Goal: Task Accomplishment & Management: Manage account settings

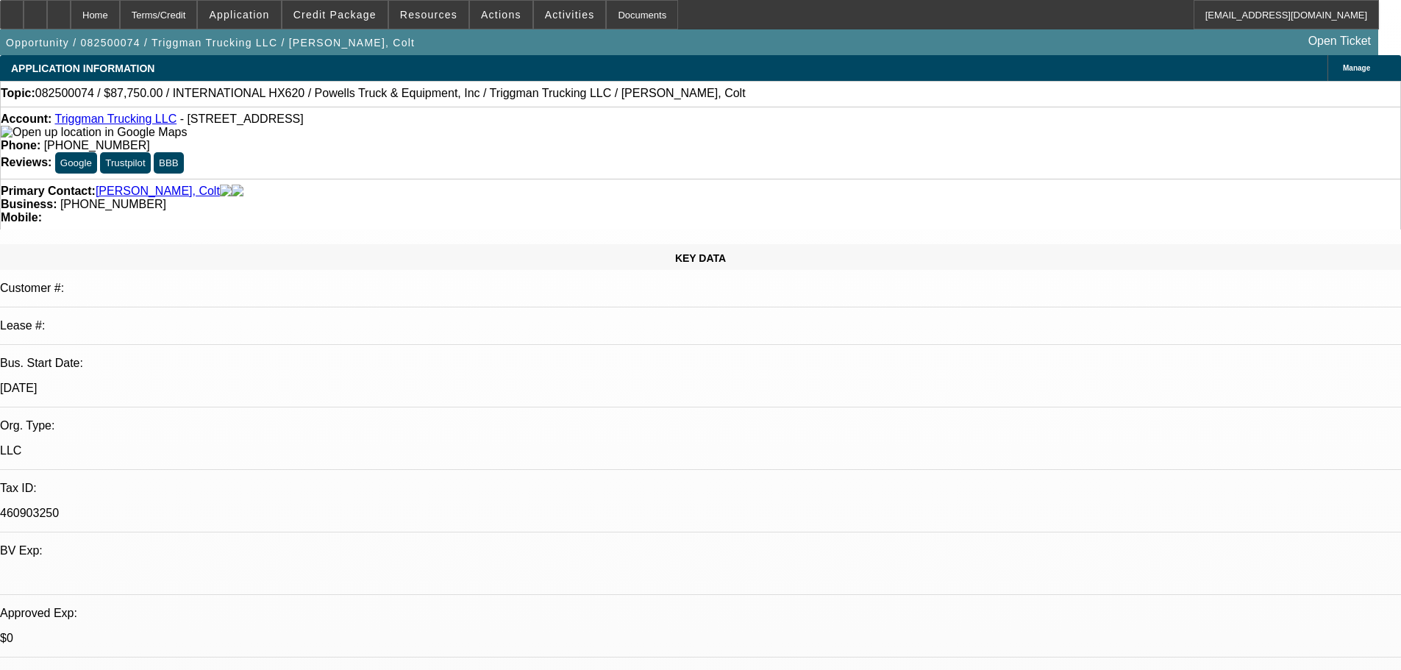
select select "0.1"
select select "2"
select select "0.1"
select select "4"
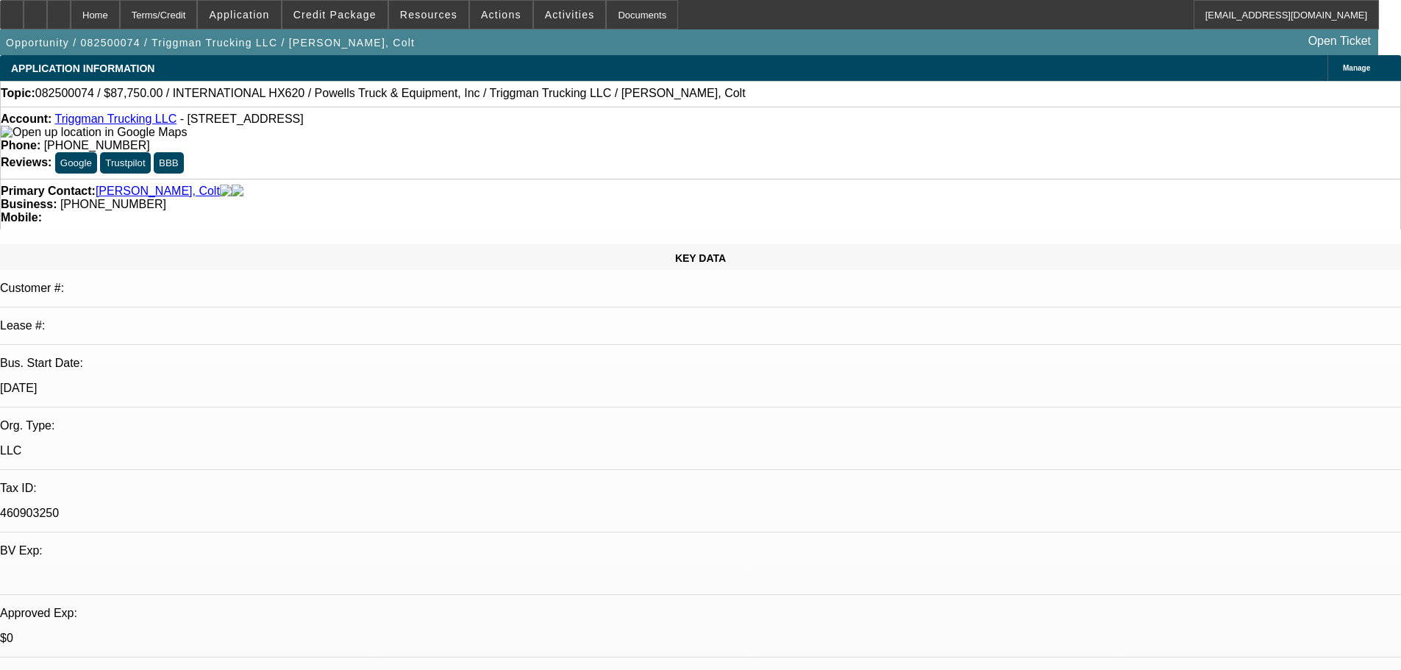
click at [71, 25] on div at bounding box center [59, 14] width 24 height 29
select select "0.1"
select select "2"
select select "0.1"
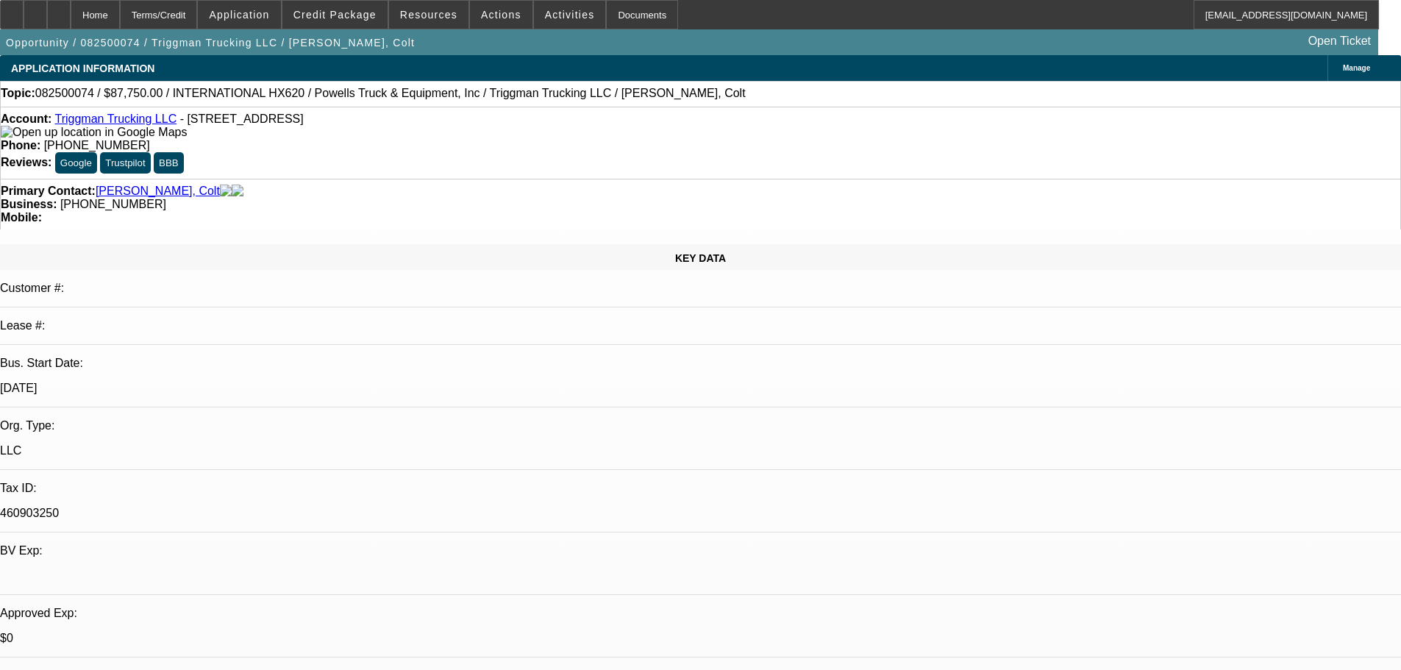
select select "4"
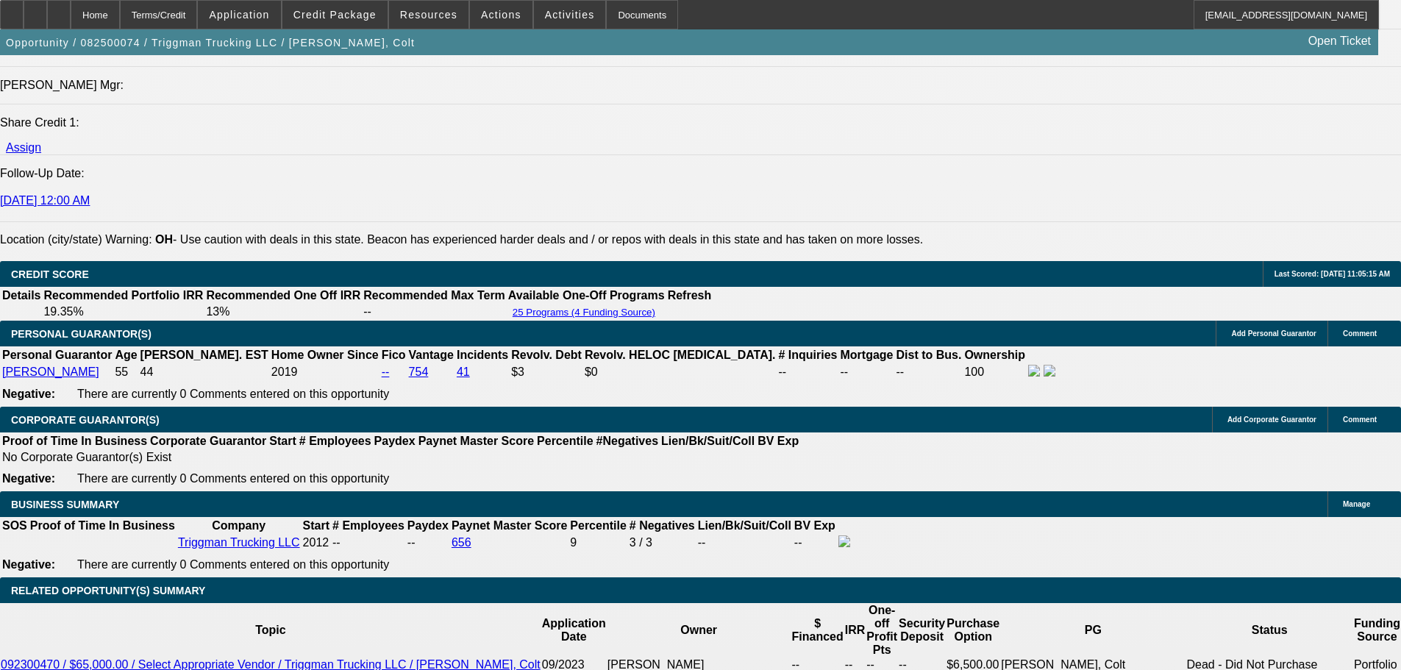
scroll to position [2060, 0]
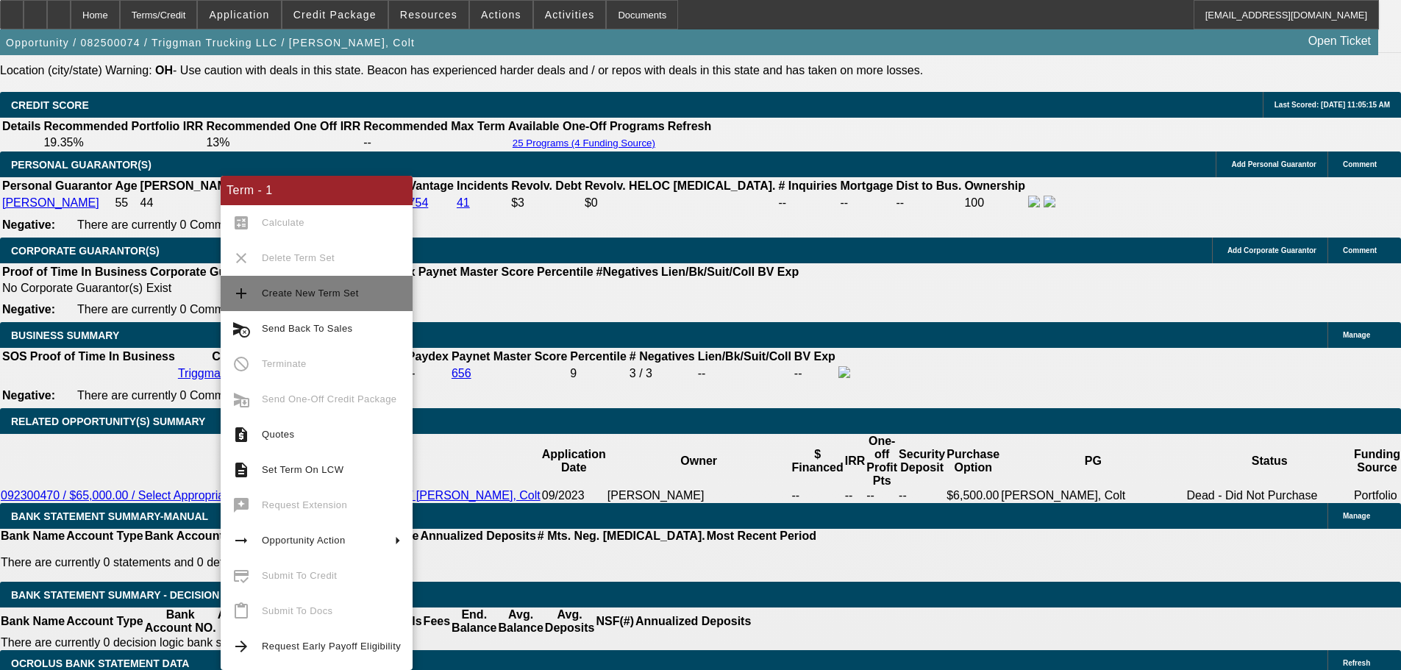
click at [296, 294] on span "Create New Term Set" at bounding box center [310, 293] width 97 height 11
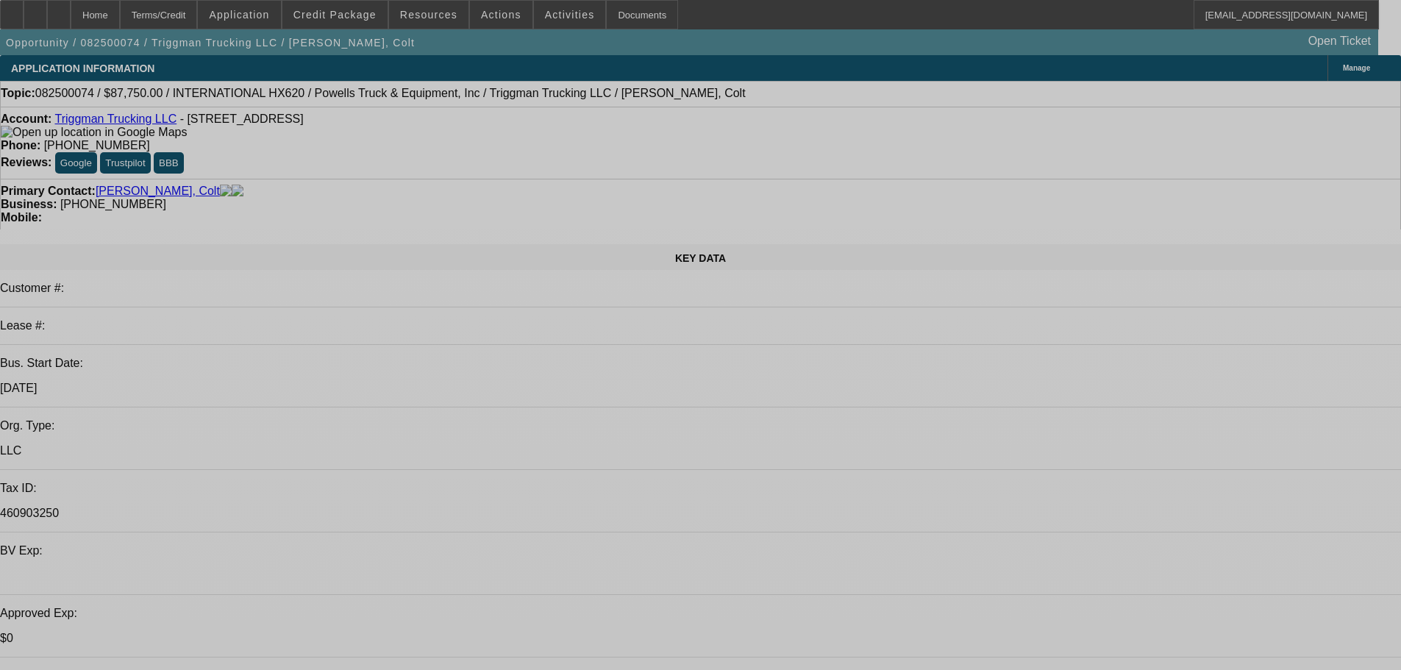
select select "0.1"
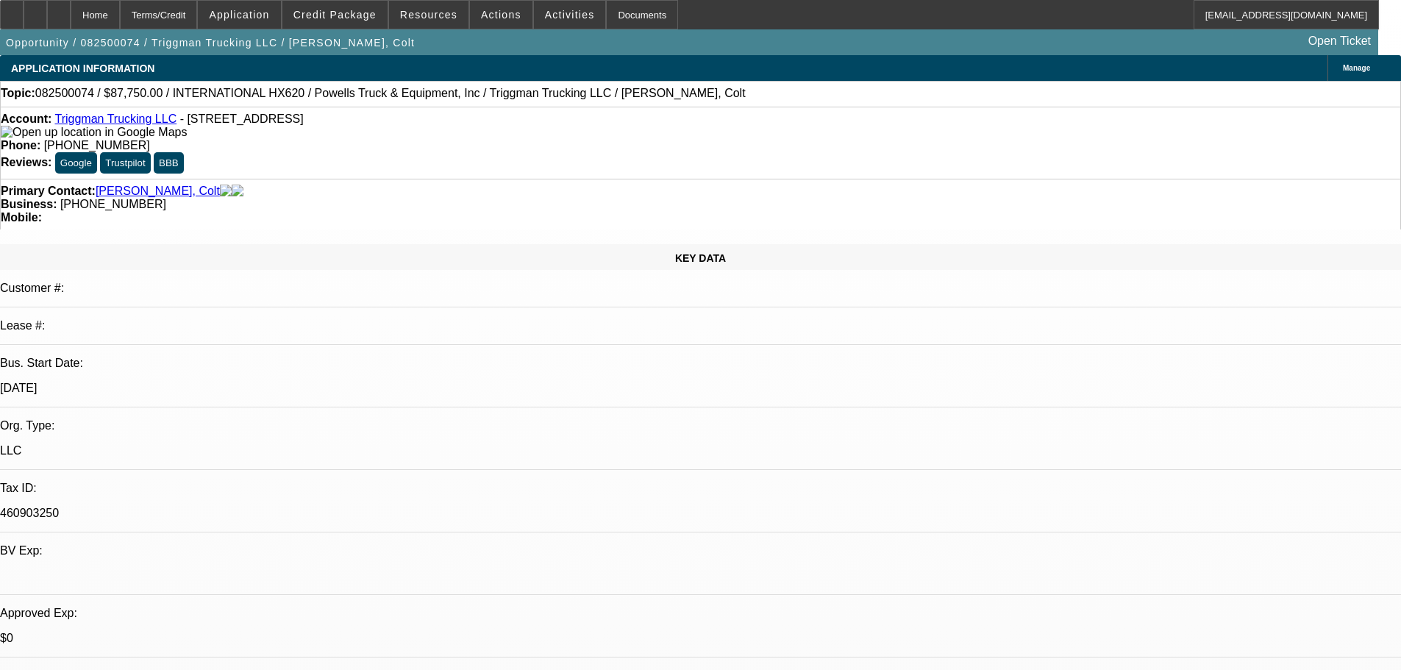
select select "2"
select select "0.1"
select select "4"
select select "0.1"
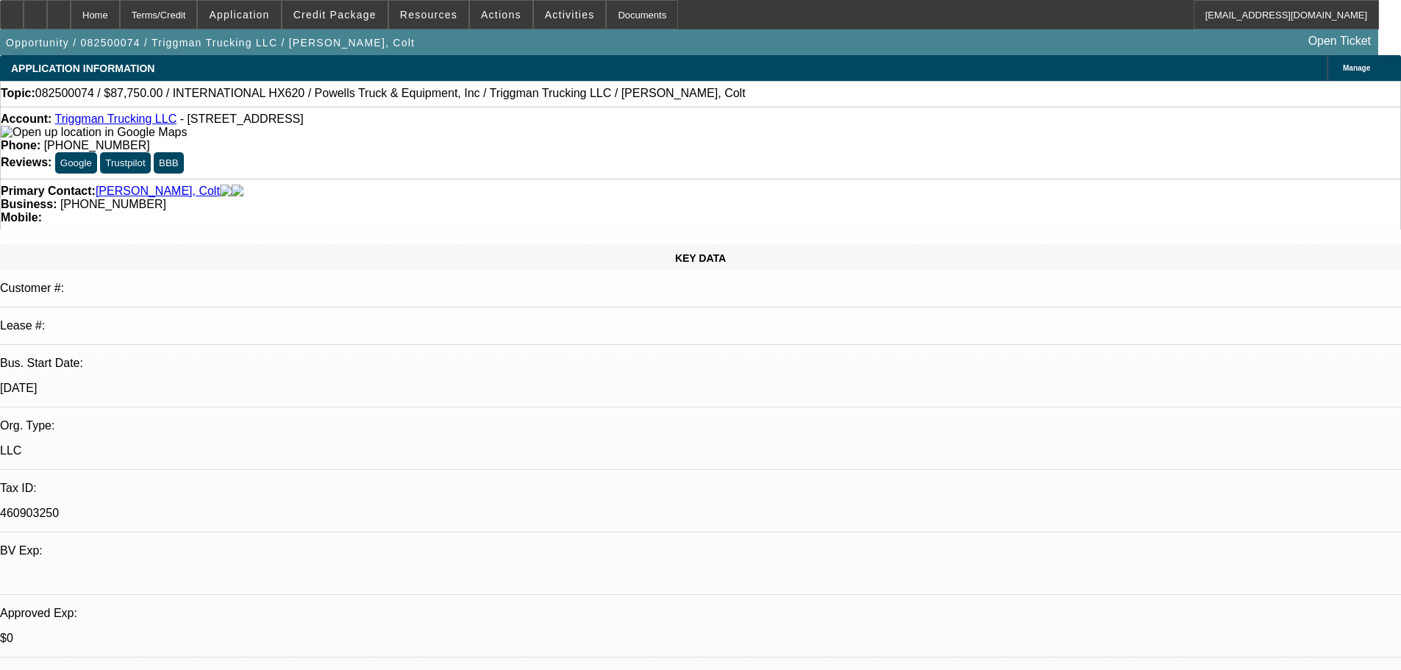
select select "2"
select select "0.1"
select select "4"
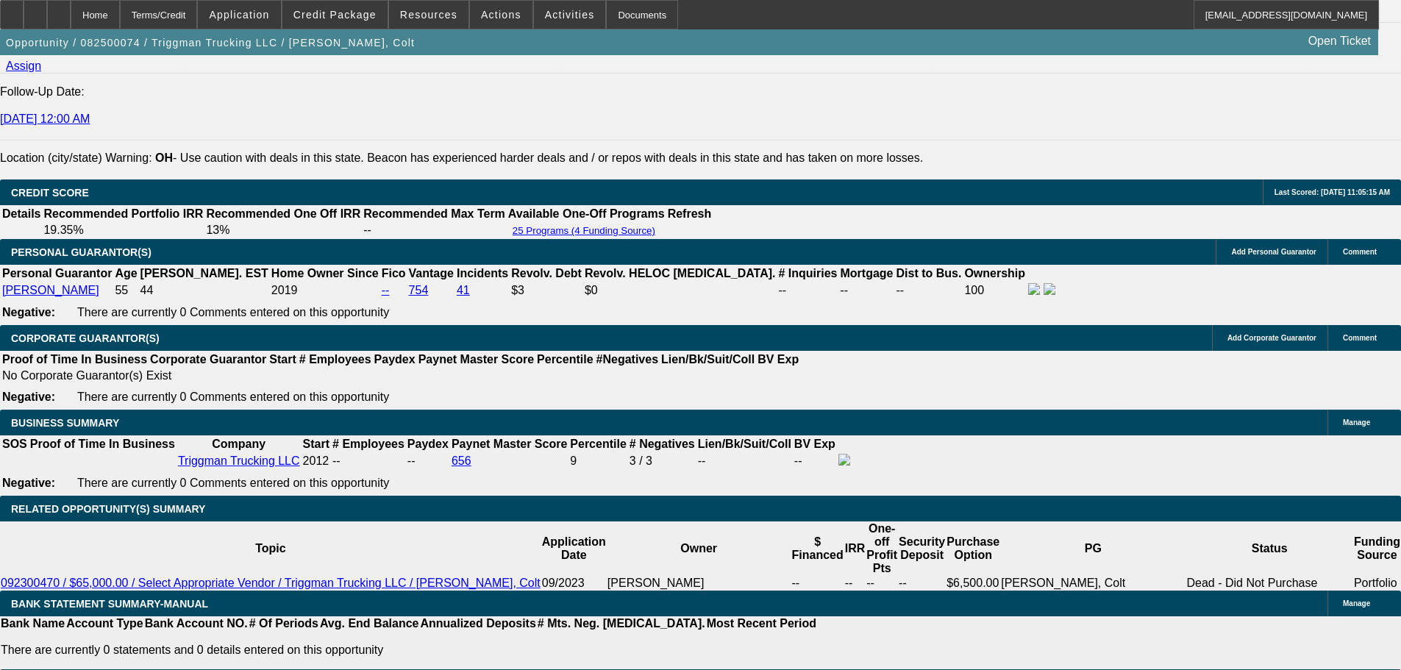
scroll to position [2060, 0]
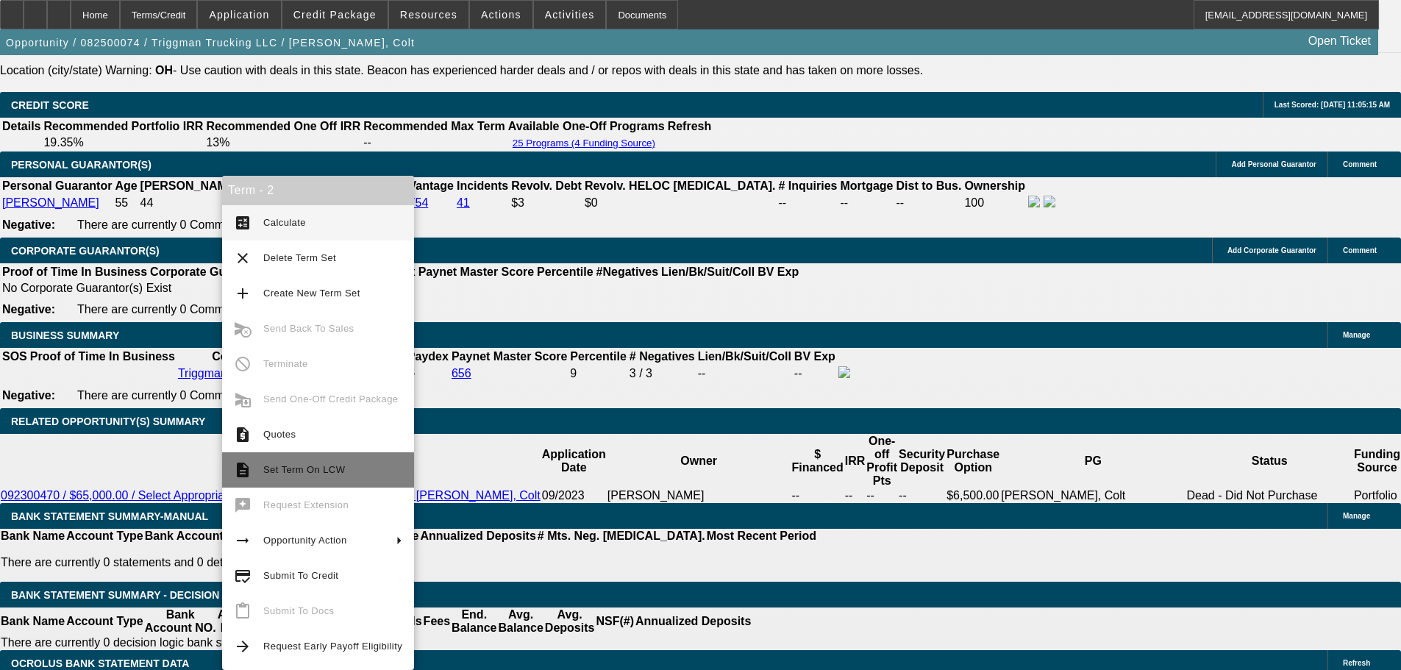
click at [321, 465] on span "Set Term On LCW" at bounding box center [304, 469] width 82 height 11
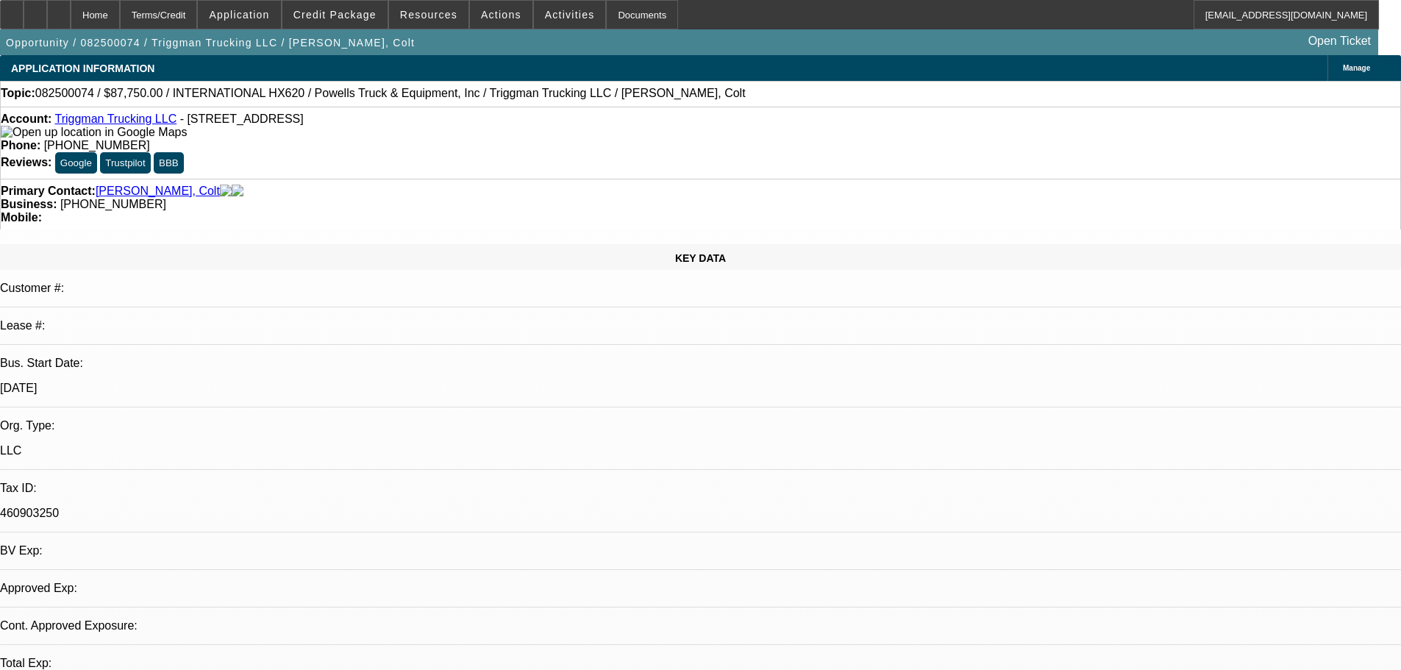
select select "0.1"
select select "2"
select select "0.1"
select select "4"
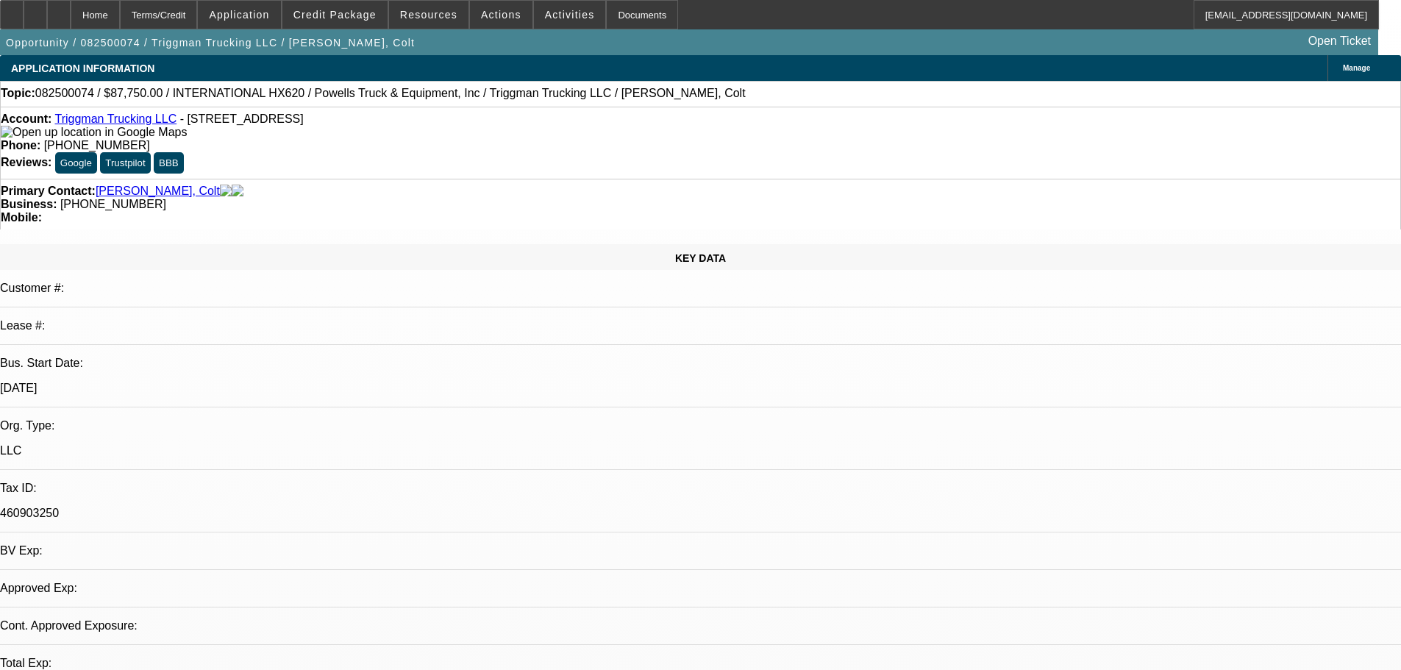
select select "0.1"
select select "2"
select select "0.1"
select select "4"
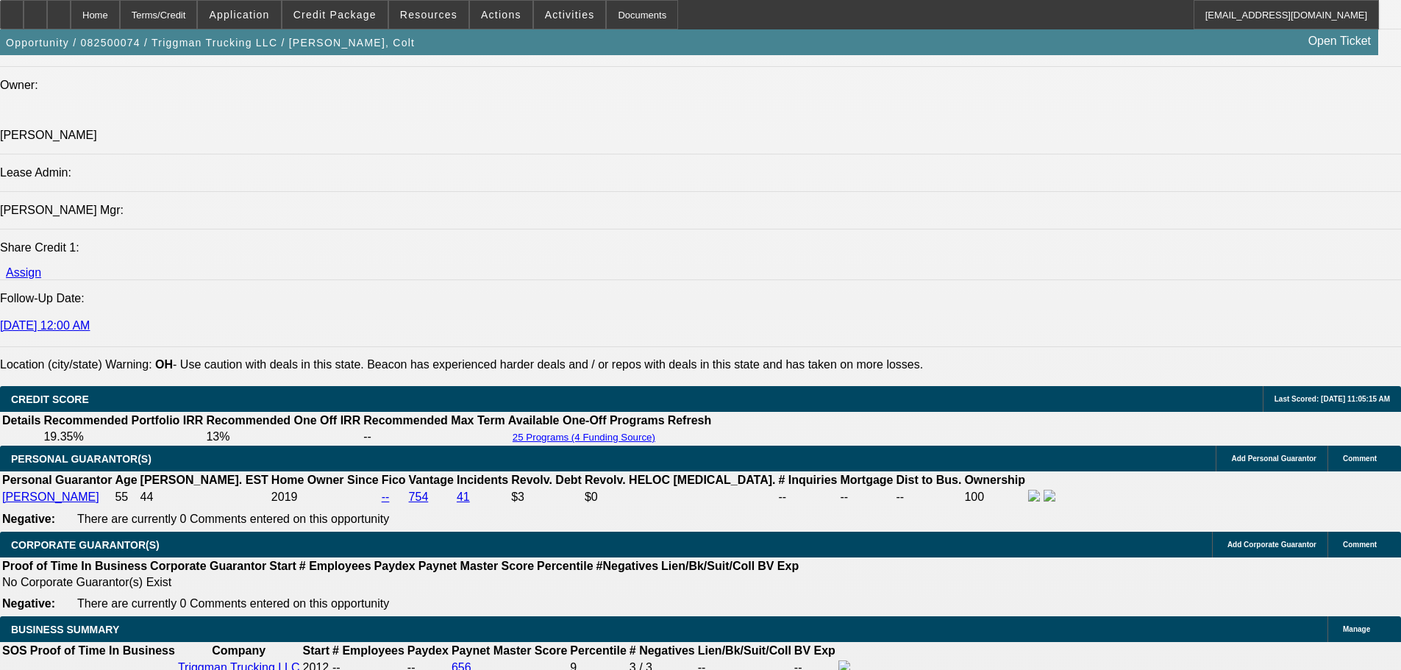
scroll to position [2280, 0]
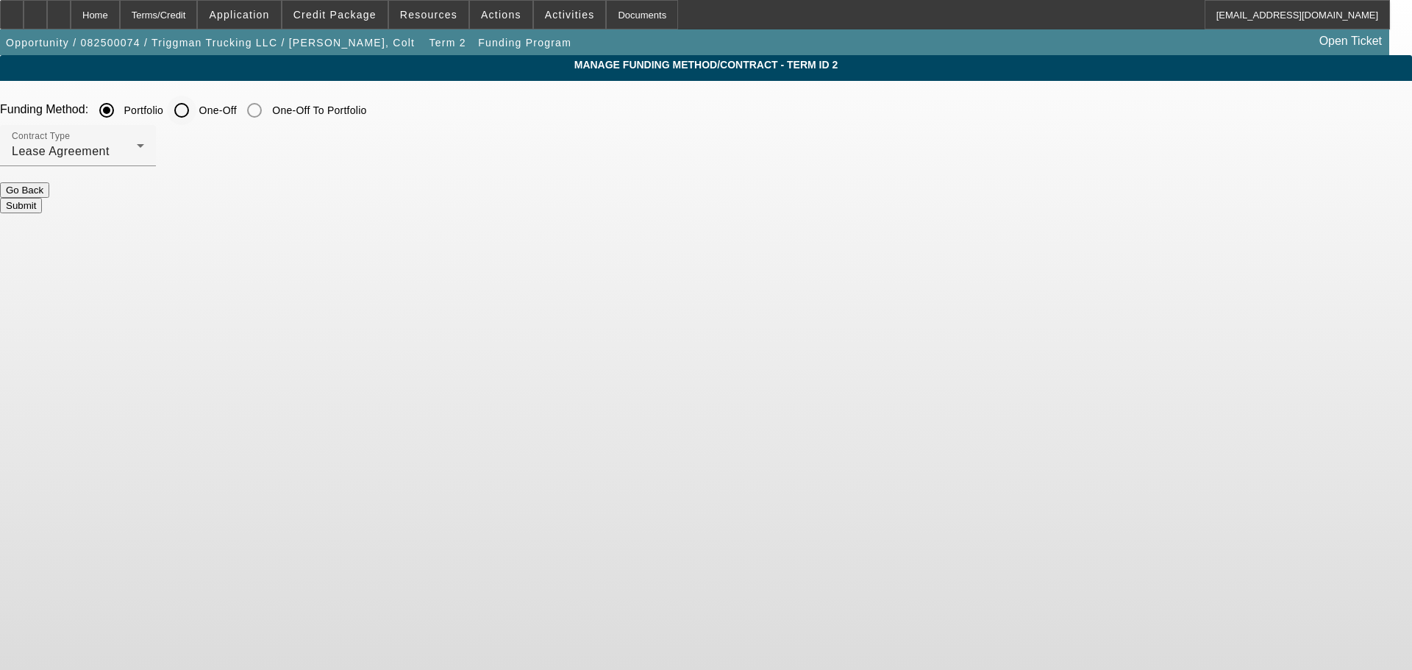
click at [196, 114] on input "One-Off" at bounding box center [181, 110] width 29 height 29
radio input "true"
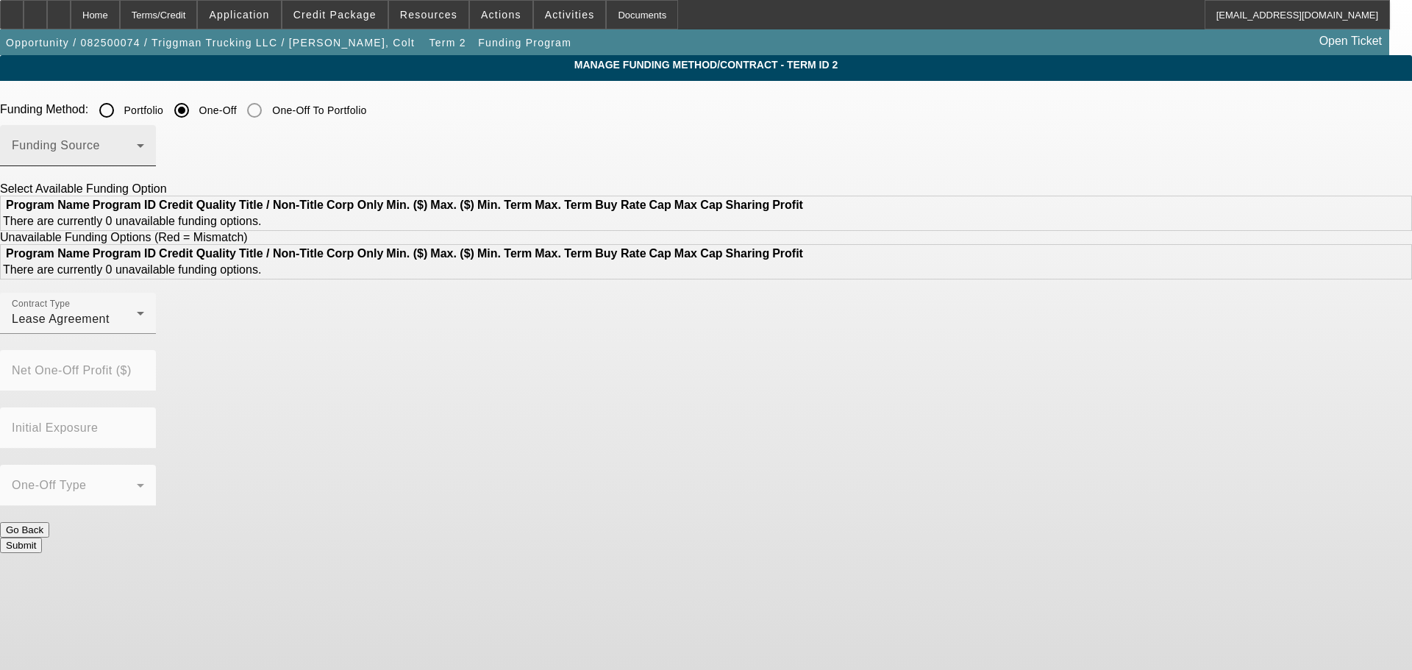
click at [137, 146] on span at bounding box center [74, 152] width 125 height 18
click at [474, 146] on body "Home Terms/Credit Application Credit Package Resources Actions Activities Docum…" at bounding box center [706, 335] width 1412 height 670
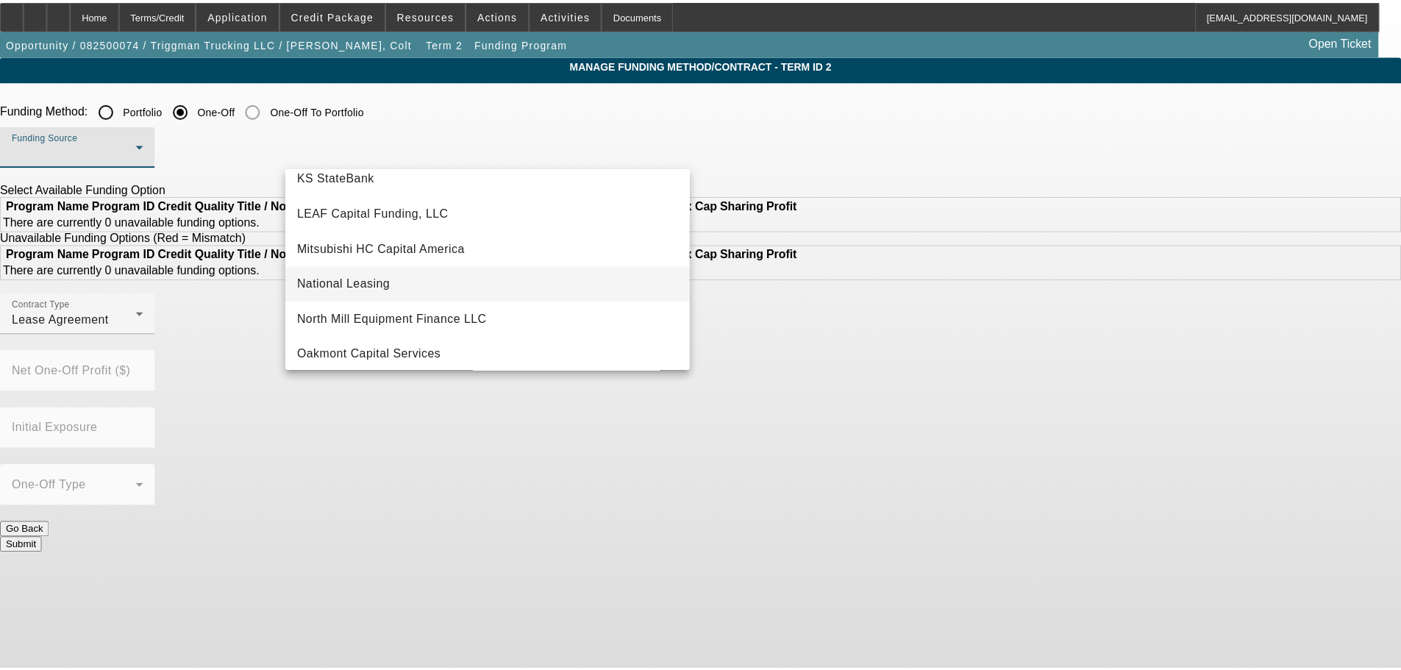
scroll to position [368, 0]
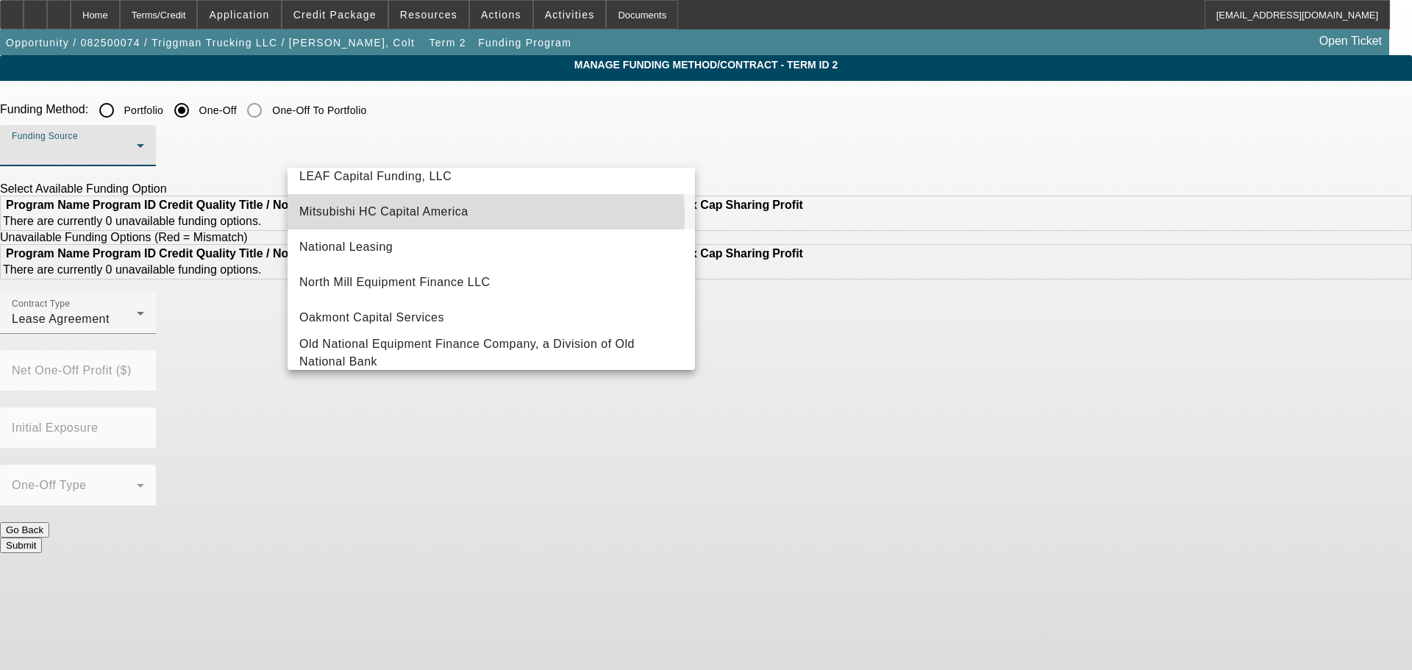
click at [435, 216] on span "Mitsubishi HC Capital America" at bounding box center [383, 212] width 169 height 18
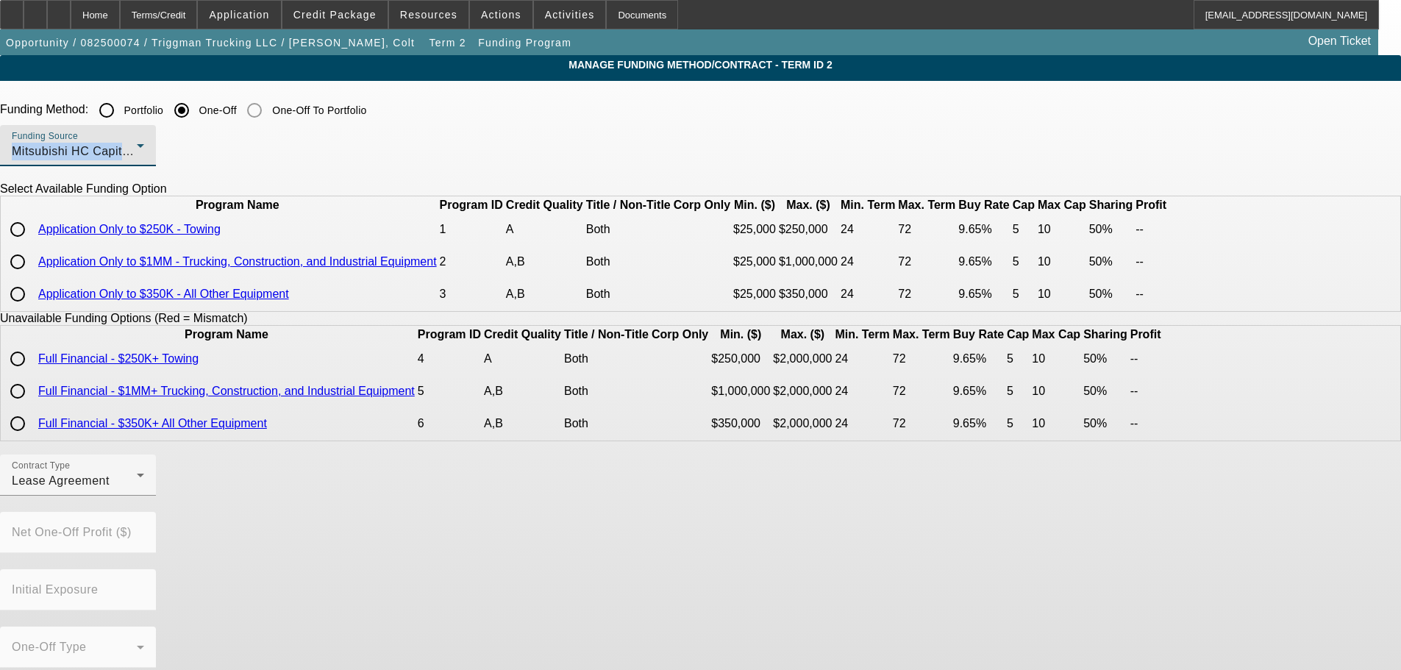
click at [32, 277] on input "radio" at bounding box center [17, 261] width 29 height 29
radio input "true"
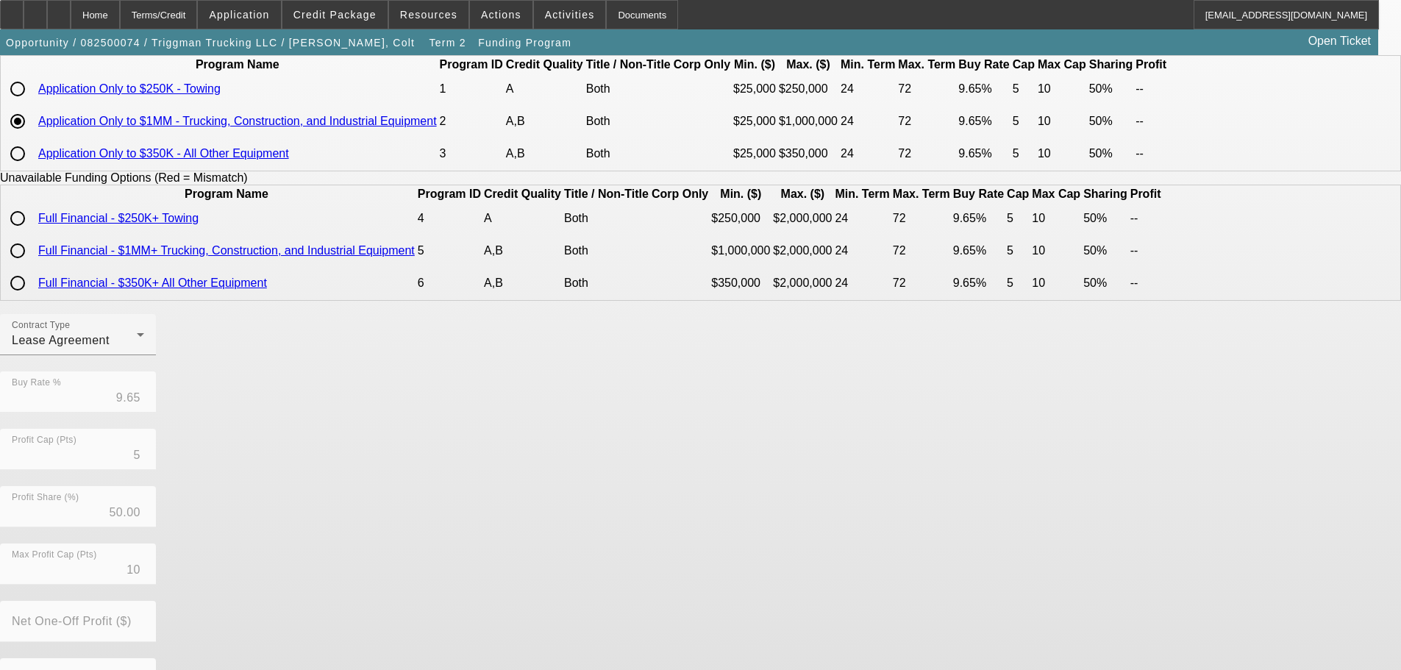
scroll to position [312, 0]
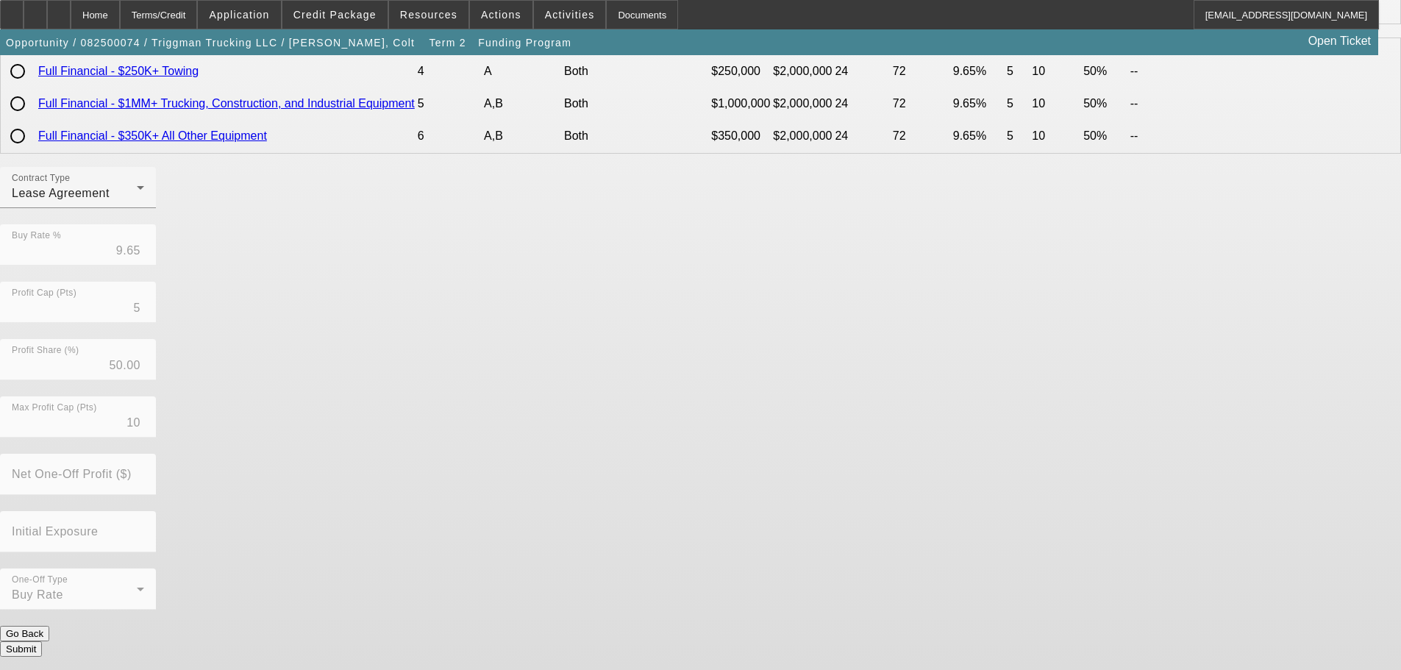
click at [42, 653] on button "Submit" at bounding box center [21, 648] width 42 height 15
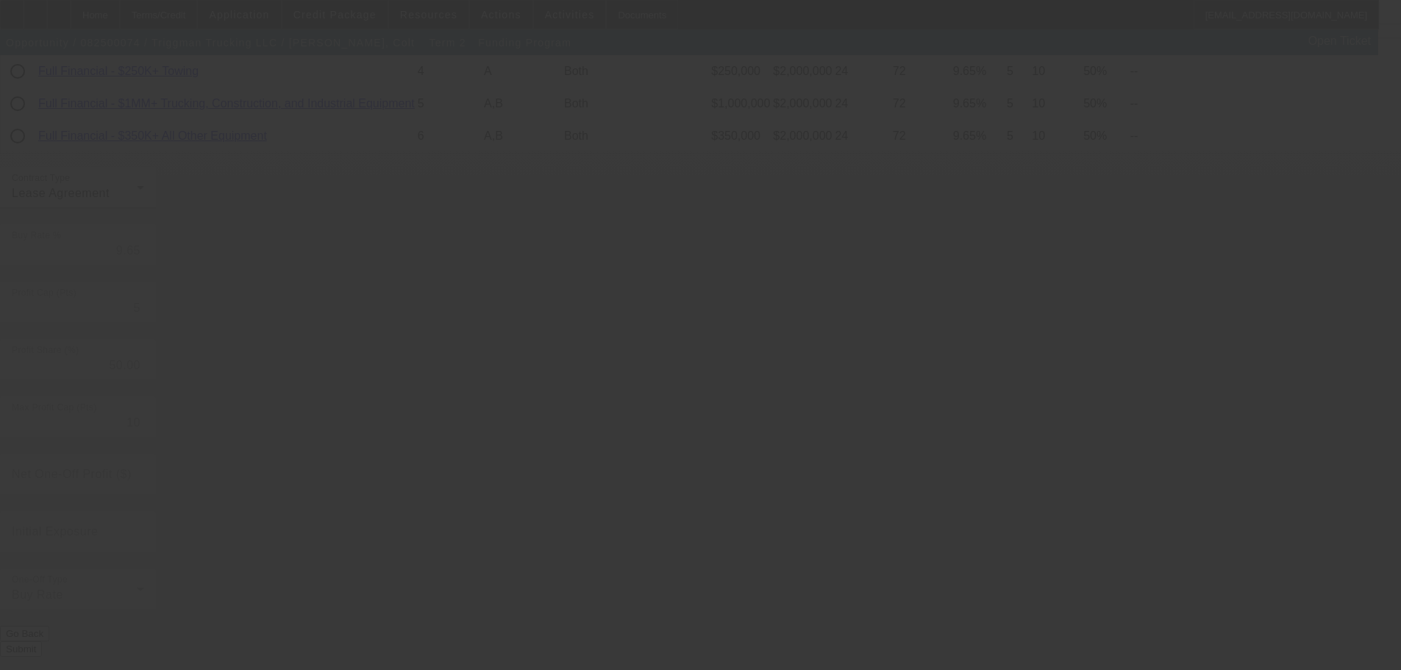
radio input "true"
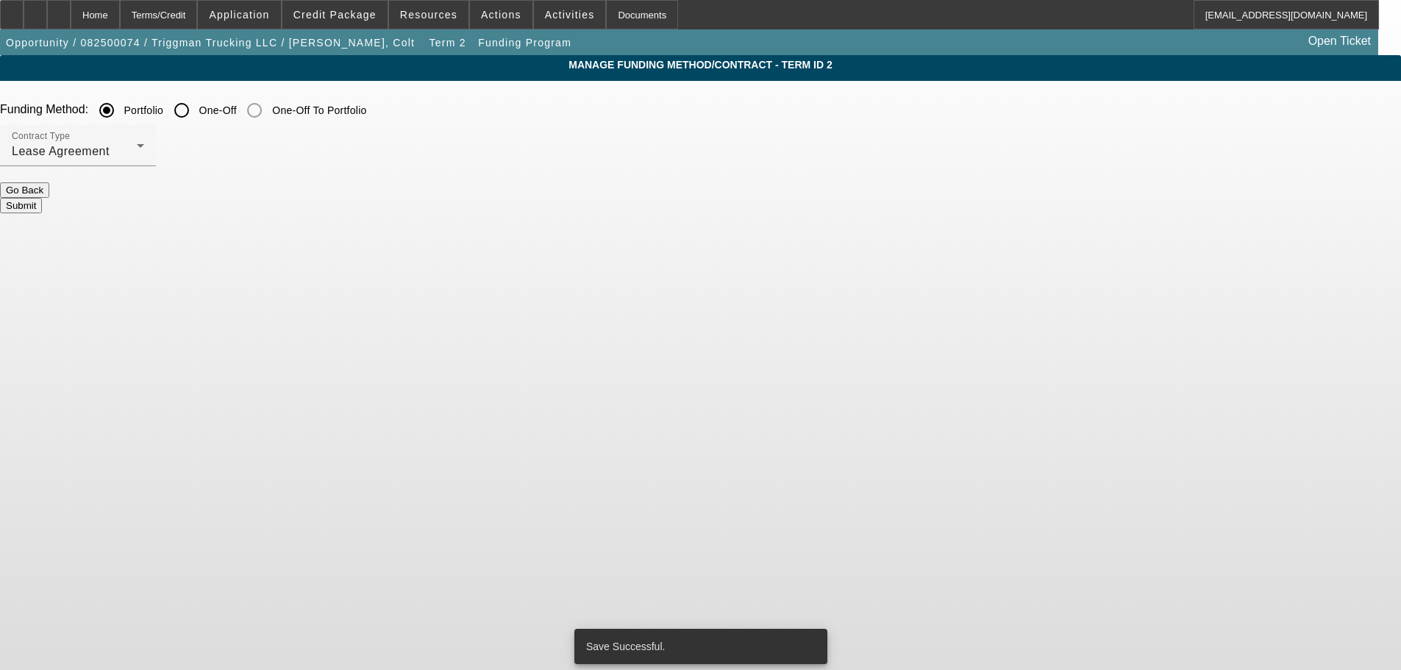
scroll to position [0, 0]
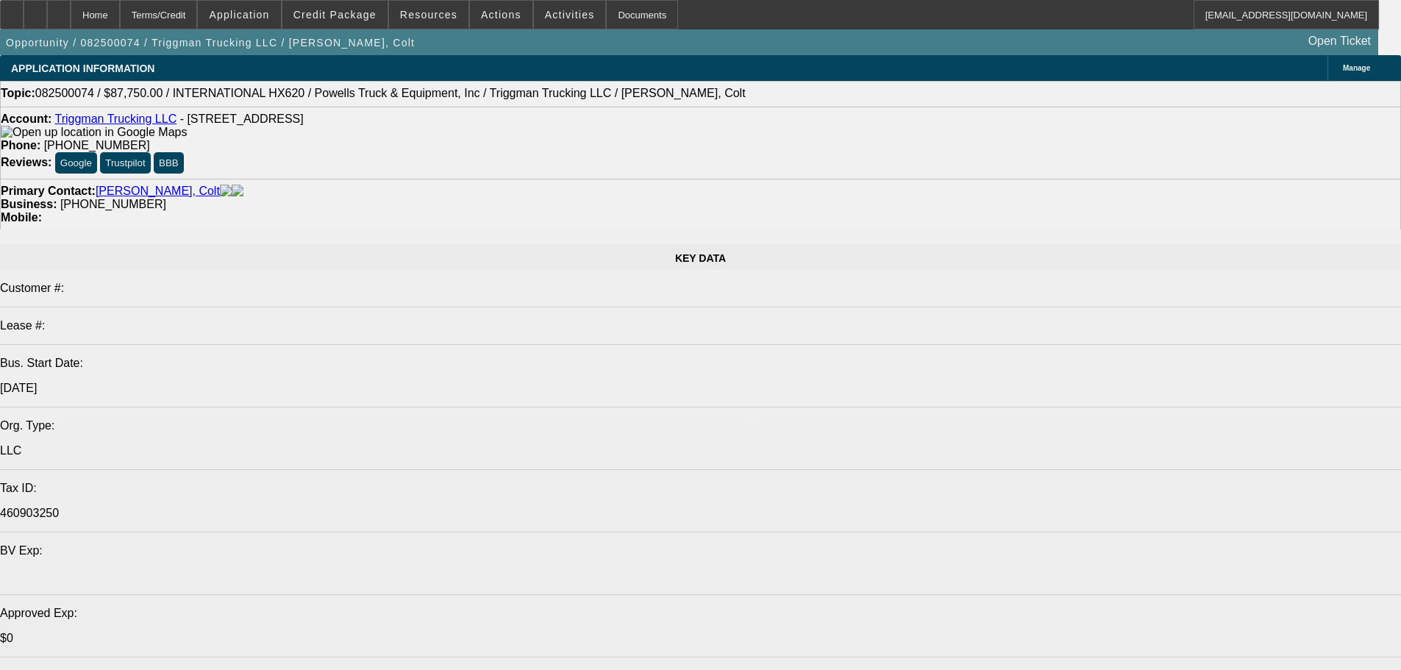
select select "0.1"
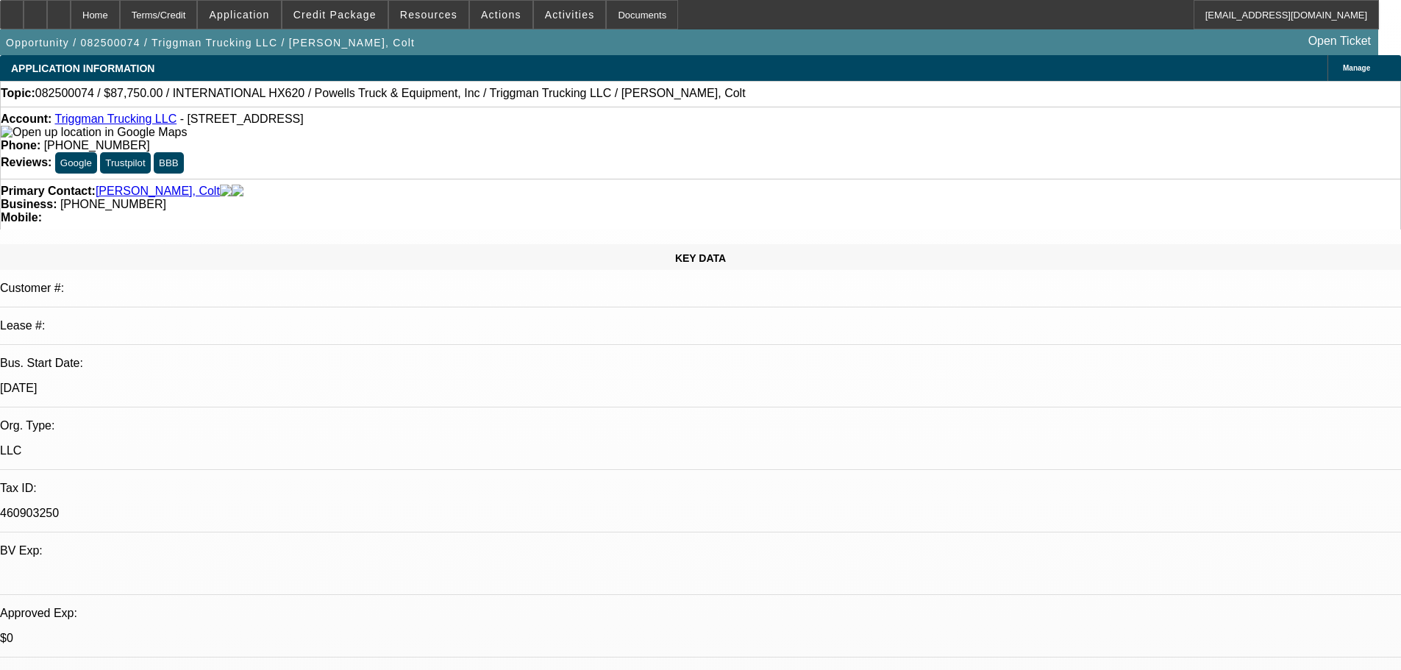
select select "2"
select select "0.1"
select select "4"
select select "0.1"
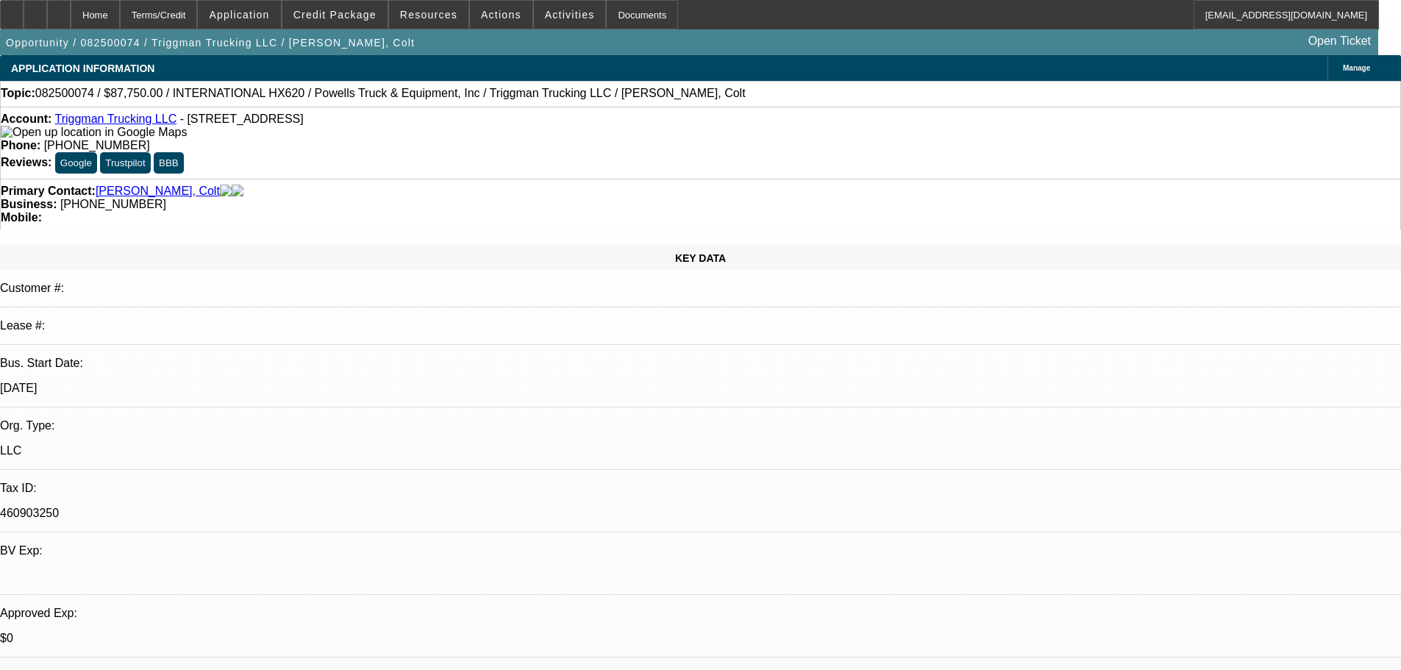
select select "2"
select select "0.1"
select select "4"
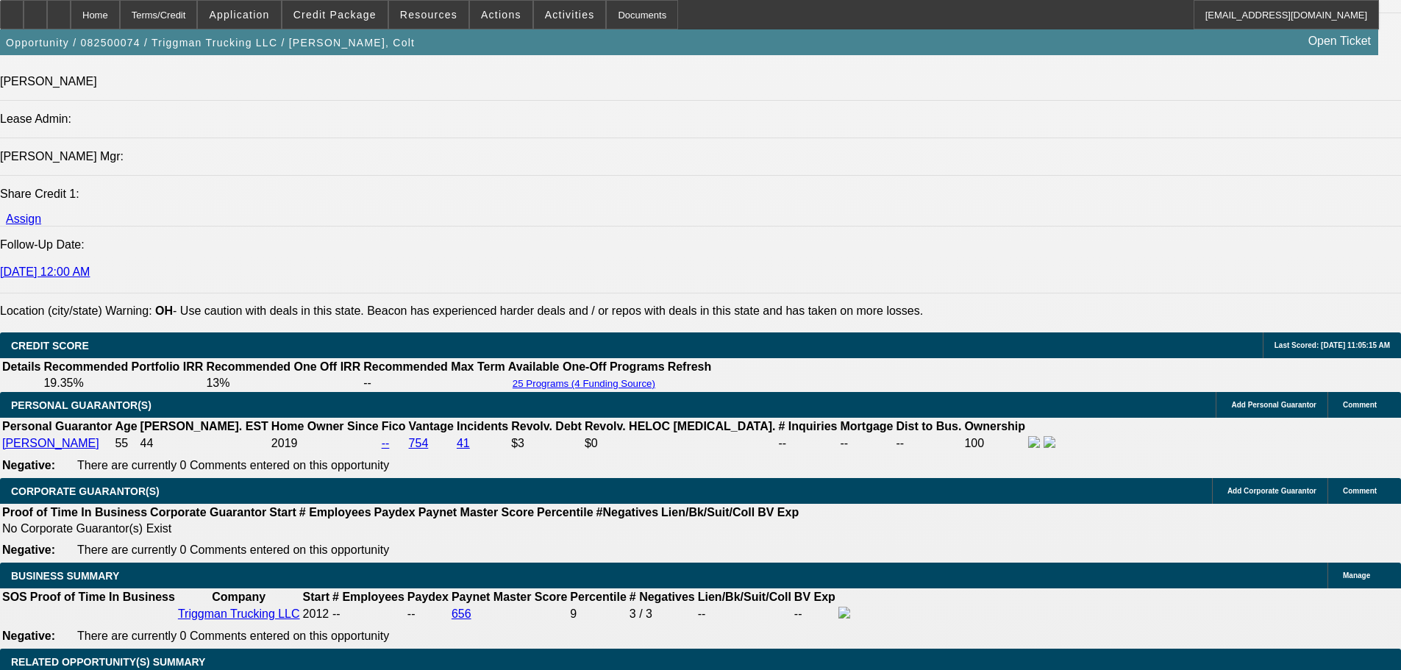
scroll to position [2060, 0]
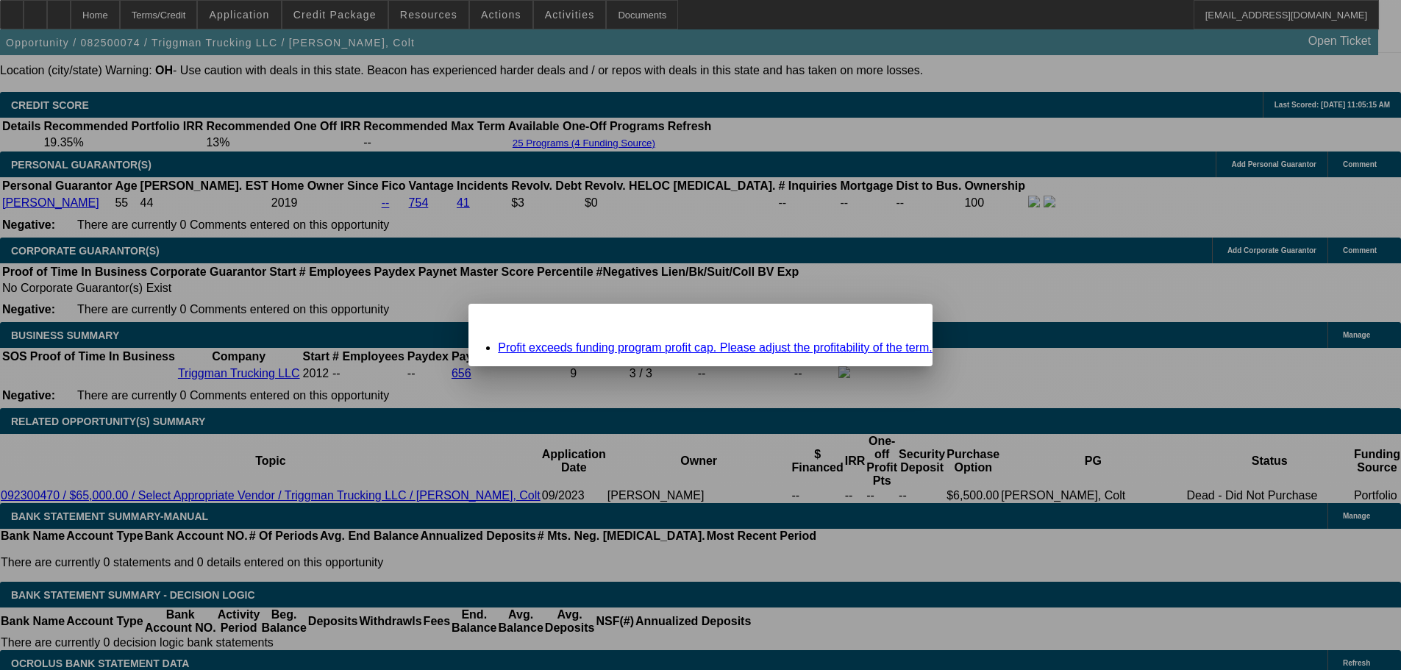
scroll to position [0, 0]
click at [904, 321] on span "Close" at bounding box center [914, 317] width 20 height 8
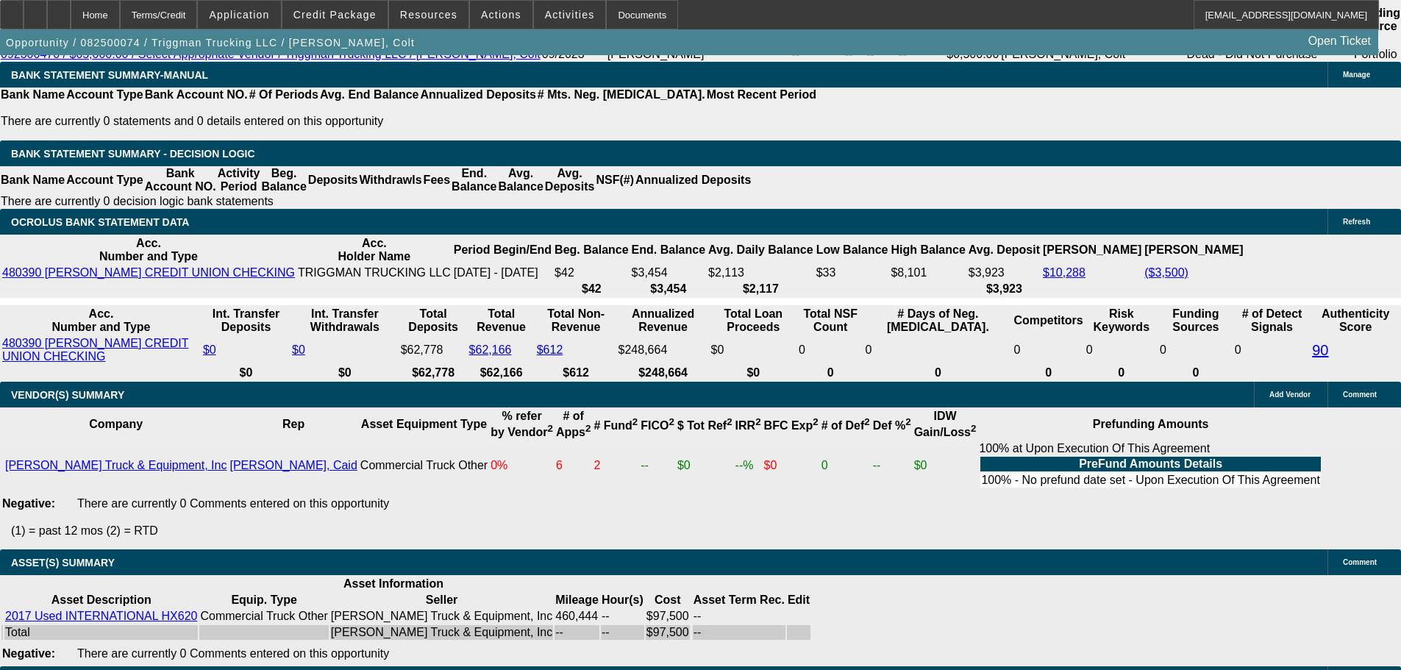
scroll to position [2060, 0]
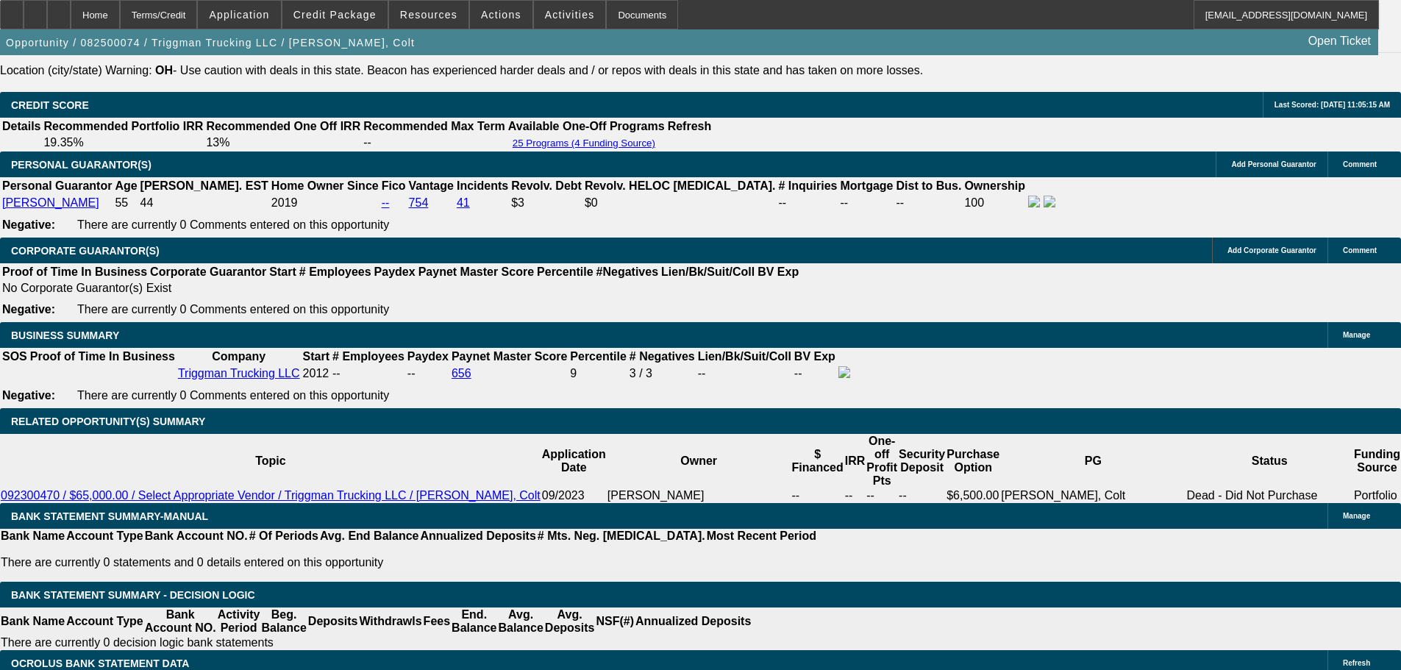
type input "9"
type input "UNKNOWN"
type input "$3,643.10"
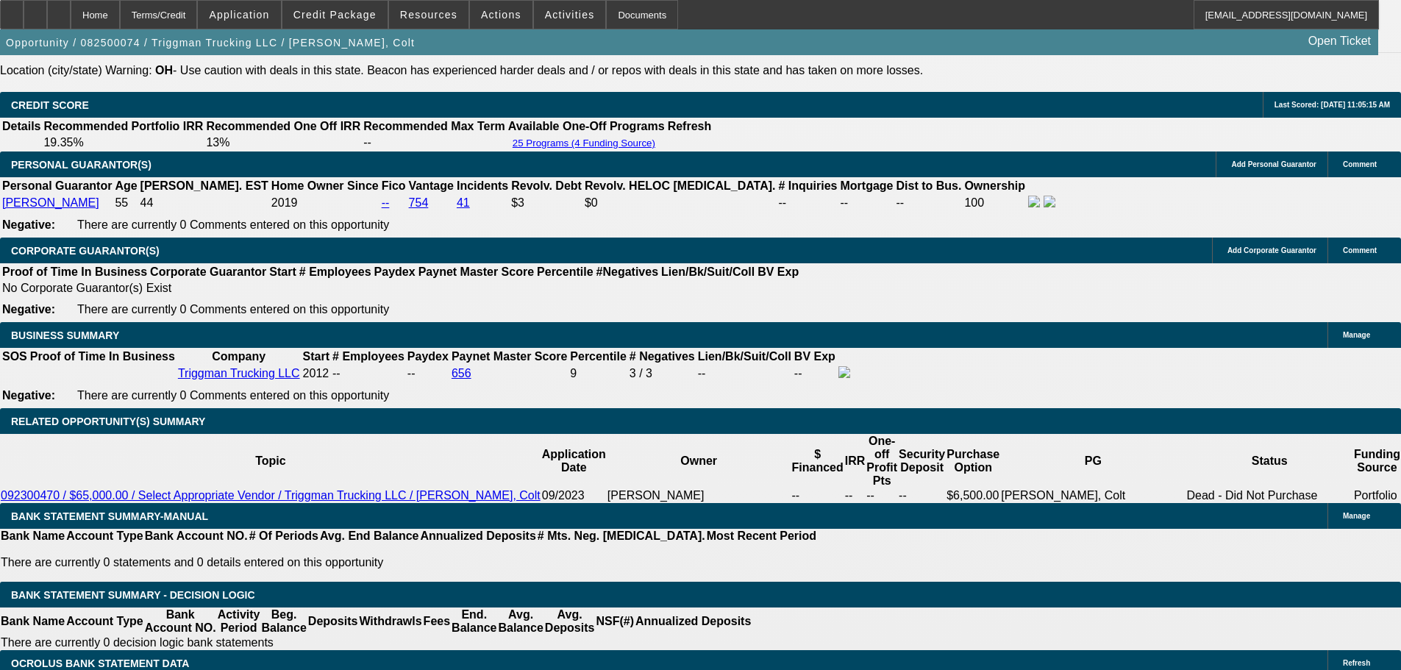
type input "$1,821.55"
type input "9"
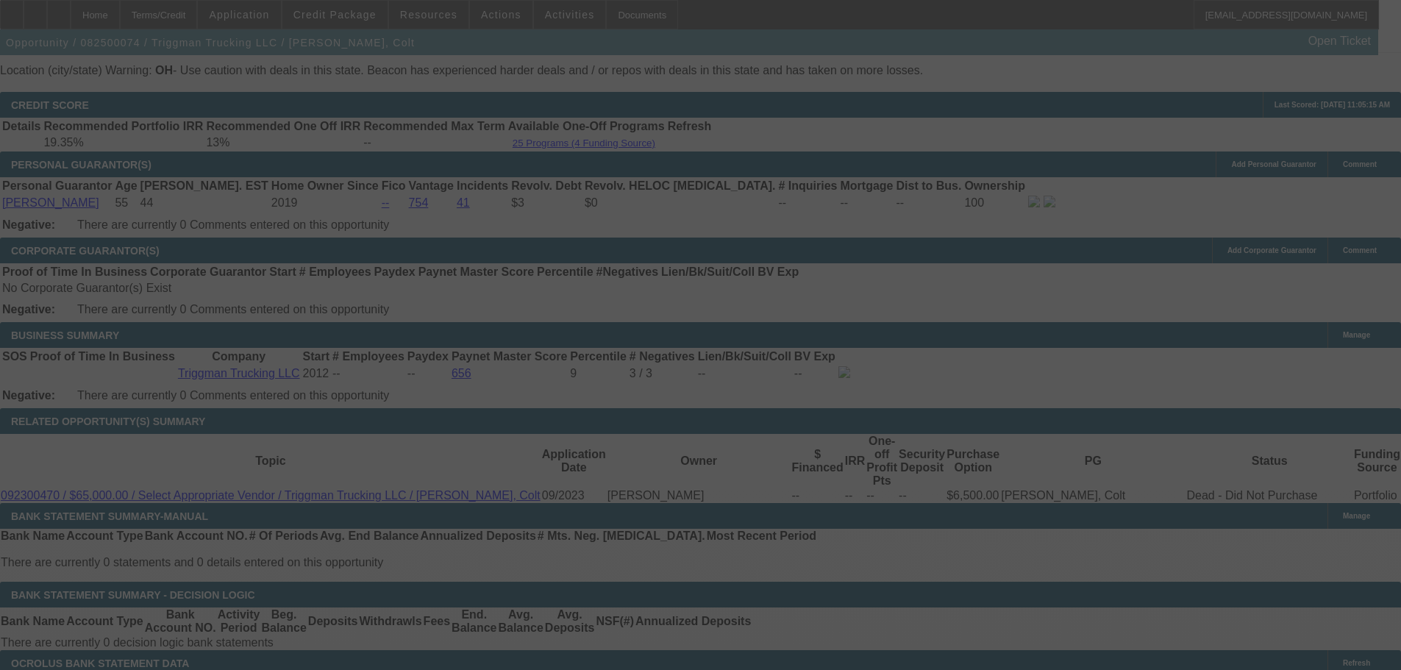
select select "0.1"
select select "2"
select select "0.1"
select select "4"
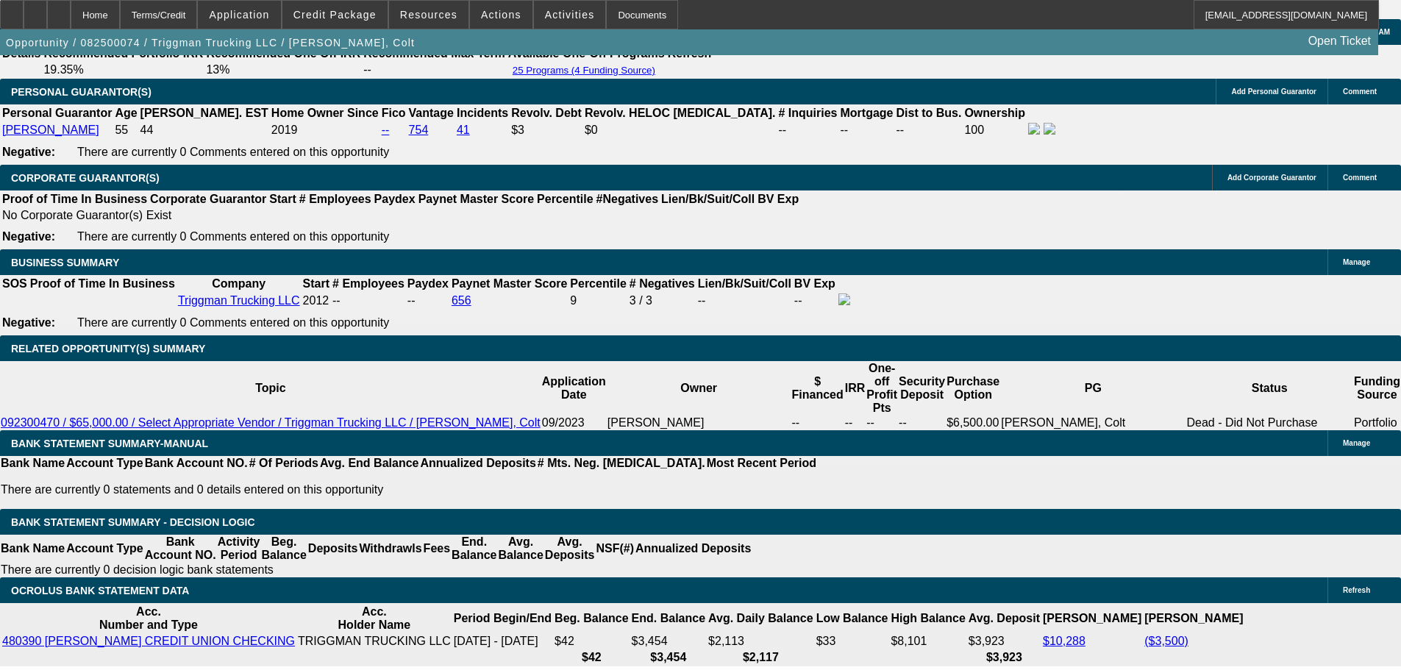
scroll to position [2280, 0]
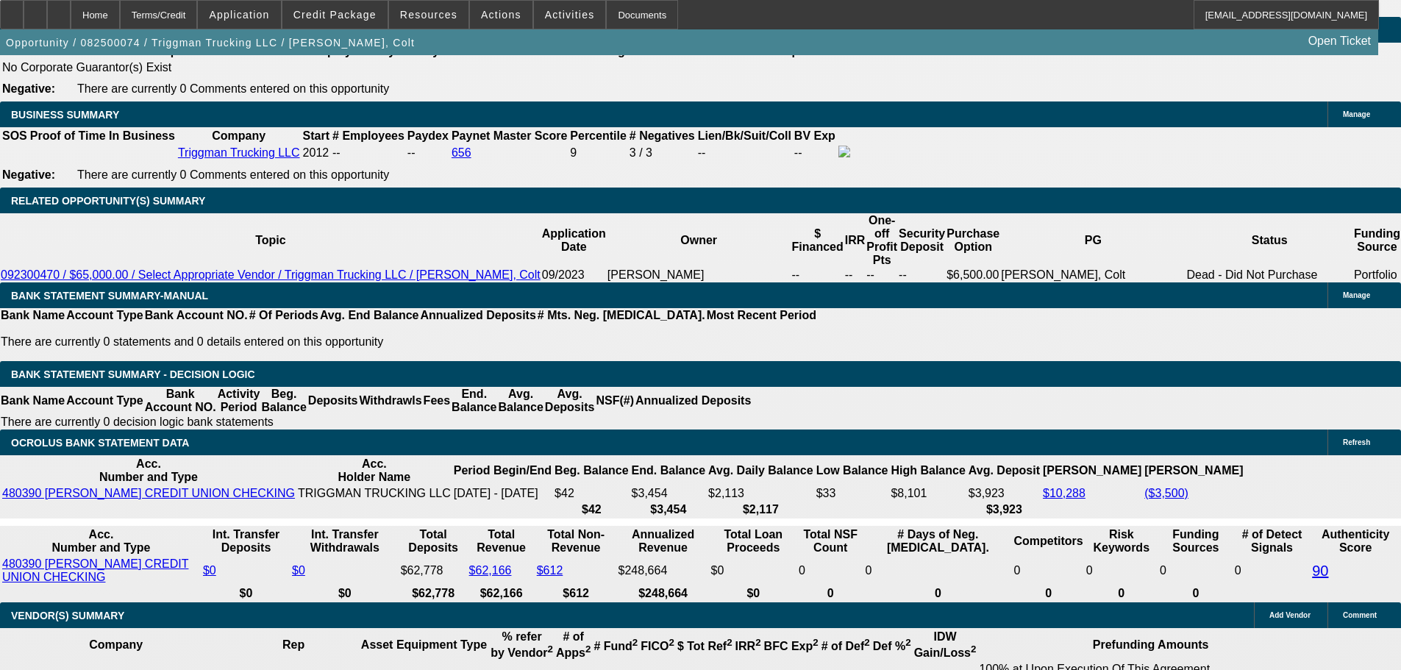
type input "9.9"
type input "UNKNOWN"
type input "$1,860.11"
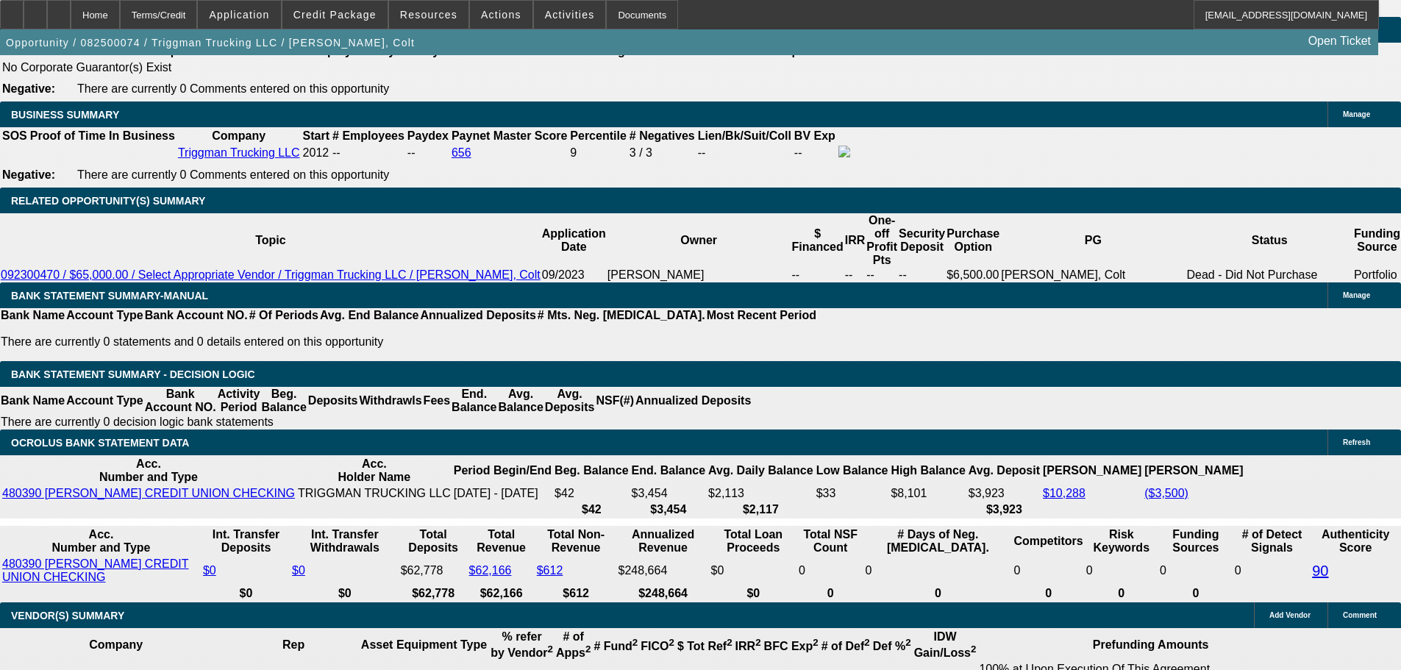
type input "$3,720.22"
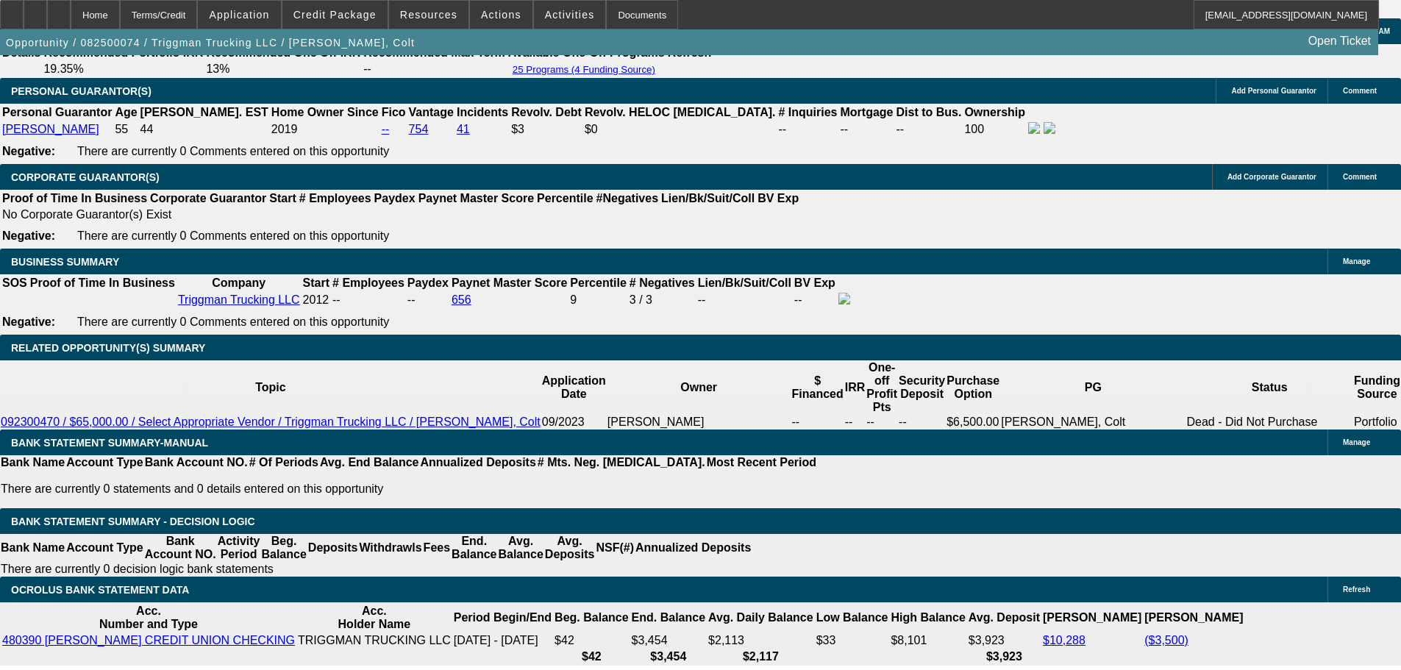
type input "9.9"
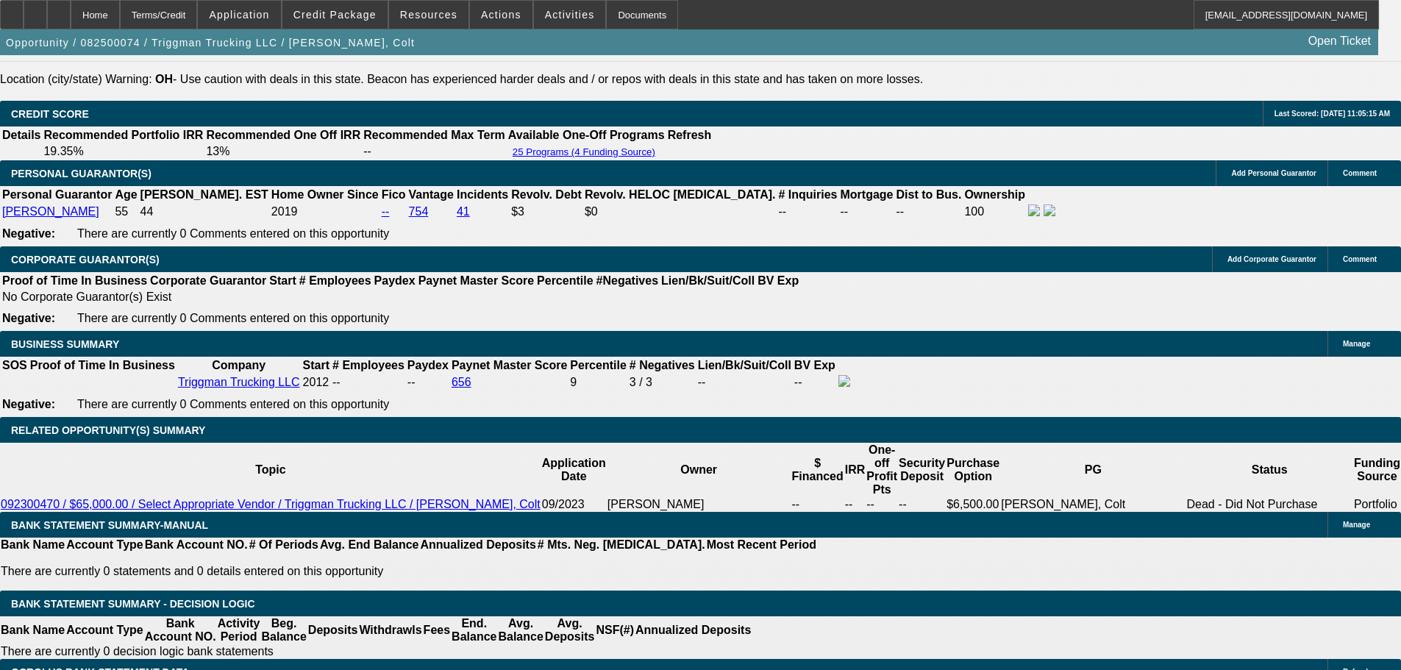
scroll to position [1913, 0]
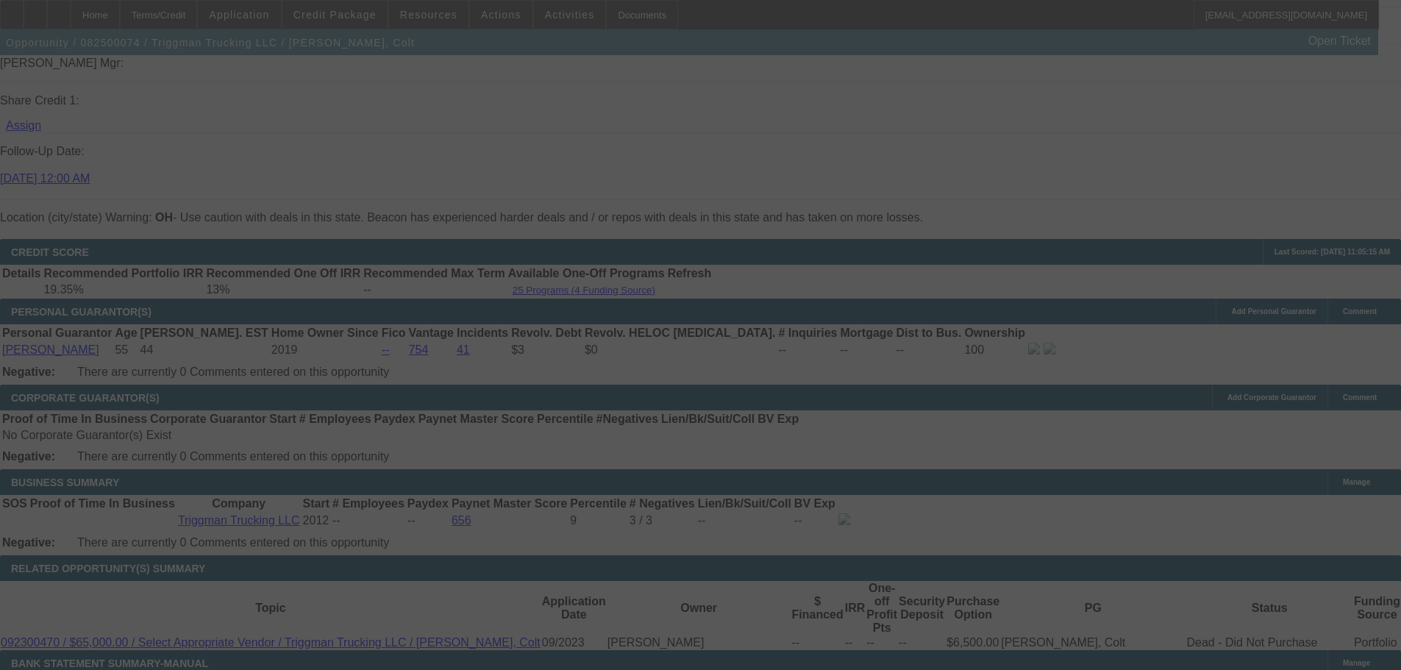
select select "0.1"
select select "2"
select select "0.1"
select select "4"
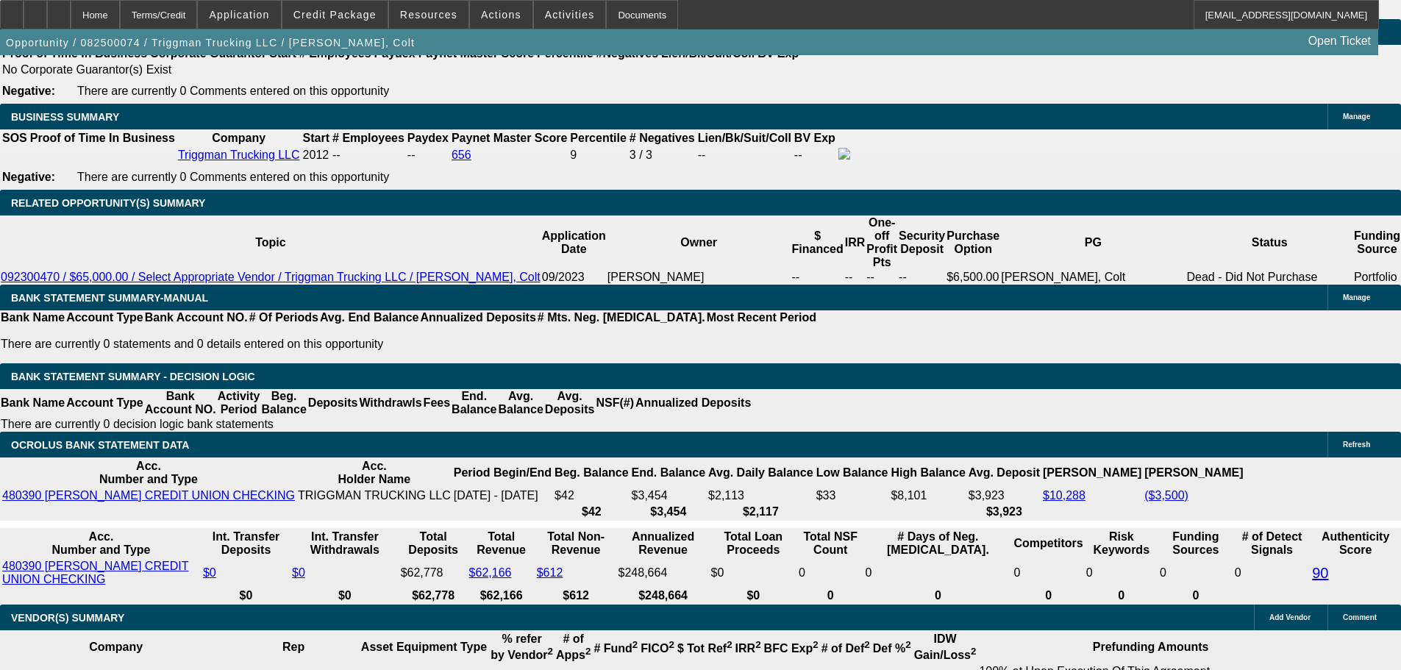
scroll to position [2280, 0]
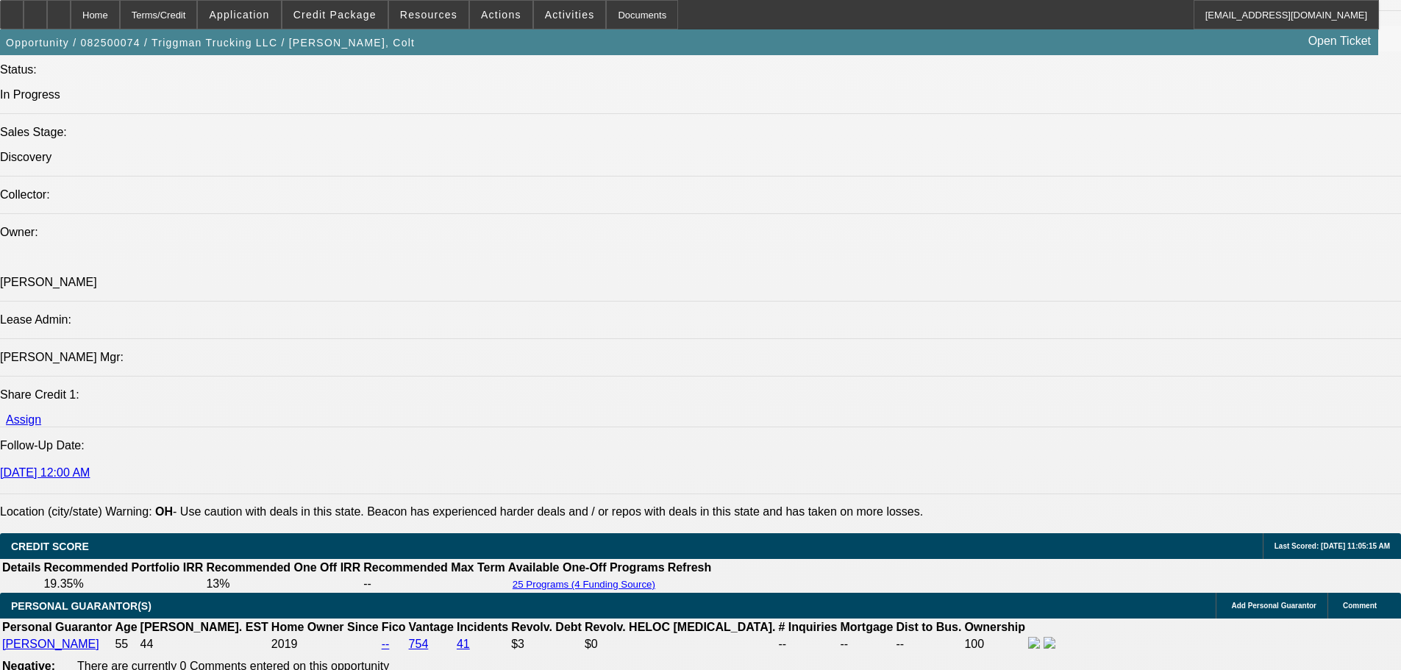
scroll to position [2060, 0]
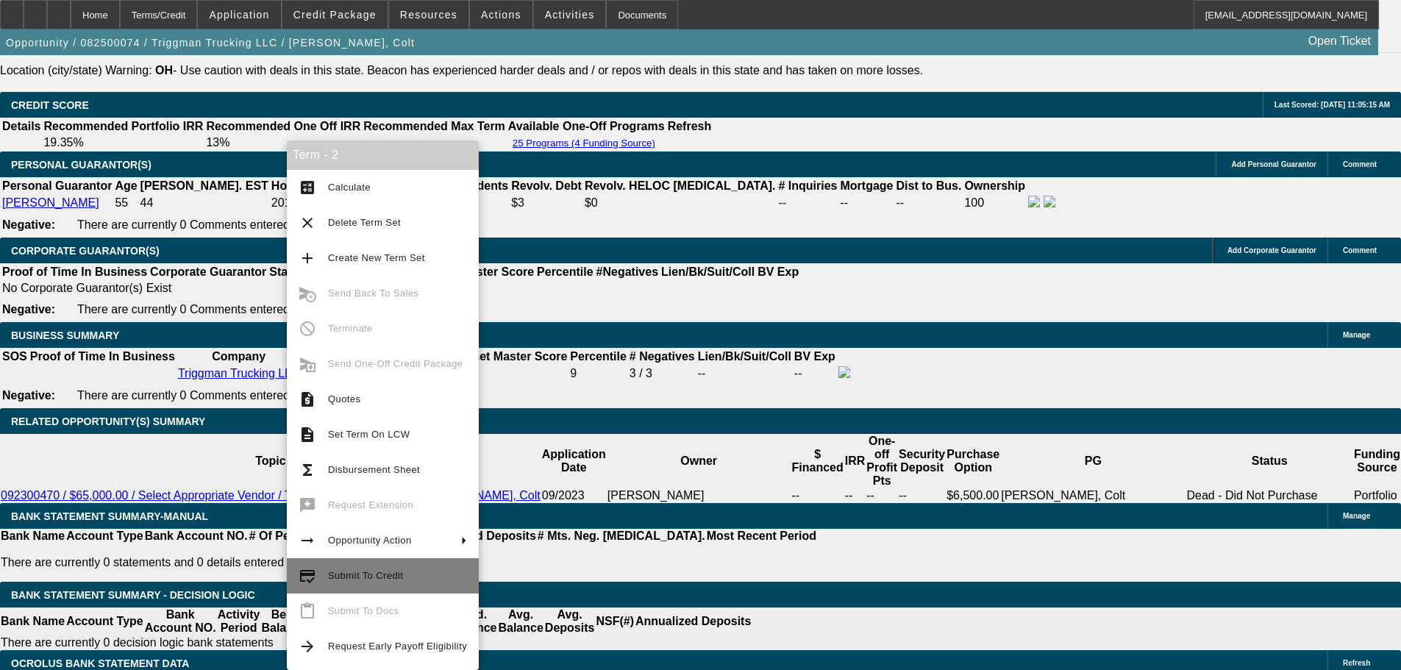
click at [333, 581] on span "Submit To Credit" at bounding box center [397, 576] width 139 height 18
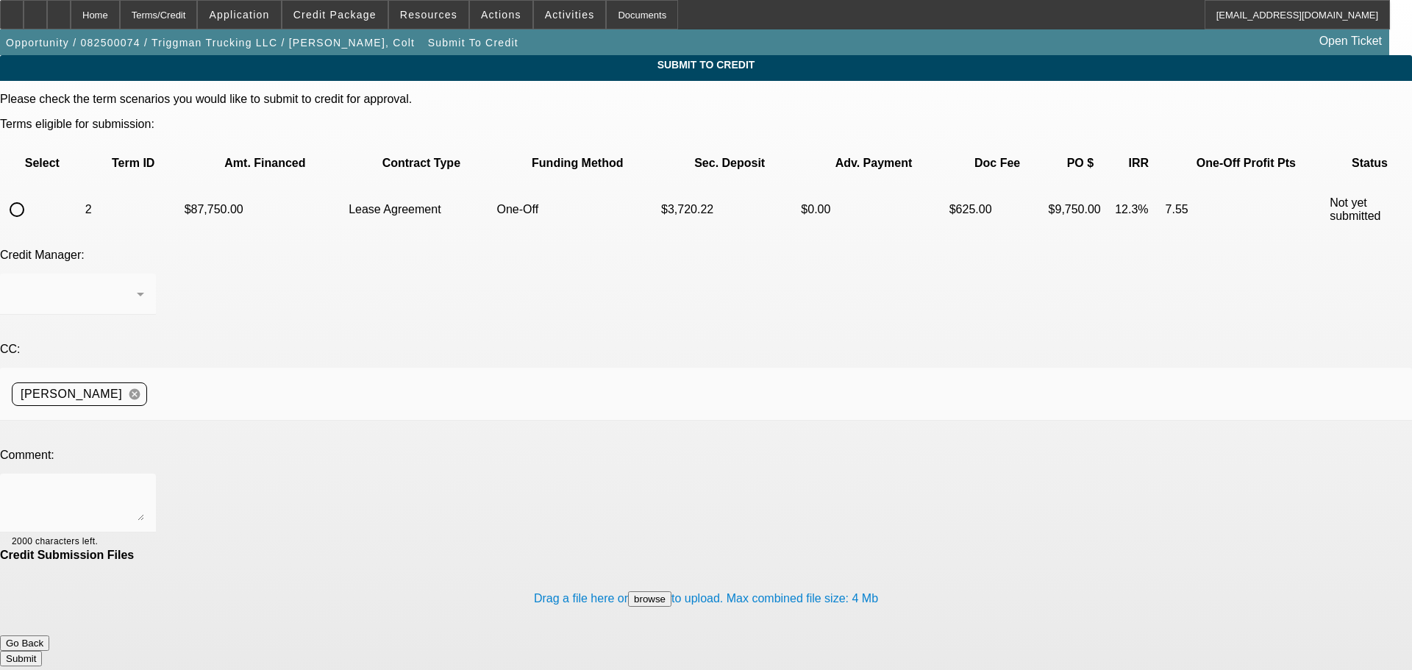
click at [32, 195] on input "radio" at bounding box center [16, 209] width 29 height 29
radio input "true"
click at [144, 486] on textarea at bounding box center [78, 503] width 132 height 35
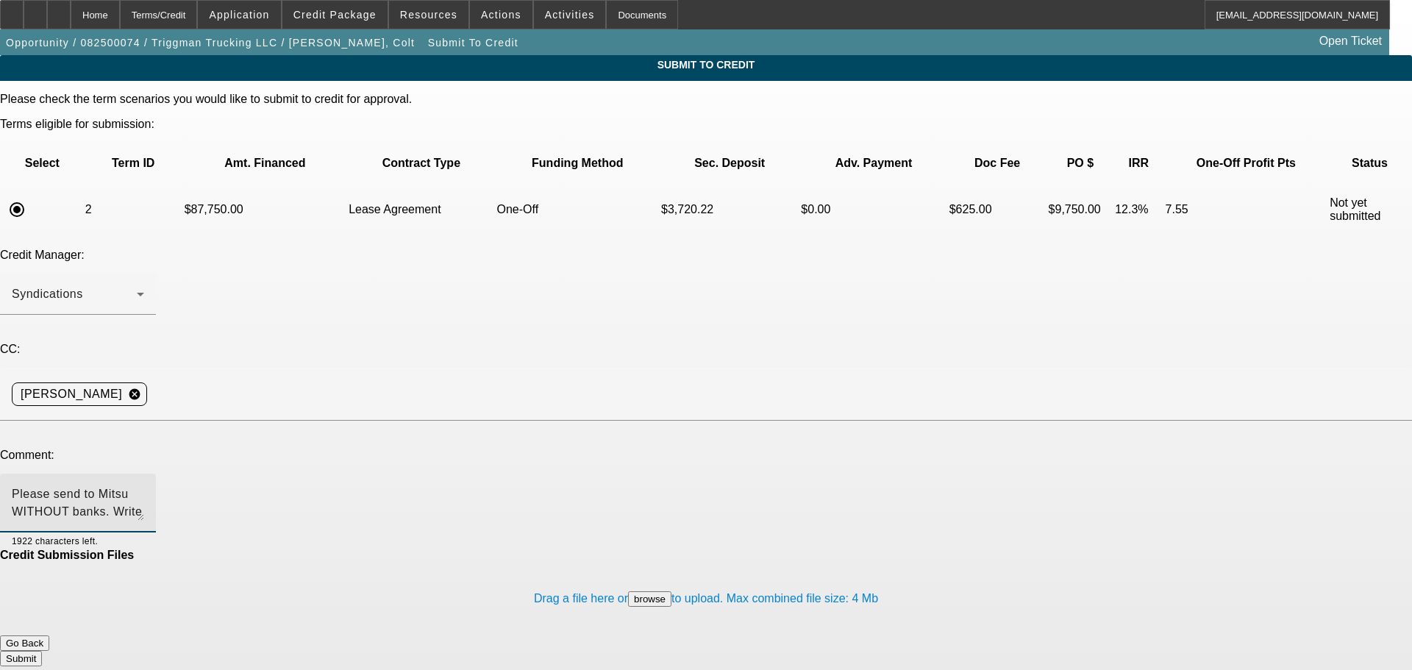
type textarea "Please send to Mitsu WITHOUT banks. Write up in additional comments. Thank you"
click at [42, 651] on button "Submit" at bounding box center [21, 658] width 42 height 15
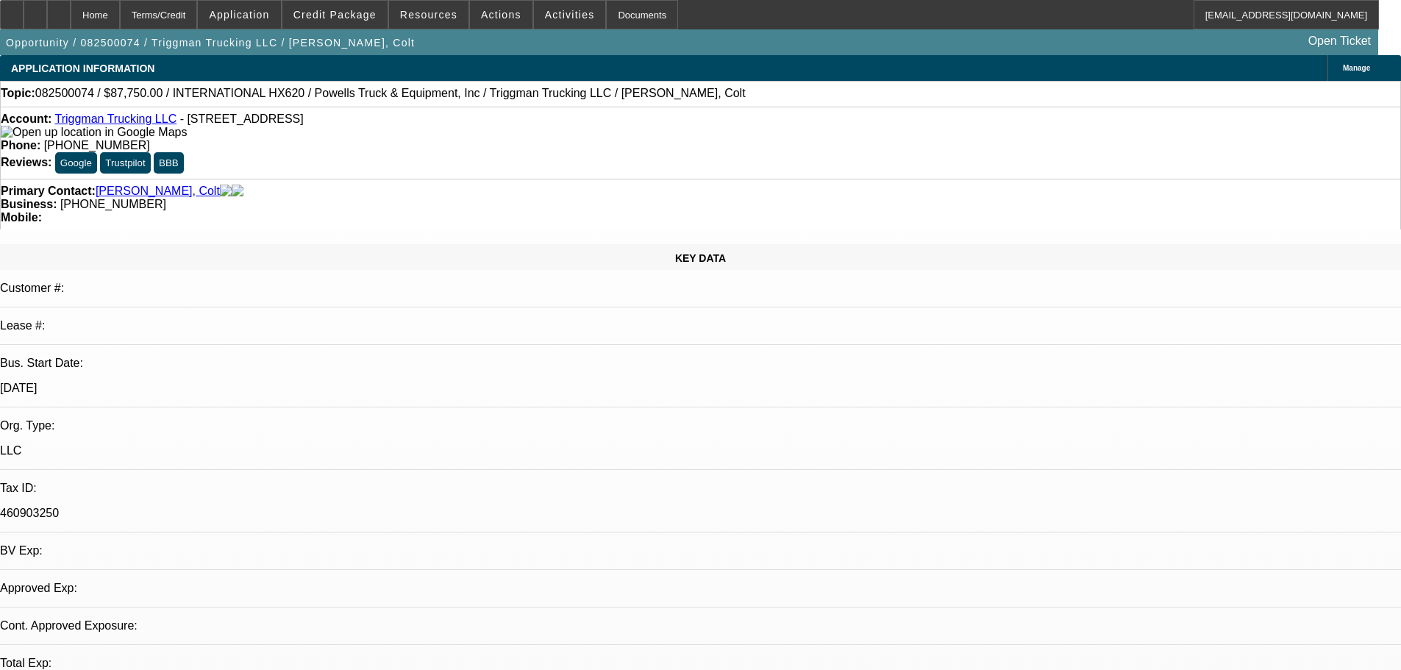
select select "0.1"
select select "2"
select select "0.1"
select select "4"
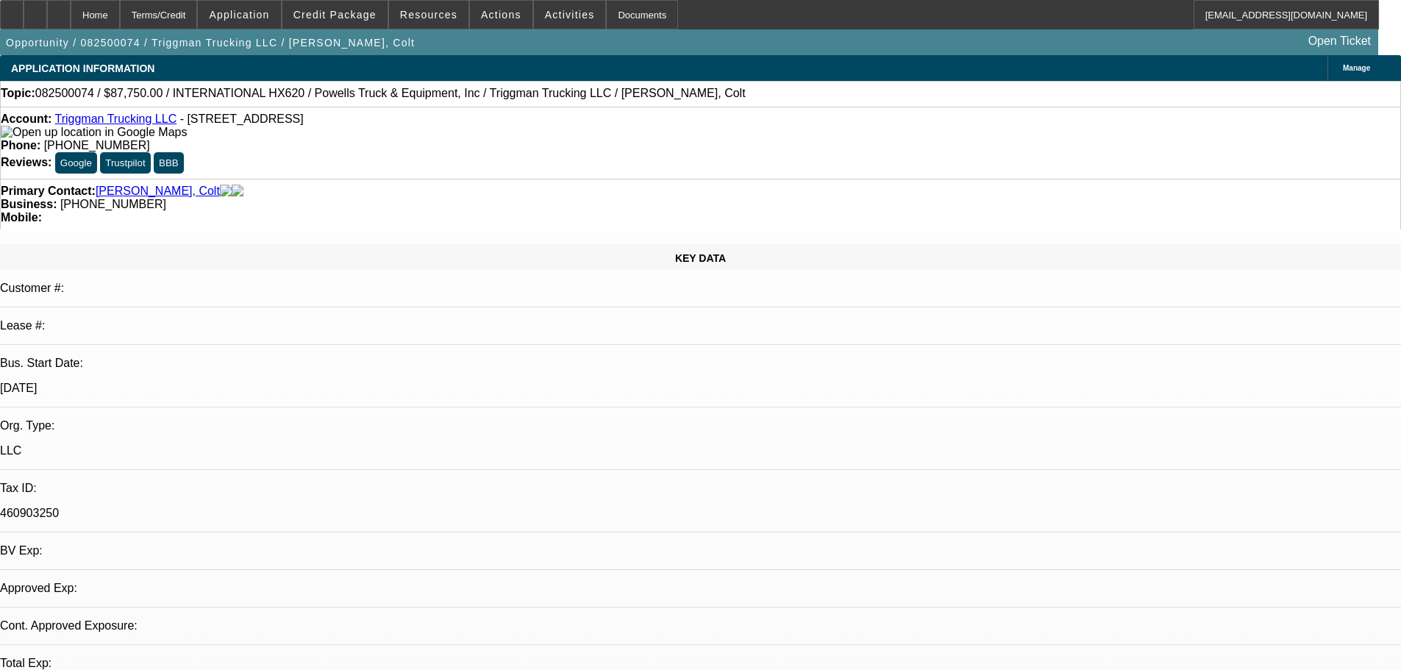
select select "0.1"
select select "2"
select select "0.1"
select select "4"
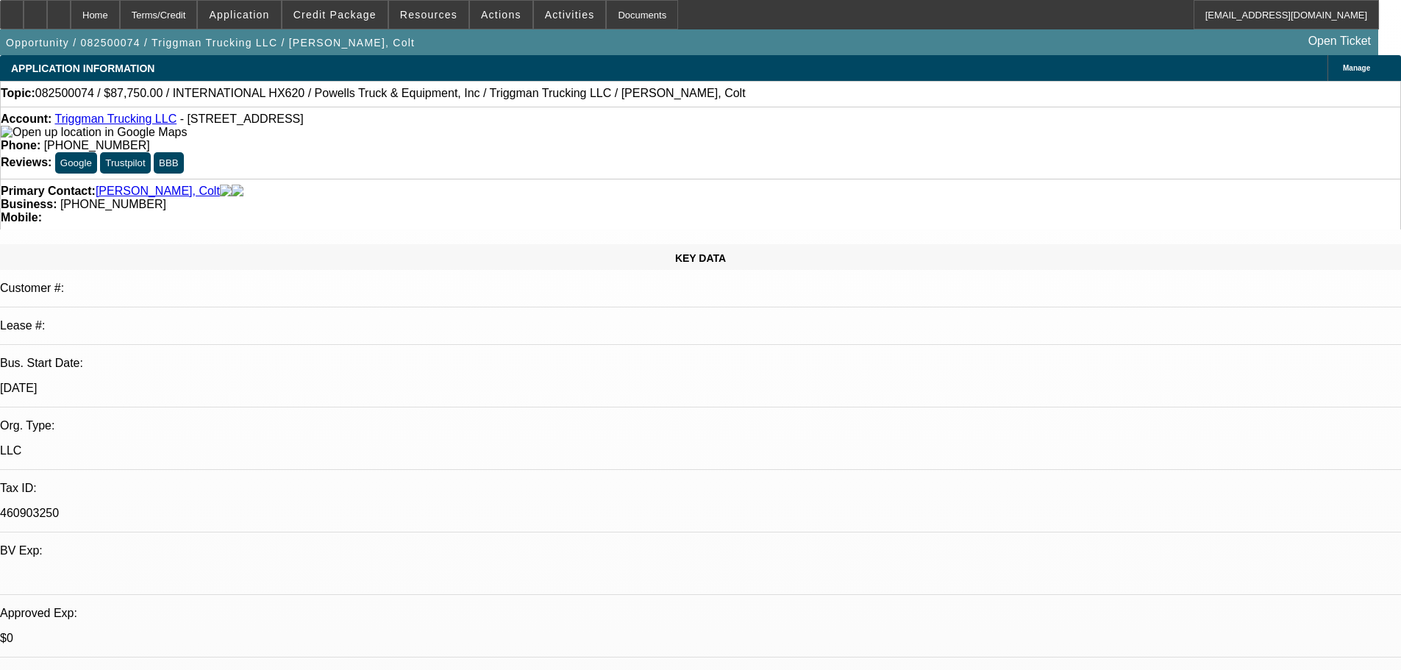
click at [626, 90] on div "Topic: 082500074 / $87,750.00 / INTERNATIONAL HX620 / Powells Truck & Equipment…" at bounding box center [701, 93] width 1400 height 13
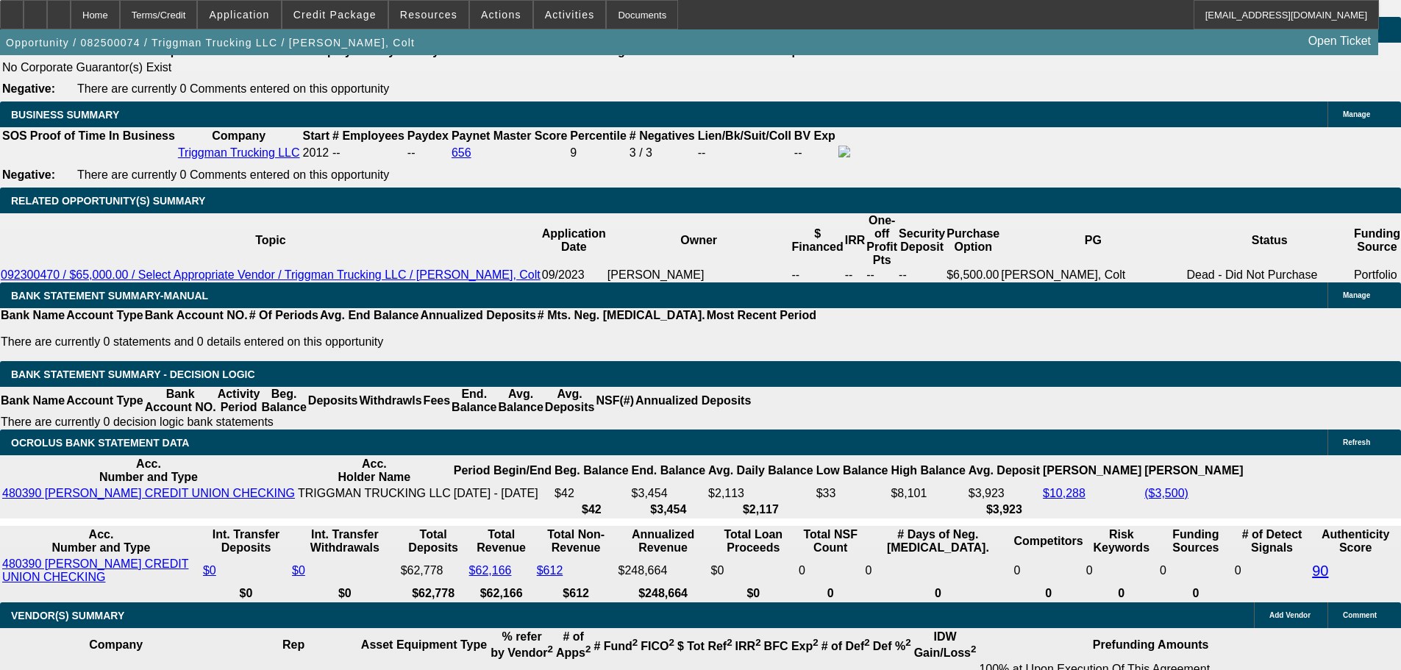
scroll to position [149, 0]
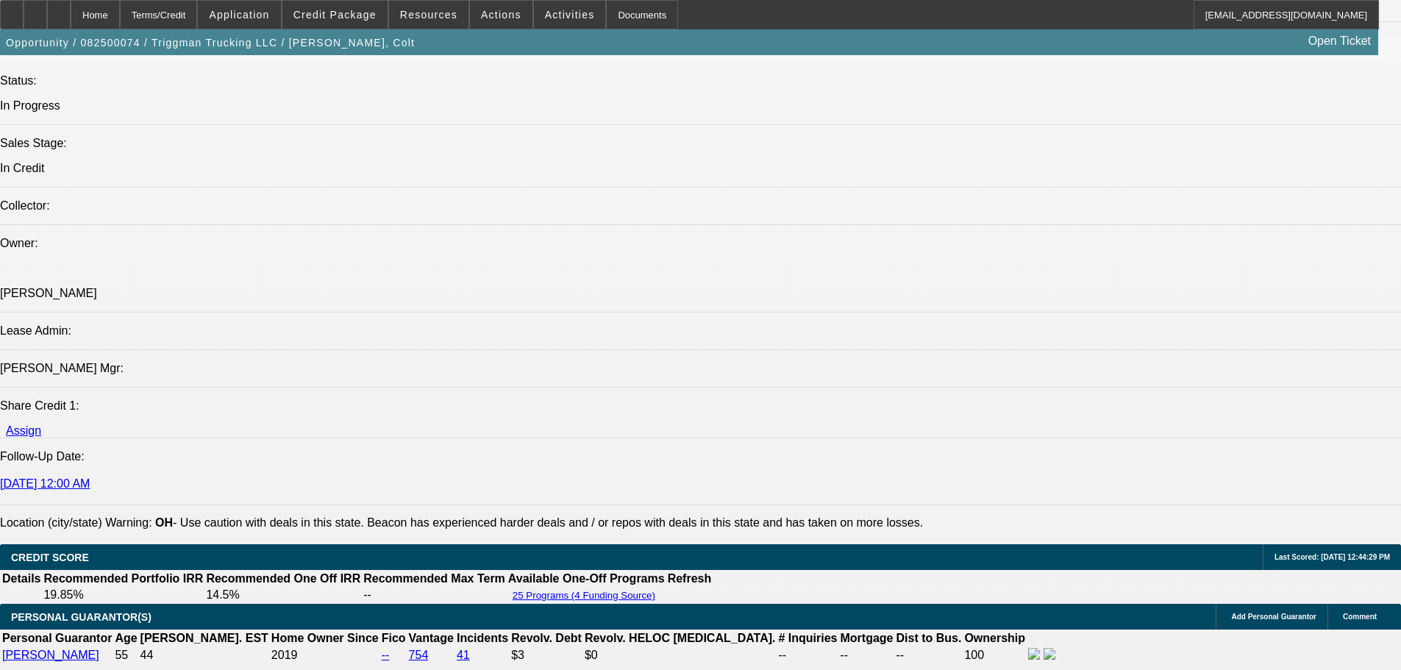
scroll to position [1398, 0]
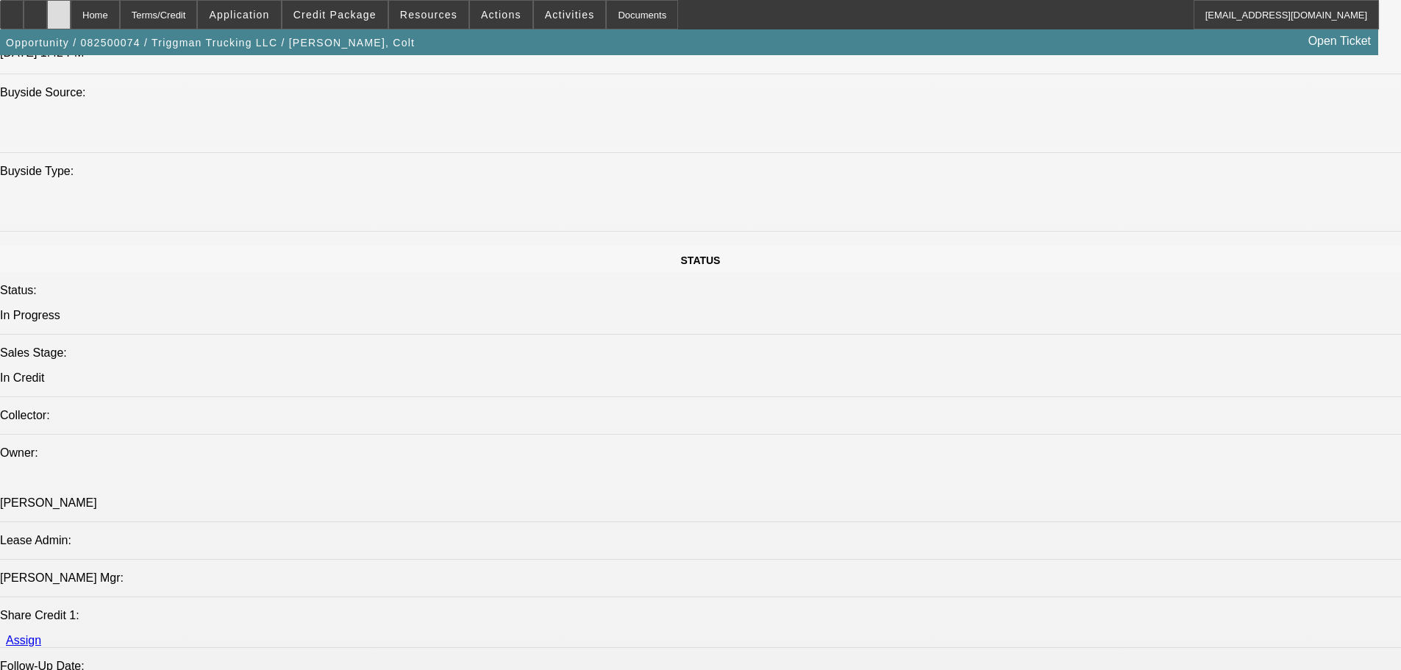
click at [71, 13] on div at bounding box center [59, 14] width 24 height 29
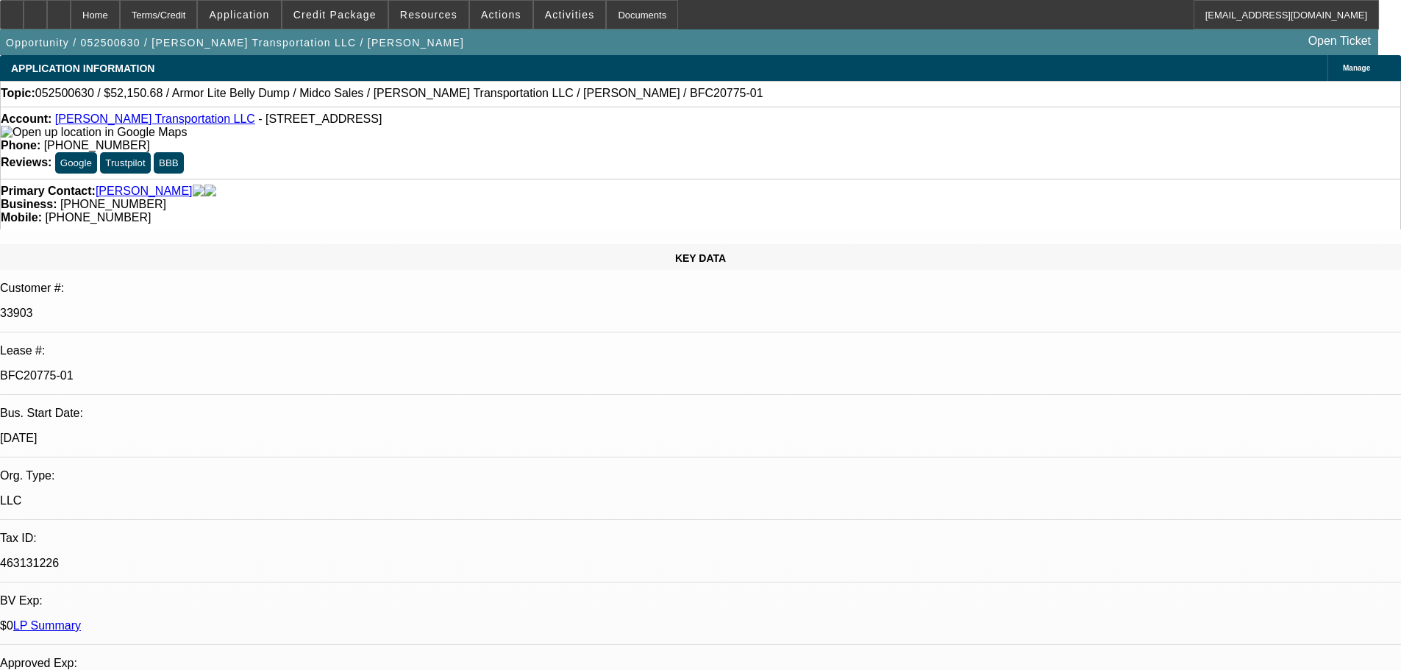
select select "0"
select select "3"
select select "0"
select select "6"
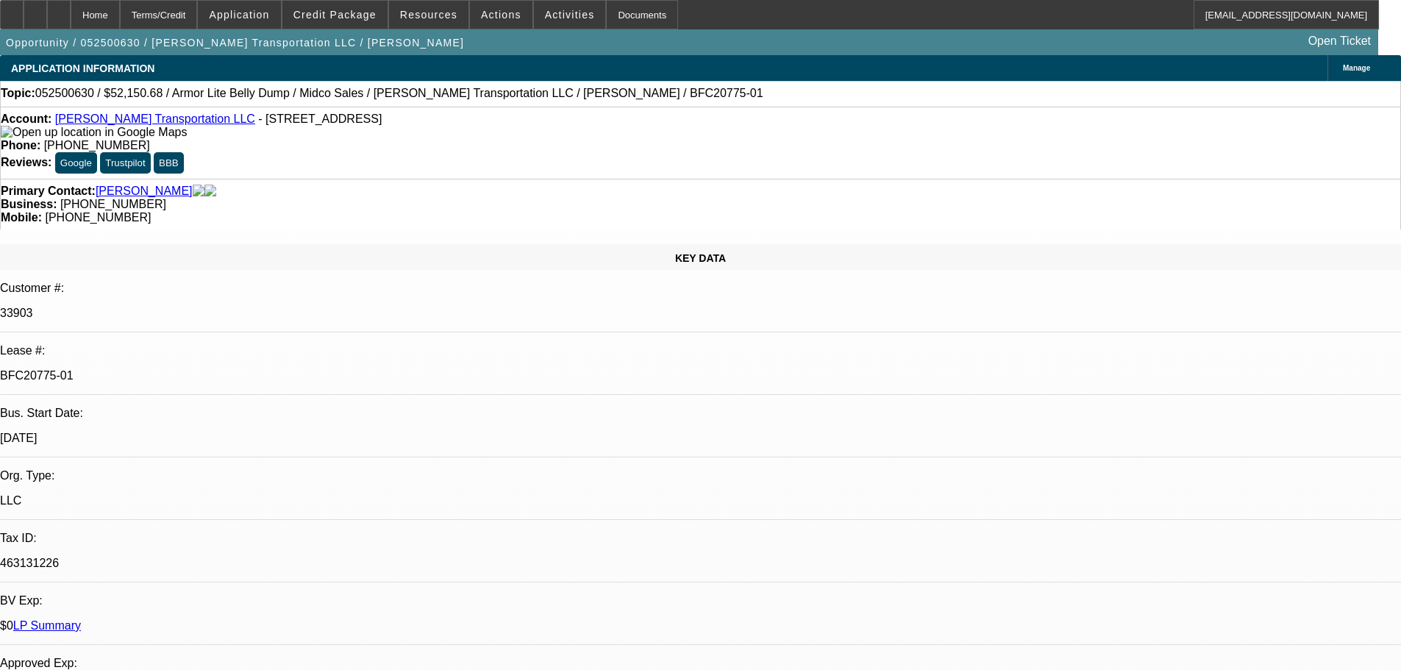
select select "0"
select select "3"
select select "0"
select select "6"
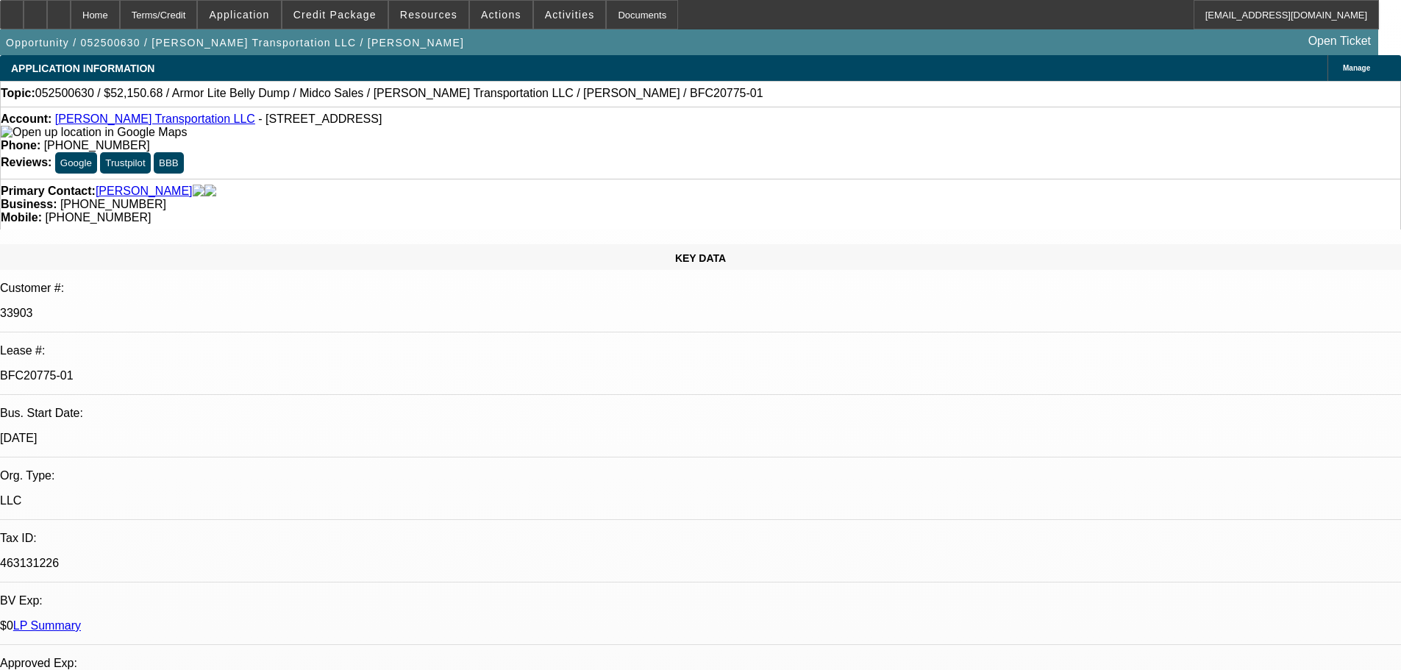
select select "0"
select select "3"
select select "0"
select select "6"
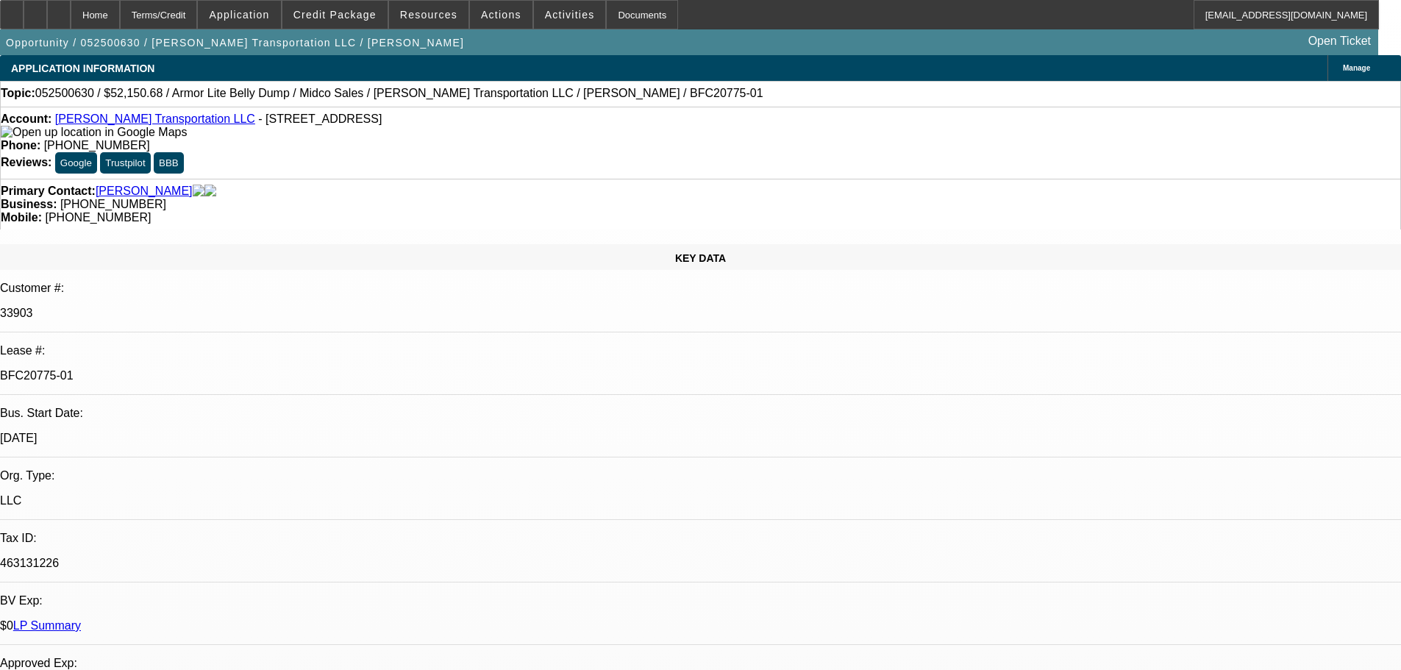
select select "0"
select select "3"
select select "0.1"
select select "4"
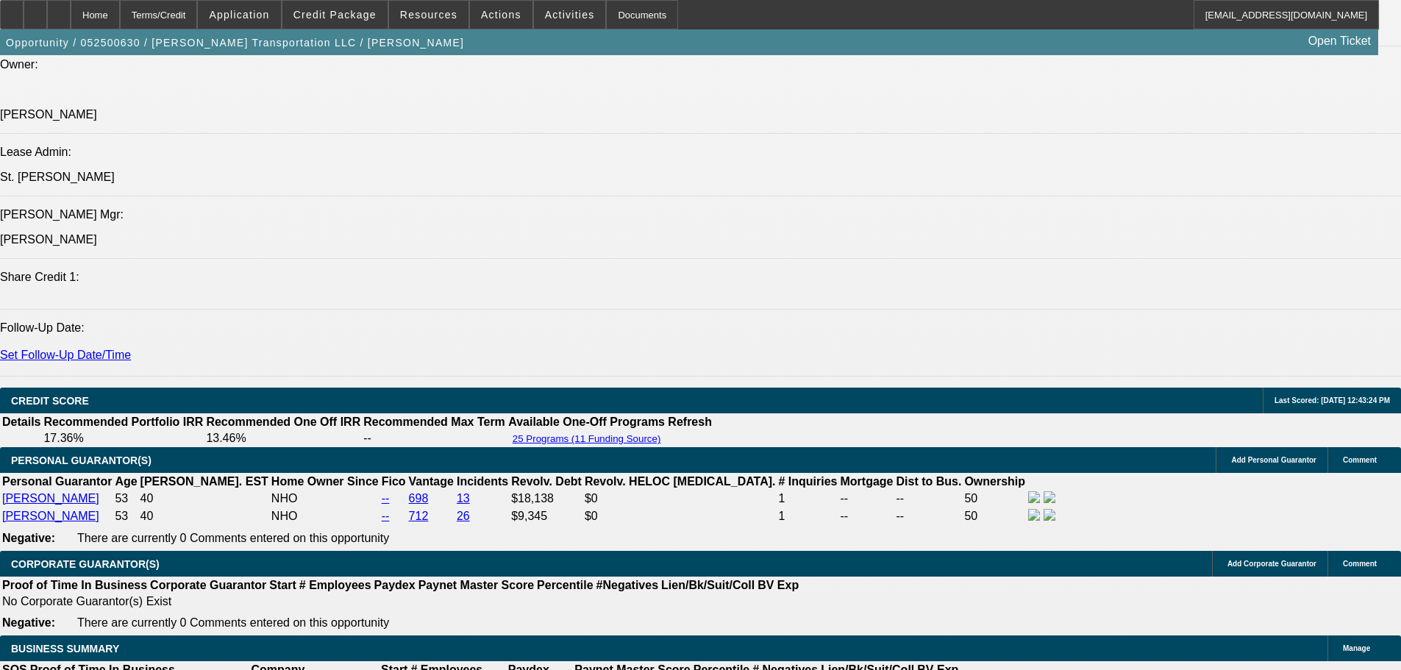
scroll to position [1839, 0]
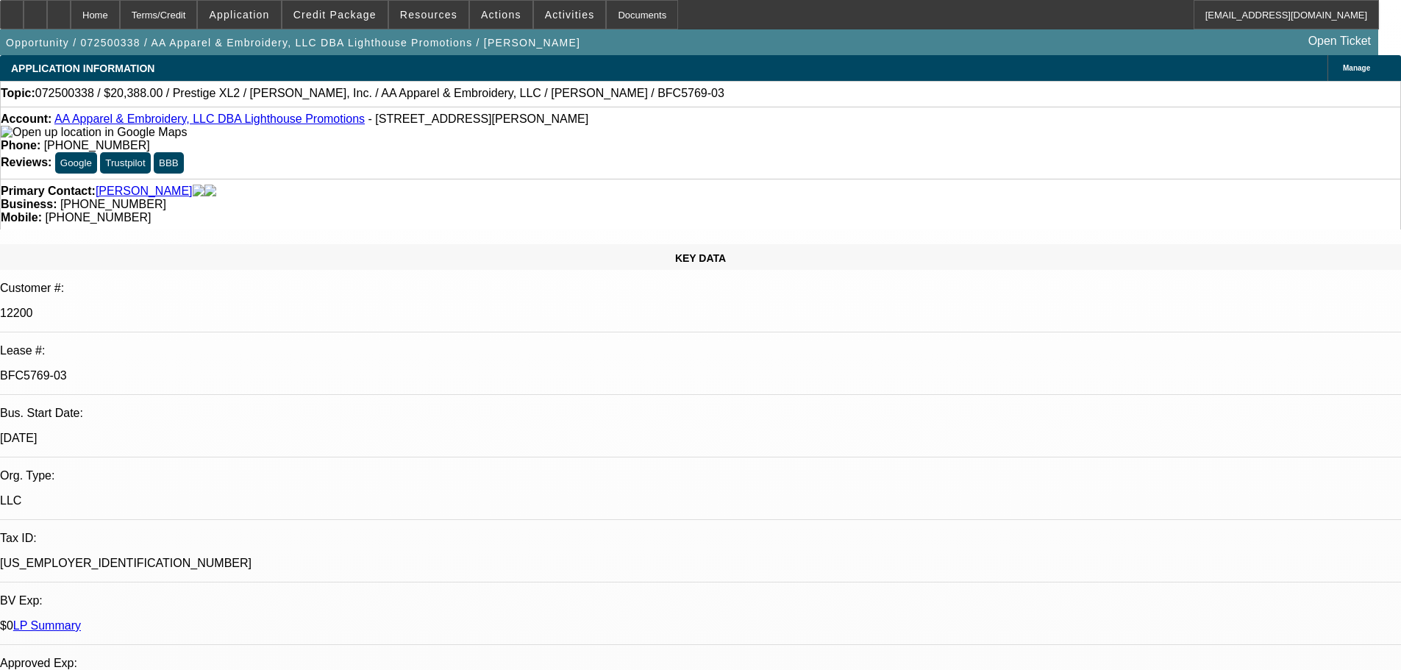
select select "0"
select select "2"
select select "0"
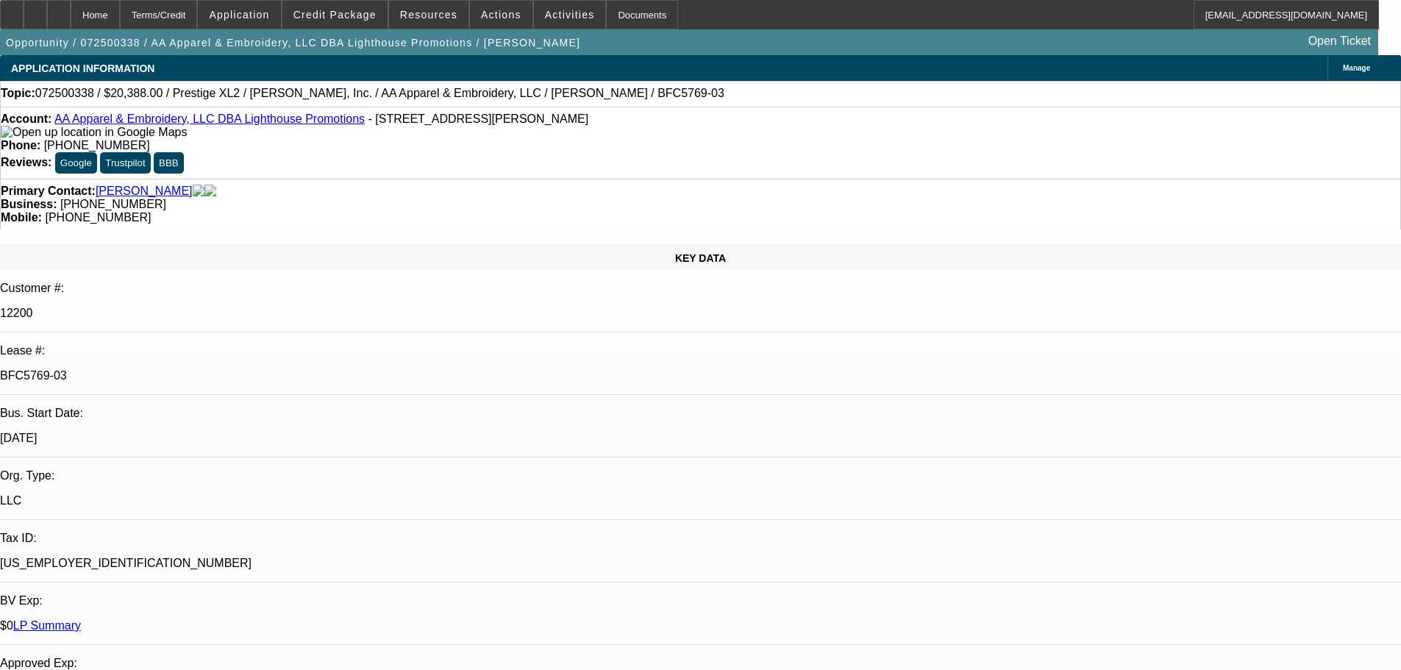
select select "0"
select select "2"
select select "0"
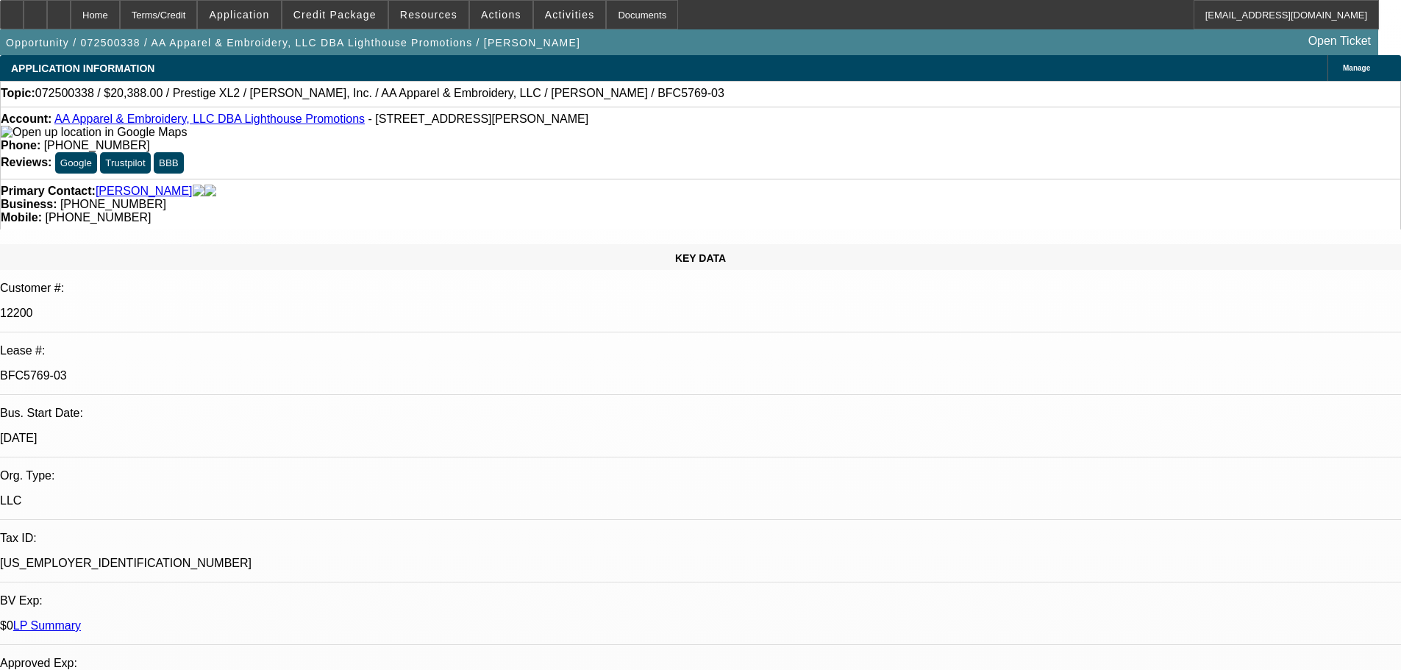
select select "0"
select select "2"
select select "0"
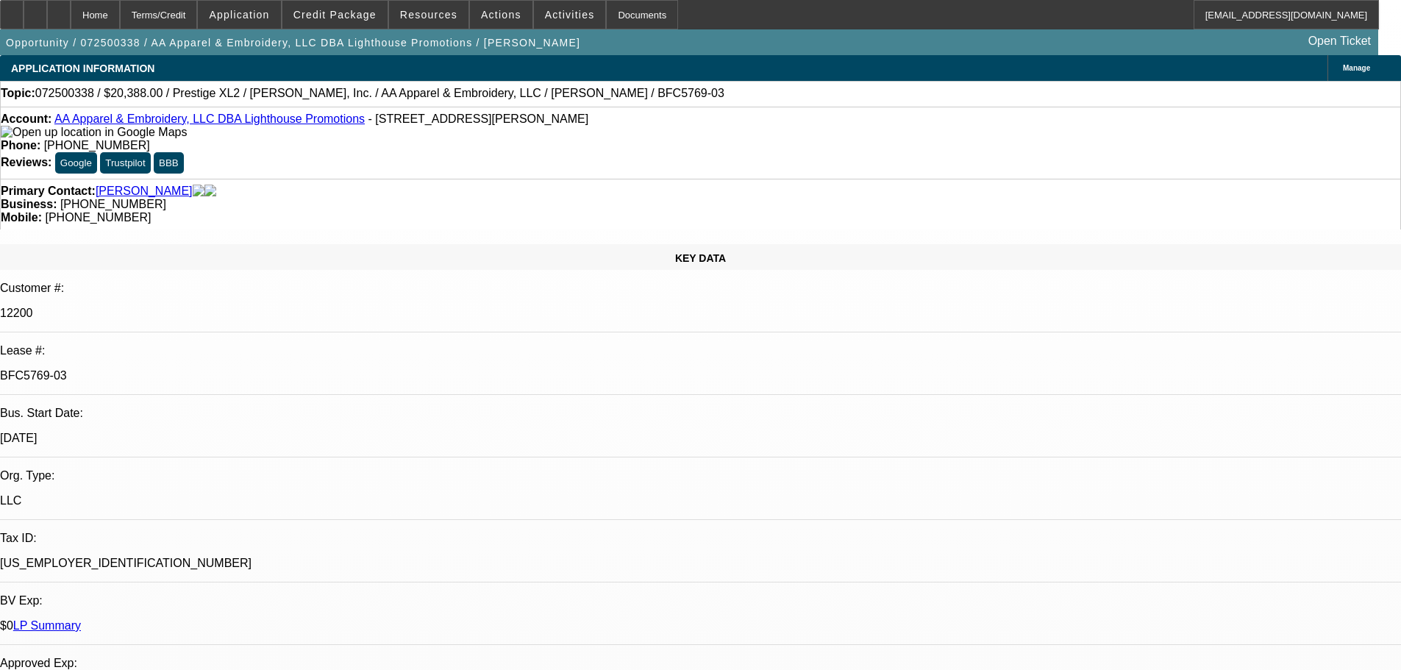
select select "2"
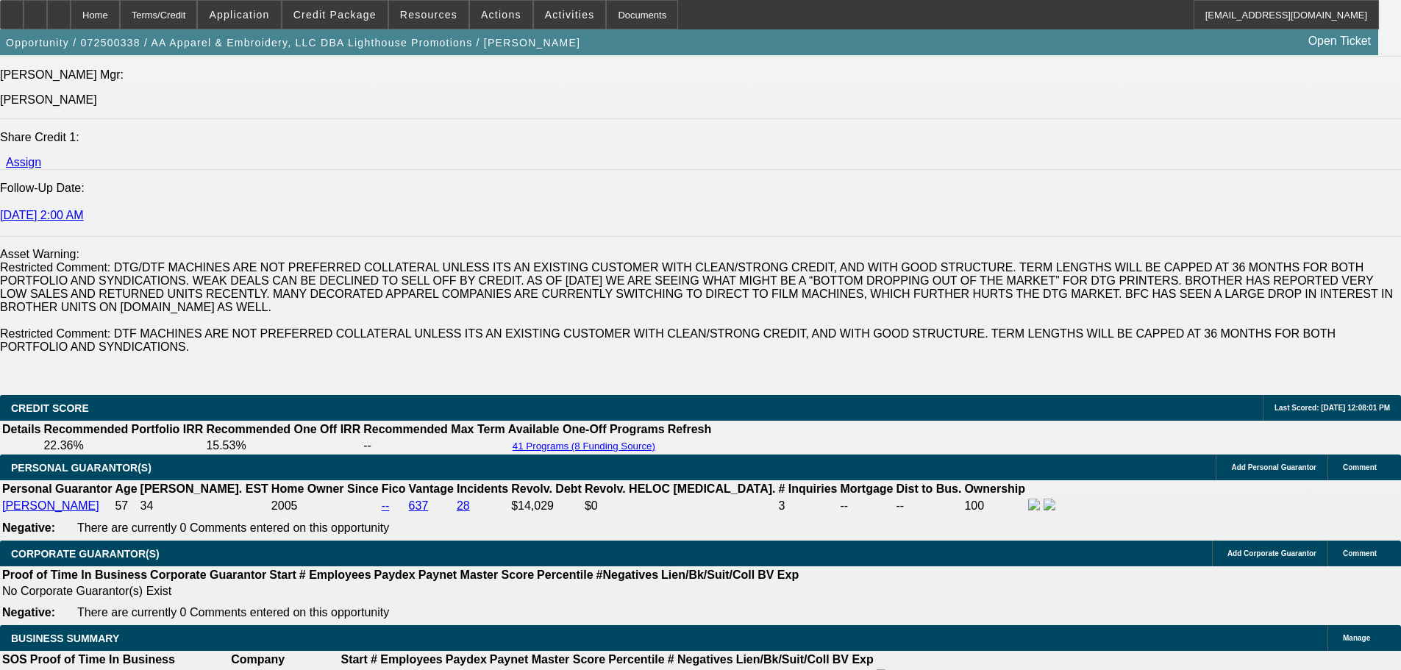
scroll to position [1692, 0]
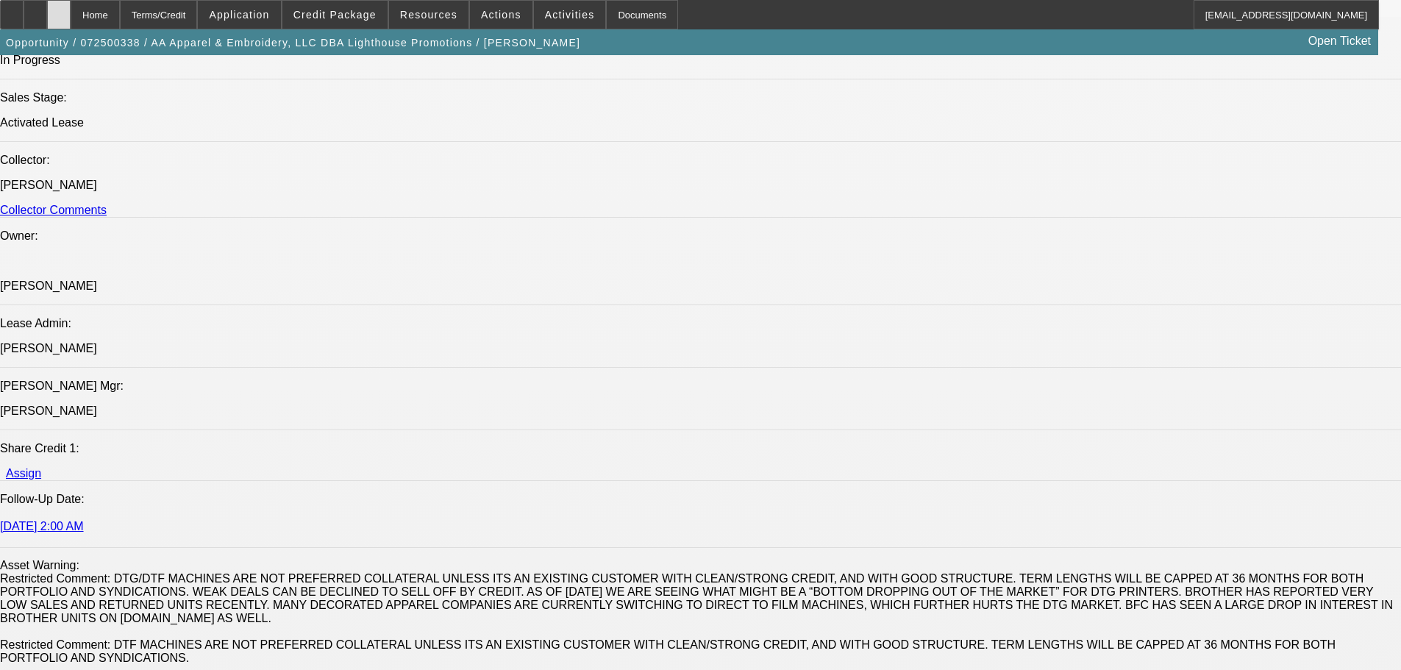
click at [71, 7] on div at bounding box center [59, 14] width 24 height 29
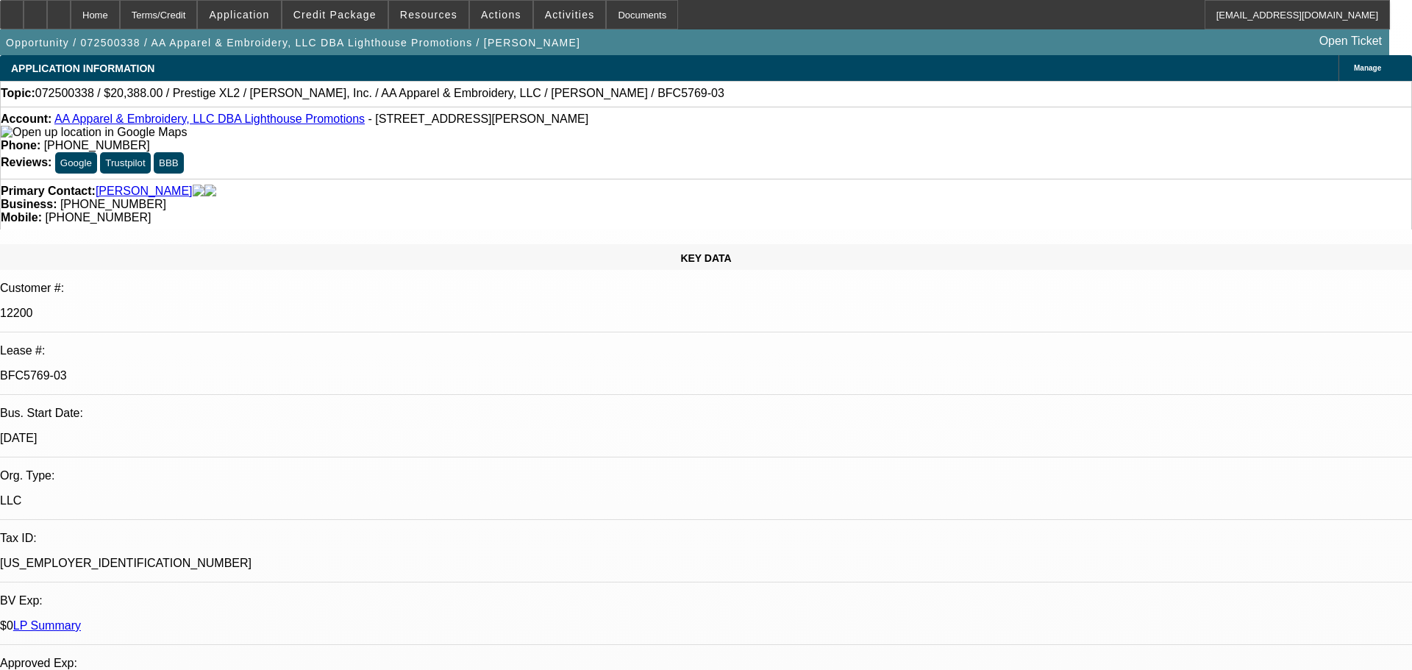
select select "0"
select select "2"
select select "0"
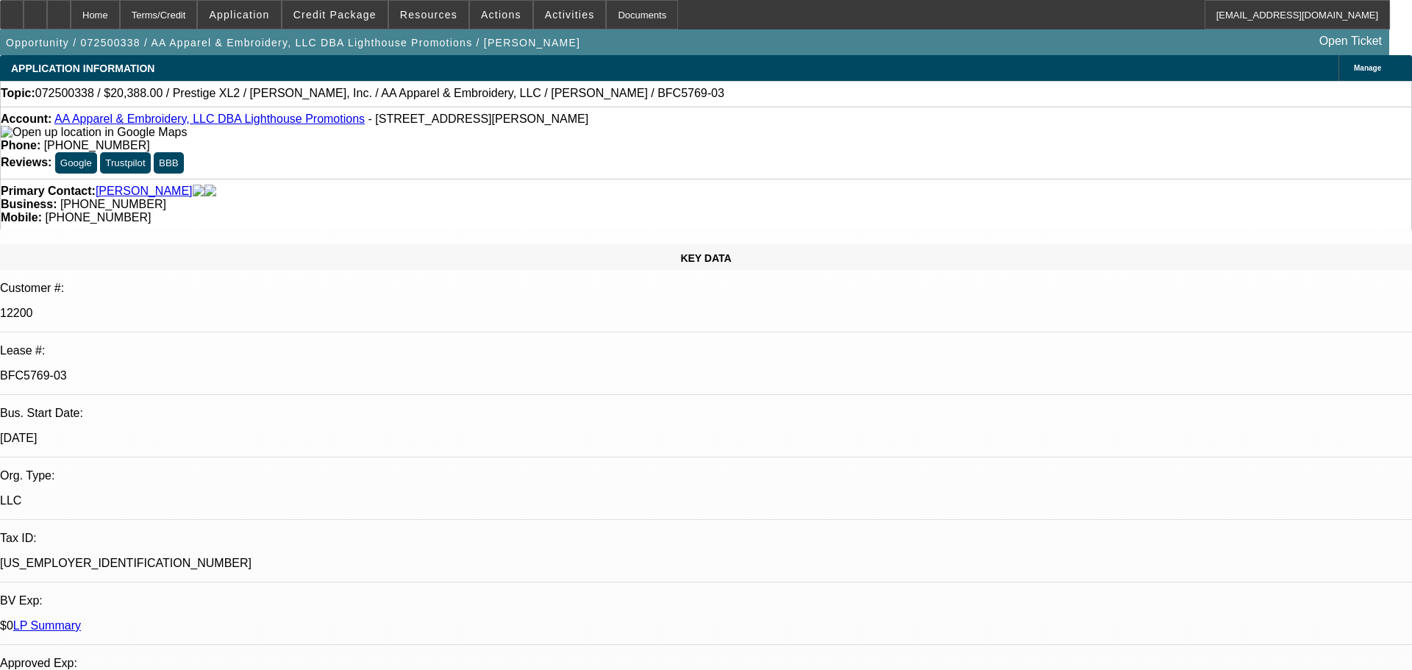
select select "0"
select select "2"
select select "0"
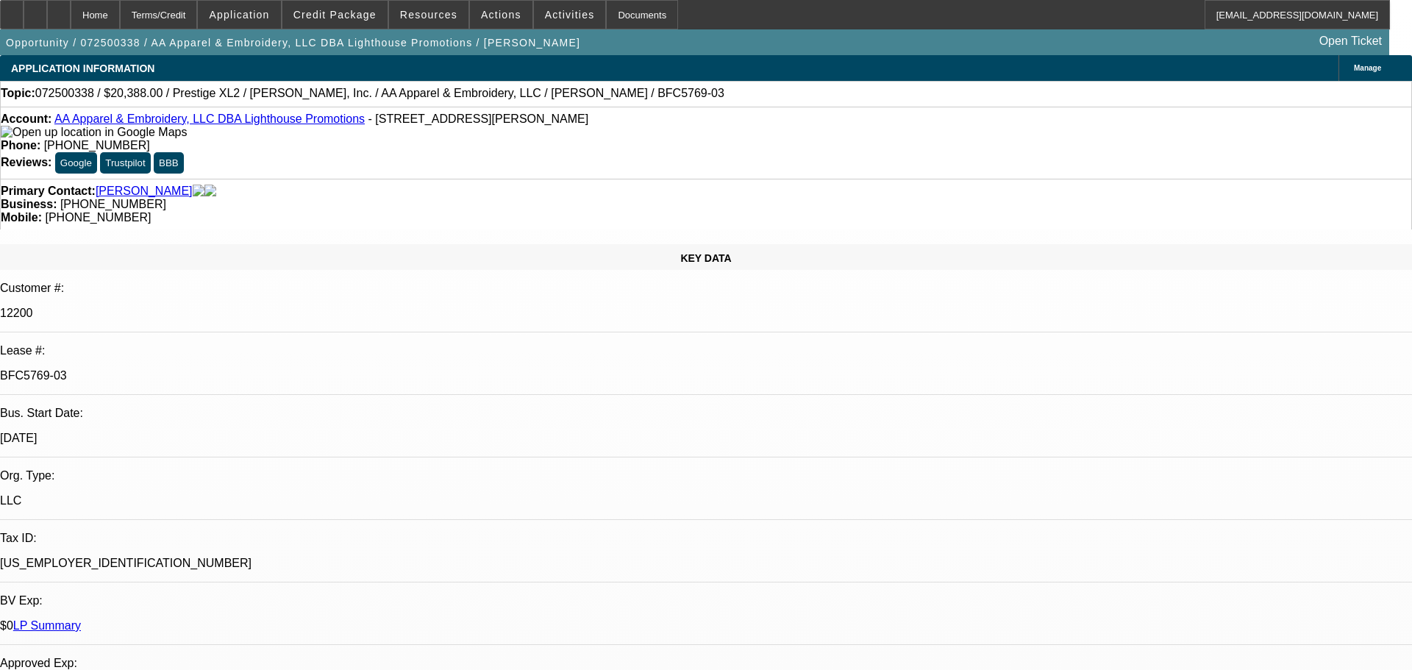
select select "0"
select select "2"
select select "0"
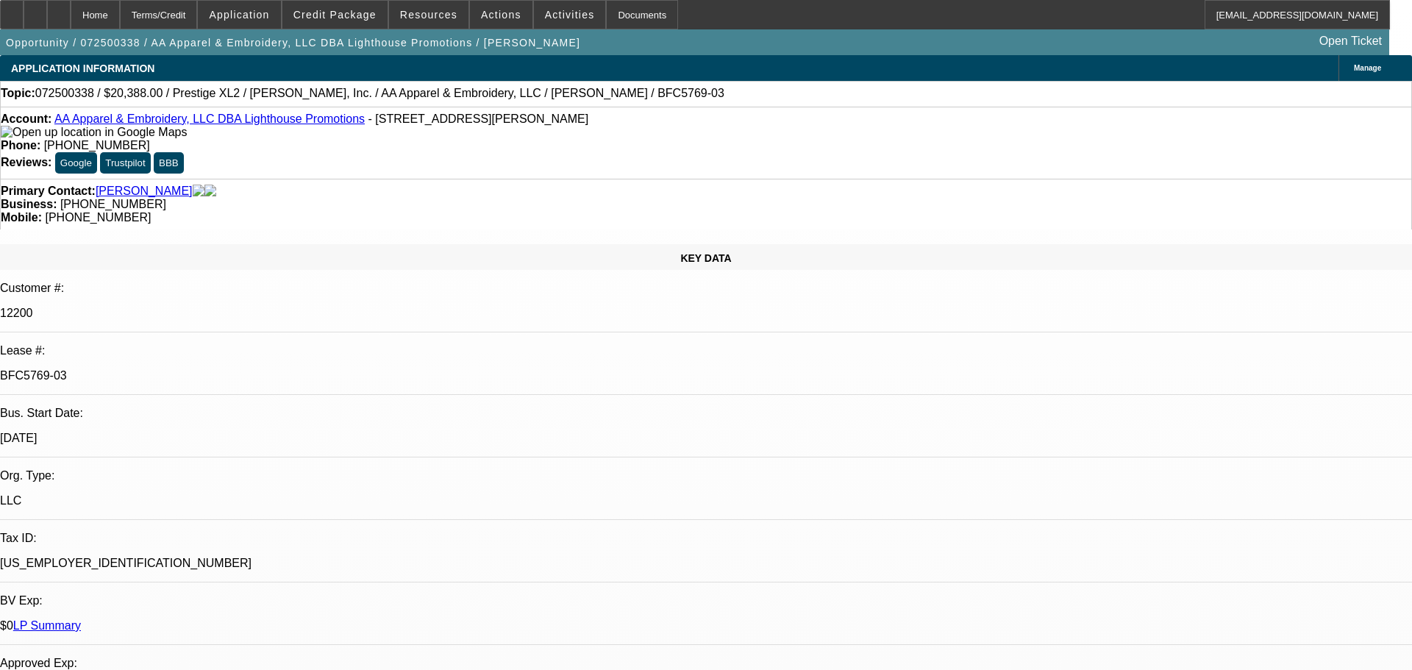
select select "2"
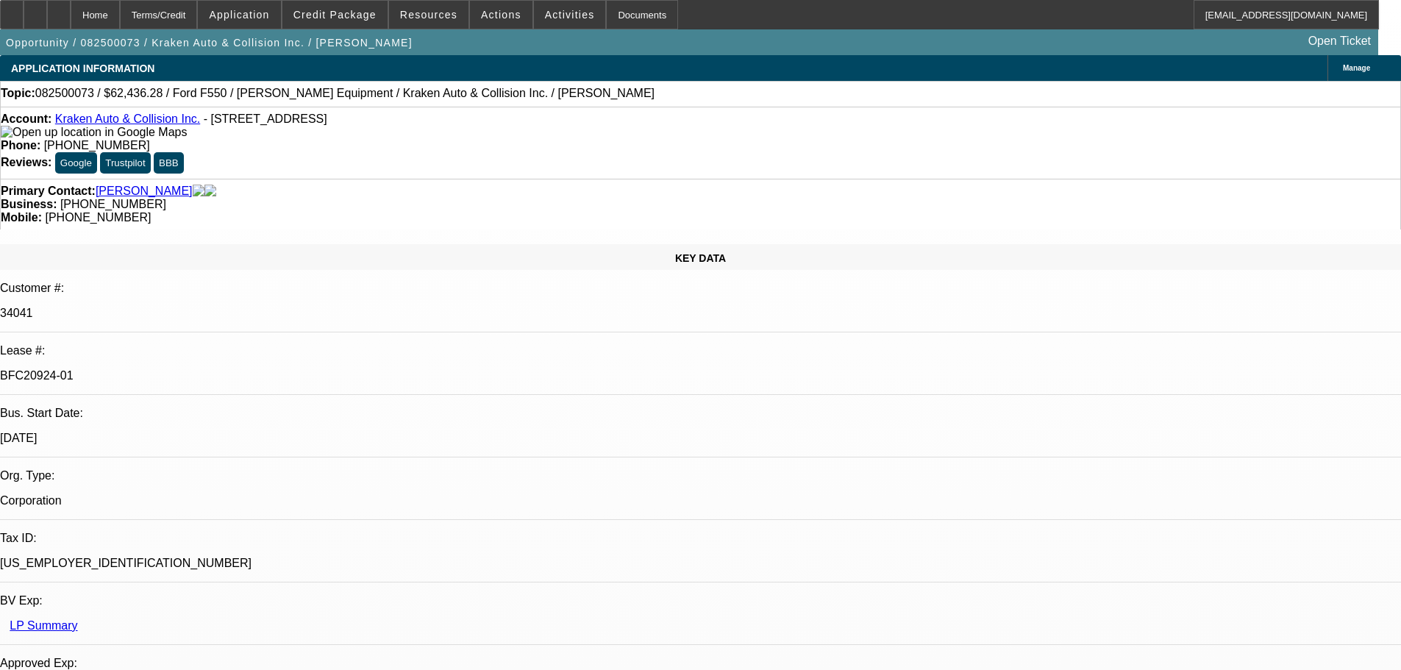
select select "0"
select select "3"
select select "0.1"
select select "4"
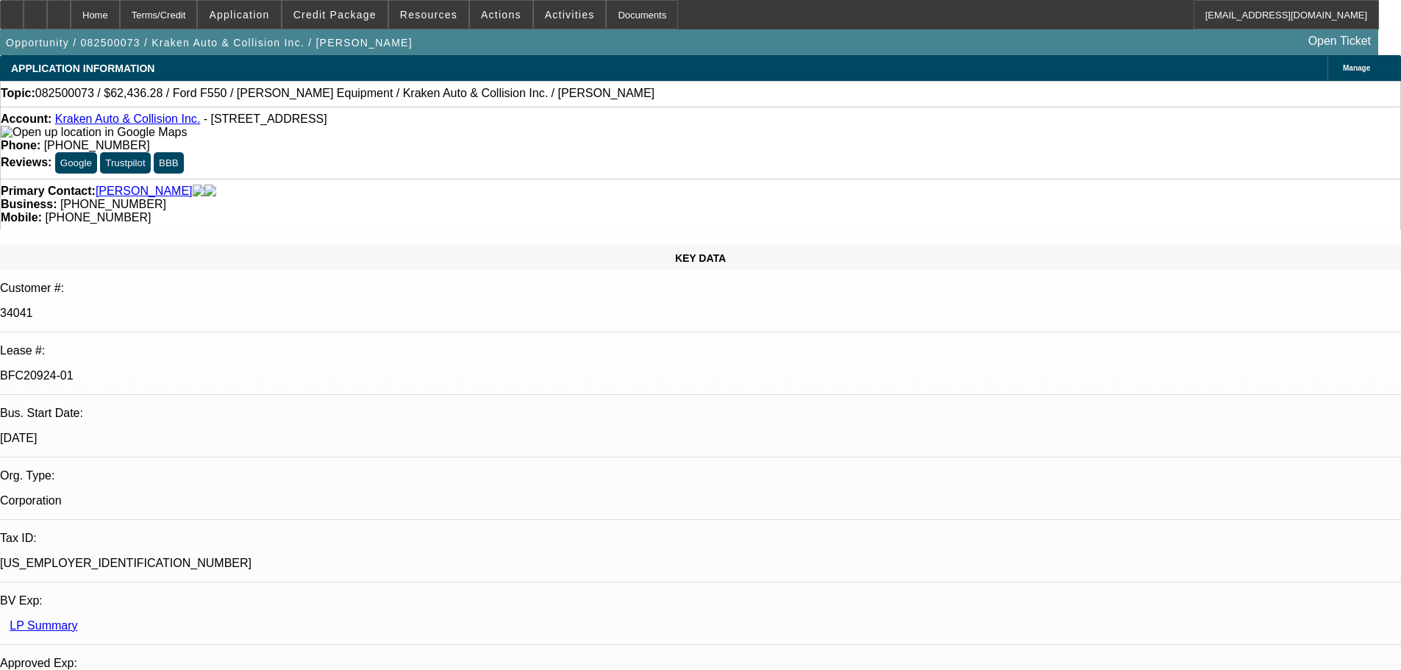
select select "0"
select select "0.1"
select select "4"
select select "0"
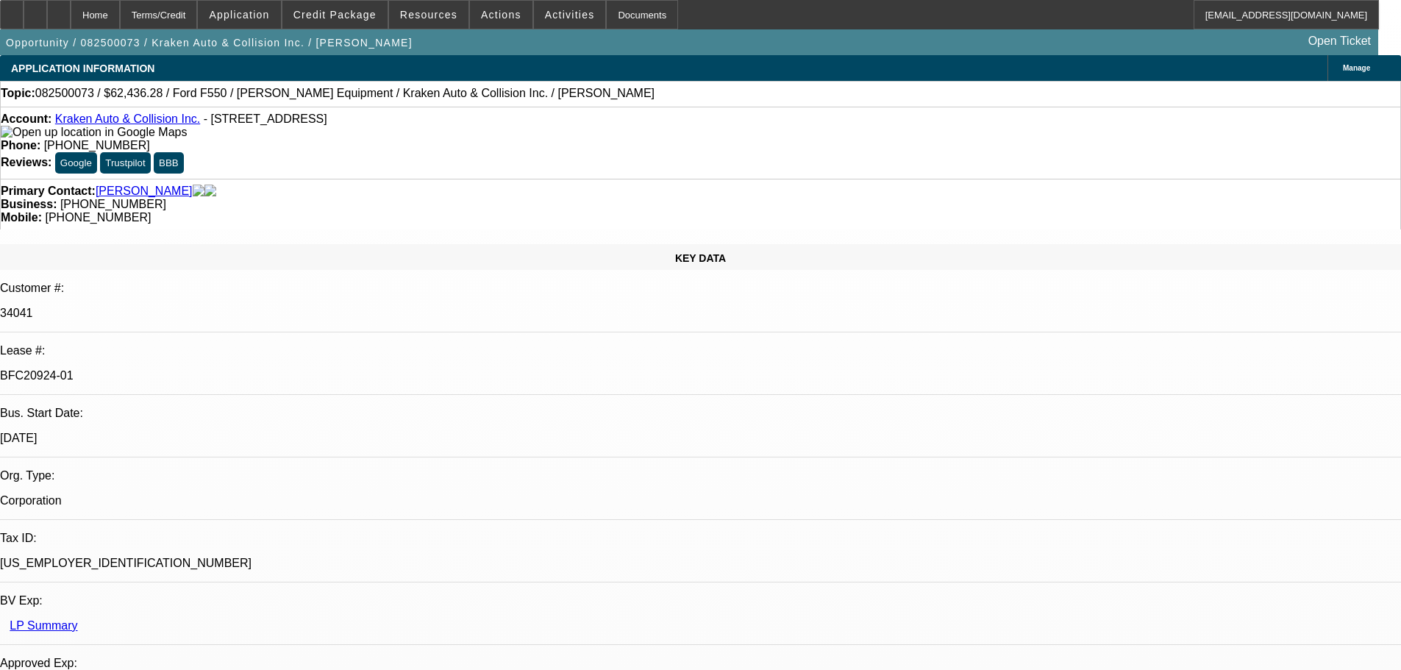
select select "0"
select select "0.1"
select select "4"
select select "0"
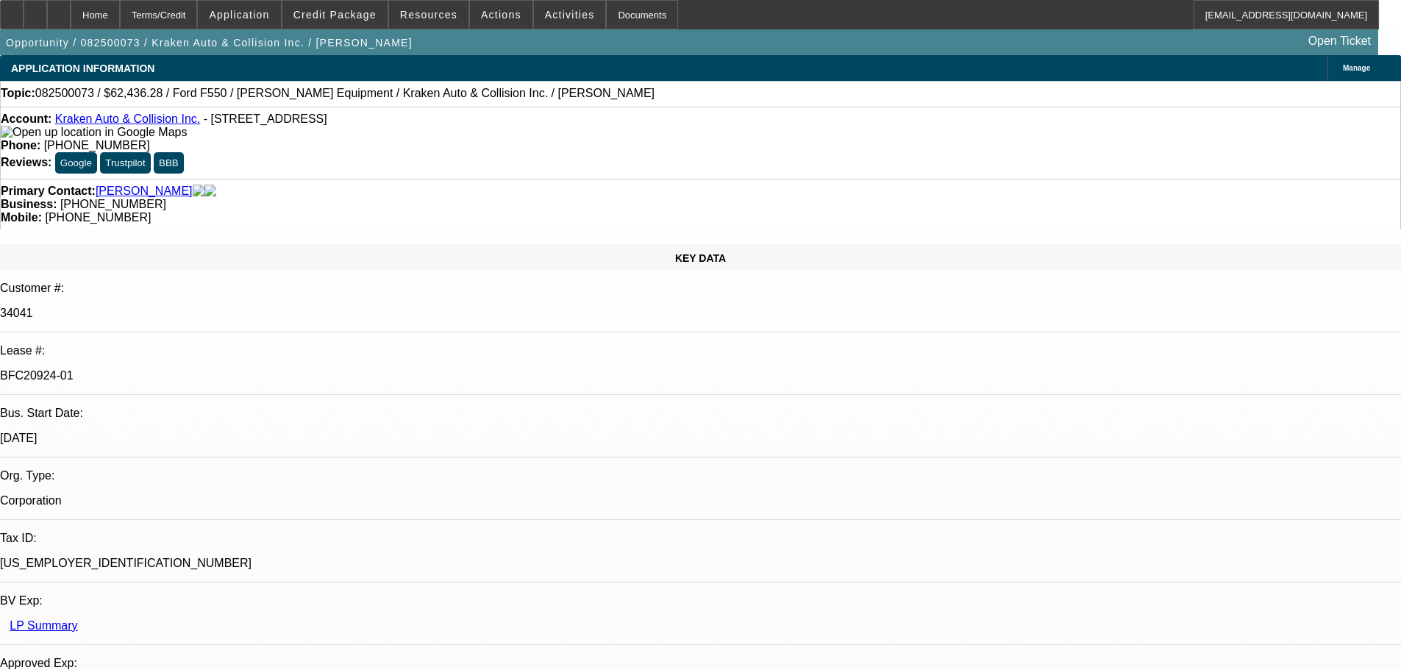
select select "0.1"
select select "4"
click at [71, 21] on div at bounding box center [59, 14] width 24 height 29
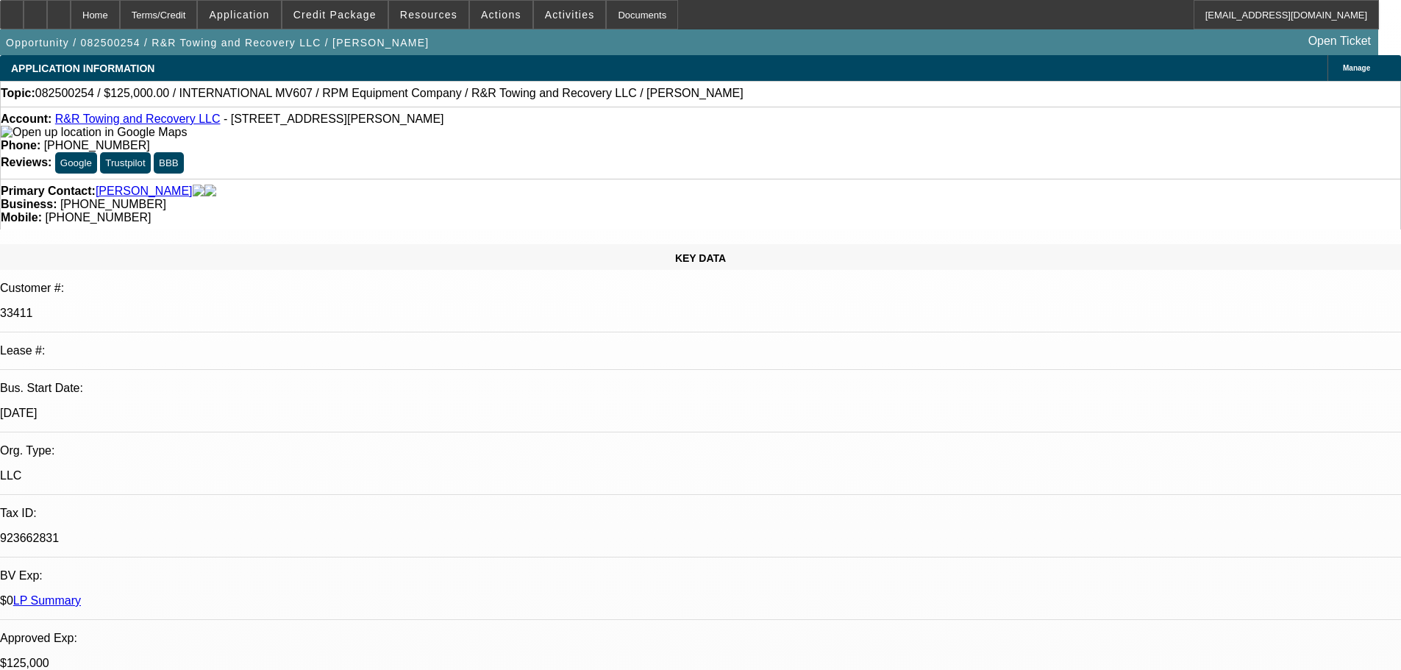
select select "0"
select select "2"
select select "0.1"
select select "4"
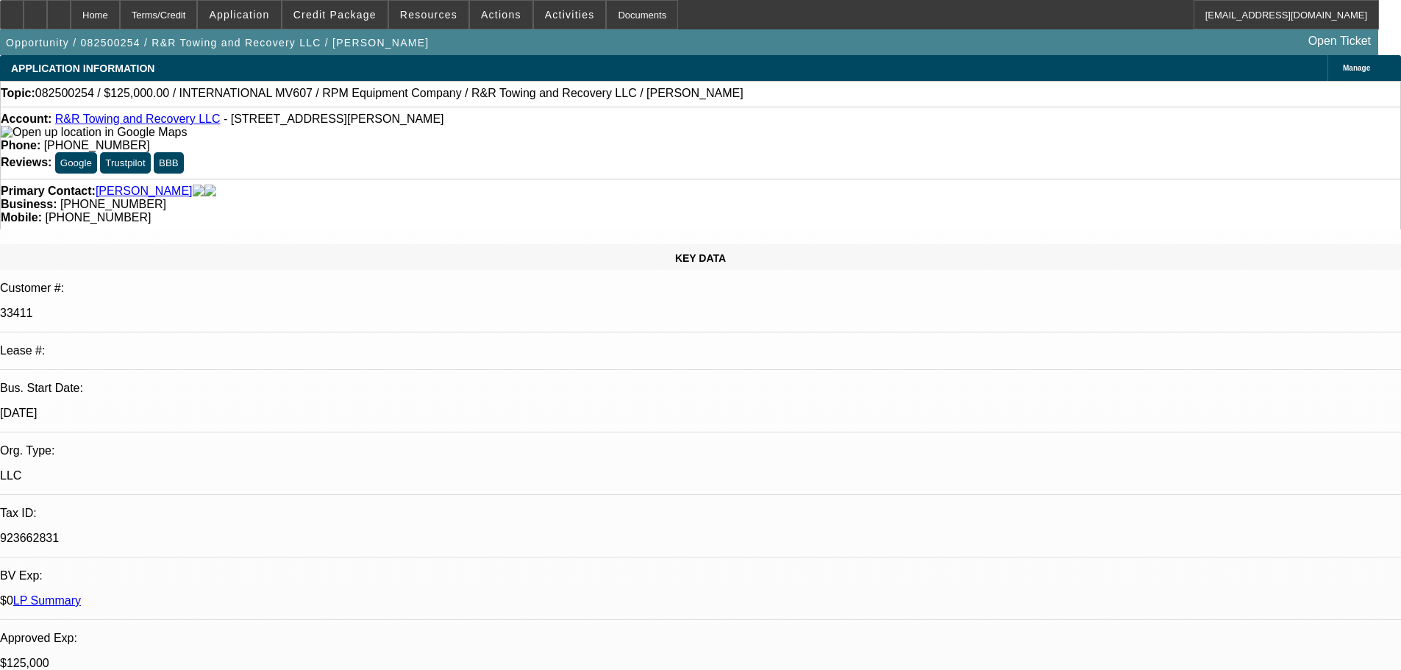
select select "0.1"
select select "2"
select select "0.1"
select select "4"
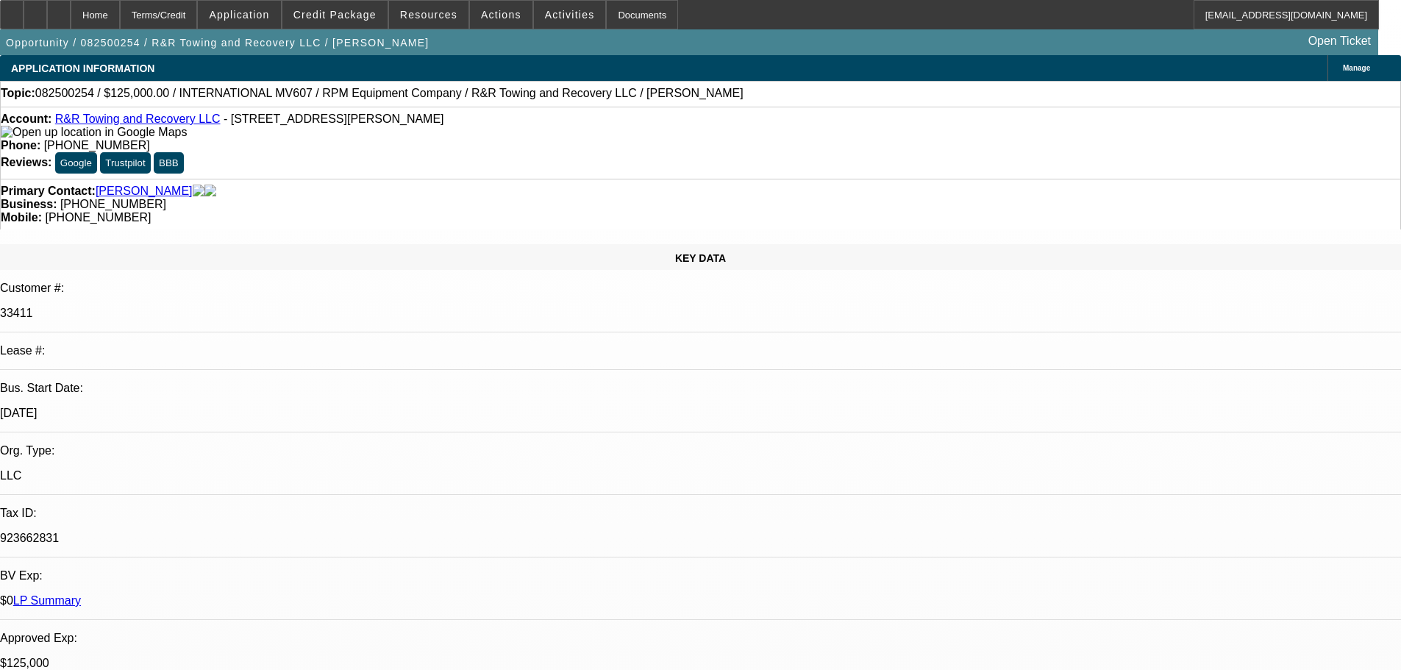
select select "0.1"
select select "2"
select select "0.1"
select select "4"
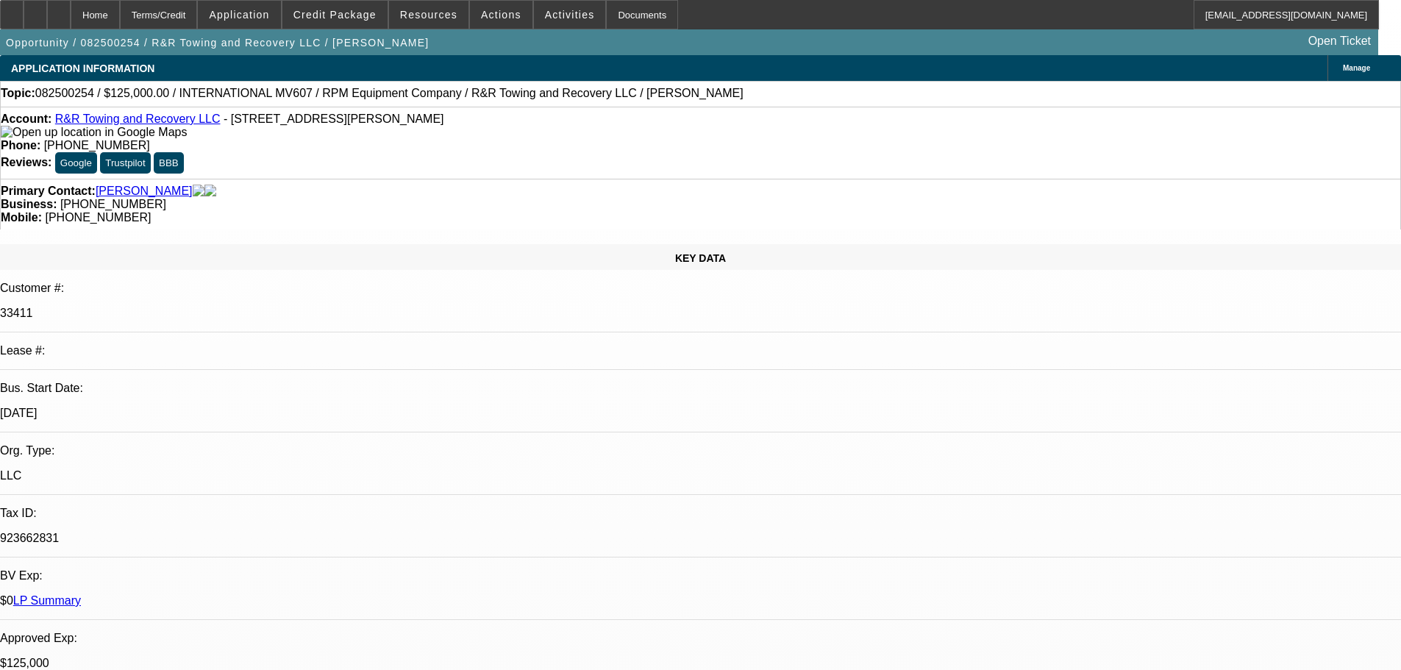
scroll to position [2955, 0]
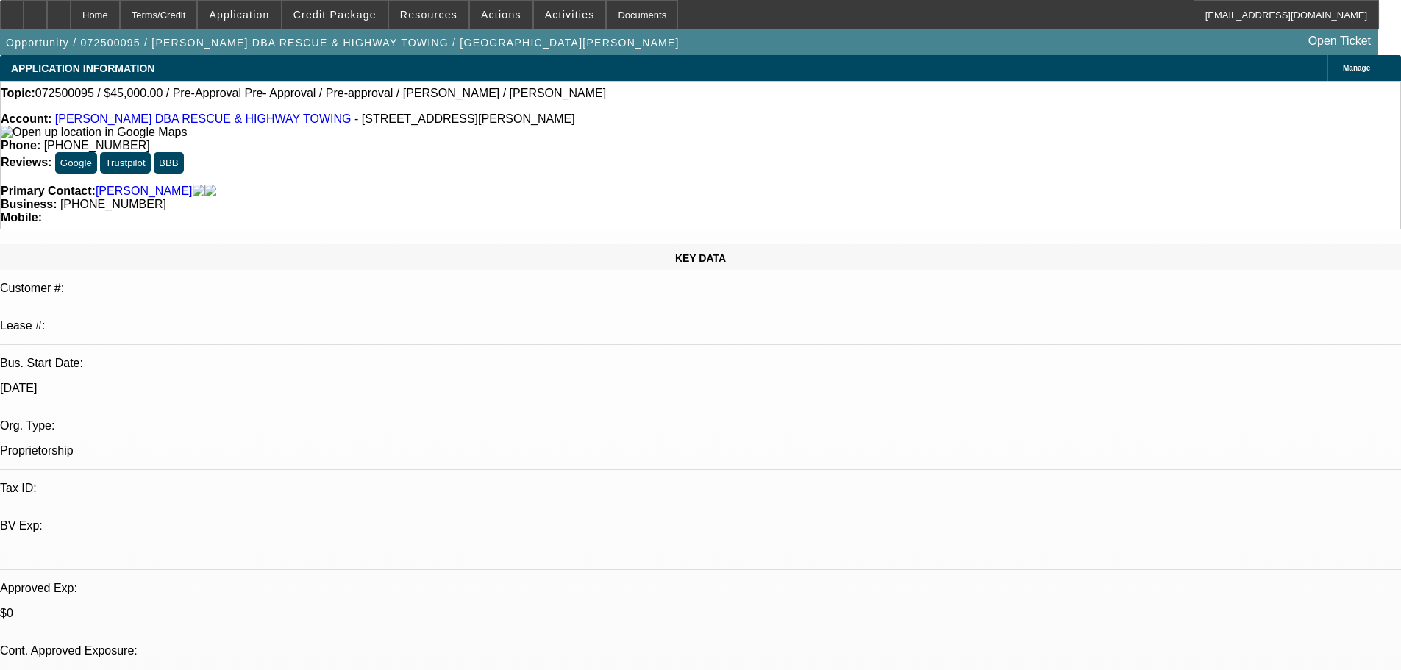
select select "0.1"
select select "2"
select select "0.1"
select select "4"
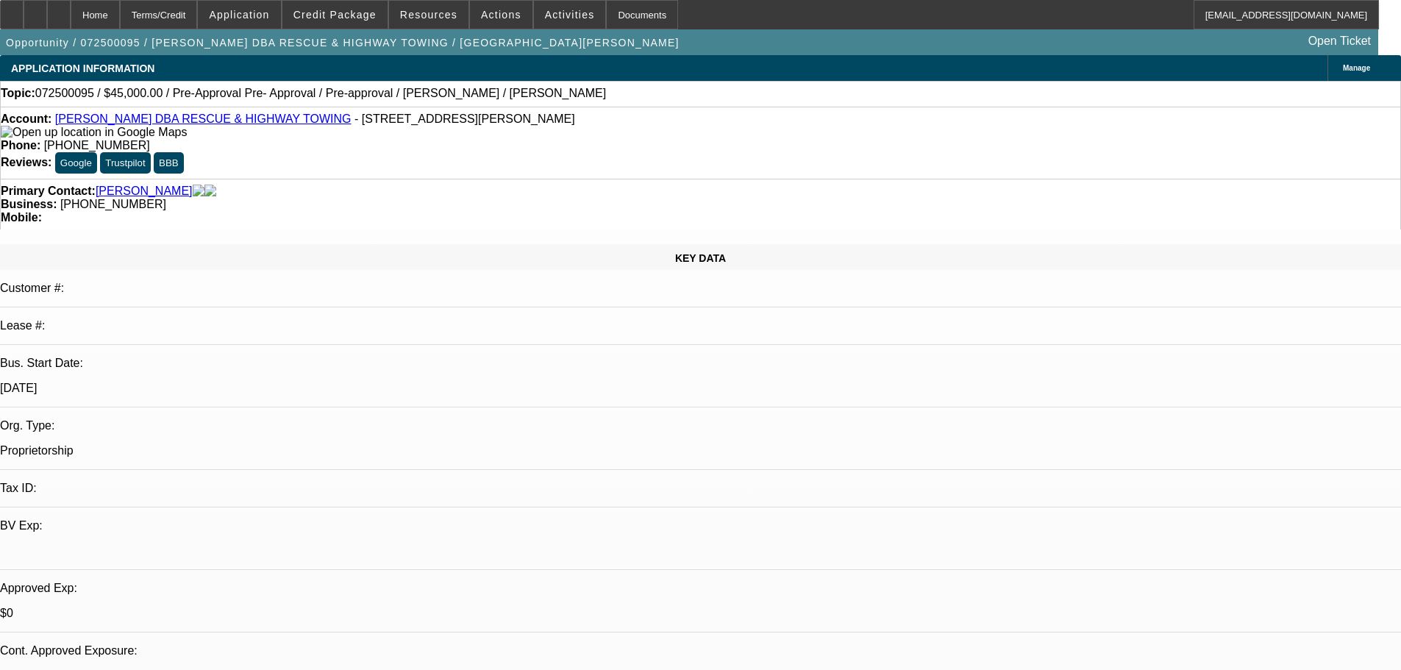
select select "0.1"
select select "2"
select select "0.1"
select select "4"
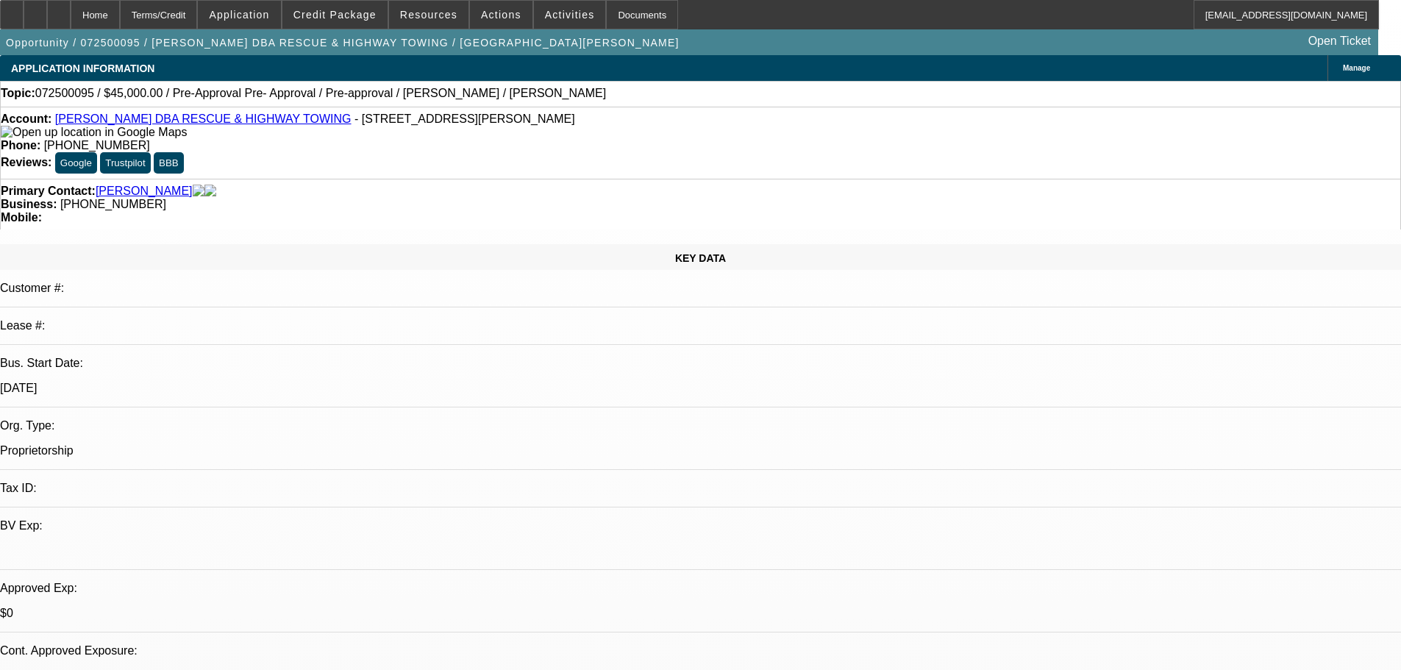
select select "0.1"
select select "2"
select select "0.1"
select select "4"
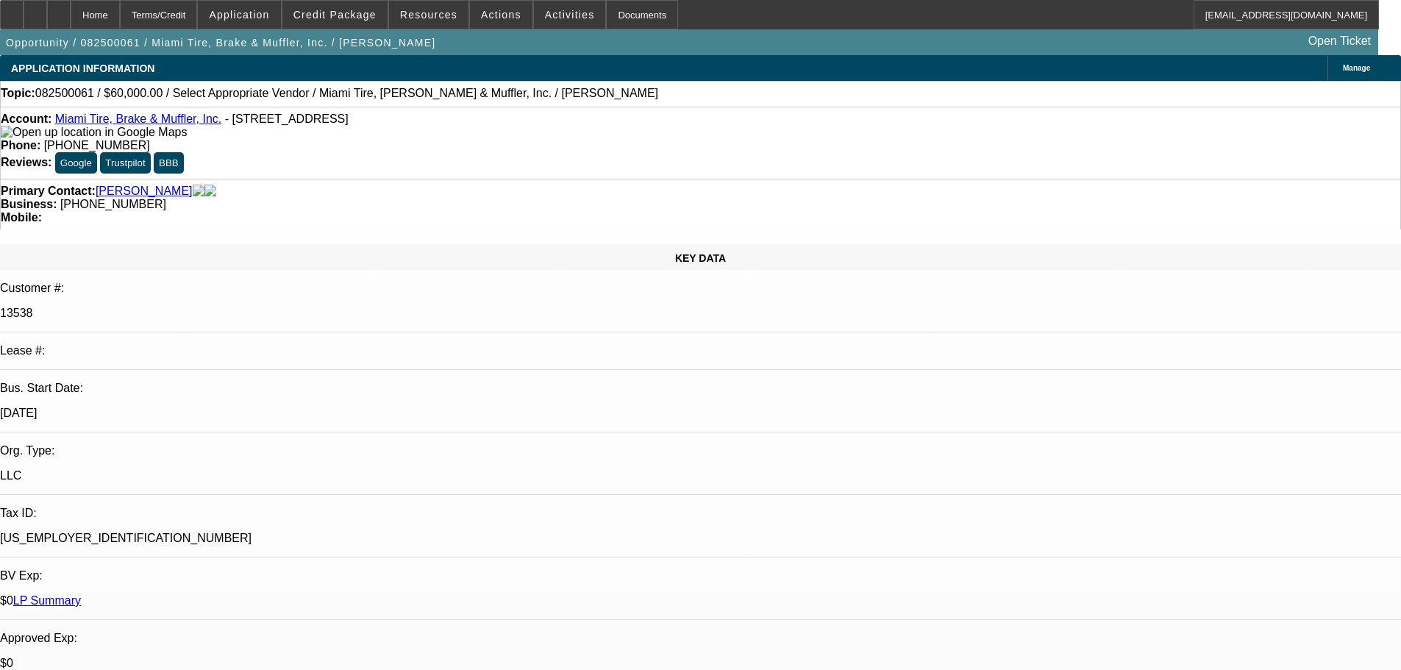
select select "0"
select select "2"
select select "0.1"
select select "4"
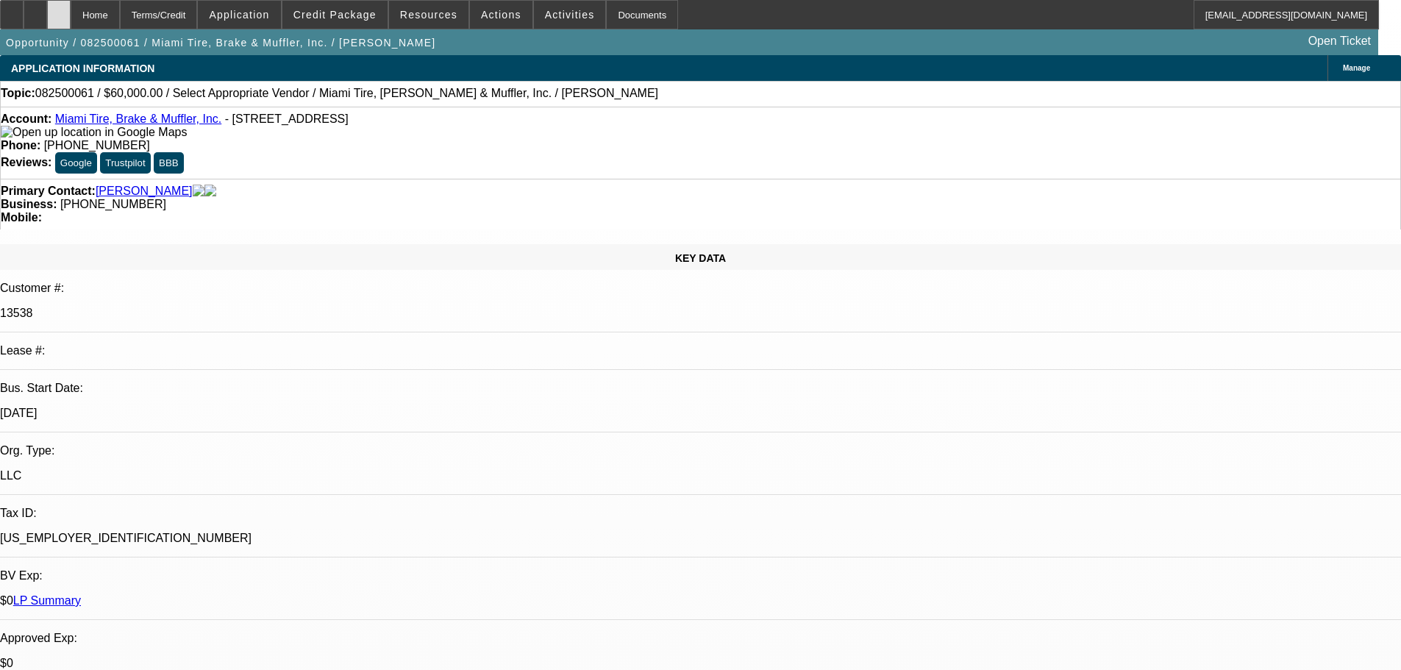
click at [71, 10] on div at bounding box center [59, 14] width 24 height 29
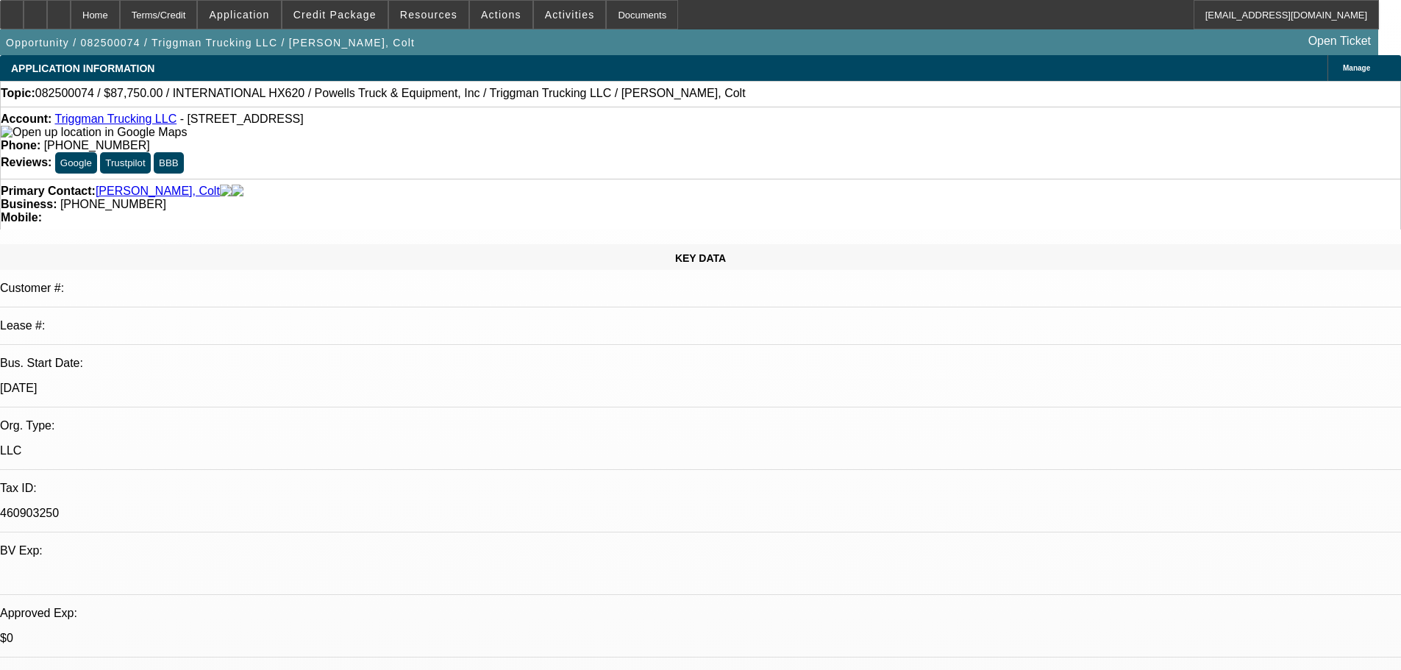
select select "0.1"
select select "2"
select select "0.1"
select select "4"
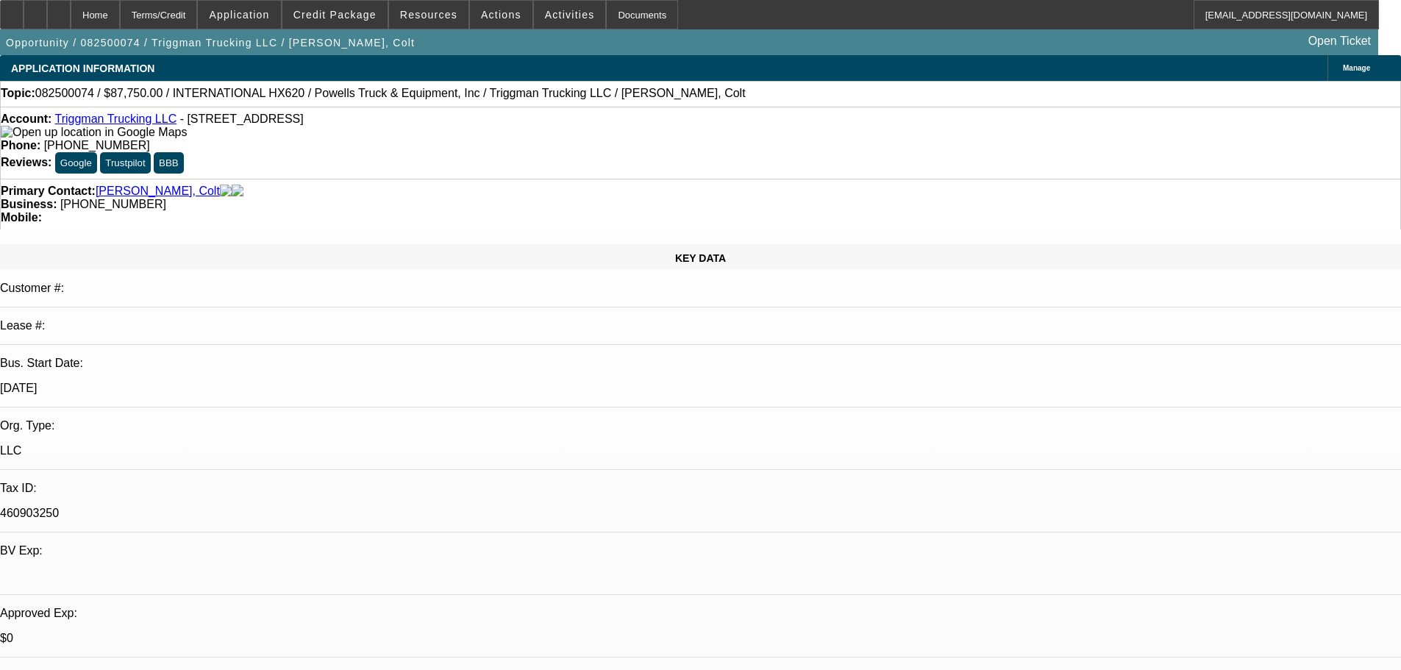
select select "0.1"
select select "2"
select select "0.1"
select select "4"
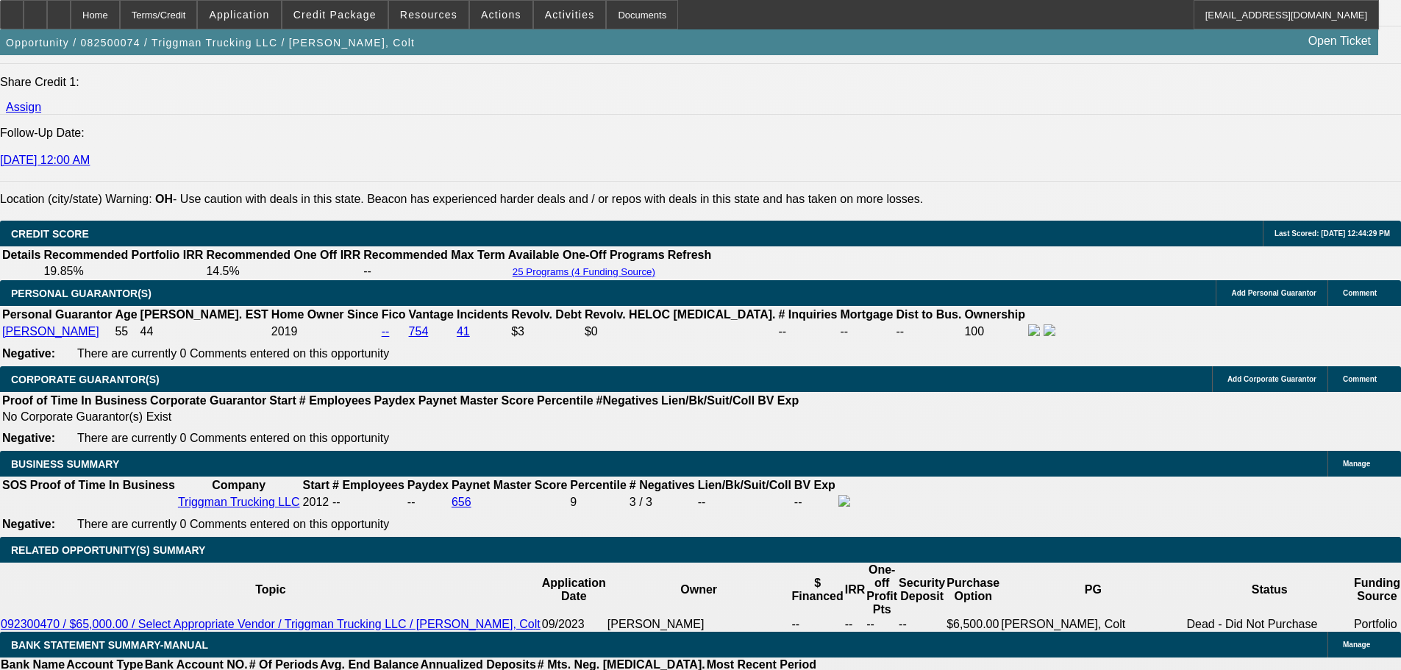
scroll to position [2060, 0]
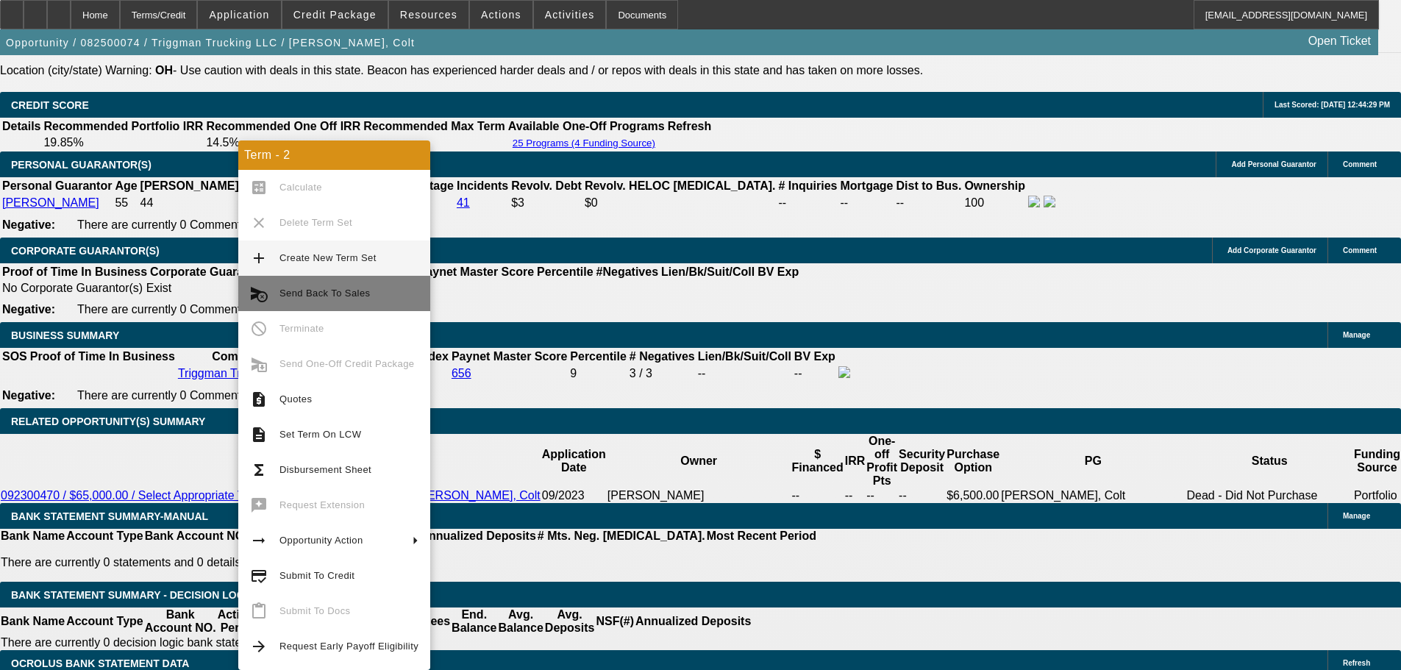
click at [351, 303] on button "cancel_schedule_send Send Back To Sales" at bounding box center [334, 293] width 192 height 35
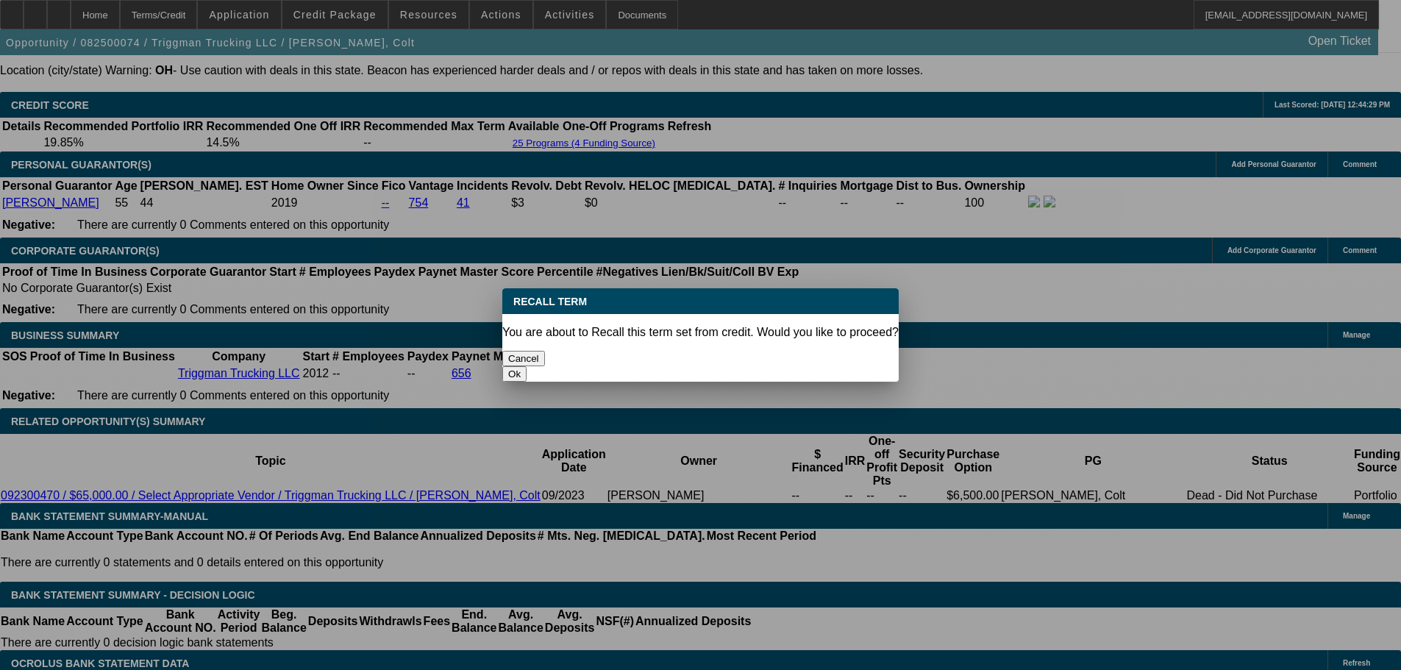
scroll to position [0, 0]
click at [527, 366] on button "Ok" at bounding box center [514, 373] width 24 height 15
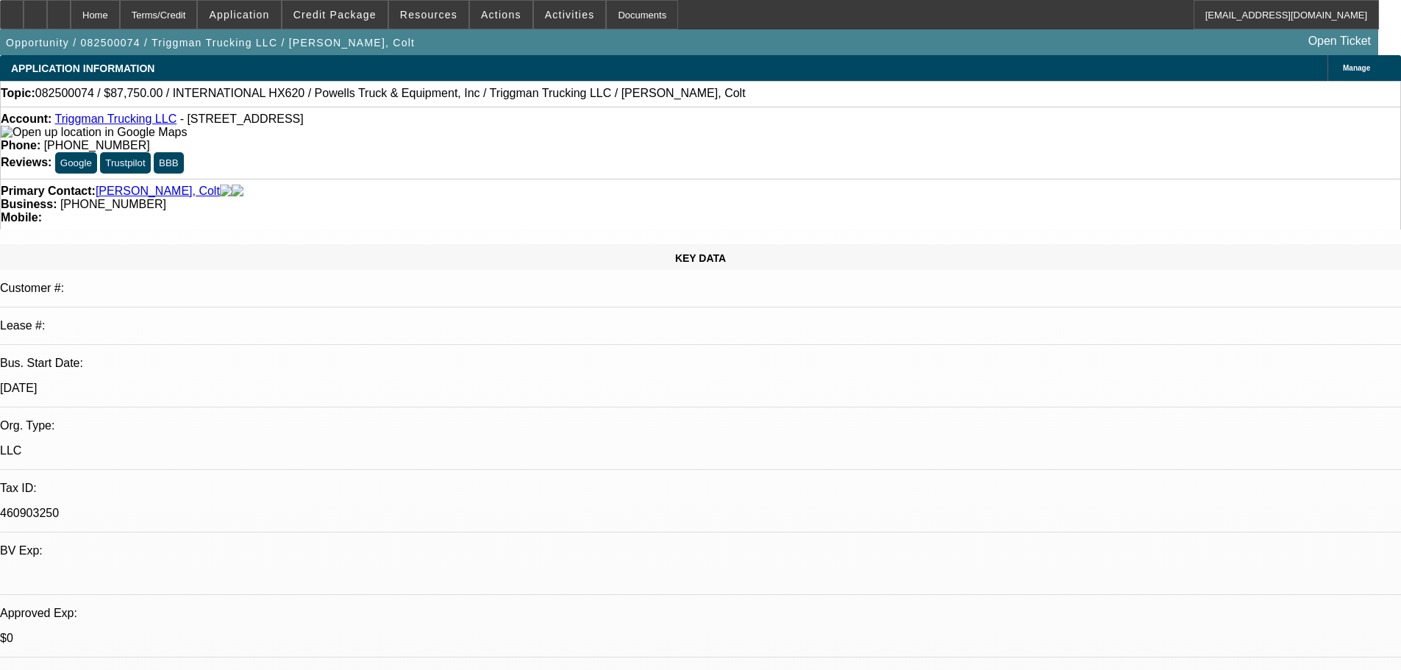
type textarea "MItsu doesnt offer EBO sending to another source"
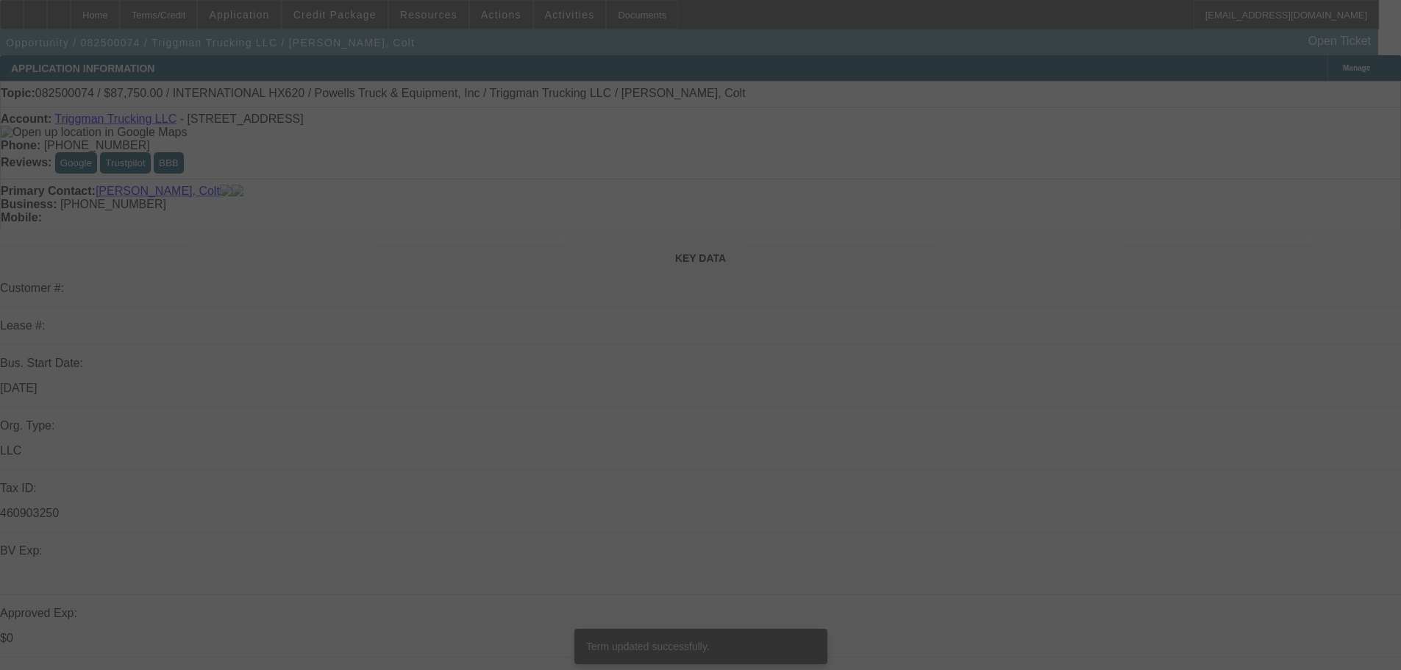
select select "0.1"
select select "2"
select select "0.1"
select select "4"
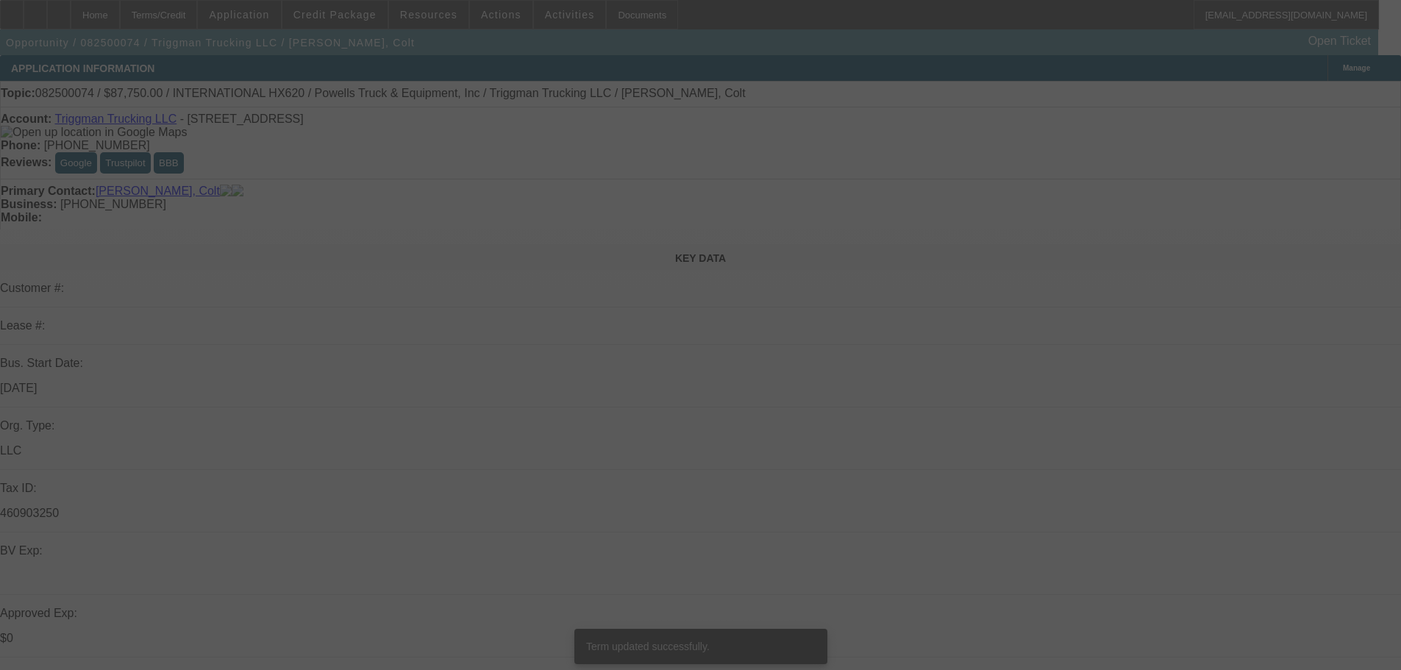
select select "0.1"
select select "2"
select select "0.1"
select select "4"
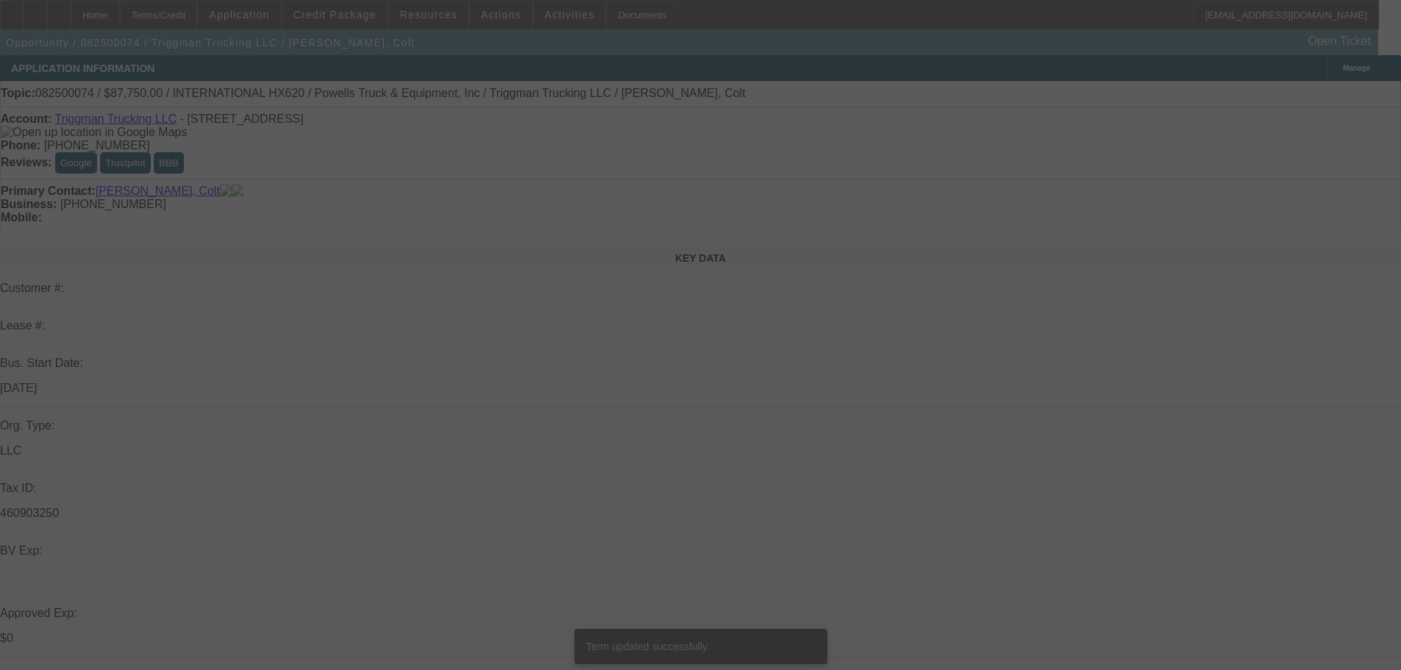
select select "0.1"
select select "2"
select select "0.1"
select select "4"
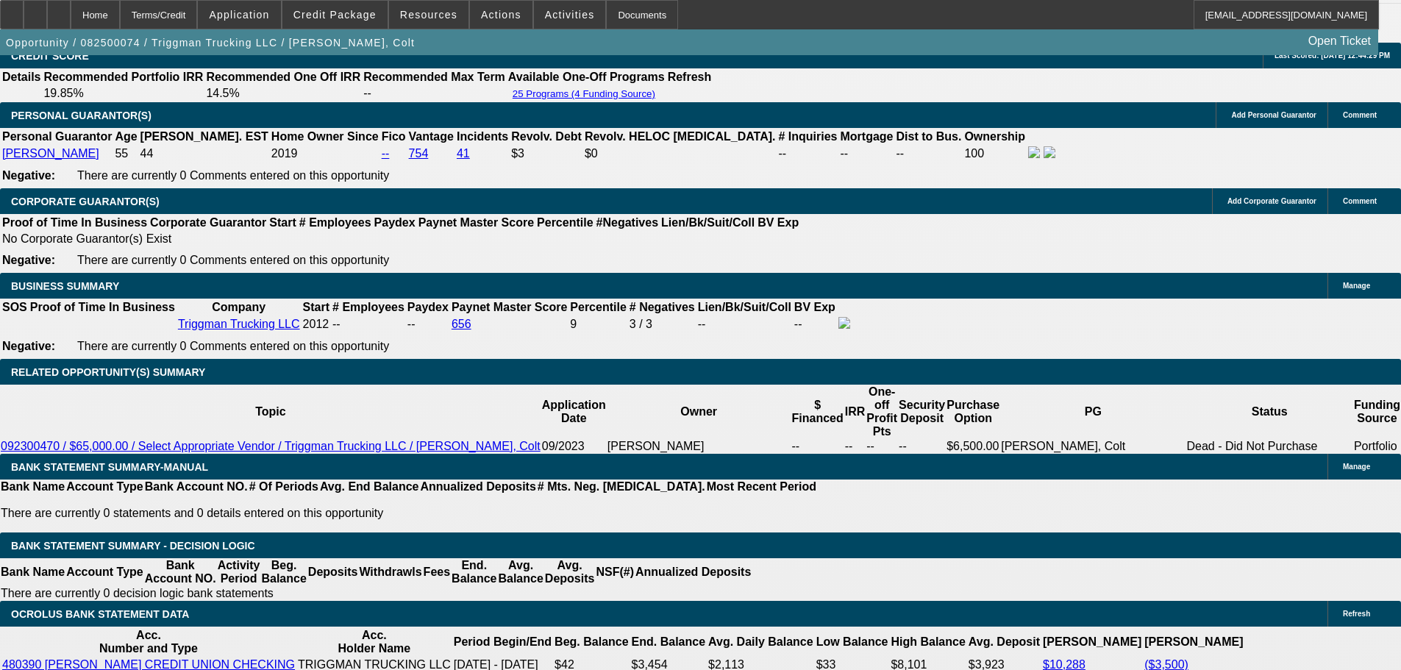
scroll to position [2268, 0]
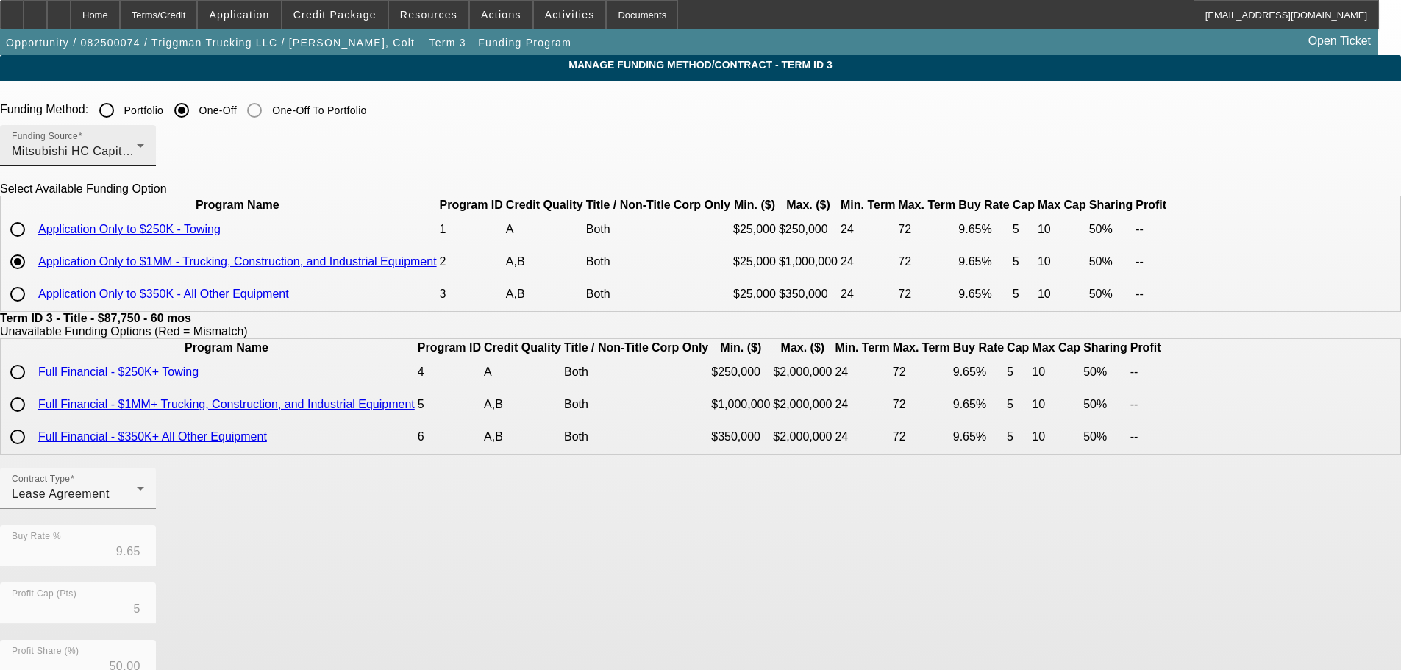
click at [137, 157] on div "Mitsubishi HC Capital America" at bounding box center [74, 152] width 125 height 18
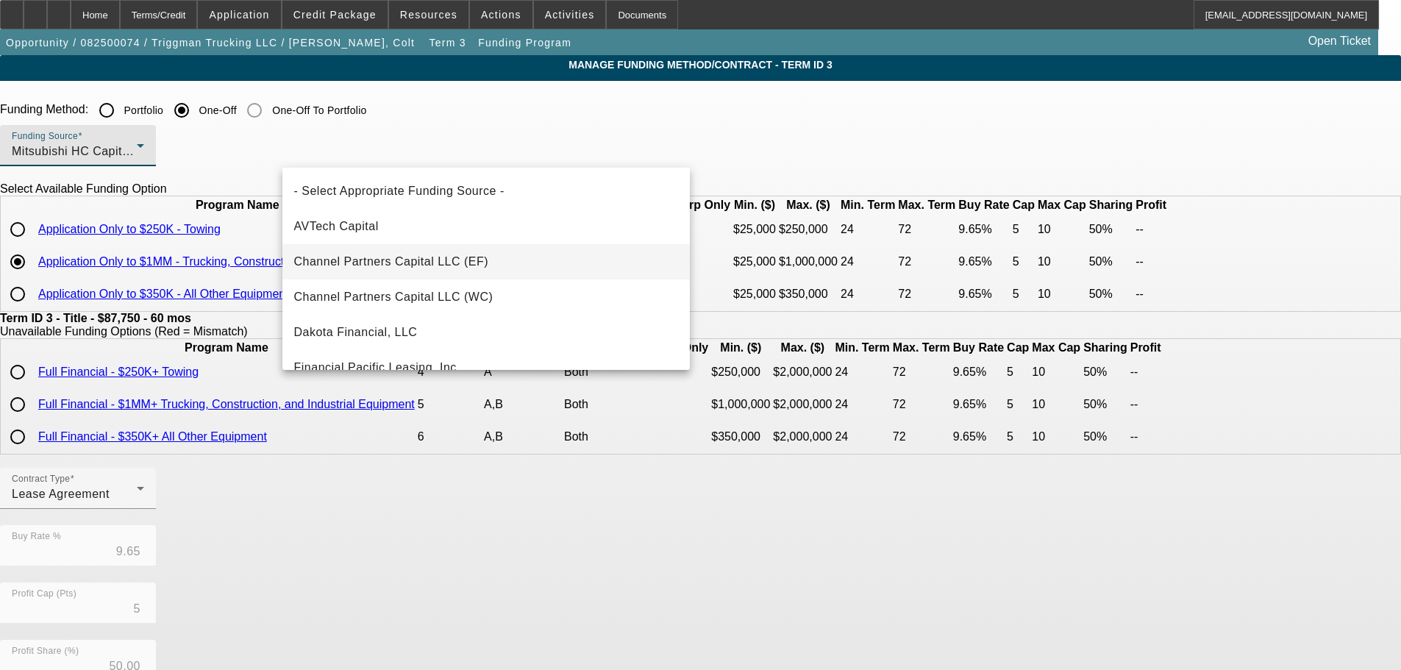
click at [470, 260] on span "Channel Partners Capital LLC (EF)" at bounding box center [391, 262] width 195 height 18
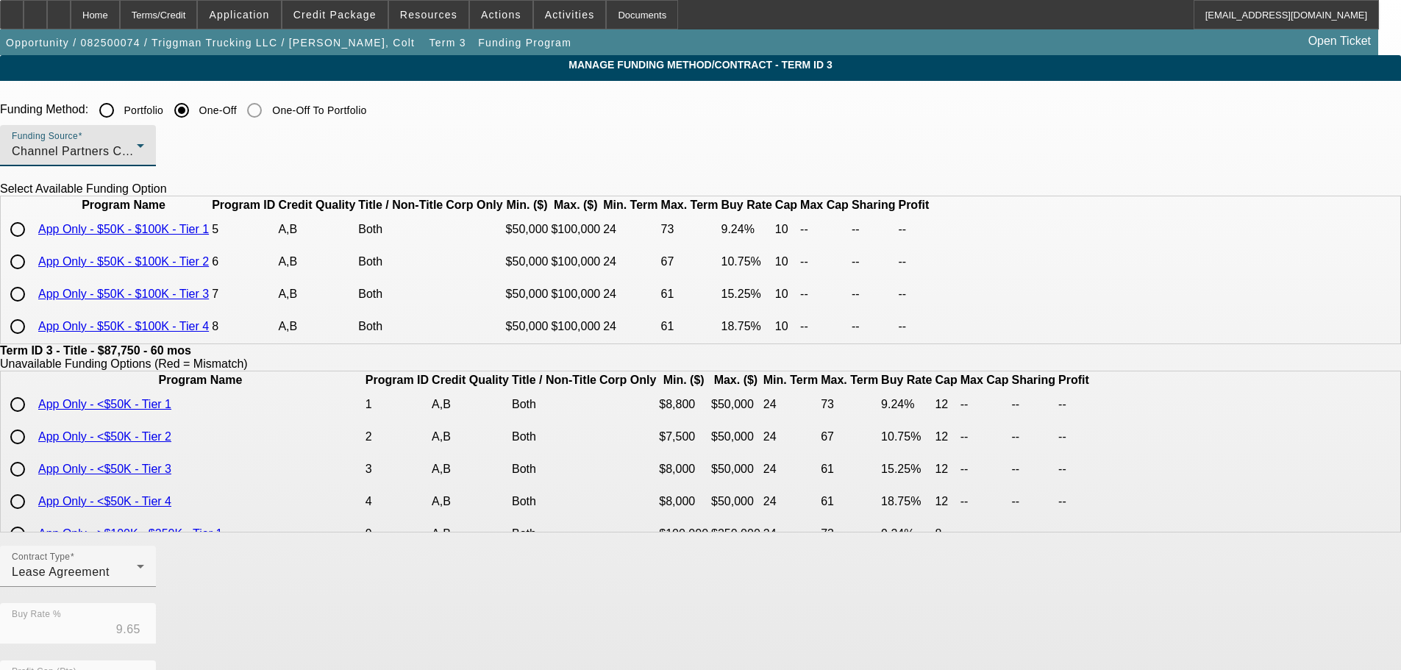
click at [137, 152] on div "Channel Partners Capital LLC (EF)" at bounding box center [74, 152] width 125 height 18
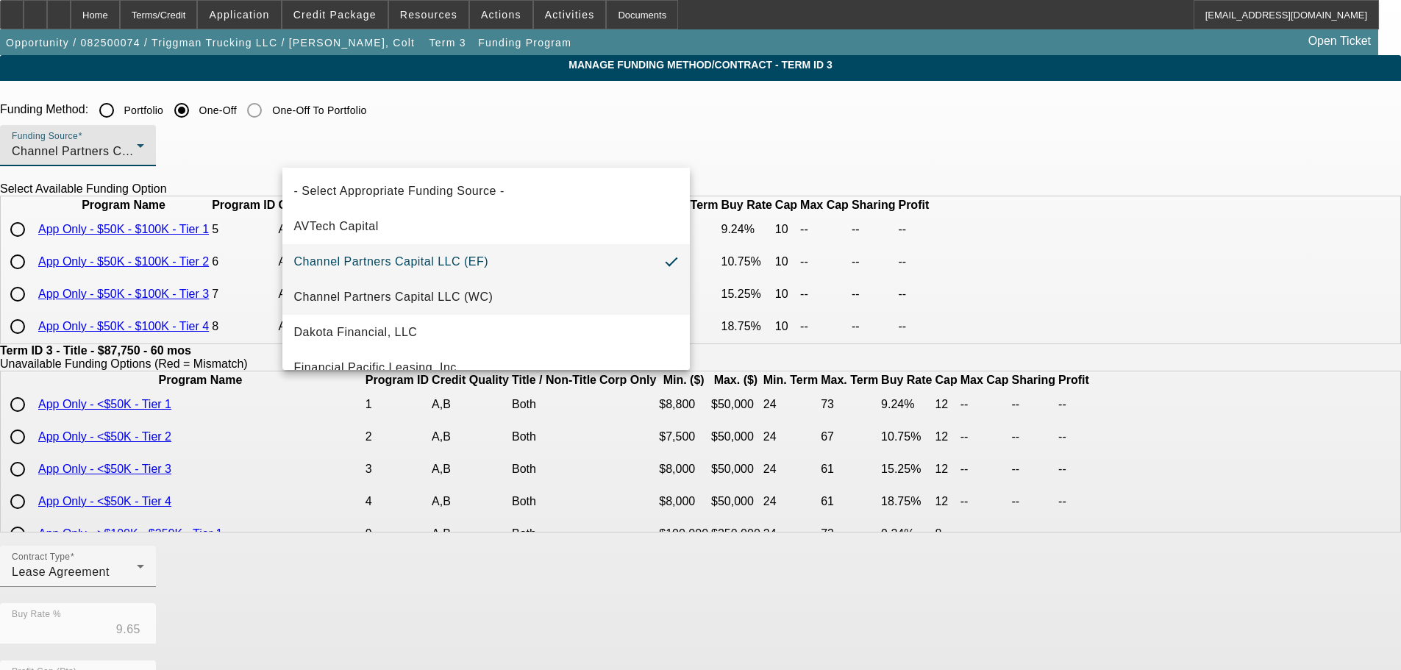
scroll to position [74, 0]
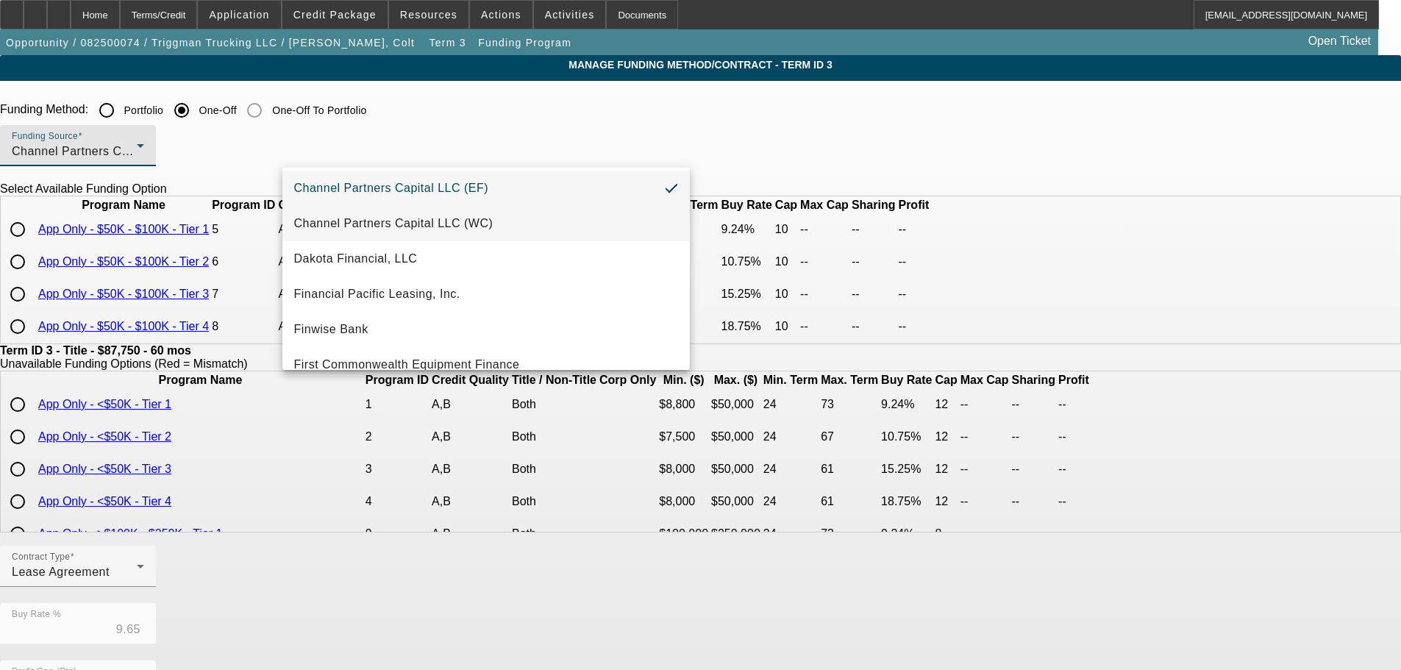
click at [444, 287] on span "Financial Pacific Leasing, Inc." at bounding box center [377, 294] width 166 height 18
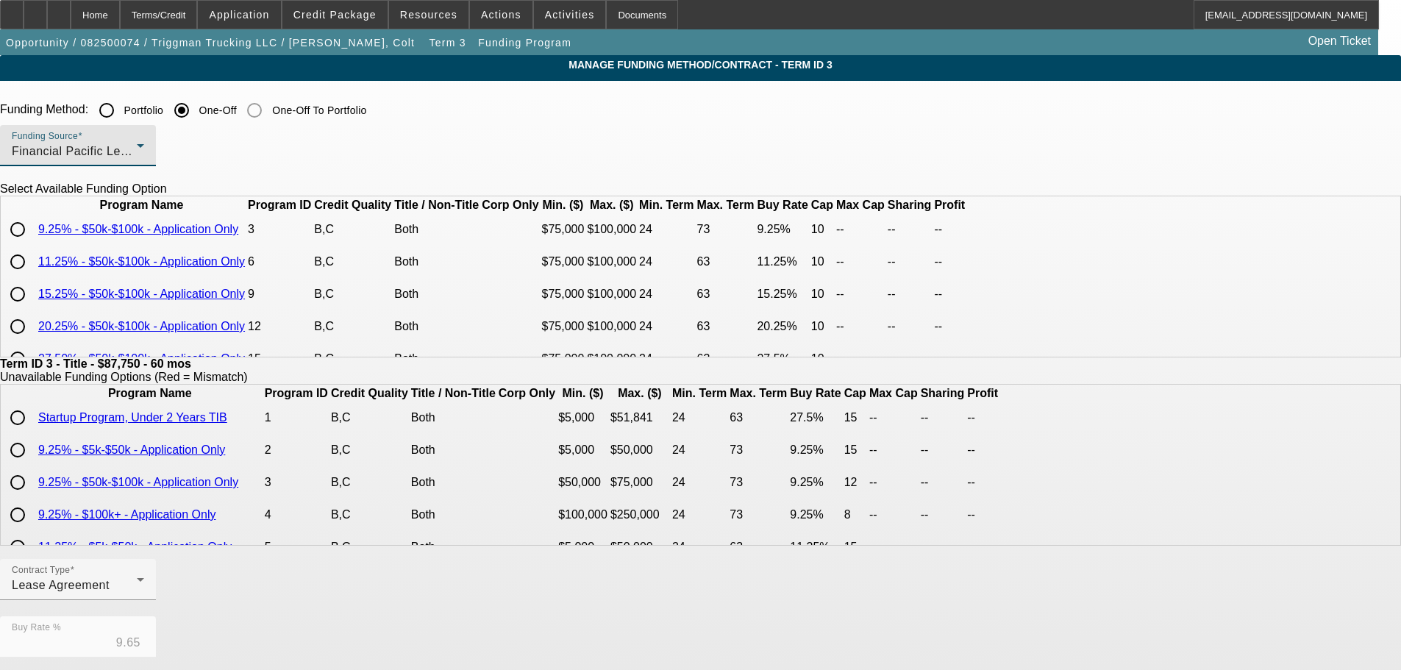
click at [144, 140] on div "Funding Source Financial Pacific Leasing, Inc." at bounding box center [78, 145] width 132 height 41
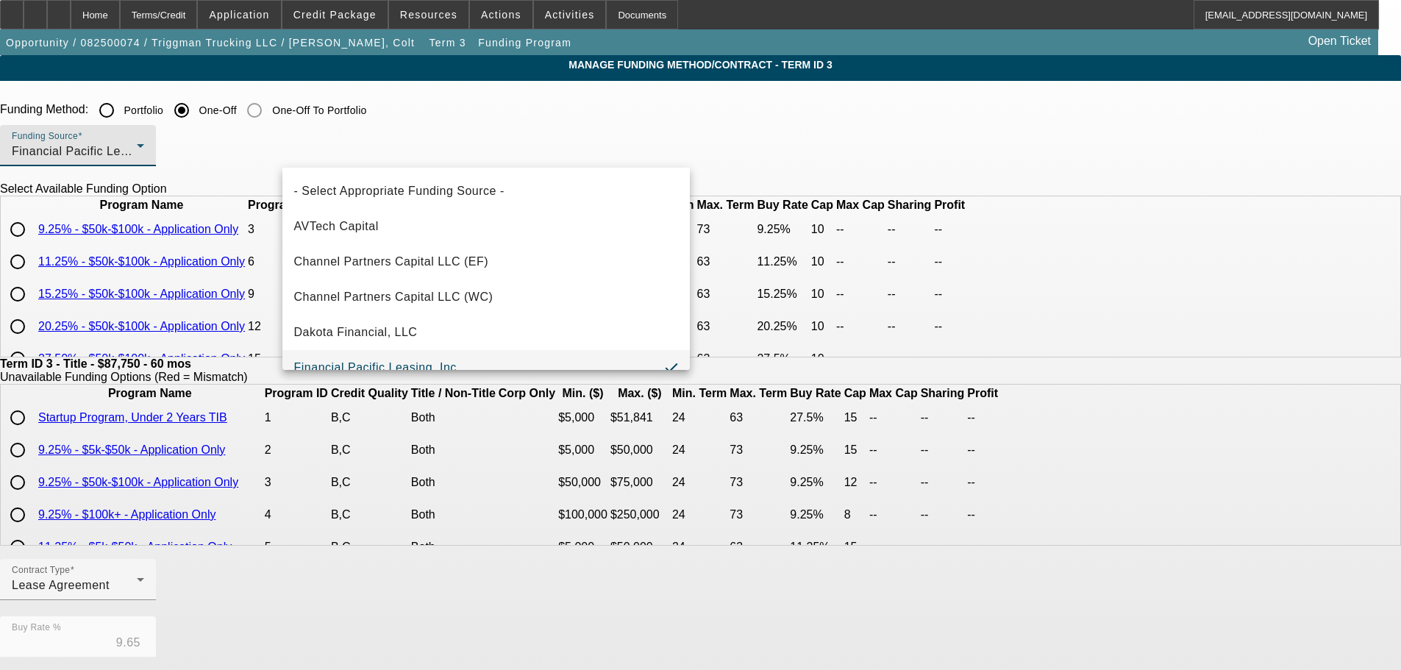
scroll to position [15, 0]
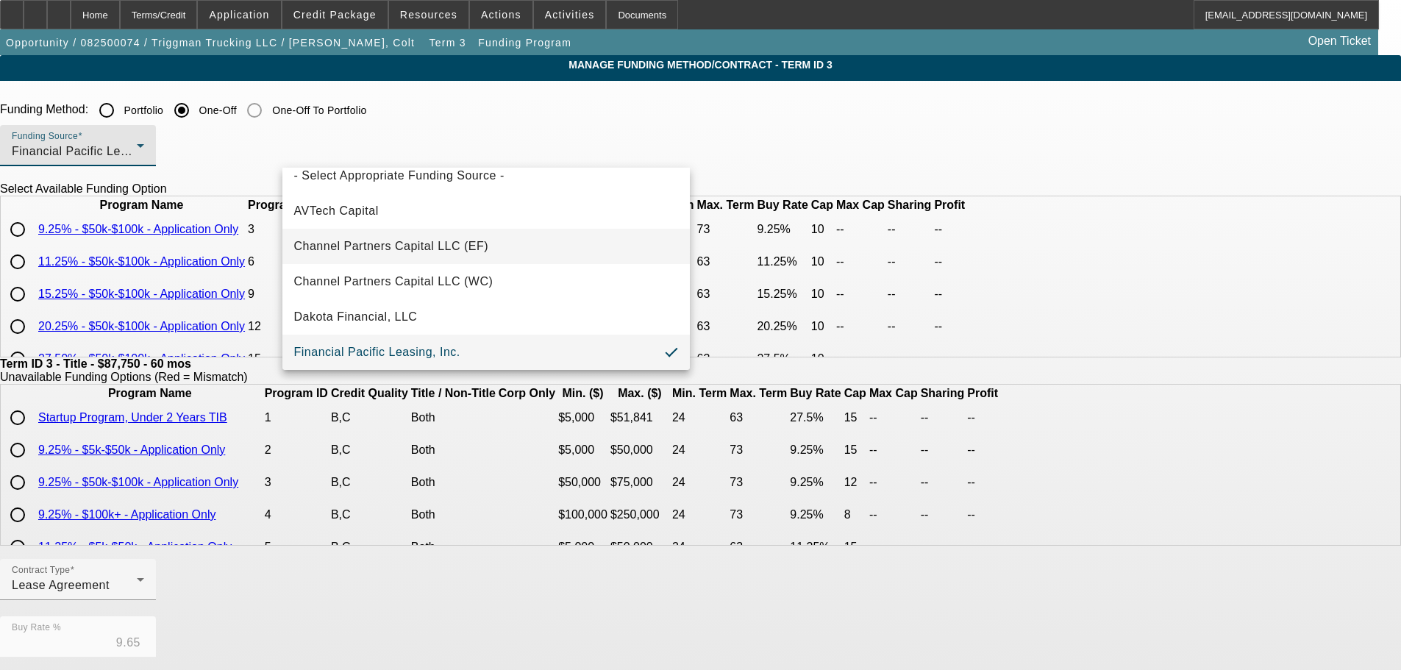
click at [446, 247] on span "Channel Partners Capital LLC (EF)" at bounding box center [391, 247] width 195 height 18
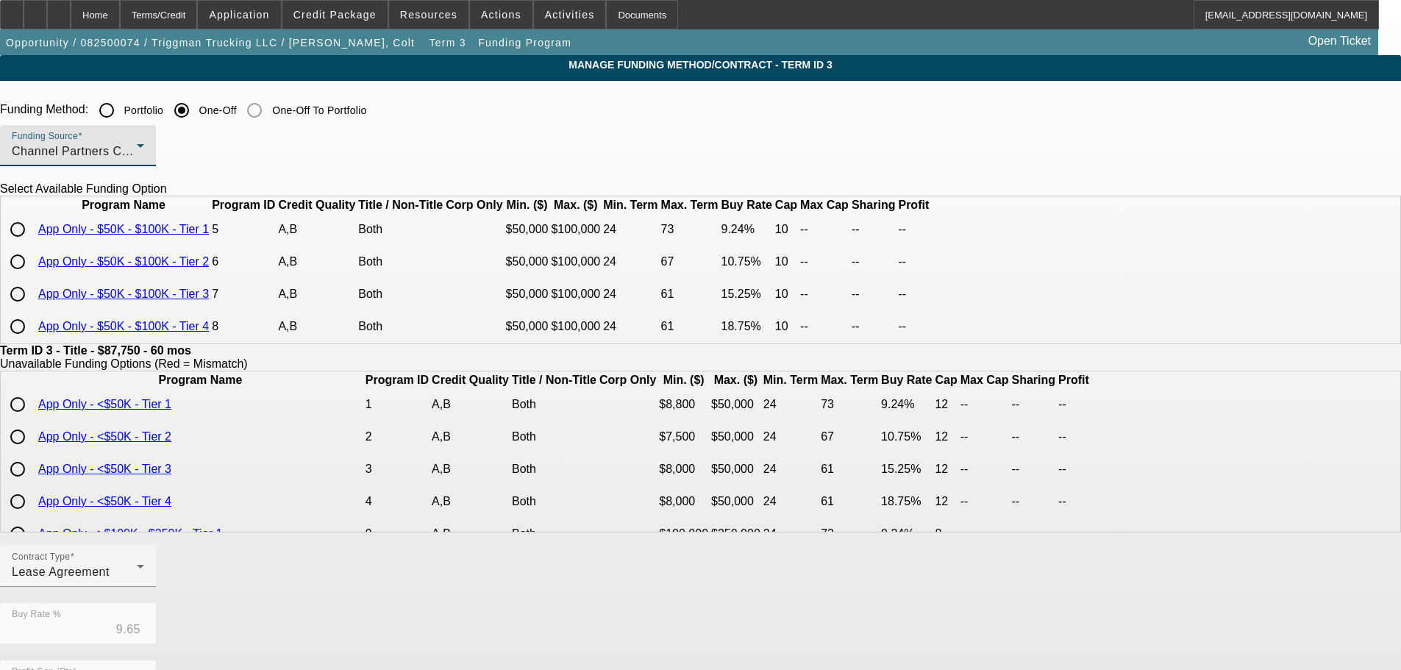
drag, startPoint x: 305, startPoint y: 257, endPoint x: 313, endPoint y: 257, distance: 8.1
click at [32, 244] on input "radio" at bounding box center [17, 229] width 29 height 29
radio input "true"
type input "9.24"
type input "10"
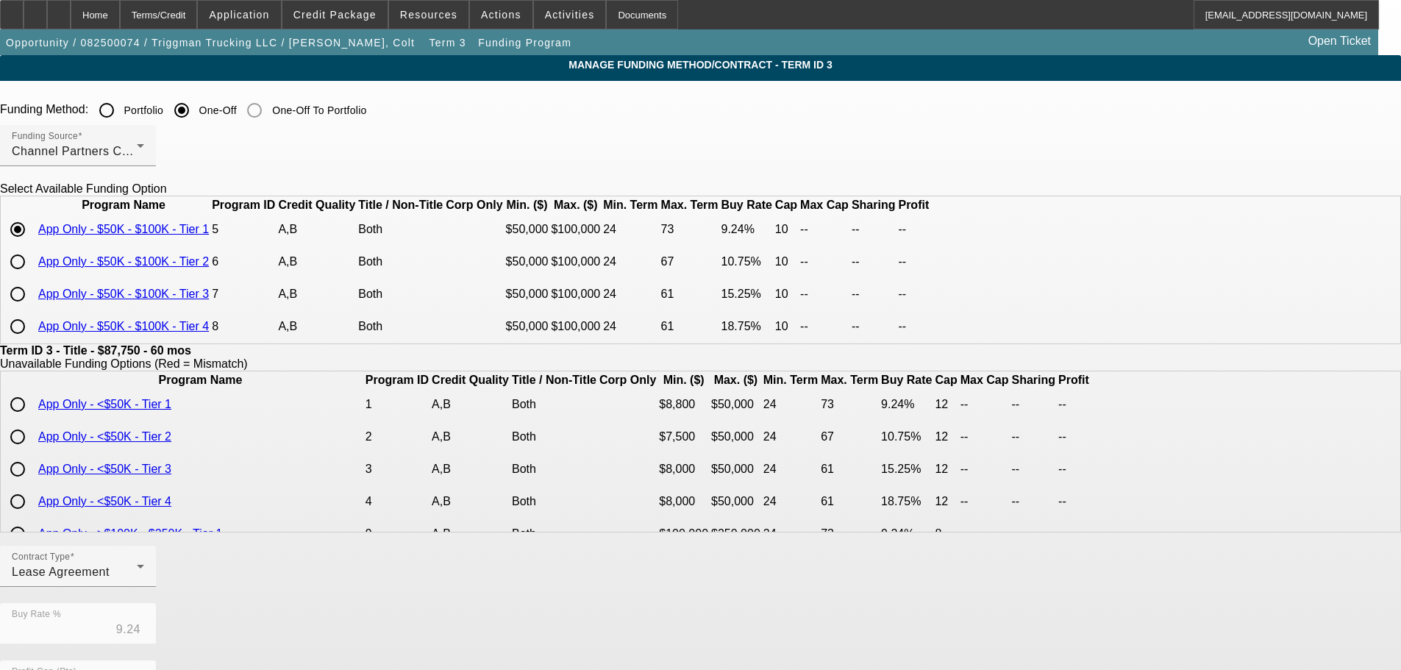
click at [918, 130] on div "Funding Source Channel Partners Capital LLC (EF)" at bounding box center [700, 153] width 1401 height 57
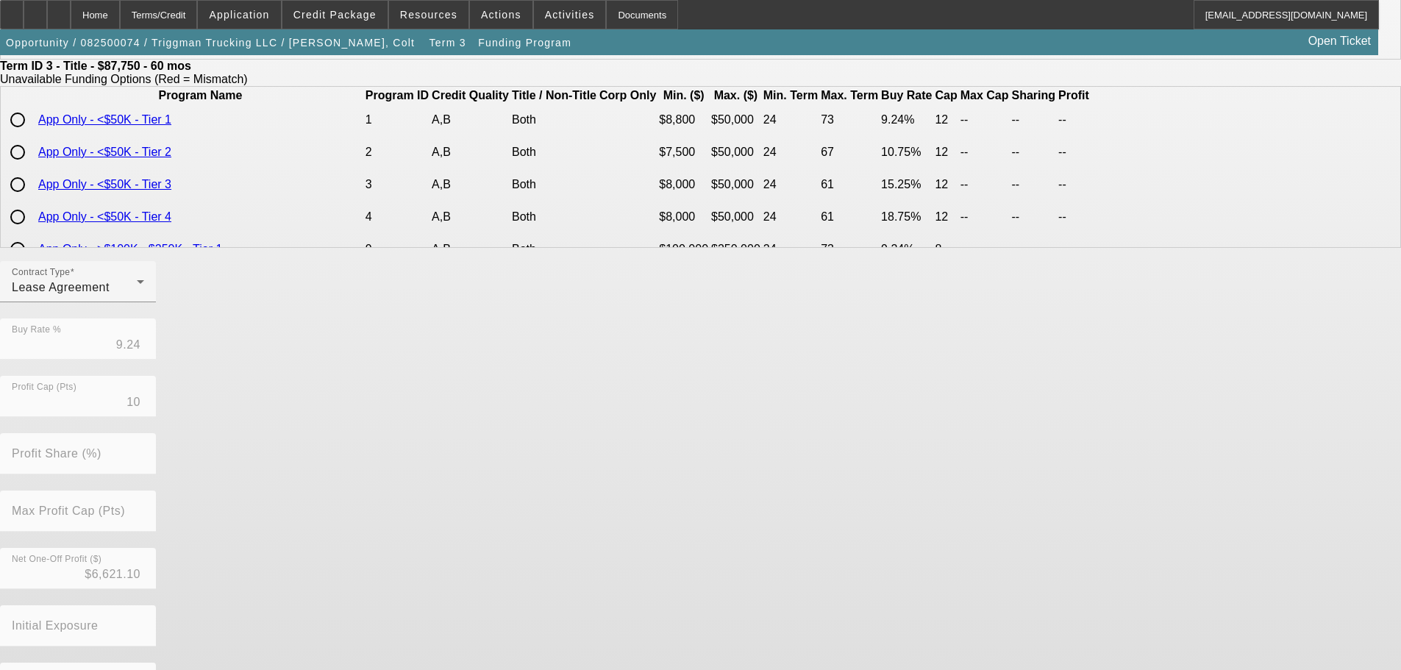
scroll to position [347, 0]
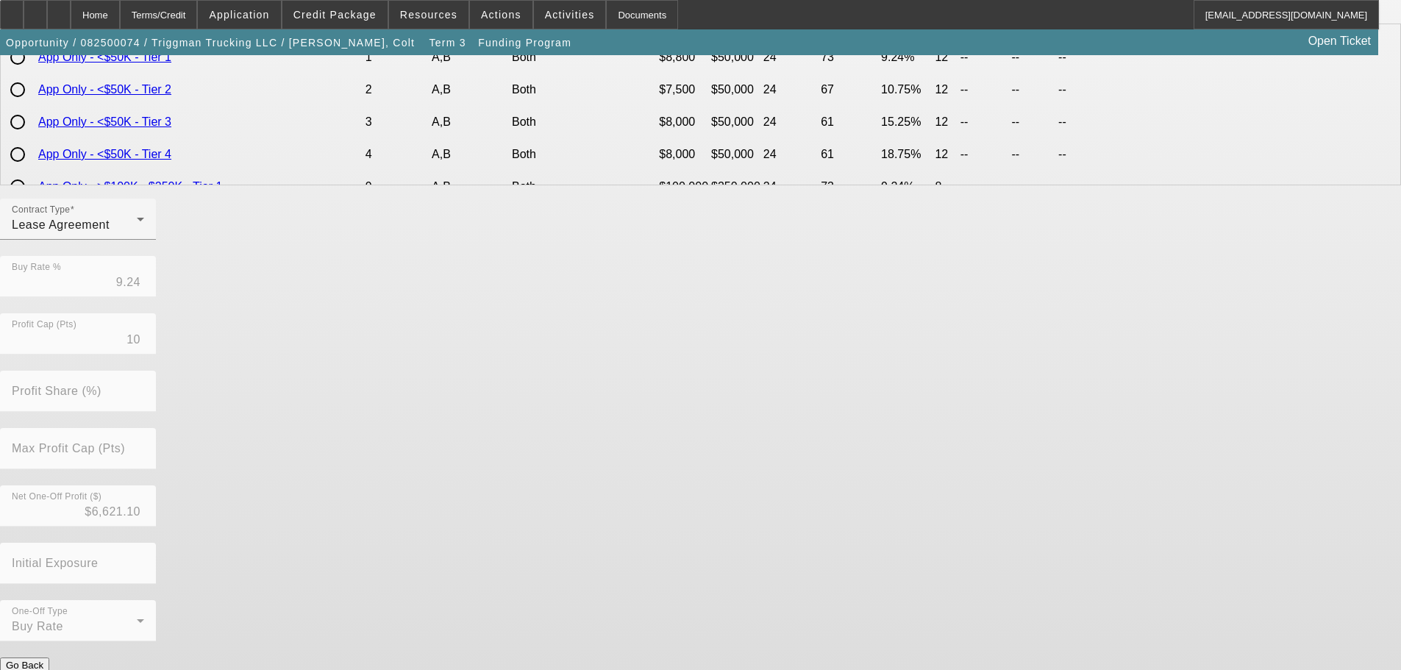
click at [42, 669] on button "Submit" at bounding box center [21, 680] width 42 height 15
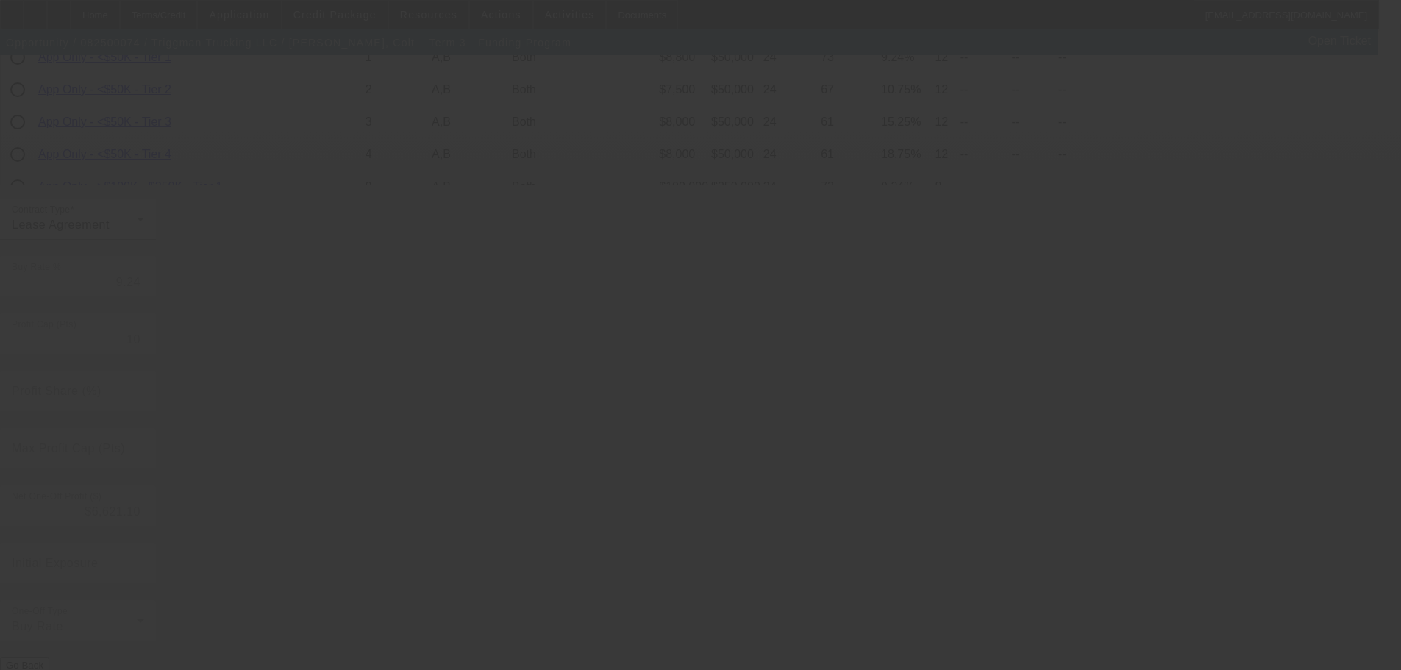
type input "9.65"
type input "5"
type input "50.00"
type input "10"
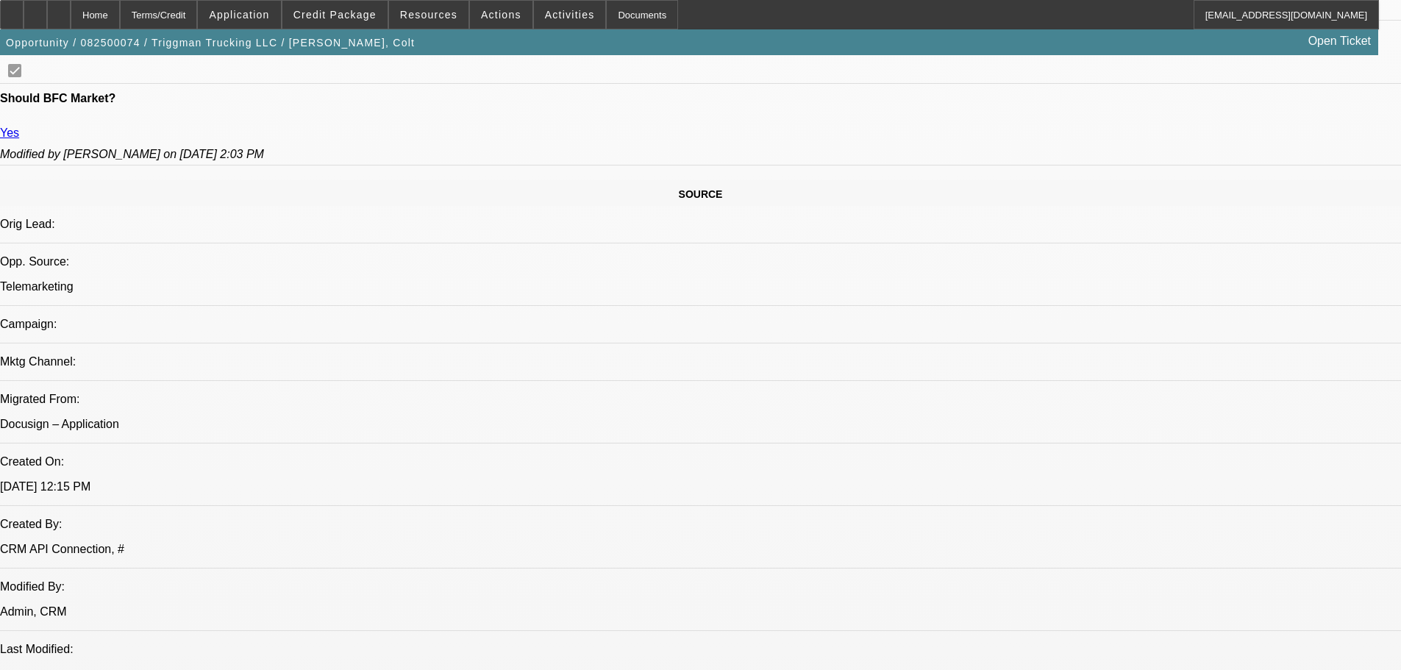
select select "0.1"
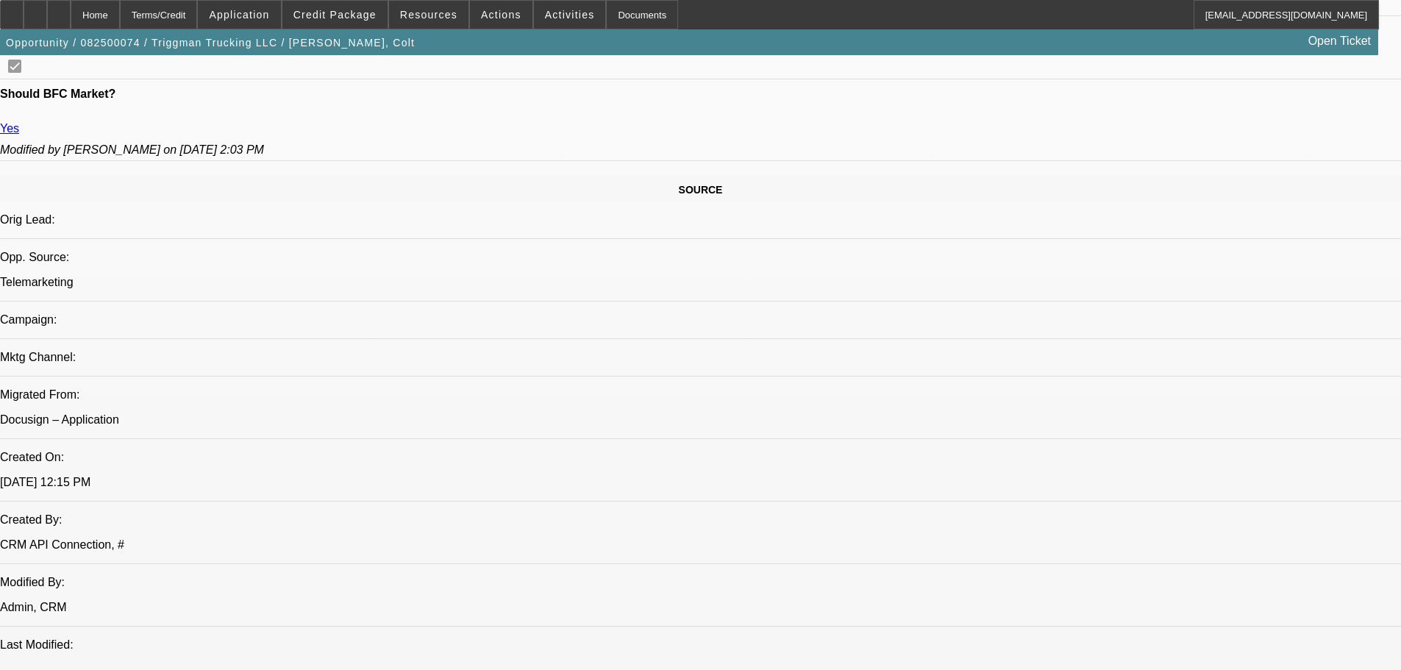
select select "2"
select select "0.1"
select select "4"
select select "0.1"
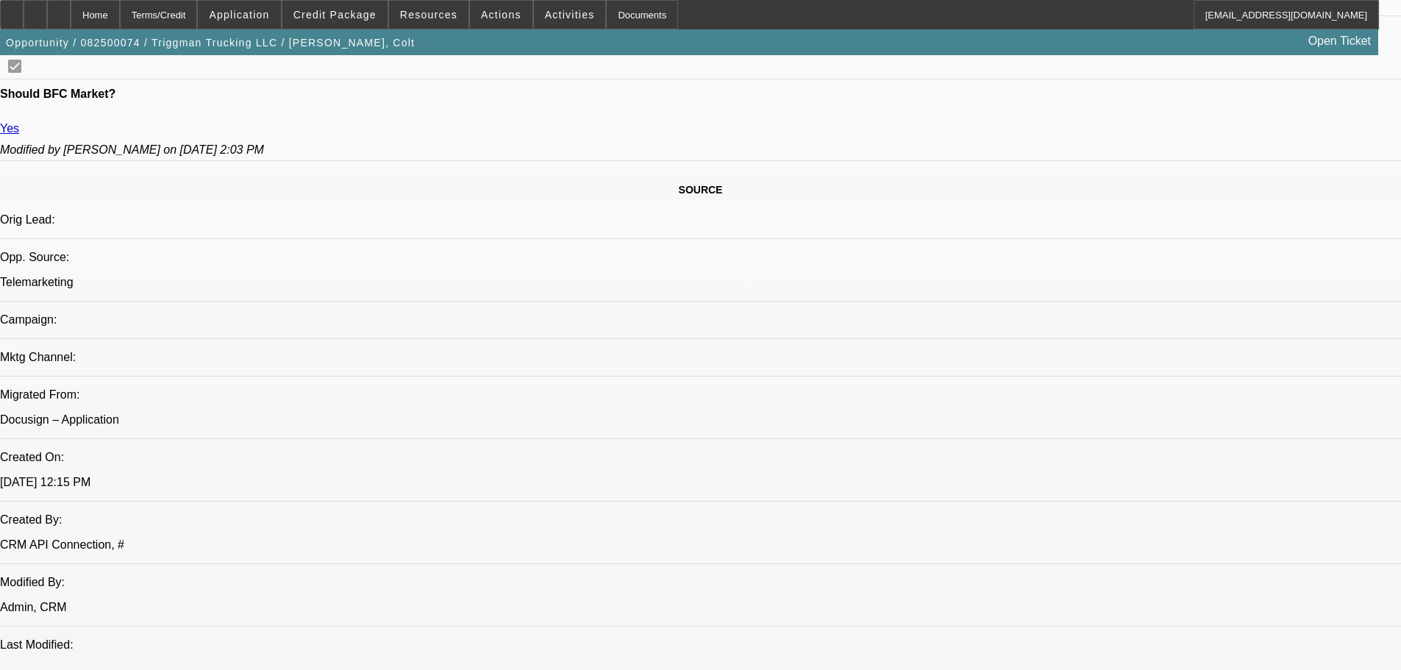
select select "2"
select select "0.1"
select select "4"
select select "0.1"
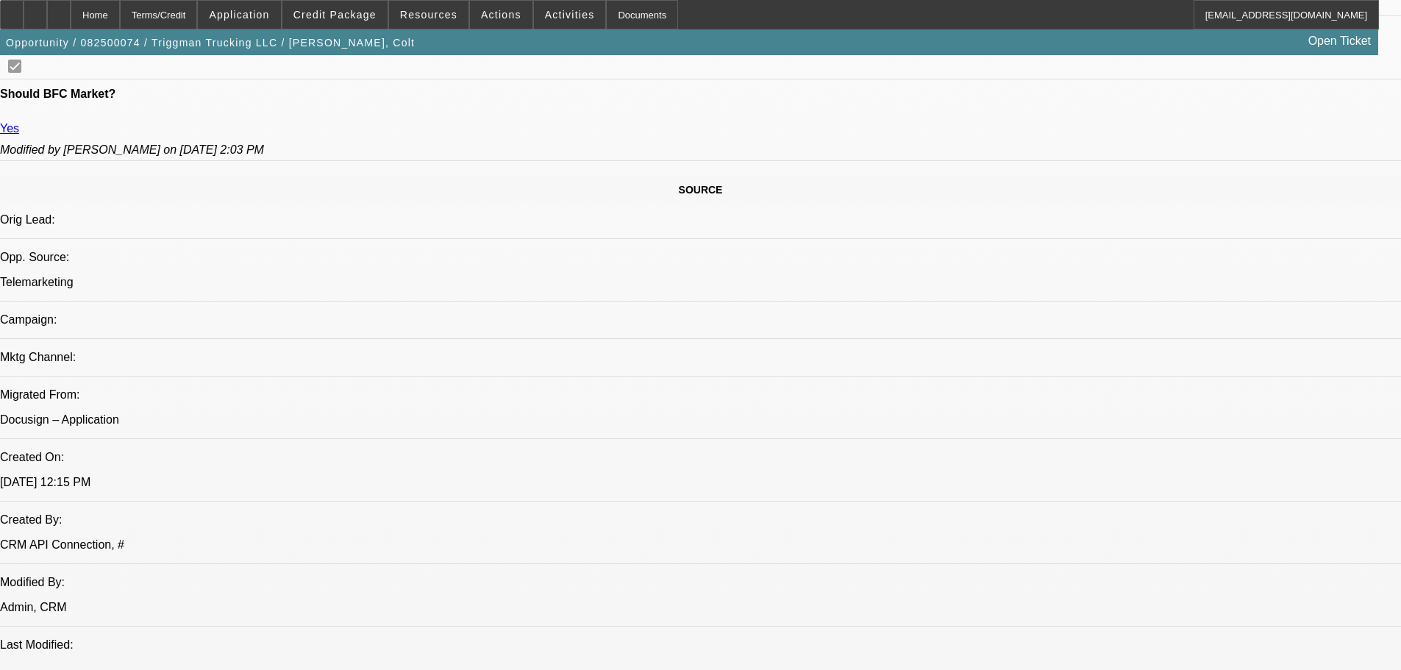
select select "2"
select select "0.1"
select select "4"
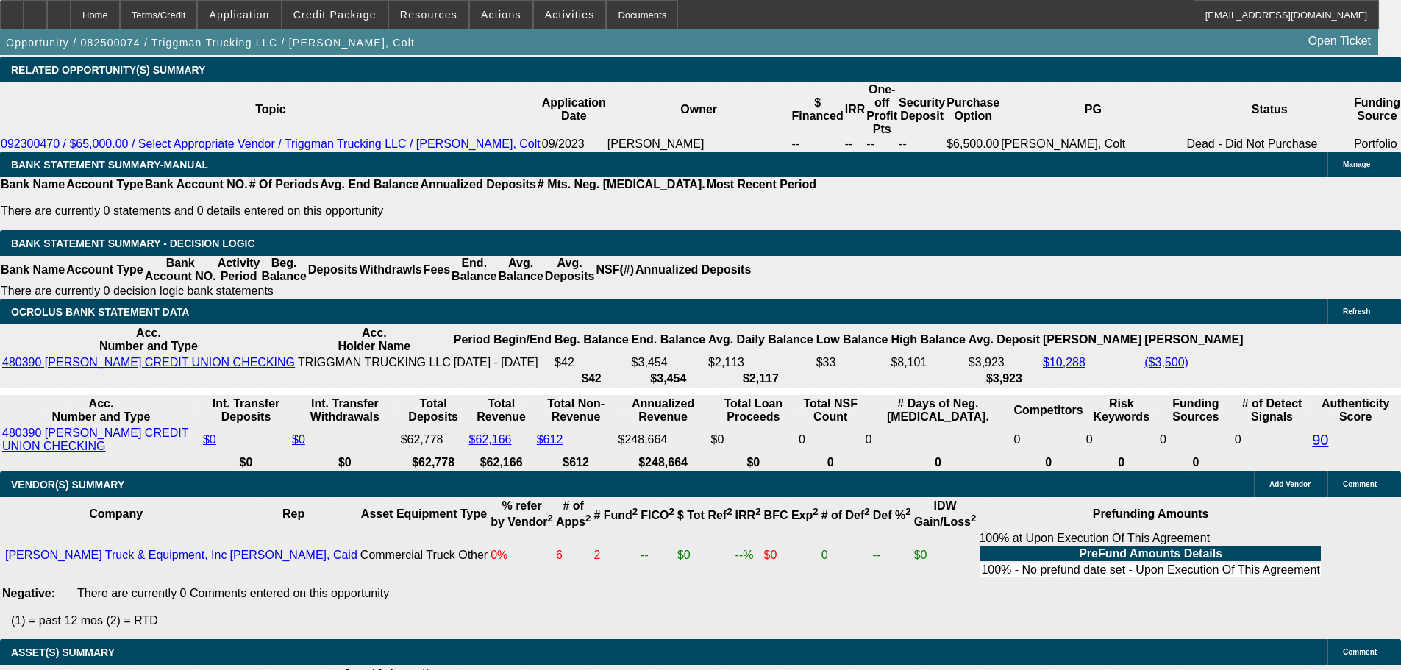
scroll to position [2280, 0]
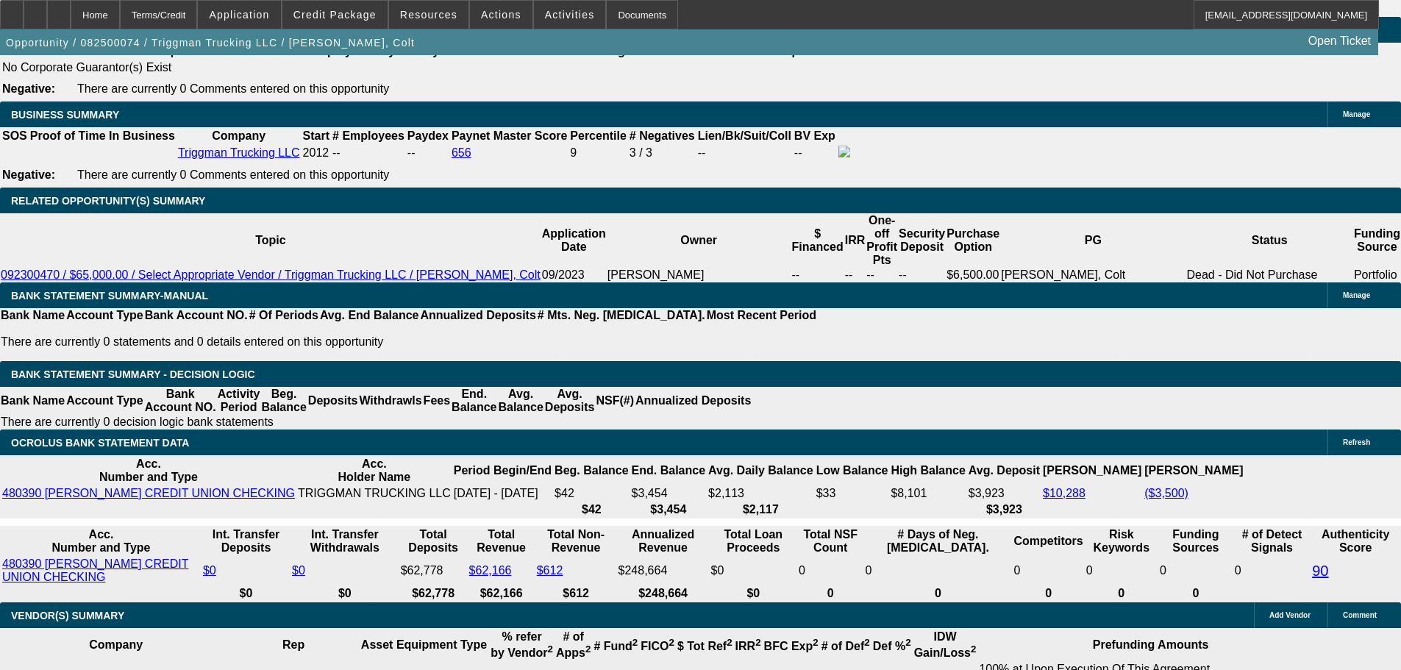
select select "0"
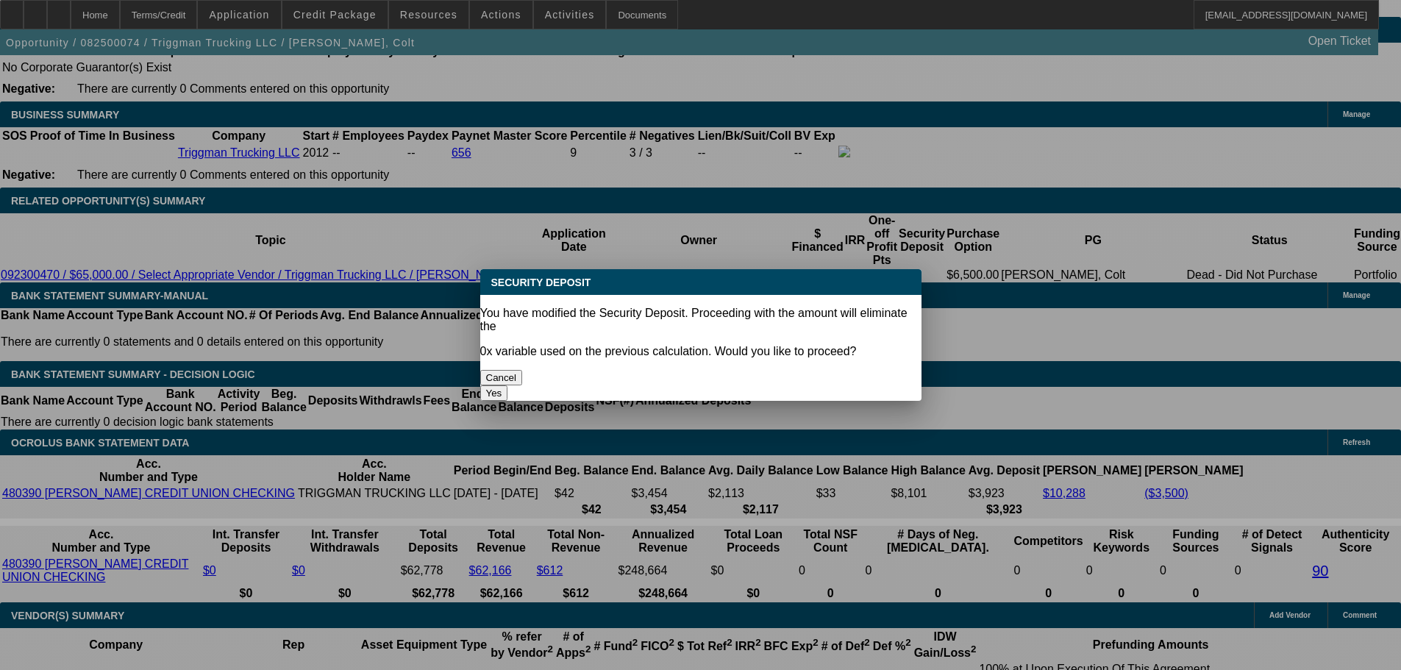
scroll to position [0, 0]
click at [772, 385] on div "Yes" at bounding box center [700, 392] width 441 height 15
click at [508, 385] on button "Yes" at bounding box center [494, 392] width 28 height 15
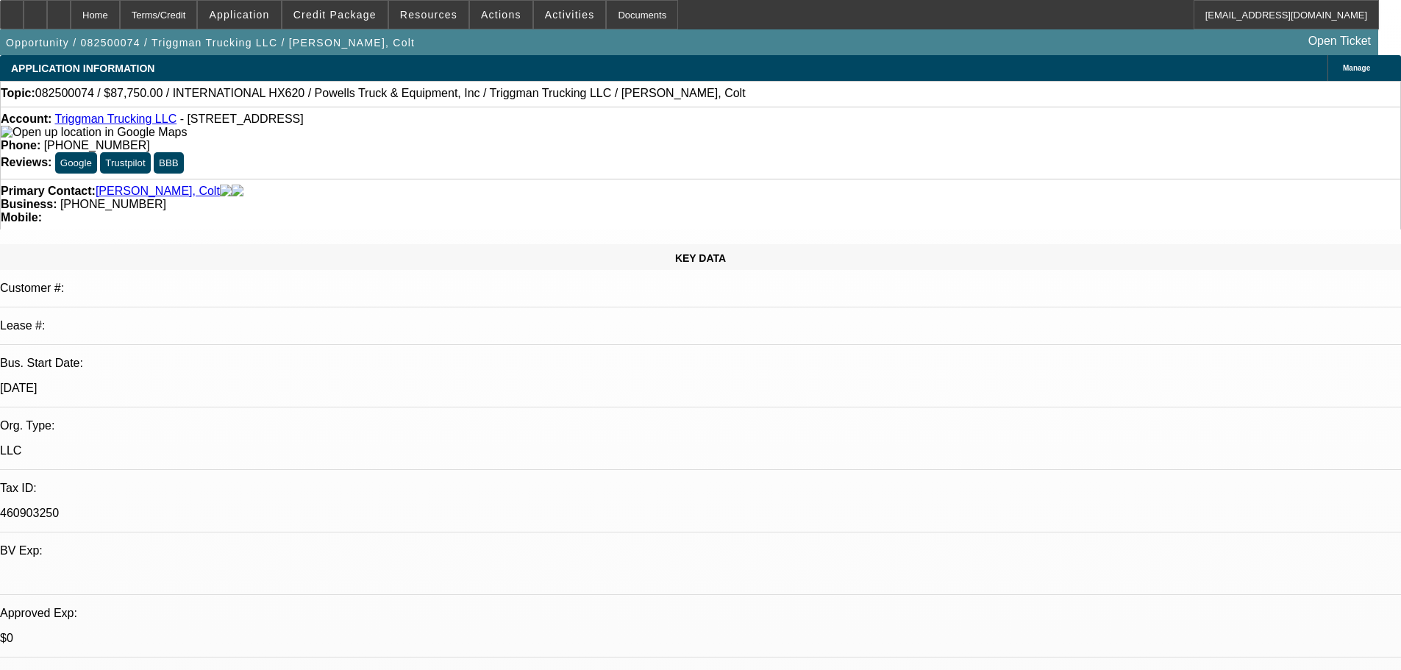
type input "$0.00"
type input "UNKNOWN"
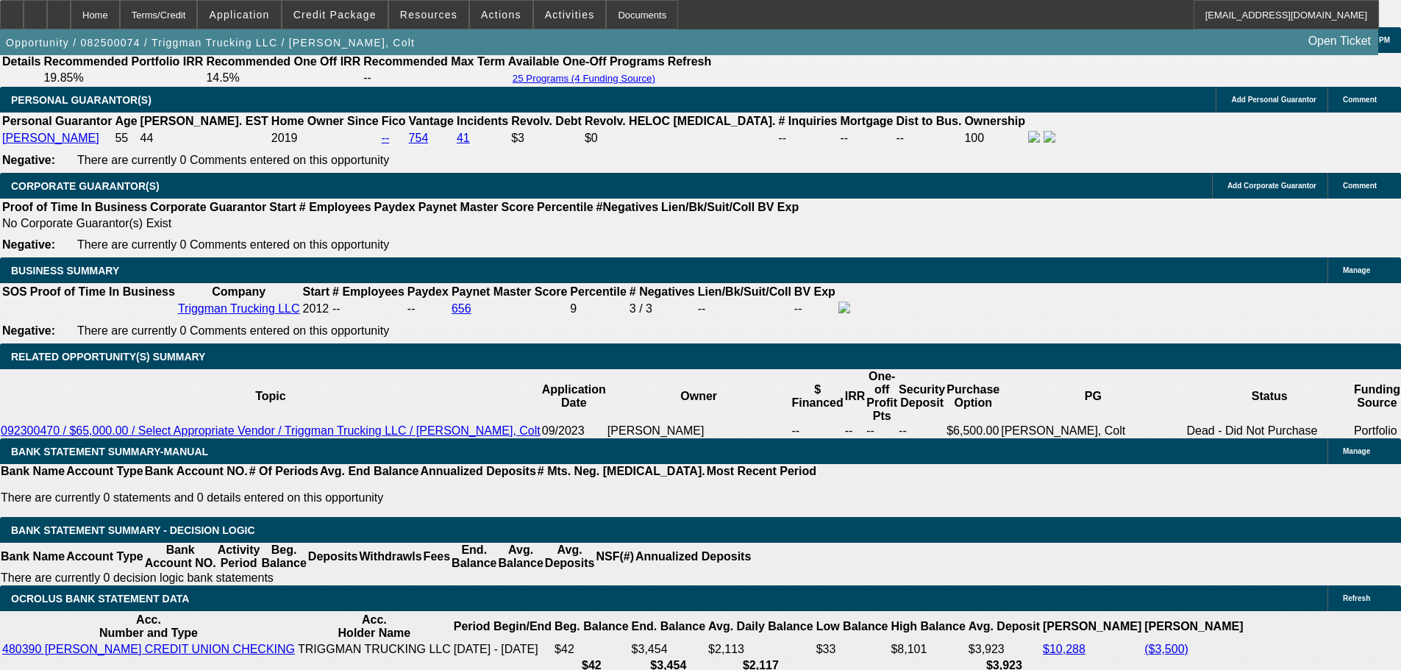
scroll to position [1986, 0]
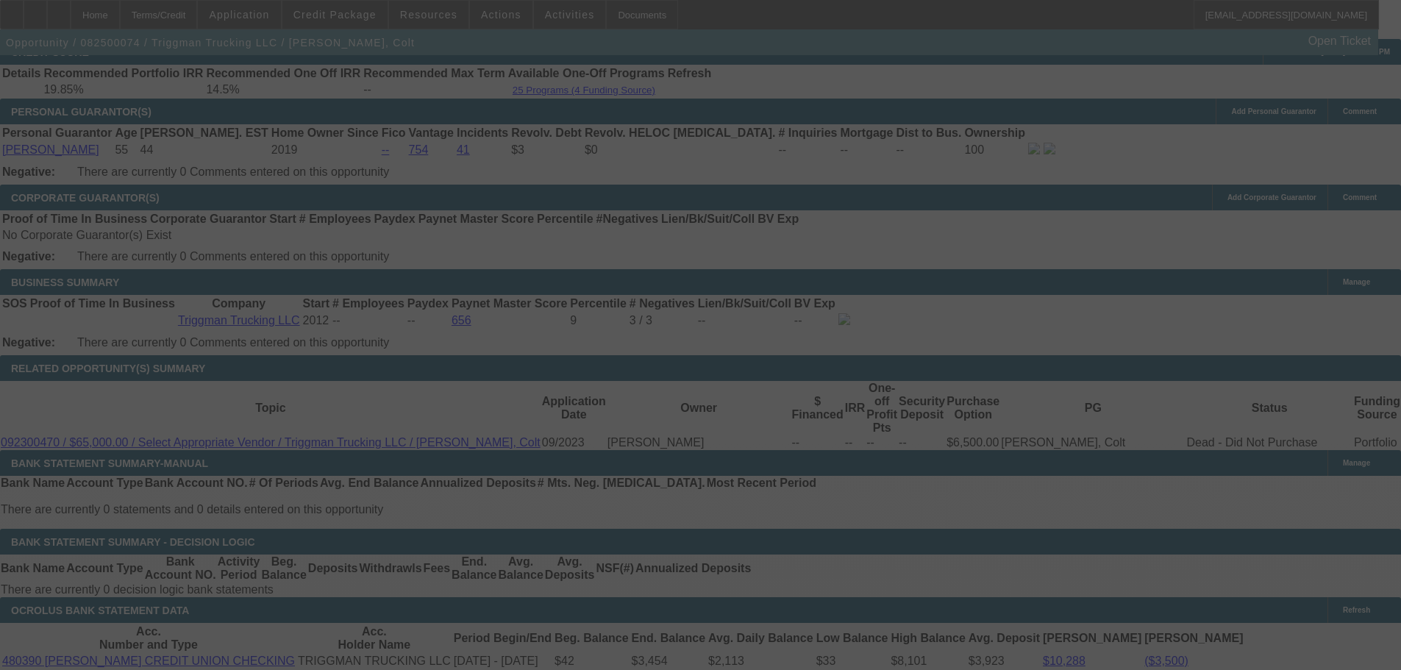
scroll to position [2207, 0]
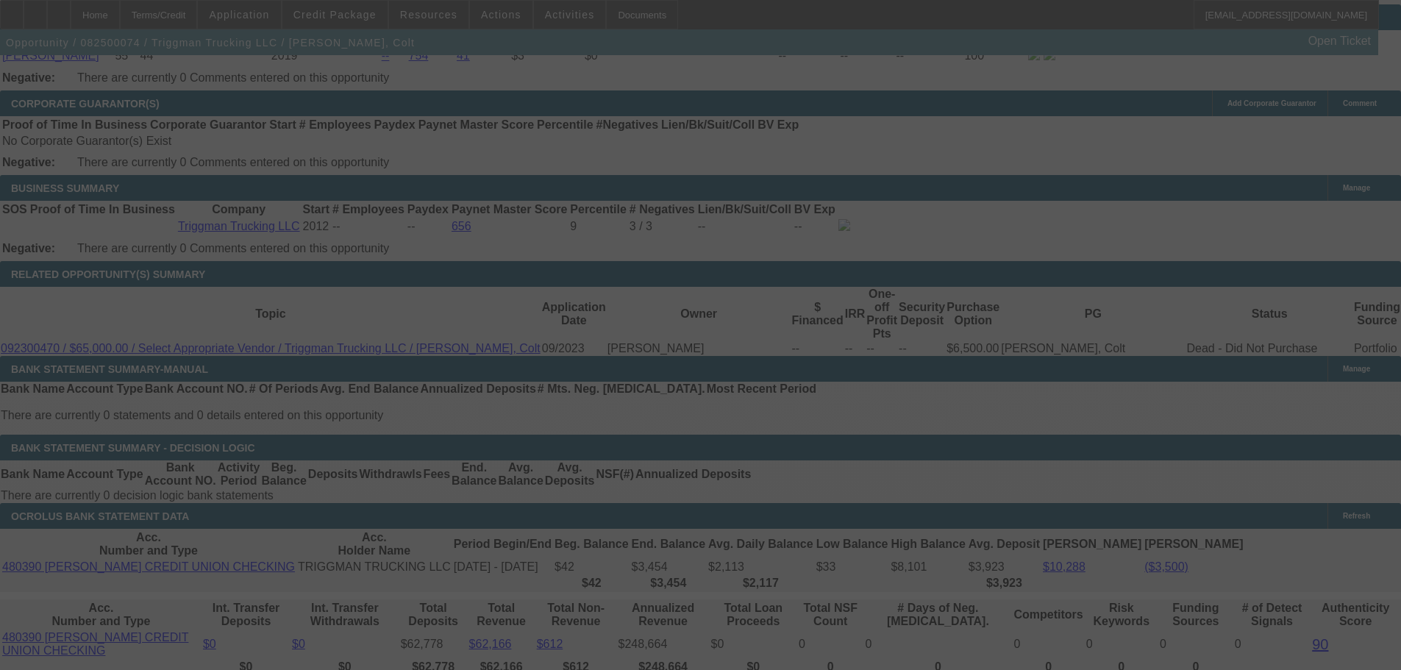
select select "0.1"
select select "0"
select select "2"
select select "0.1"
select select "4"
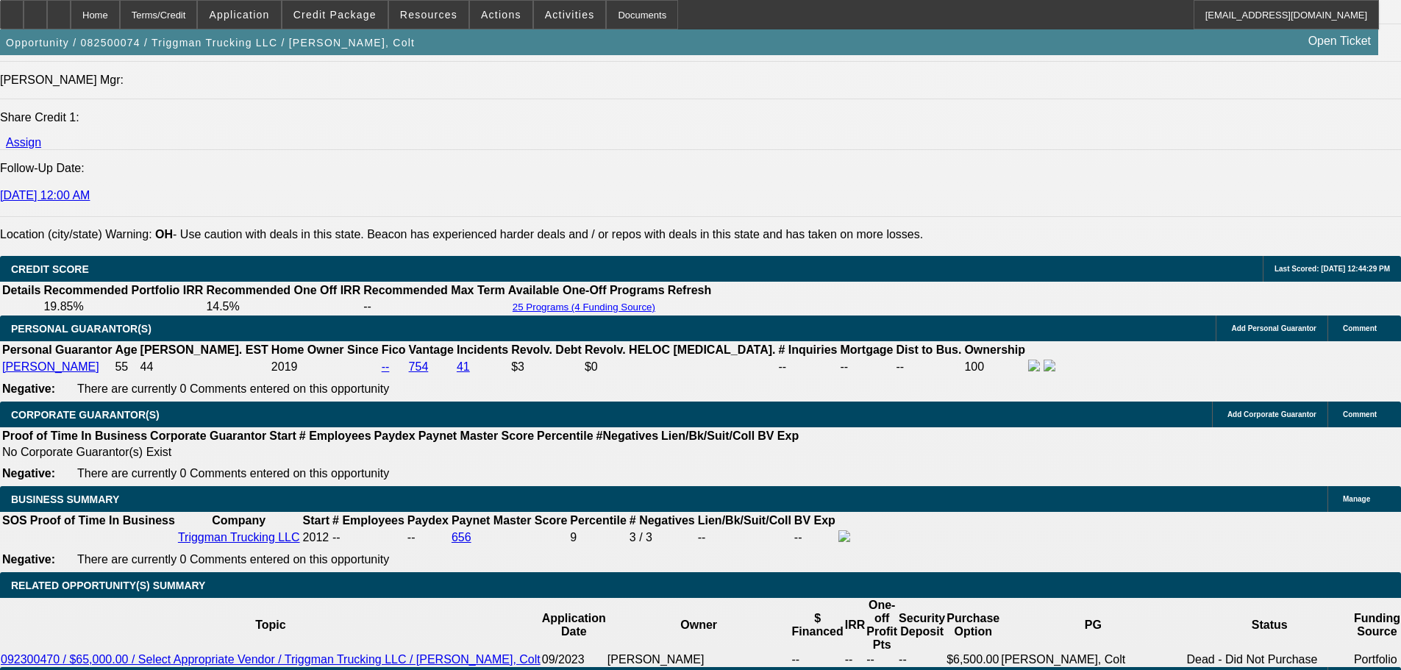
scroll to position [2190, 0]
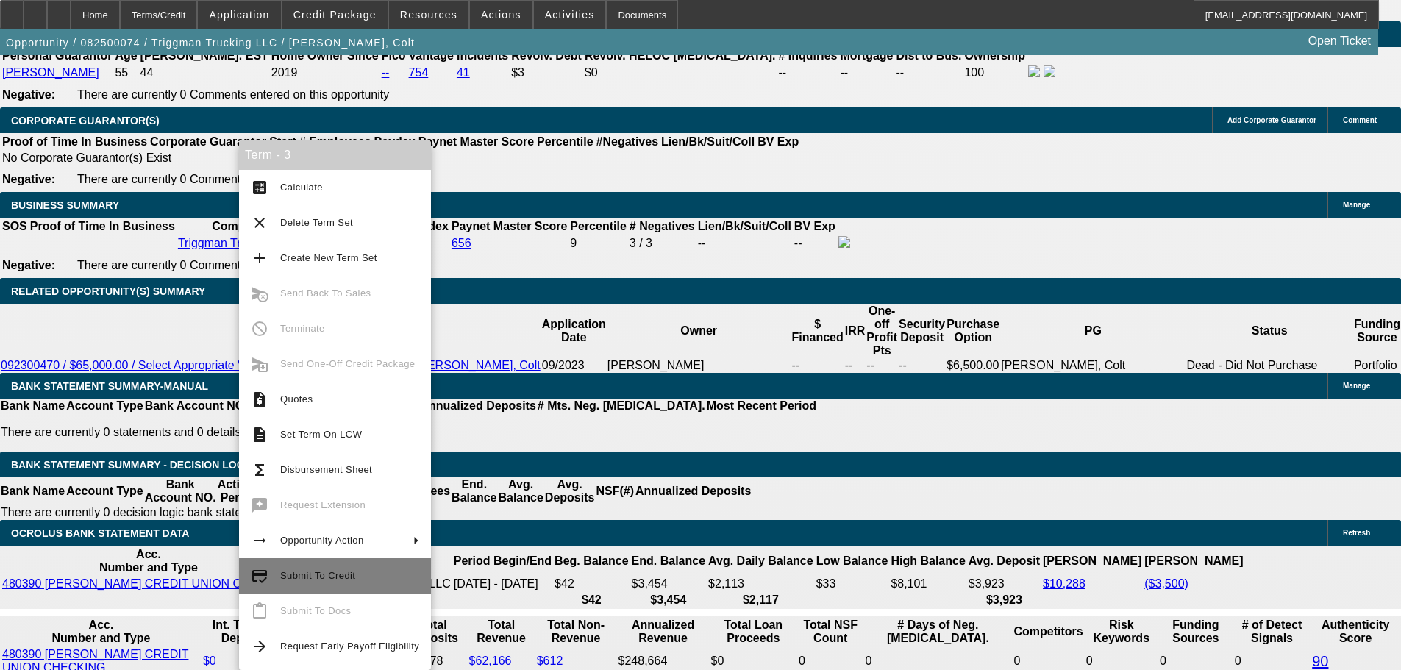
click at [288, 565] on button "credit_score Submit To Credit" at bounding box center [335, 575] width 192 height 35
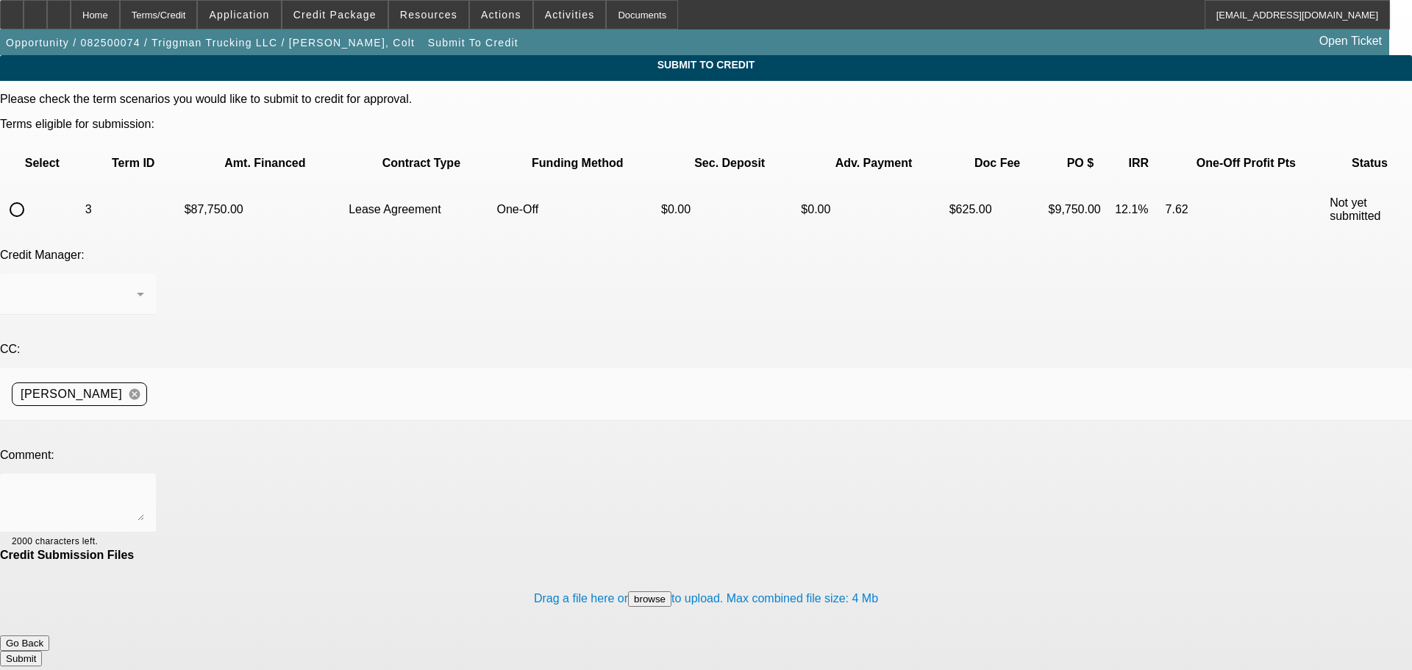
click at [49, 636] on button "Go Back" at bounding box center [24, 643] width 49 height 15
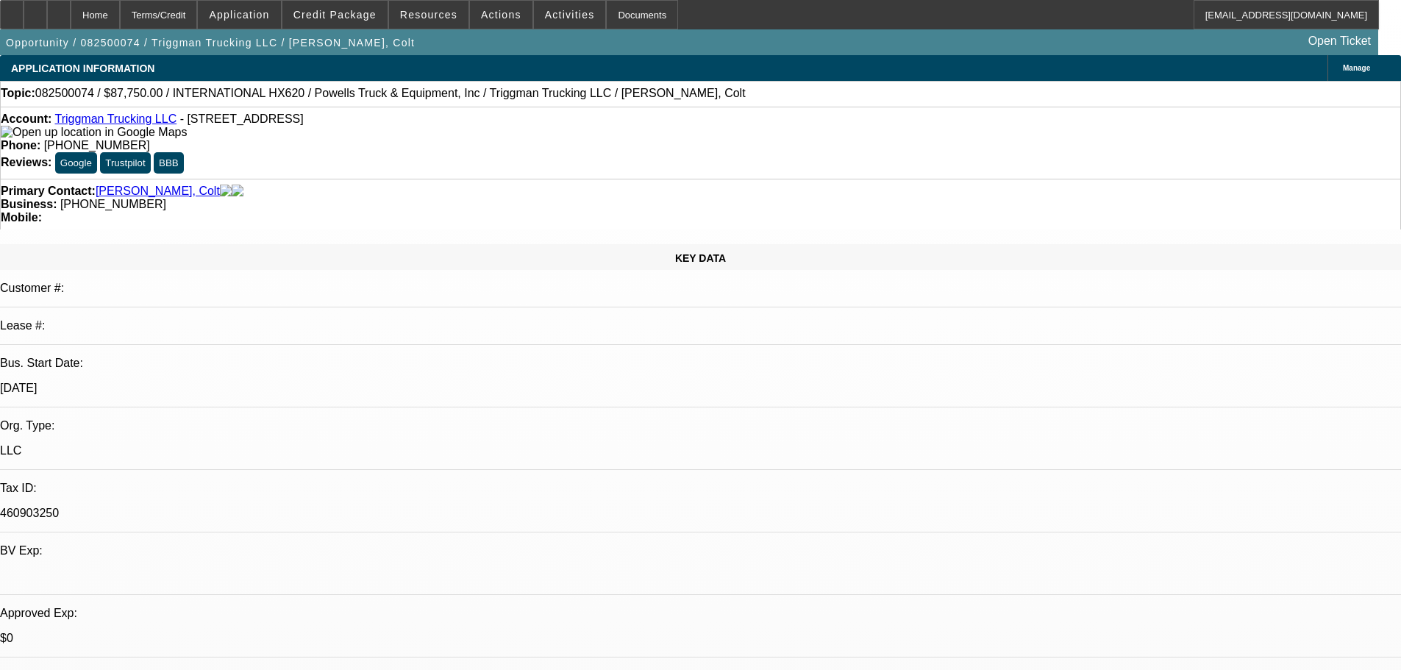
select select "0.1"
select select "0"
select select "2"
select select "0.1"
select select "4"
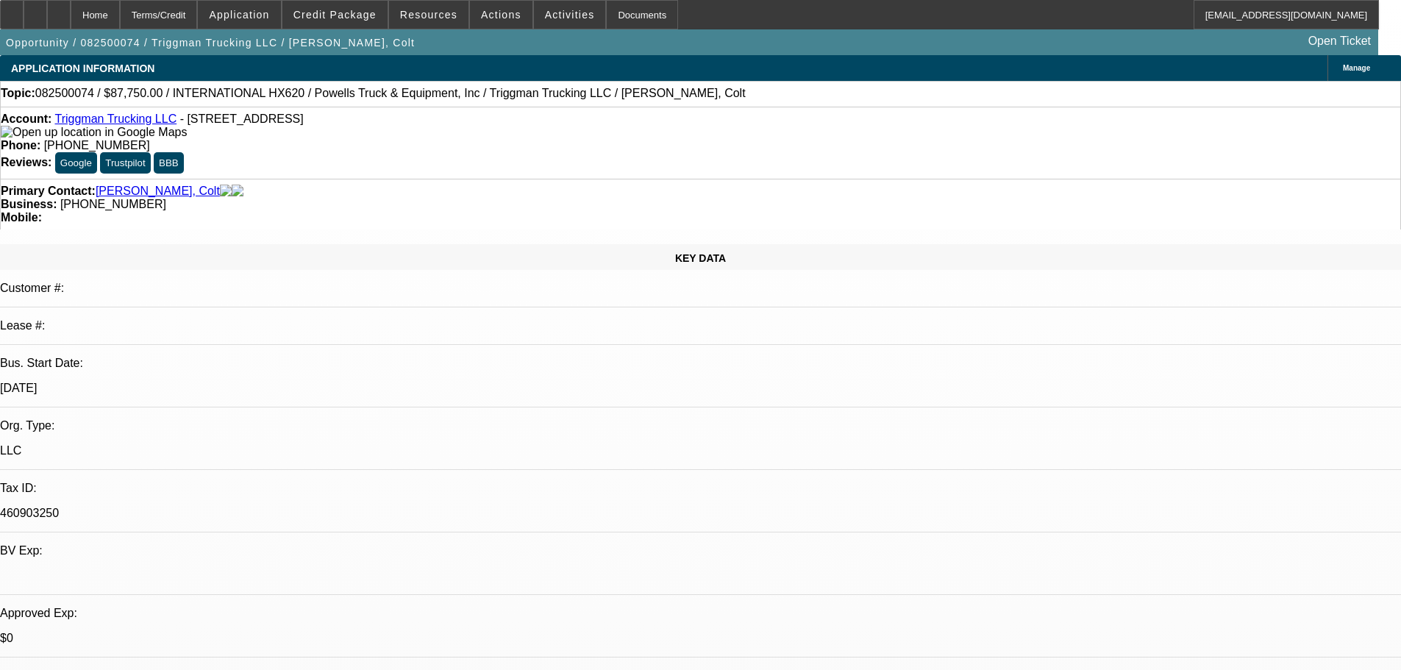
select select "0.1"
select select "2"
select select "0.1"
select select "4"
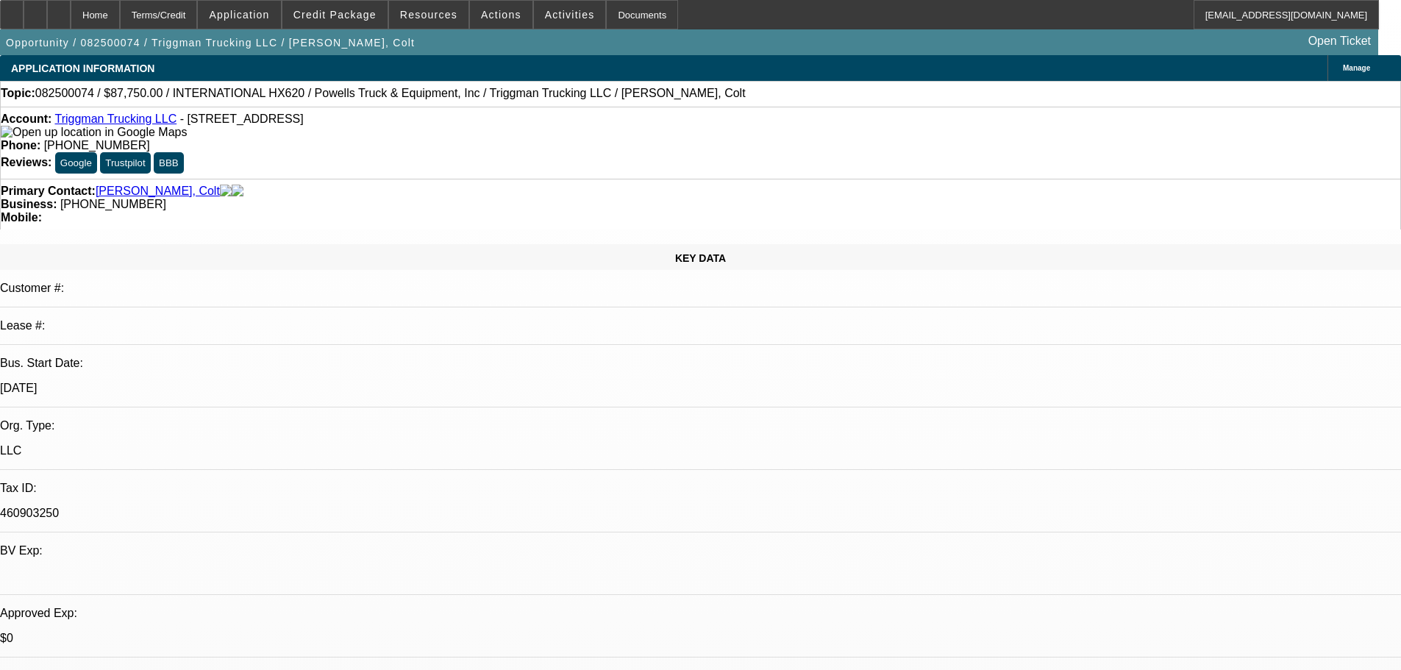
select select "0.1"
select select "2"
select select "0.1"
select select "4"
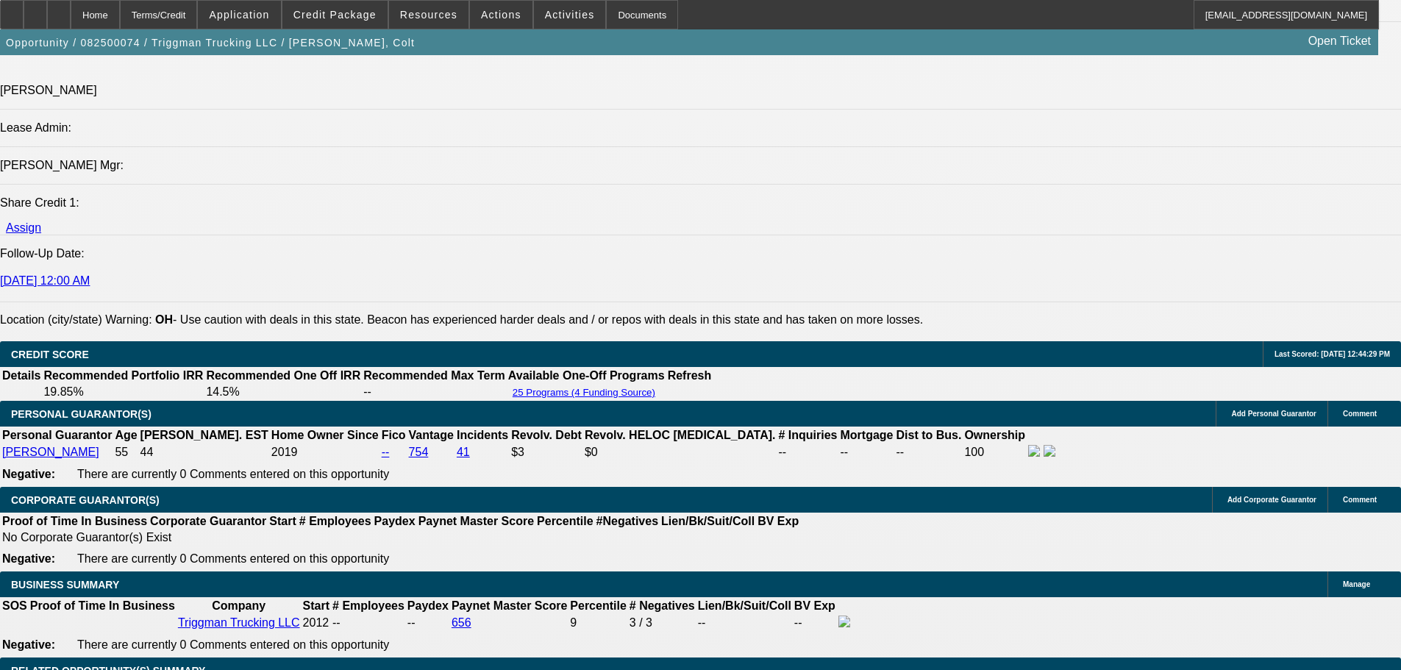
scroll to position [2060, 0]
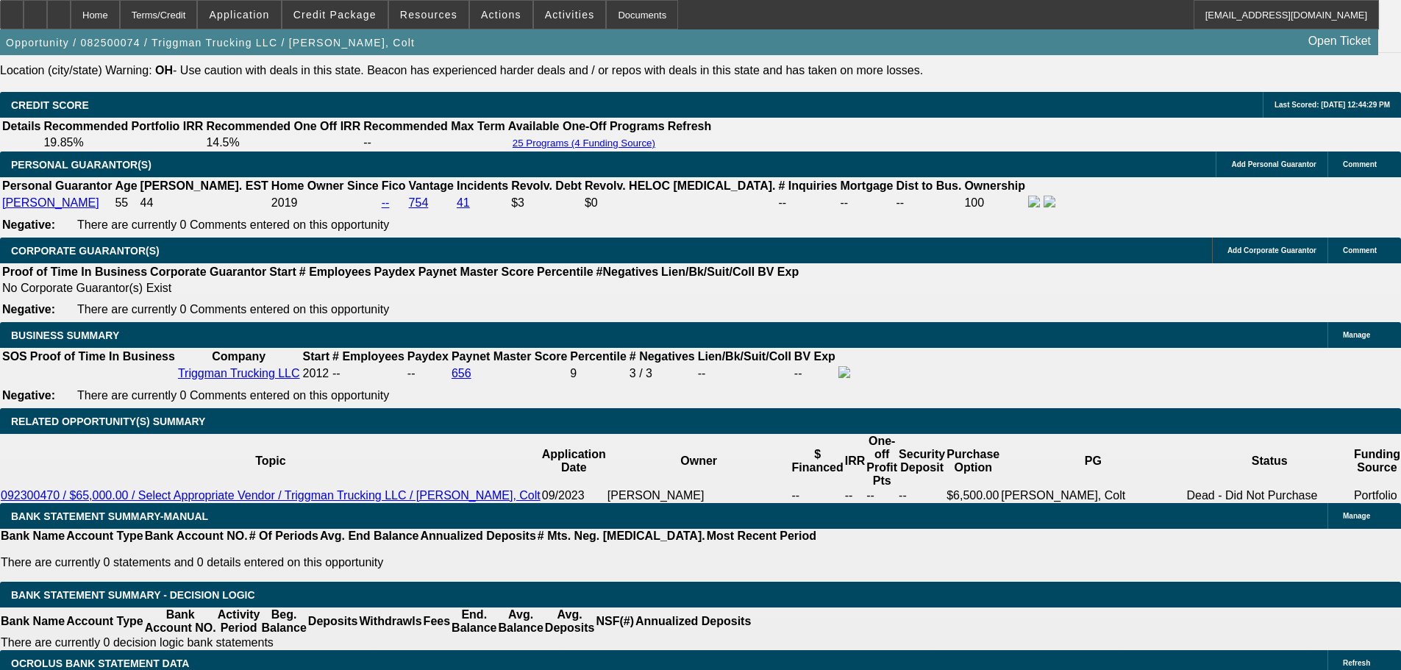
select select "0"
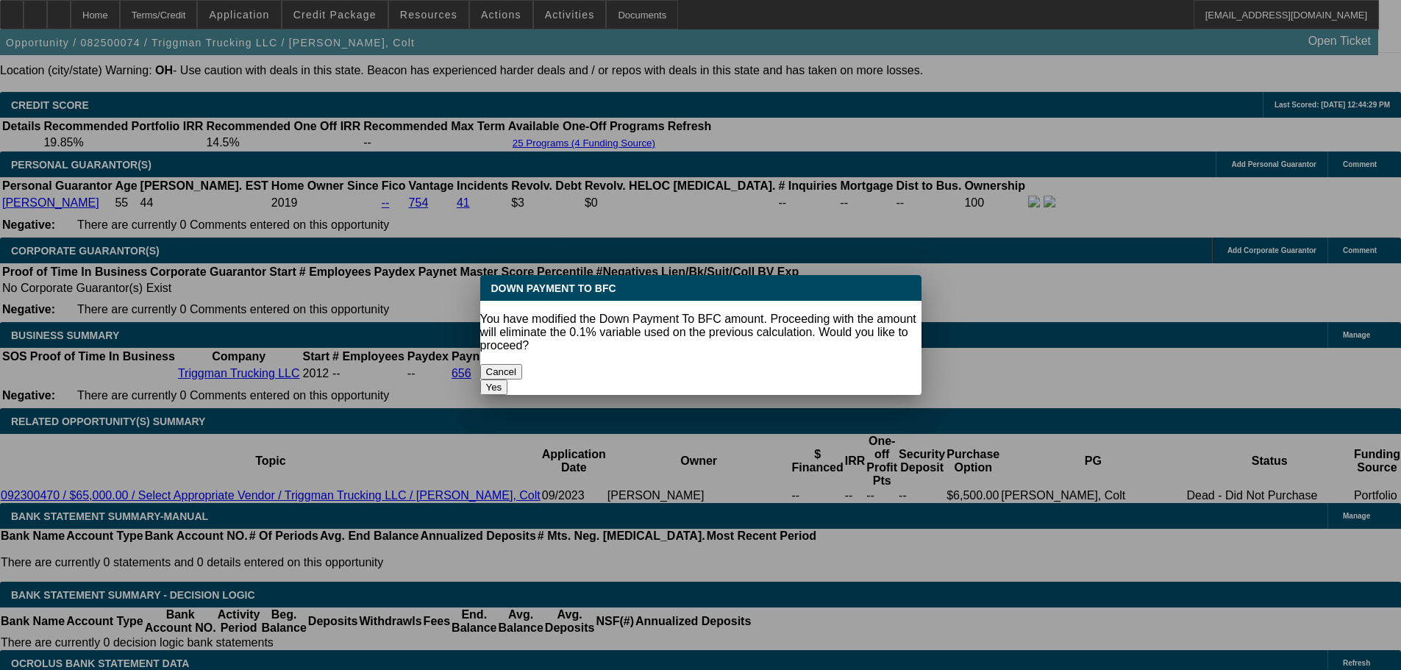
click at [508, 380] on button "Yes" at bounding box center [494, 387] width 28 height 15
type input "$0.00"
type input "UNKNOWN"
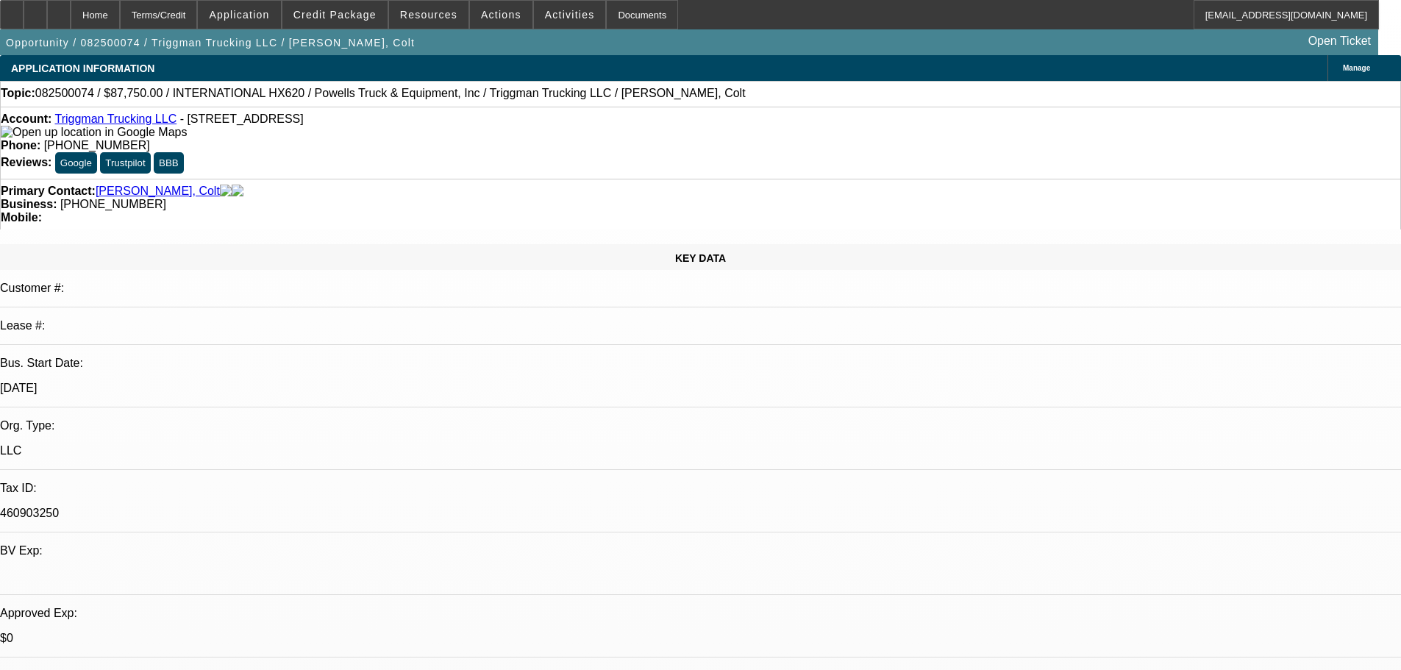
type input "$2,066.79"
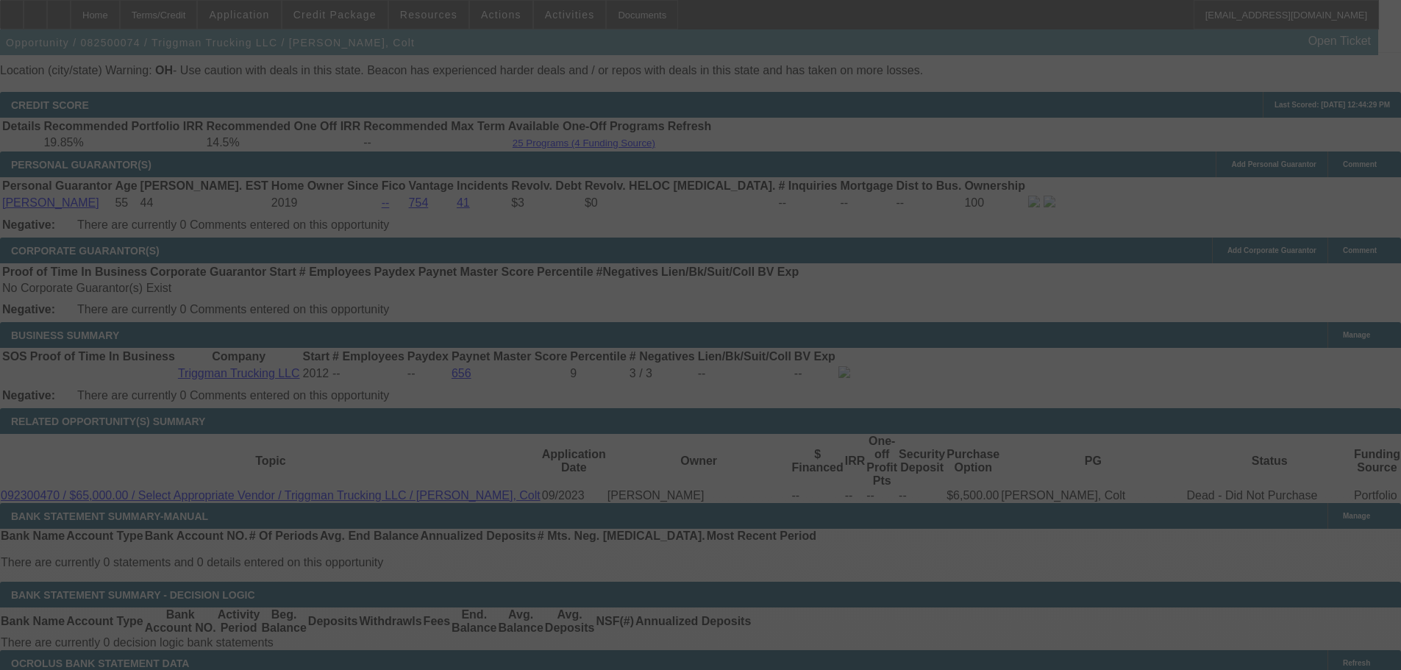
select select "0"
select select "2"
select select "0.1"
select select "4"
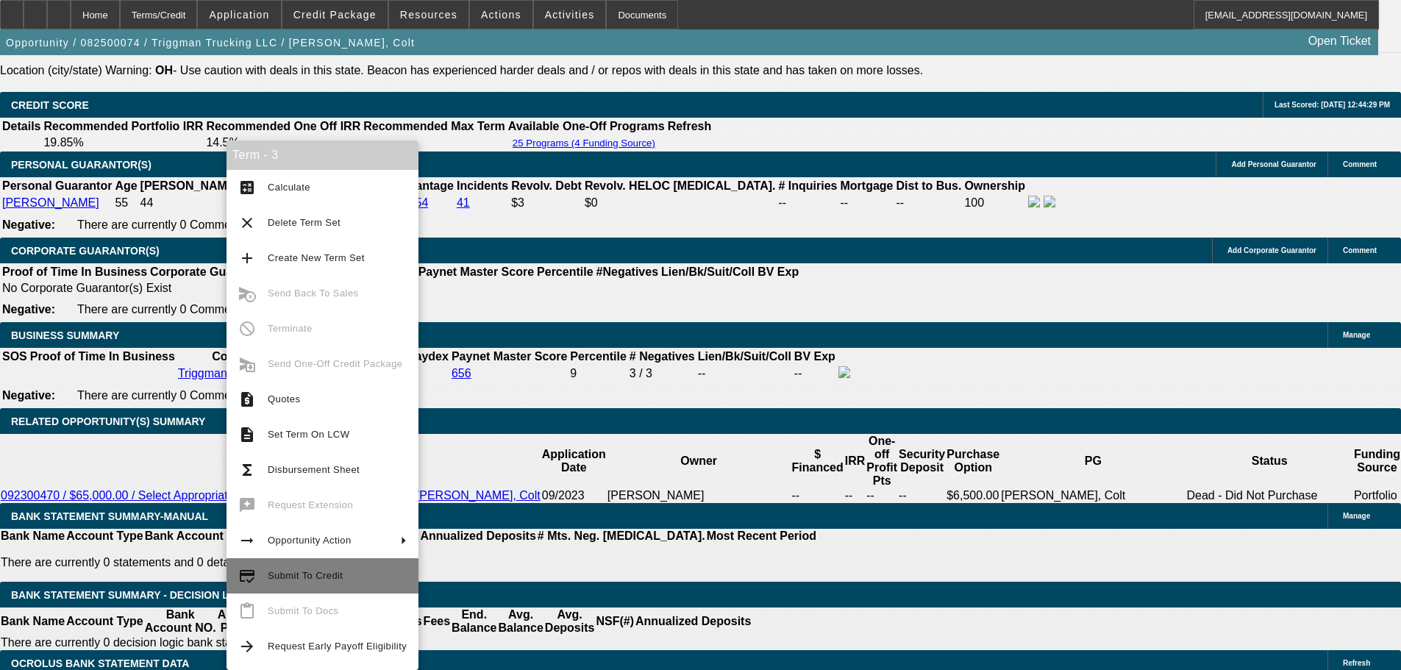
click at [291, 567] on span "Submit To Credit" at bounding box center [337, 576] width 139 height 18
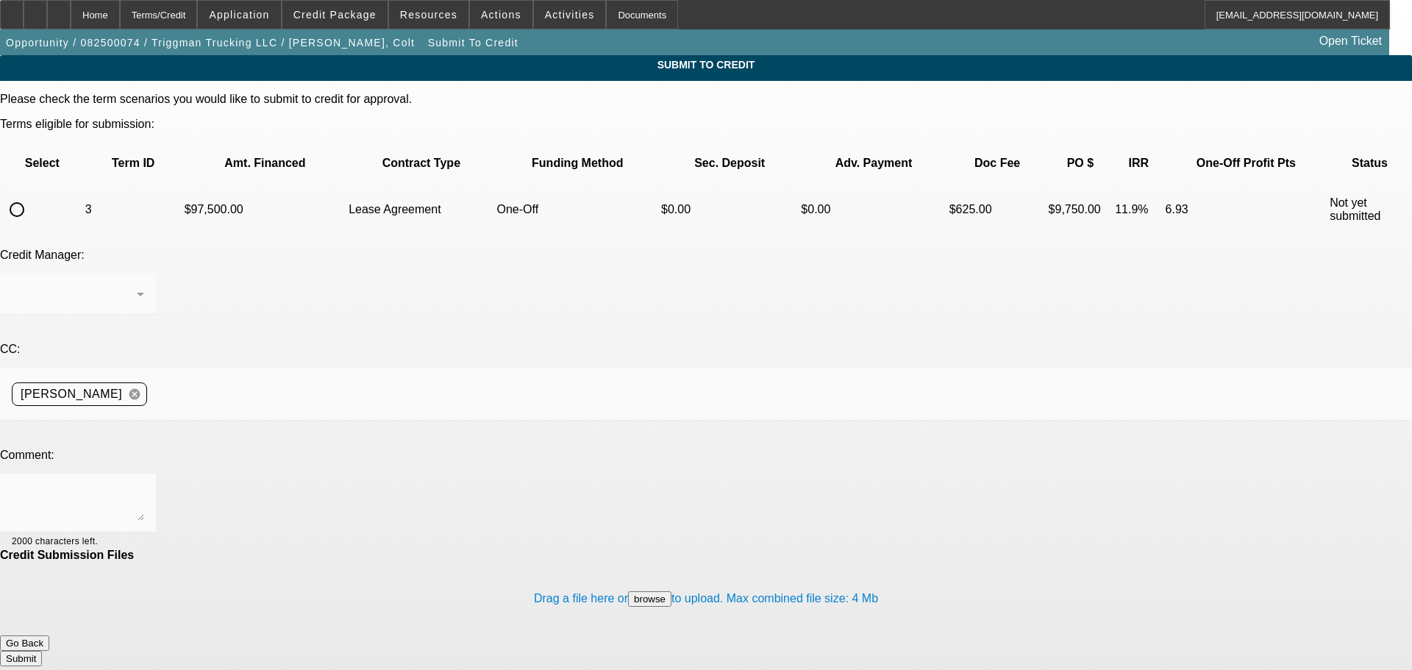
click at [35, 192] on div at bounding box center [16, 209] width 35 height 35
radio input "true"
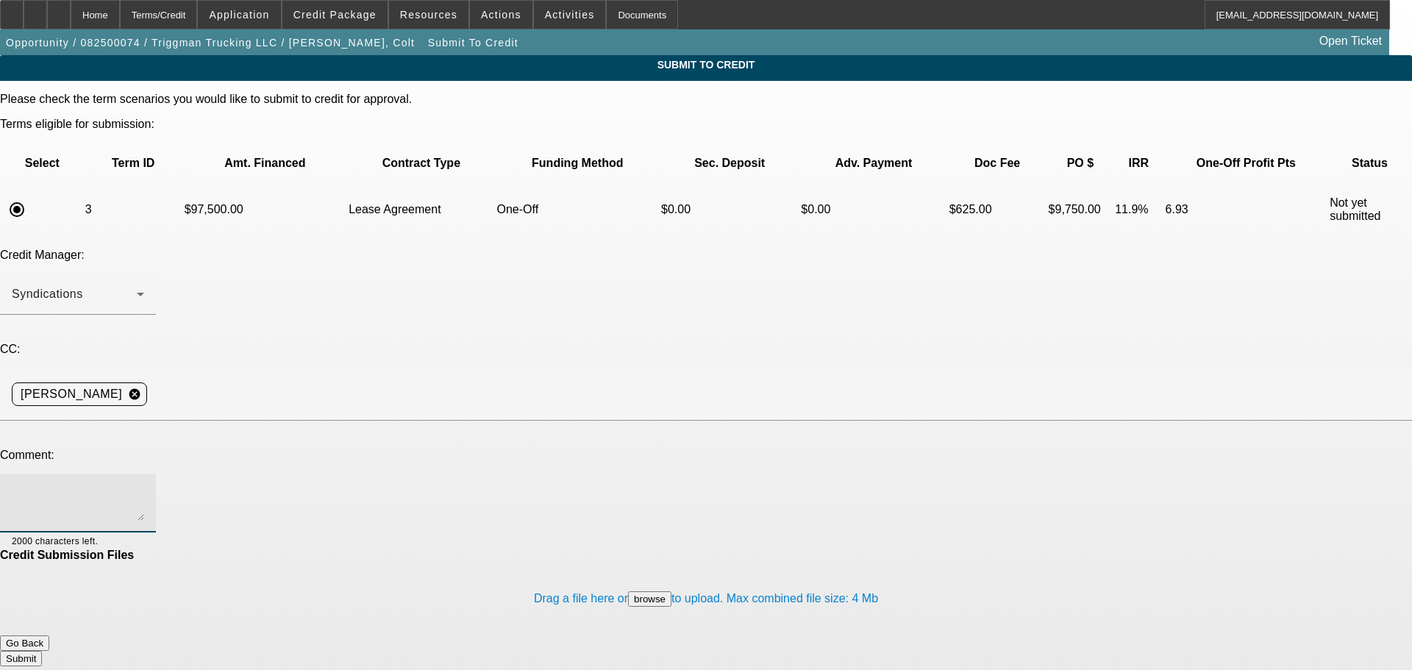
click at [144, 486] on textarea at bounding box center [78, 503] width 132 height 35
click at [144, 486] on textarea "Please send to Channel. Write up in aditional comments." at bounding box center [78, 503] width 132 height 35
click at [144, 486] on textarea "Please send to Channel WITHOUT banks. Write up in additional comments." at bounding box center [78, 503] width 132 height 35
type textarea "Please send to Channel WITHOUT banks. Write up in additional comments. Customer…"
click at [42, 651] on button "Submit" at bounding box center [21, 658] width 42 height 15
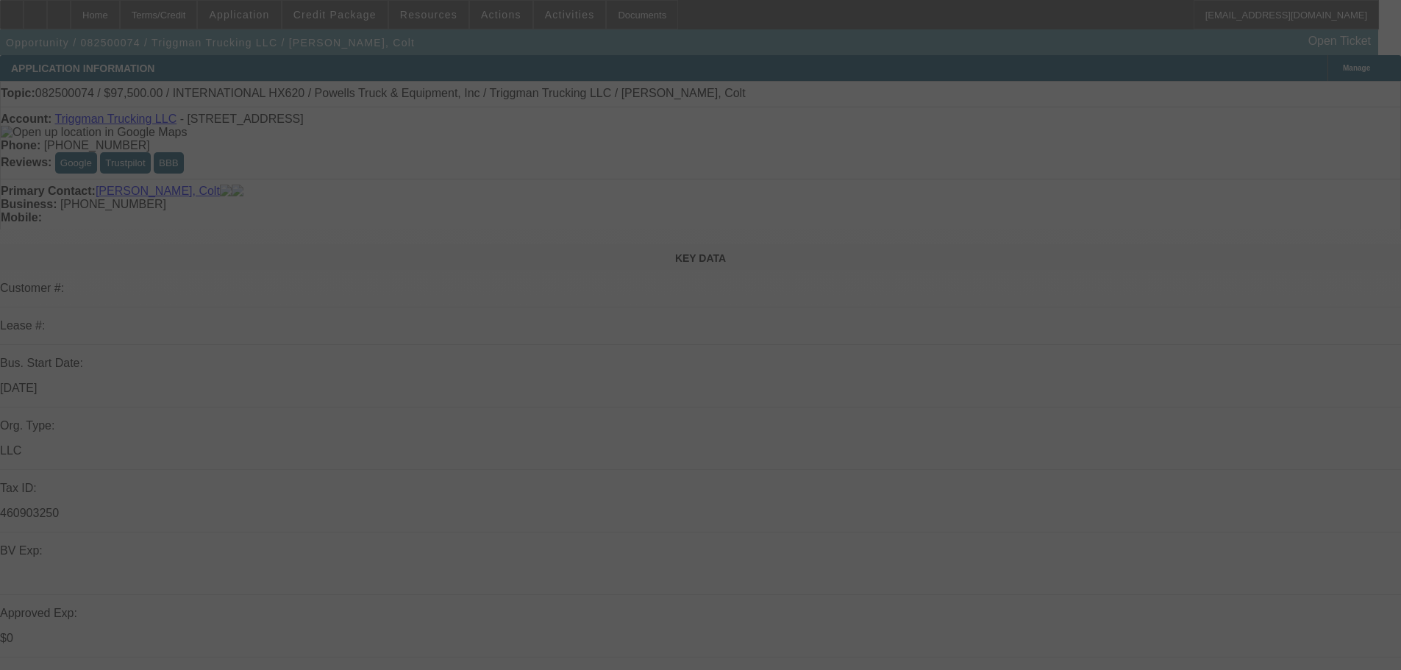
select select "0"
select select "2"
select select "0.1"
select select "4"
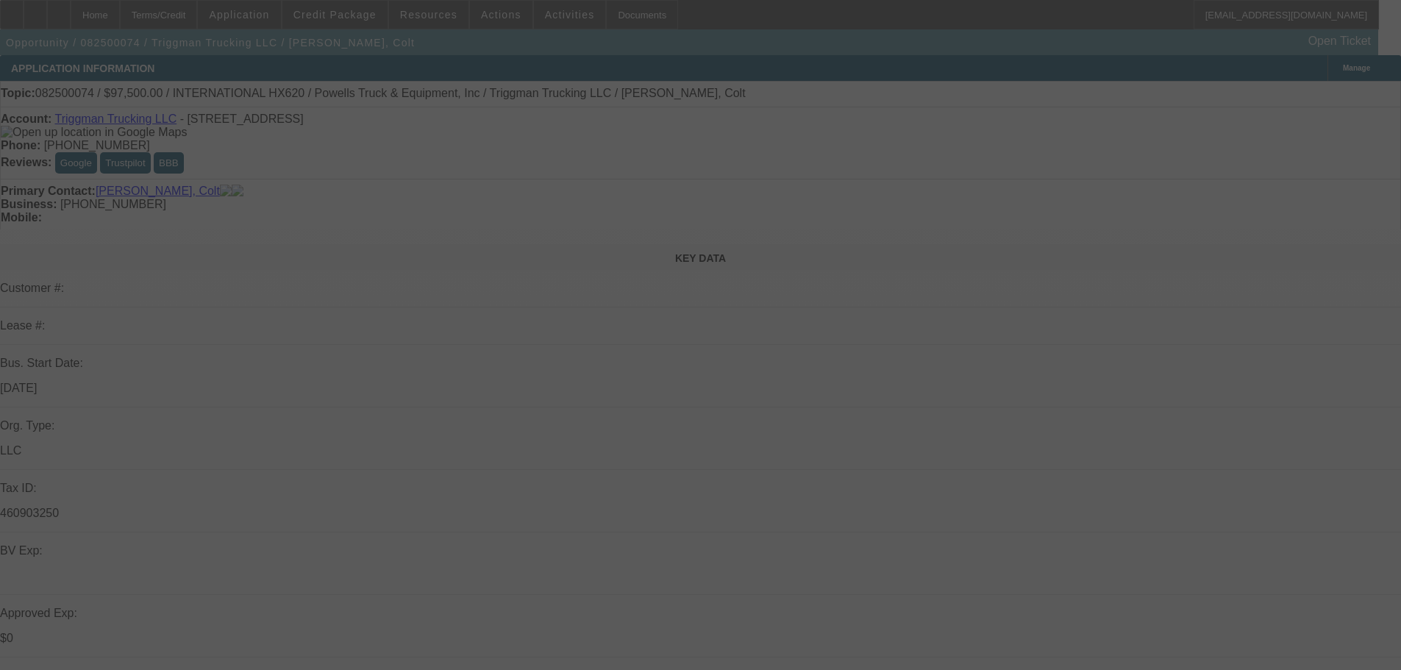
select select "0.1"
select select "2"
select select "0.1"
select select "4"
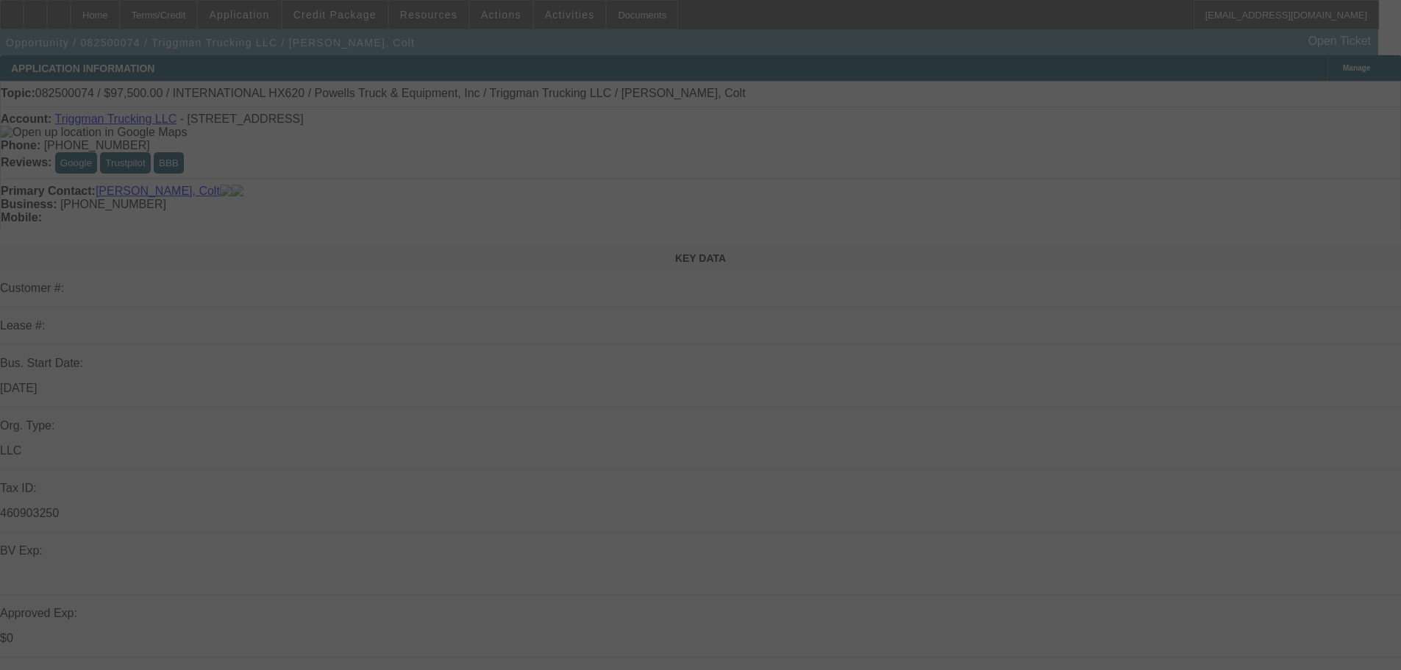
select select "0.1"
select select "2"
select select "0.1"
select select "4"
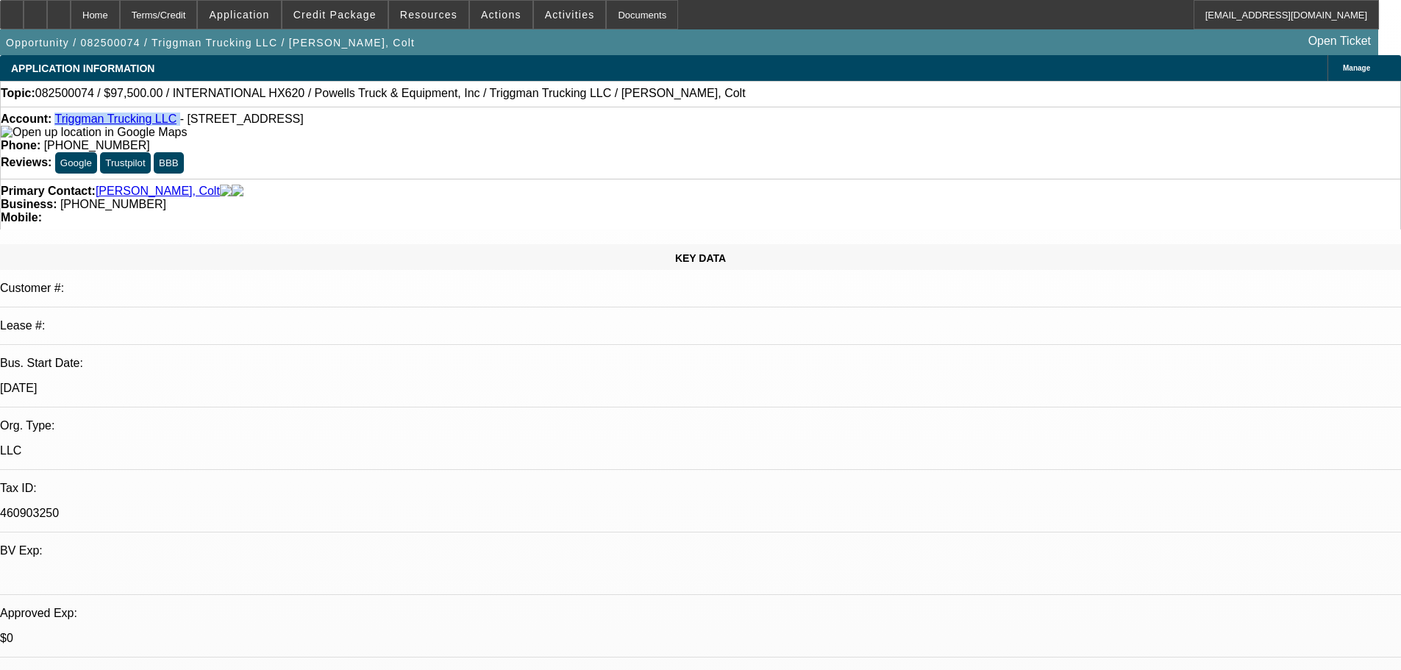
drag, startPoint x: 168, startPoint y: 127, endPoint x: 68, endPoint y: 123, distance: 99.4
click at [68, 123] on div "Account: Triggman Trucking LLC - 6252 N Dawnlight Cir, Orient, OH 43146" at bounding box center [701, 126] width 1400 height 26
copy div "Triggman Trucking LLC"
click at [360, 24] on span at bounding box center [334, 14] width 105 height 35
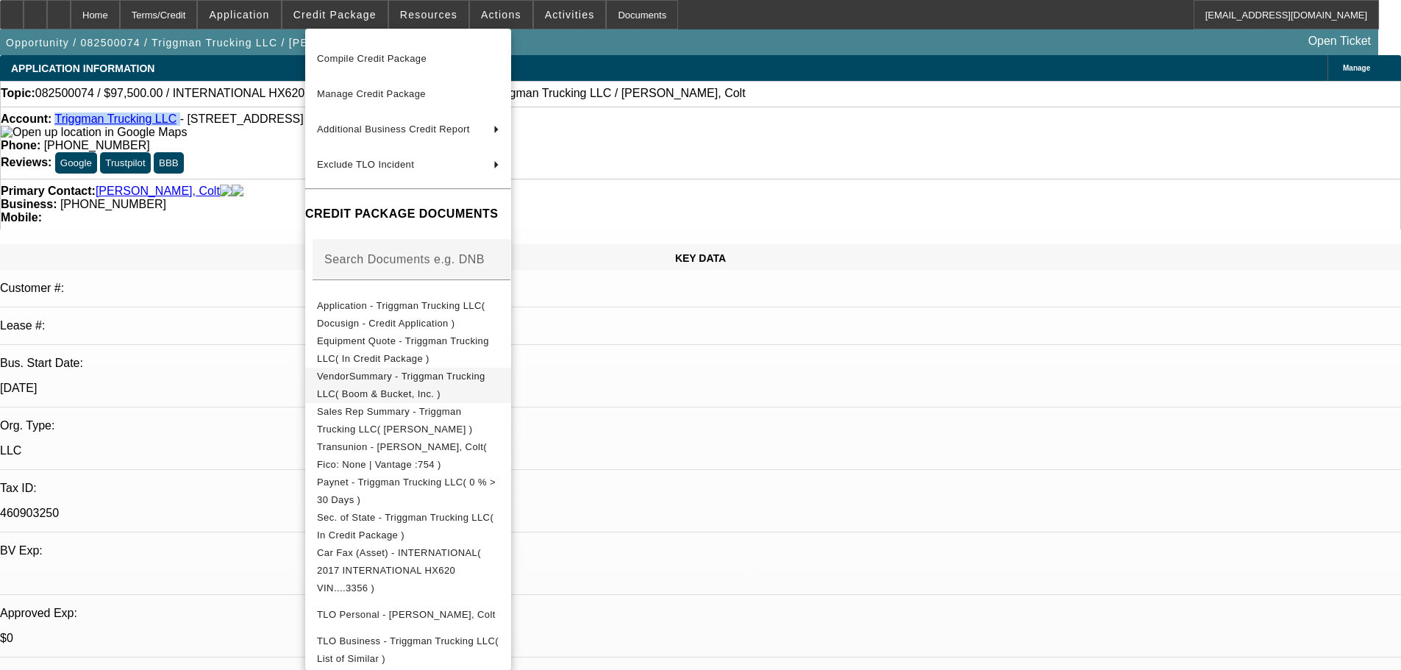
scroll to position [115, 0]
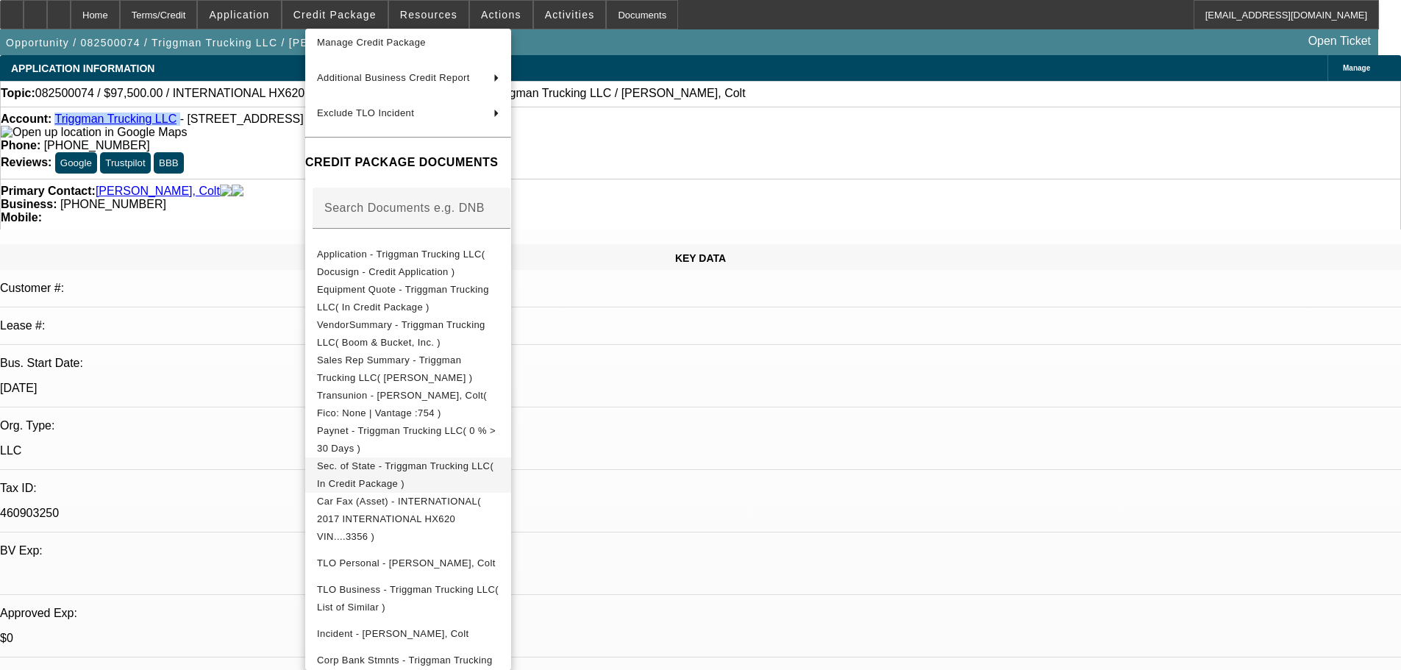
click at [392, 473] on span "Sec. of State - Triggman Trucking LLC( In Credit Package )" at bounding box center [405, 475] width 177 height 29
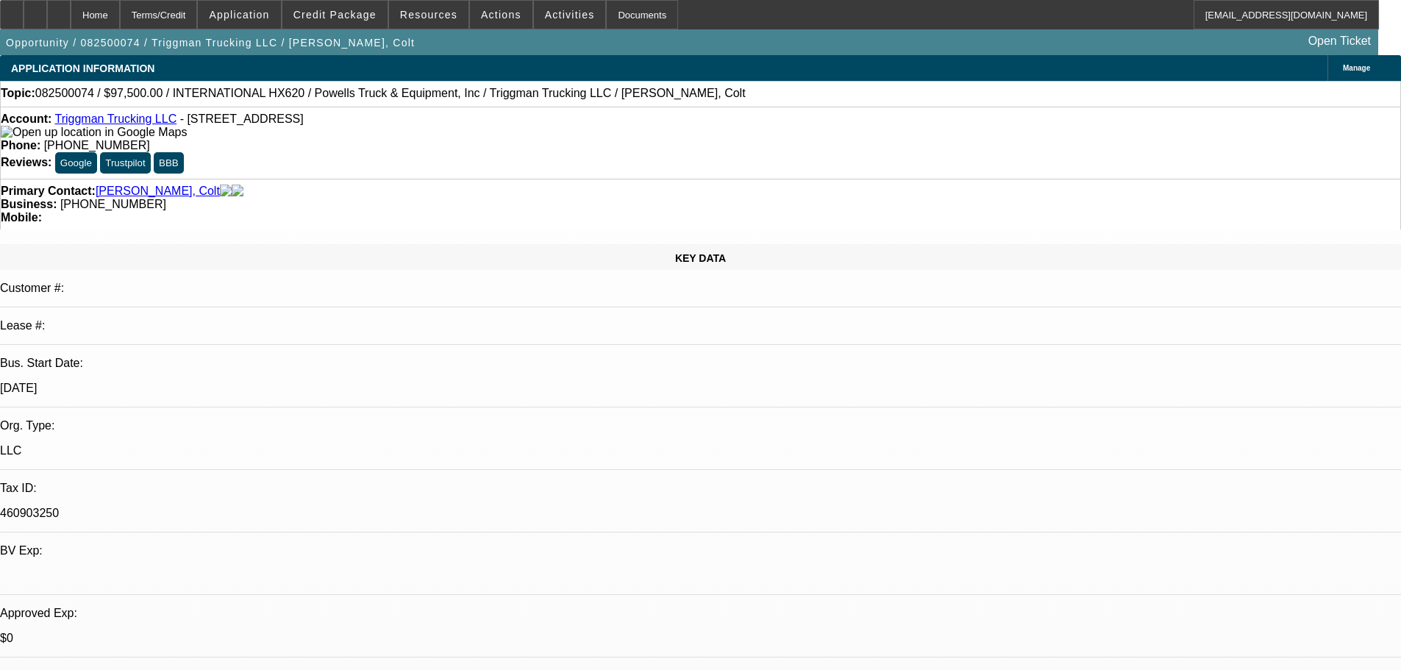
click at [320, 146] on div "Account: Triggman Trucking LLC - 6252 N Dawnlight Cir, Orient, OH 43146 Phone: …" at bounding box center [700, 143] width 1401 height 72
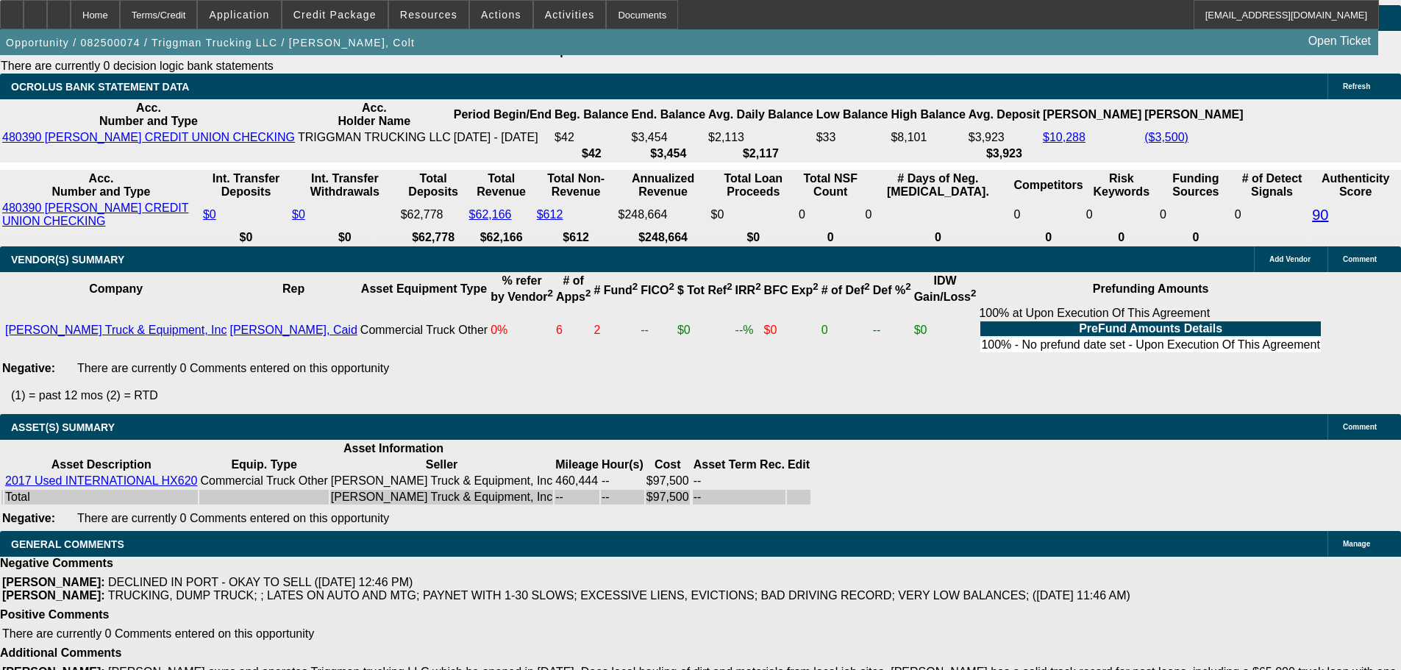
scroll to position [2207, 0]
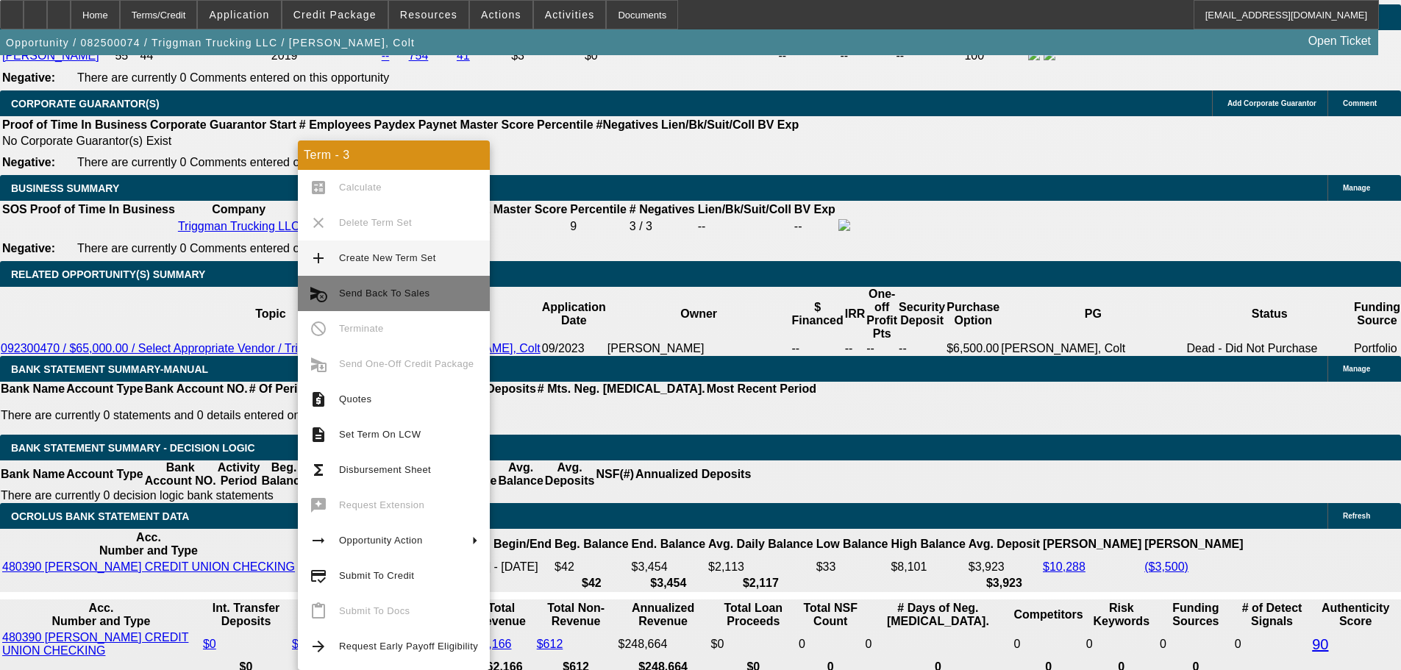
click at [391, 300] on span "Send Back To Sales" at bounding box center [408, 294] width 139 height 18
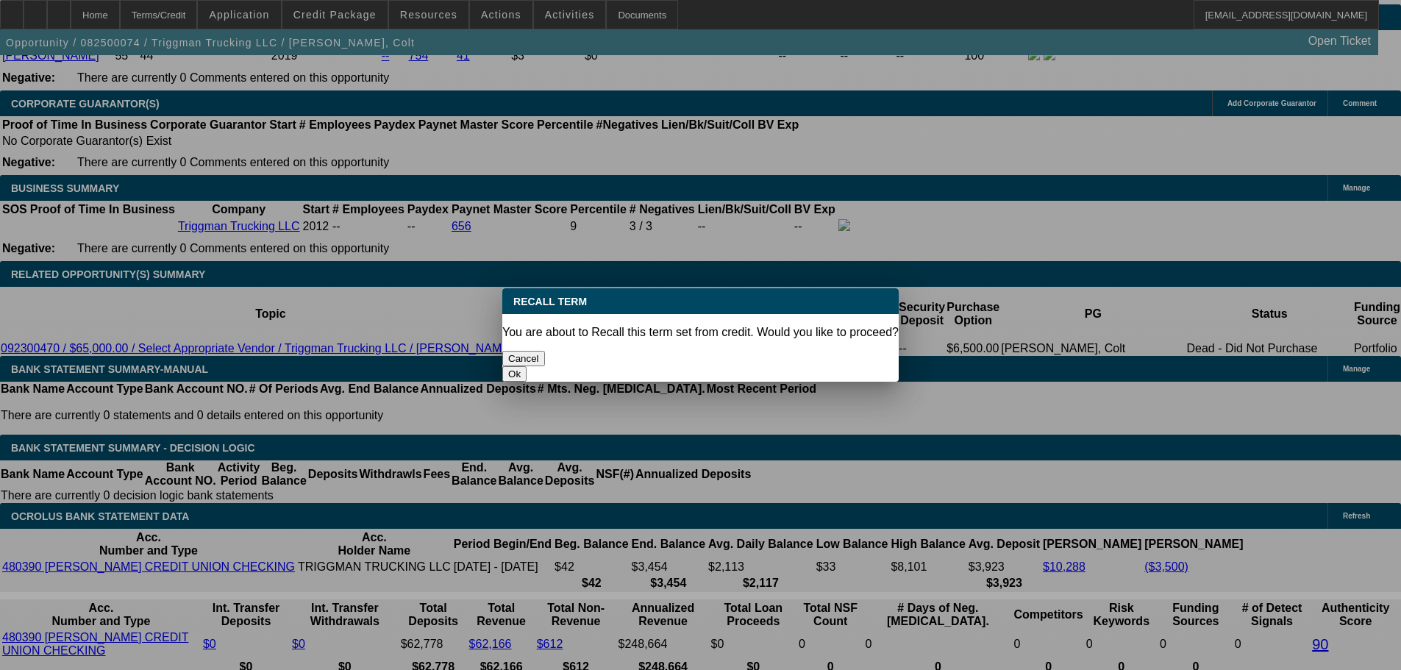
click at [527, 366] on button "Ok" at bounding box center [514, 373] width 24 height 15
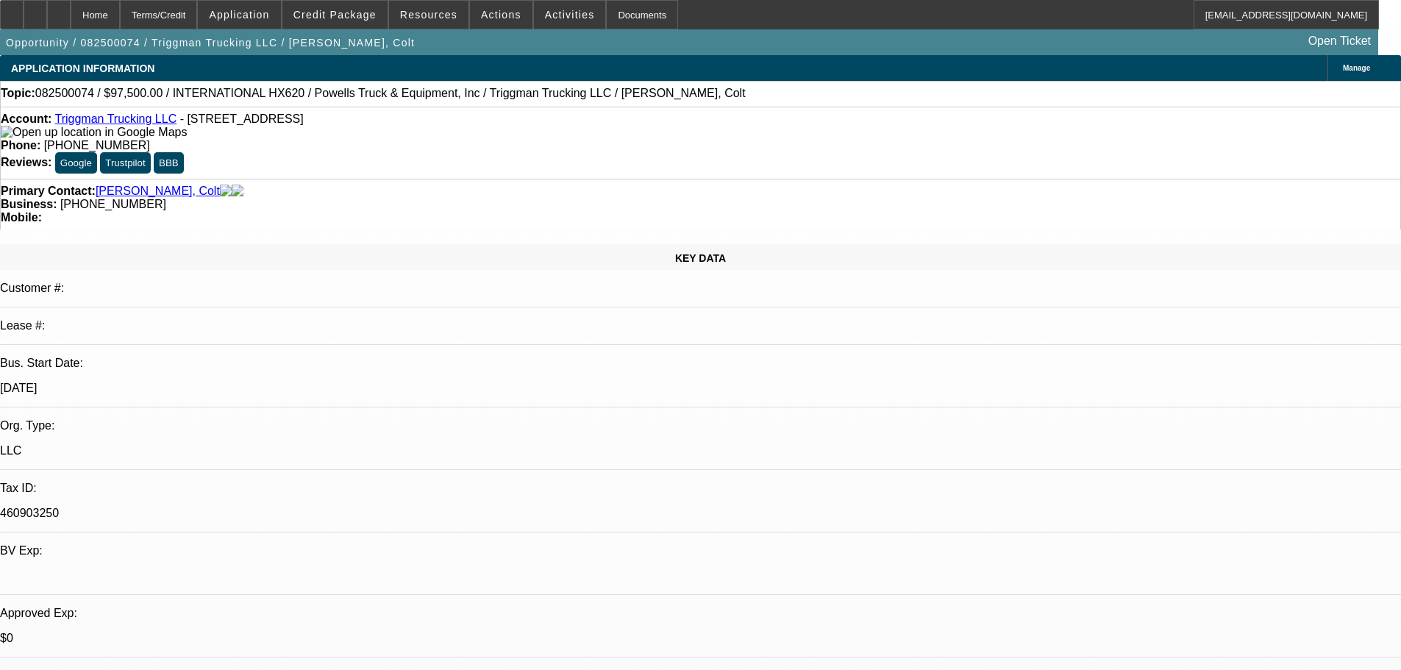
type textarea "CP requires 2+ fleet for local hauling"
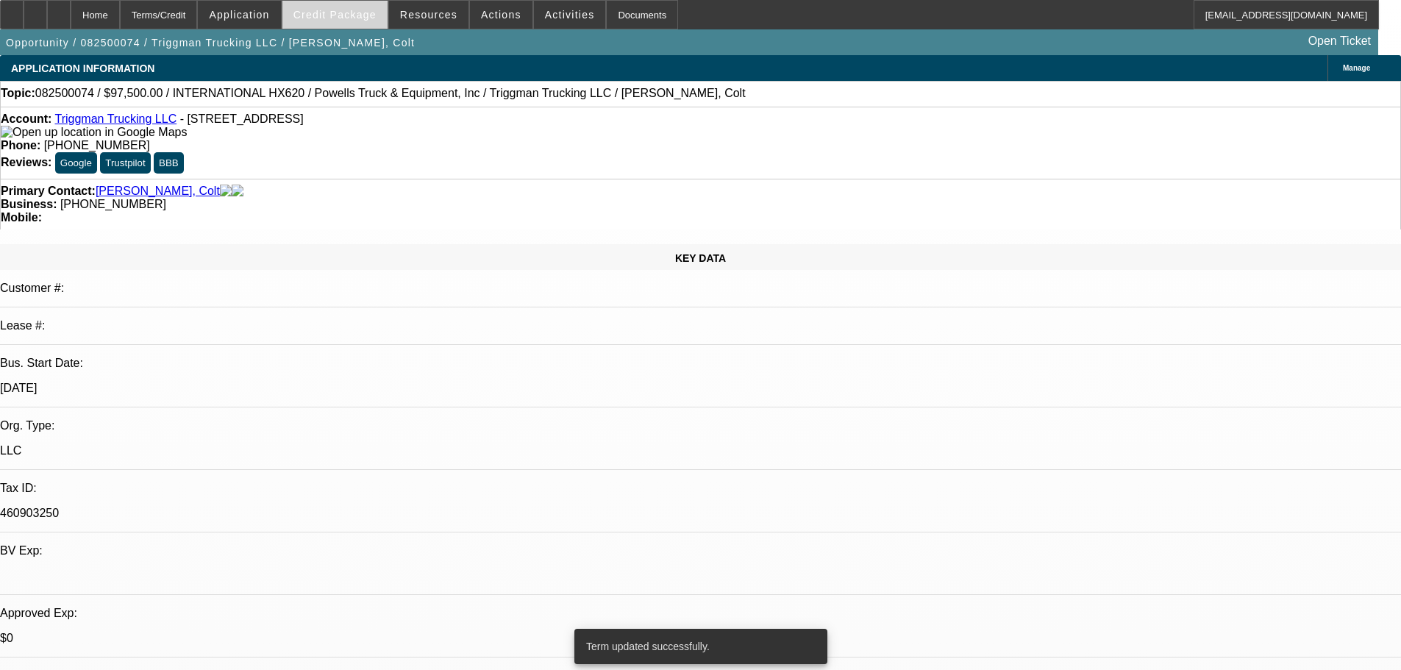
click at [332, 7] on span at bounding box center [334, 14] width 105 height 35
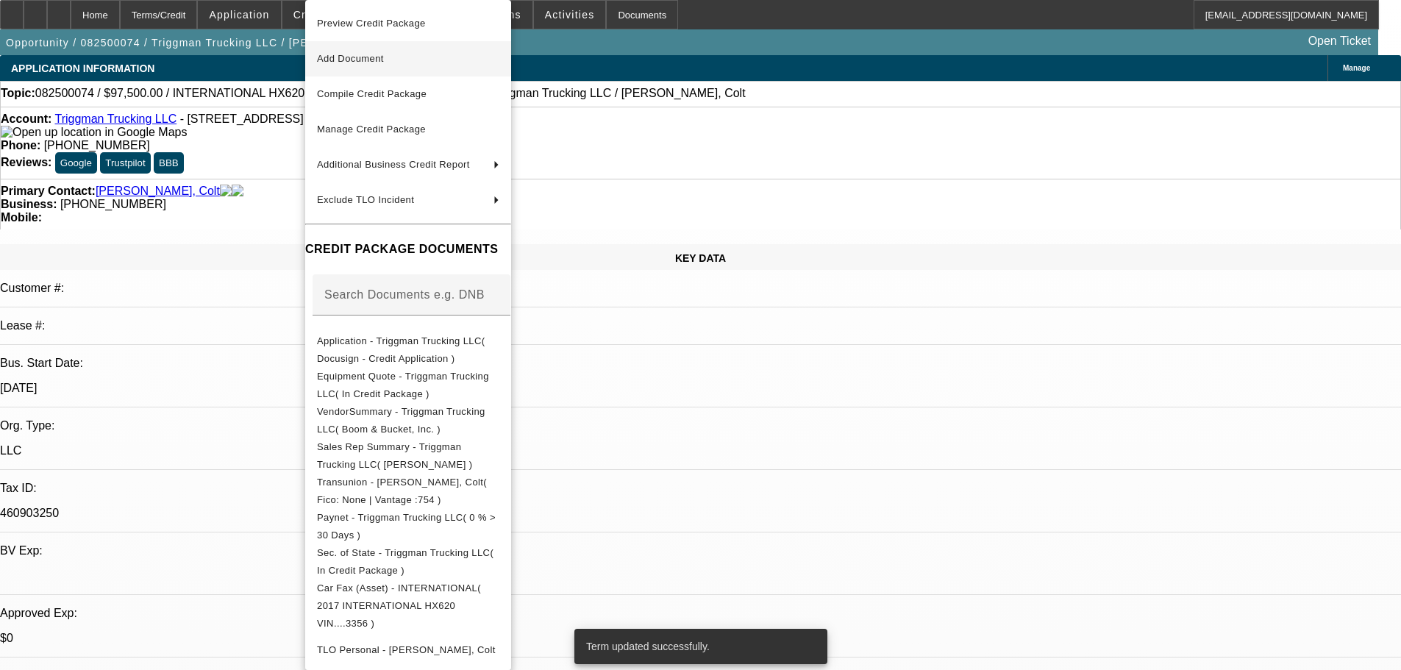
click at [355, 52] on span "Add Document" at bounding box center [408, 59] width 182 height 18
select select "0"
select select "2"
select select "0.1"
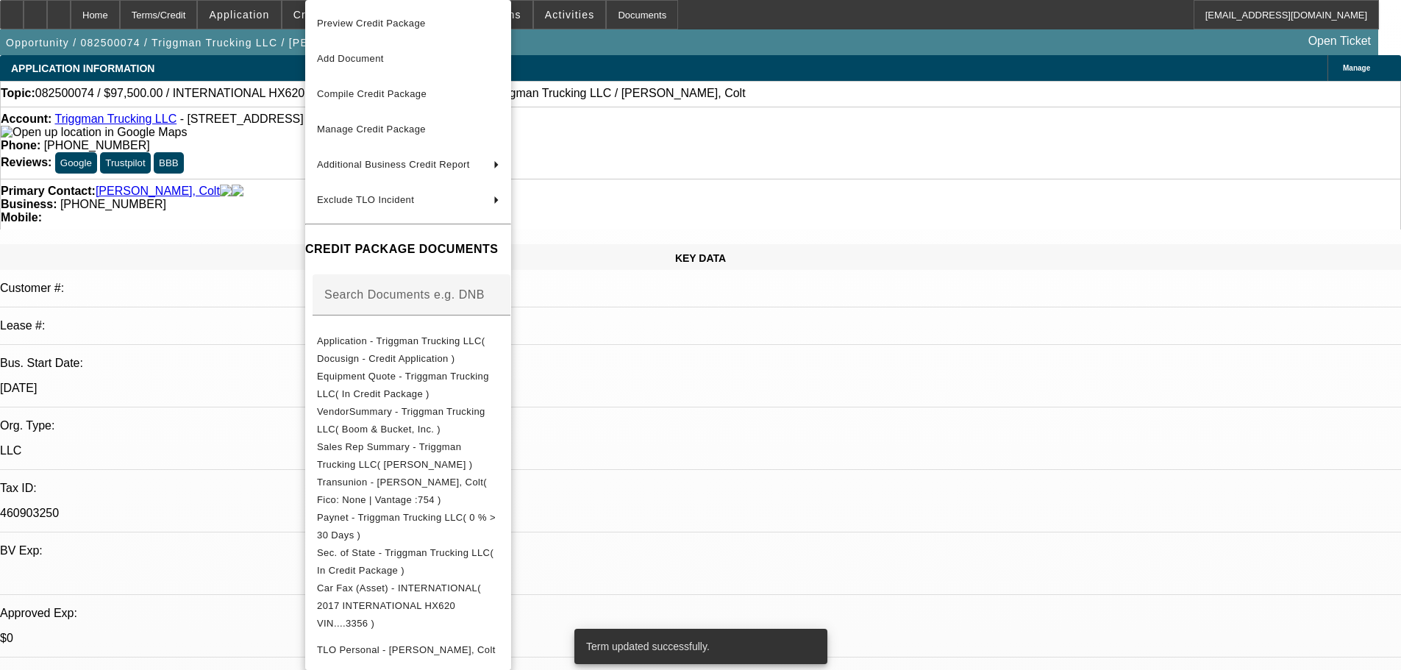
select select "4"
select select "0"
select select "2"
select select "0.1"
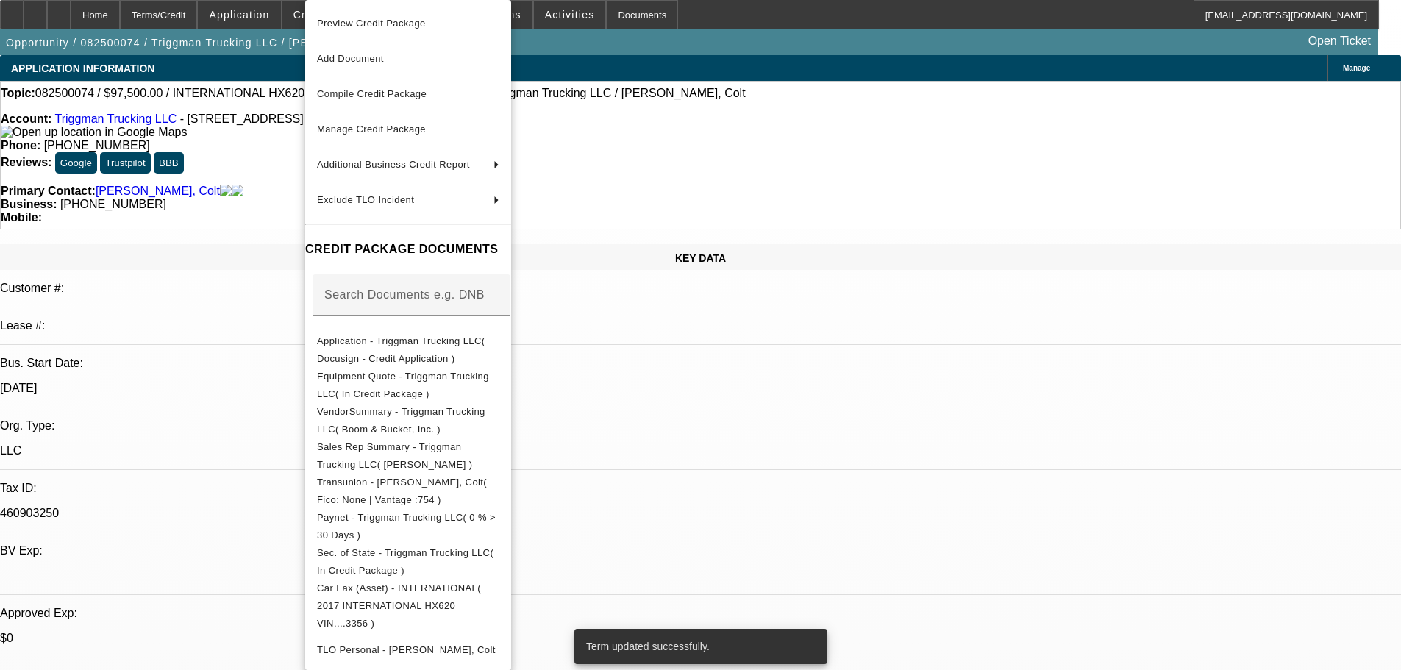
select select "4"
select select "0.1"
select select "2"
select select "0.1"
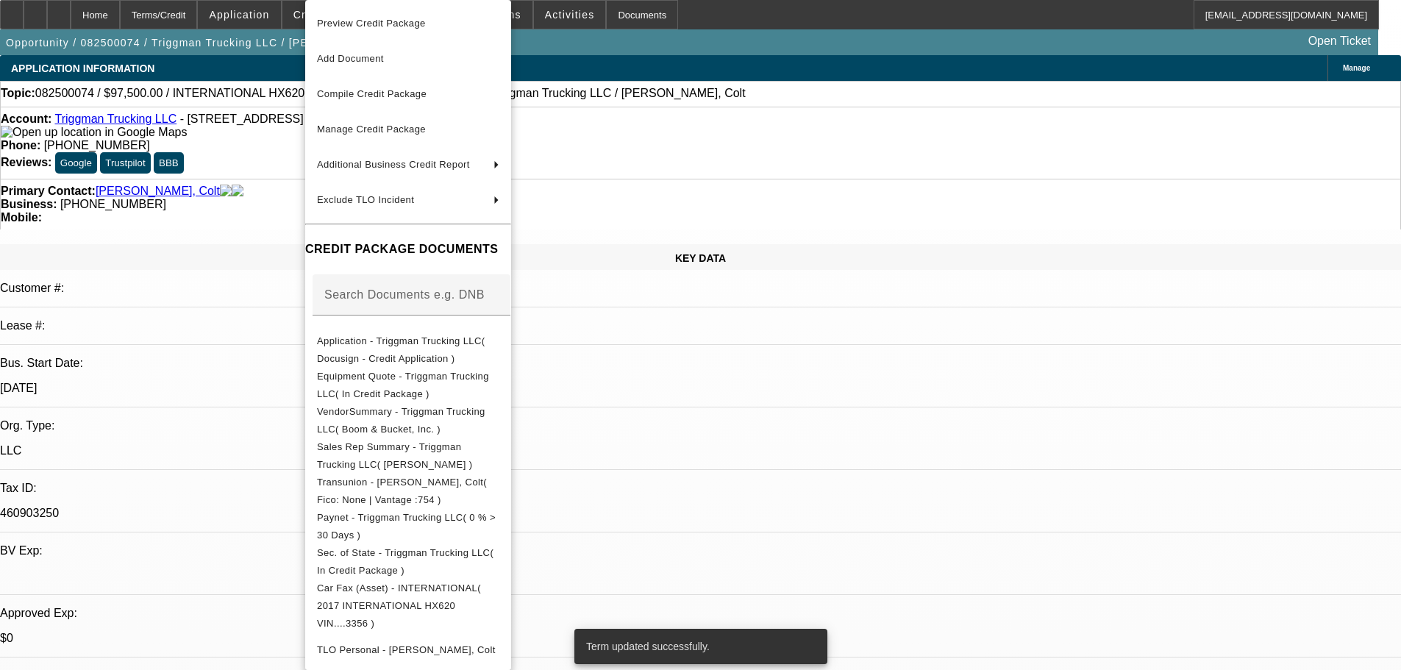
select select "4"
select select "0.1"
select select "2"
select select "0.1"
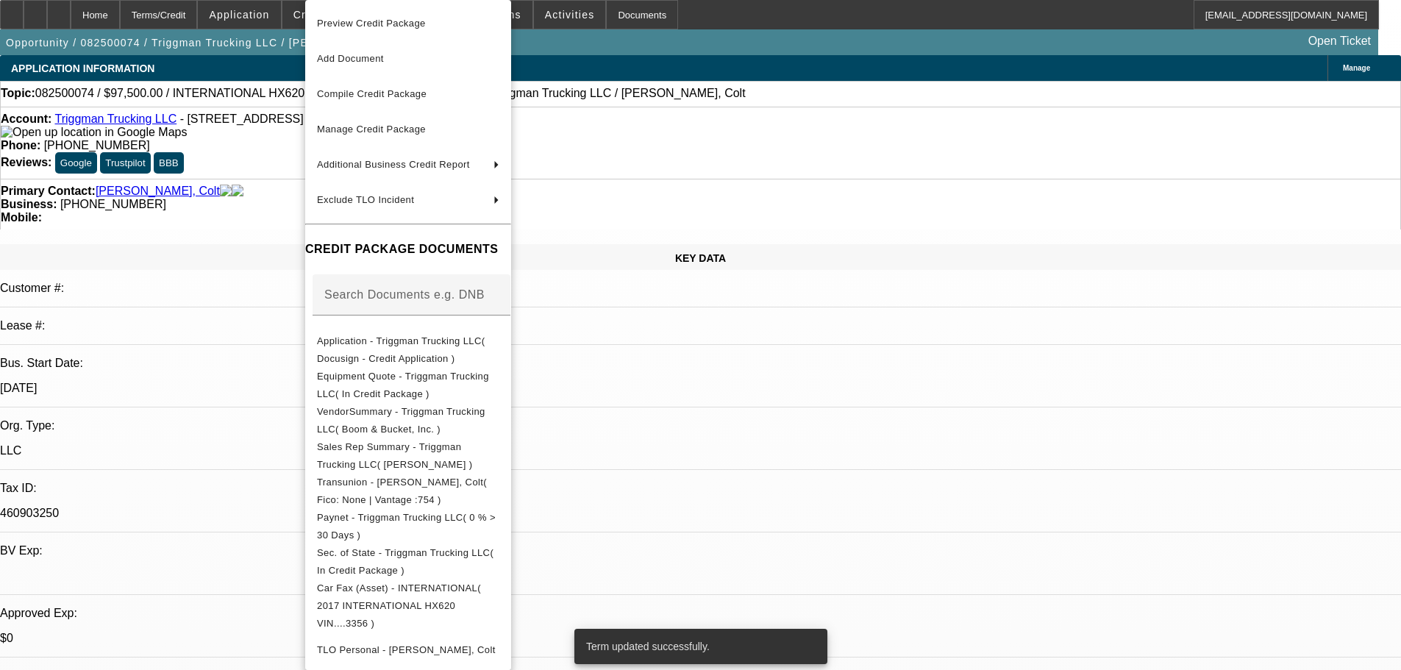
select select "4"
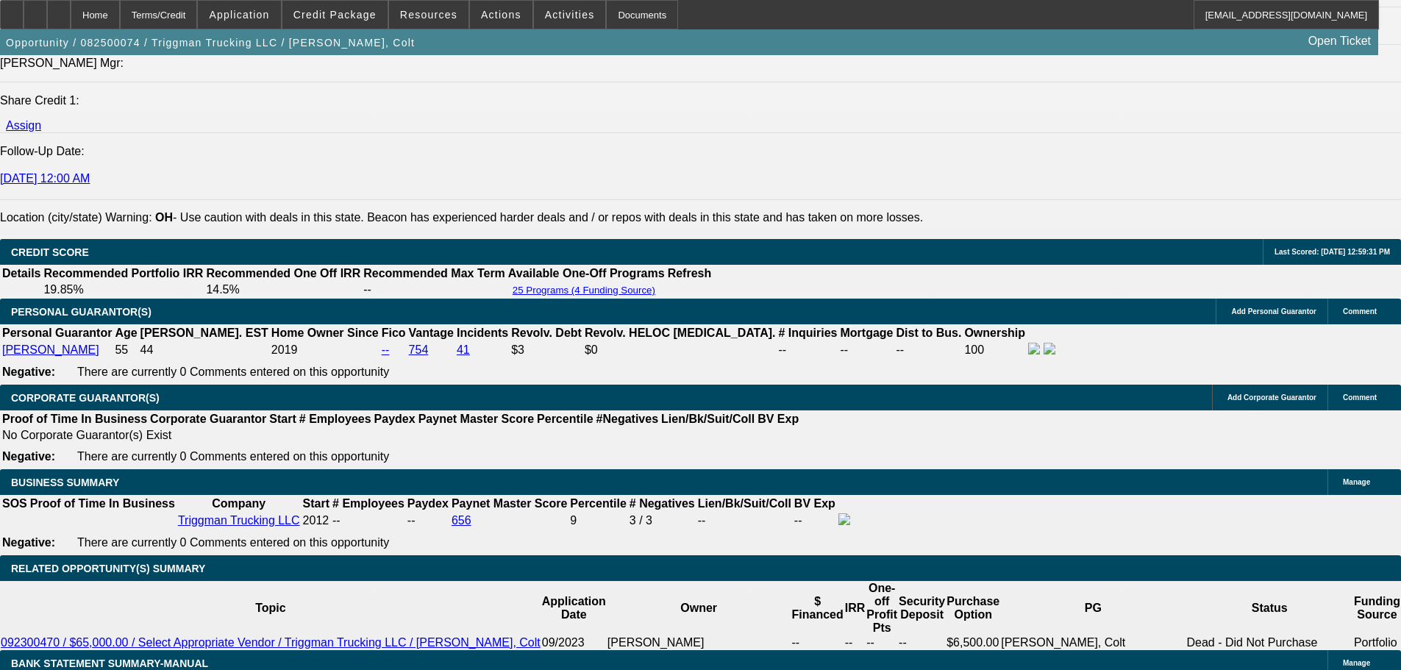
scroll to position [2354, 0]
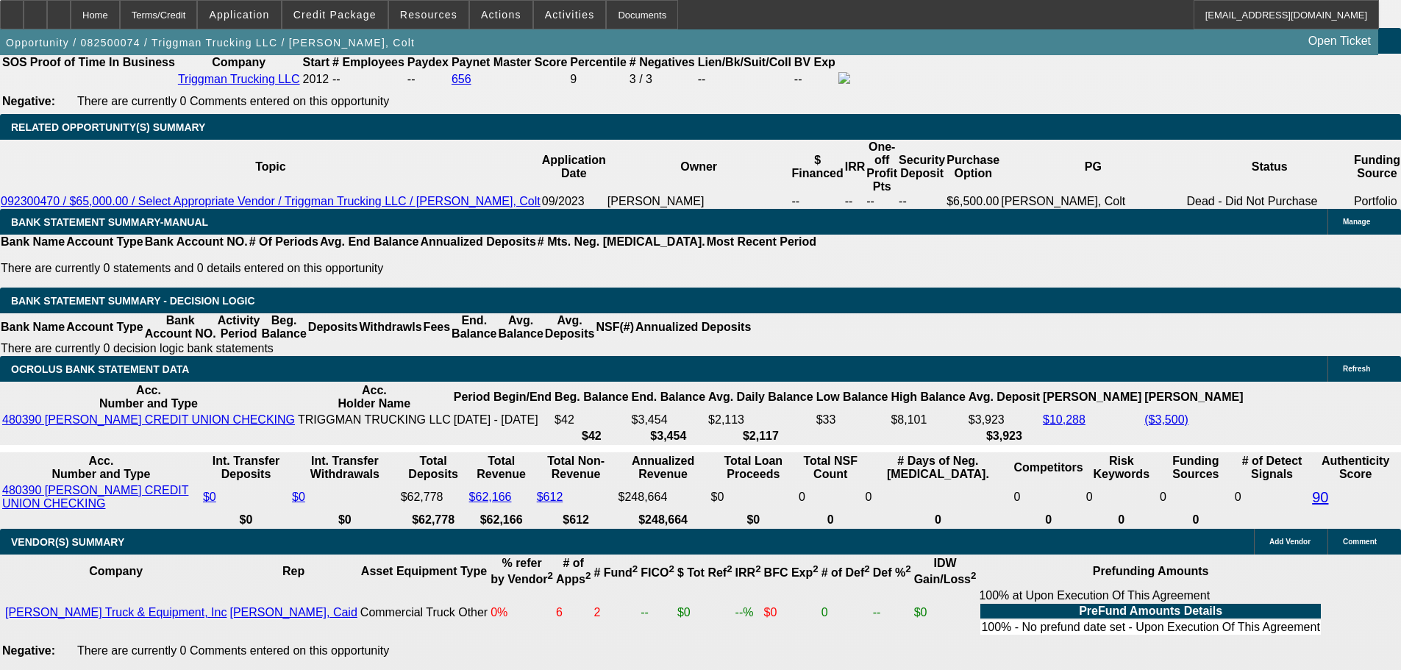
drag, startPoint x: 293, startPoint y: 169, endPoint x: 783, endPoint y: 229, distance: 493.5
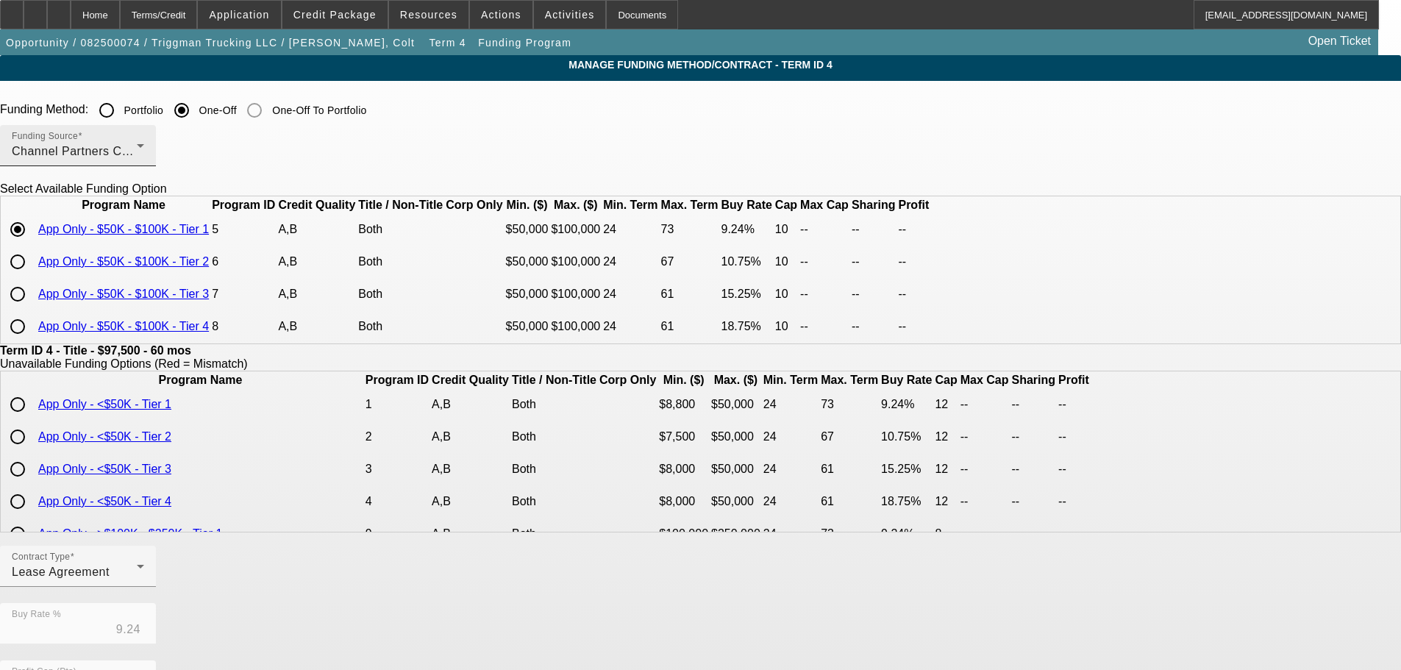
click at [137, 153] on div "Channel Partners Capital LLC (EF)" at bounding box center [74, 152] width 125 height 18
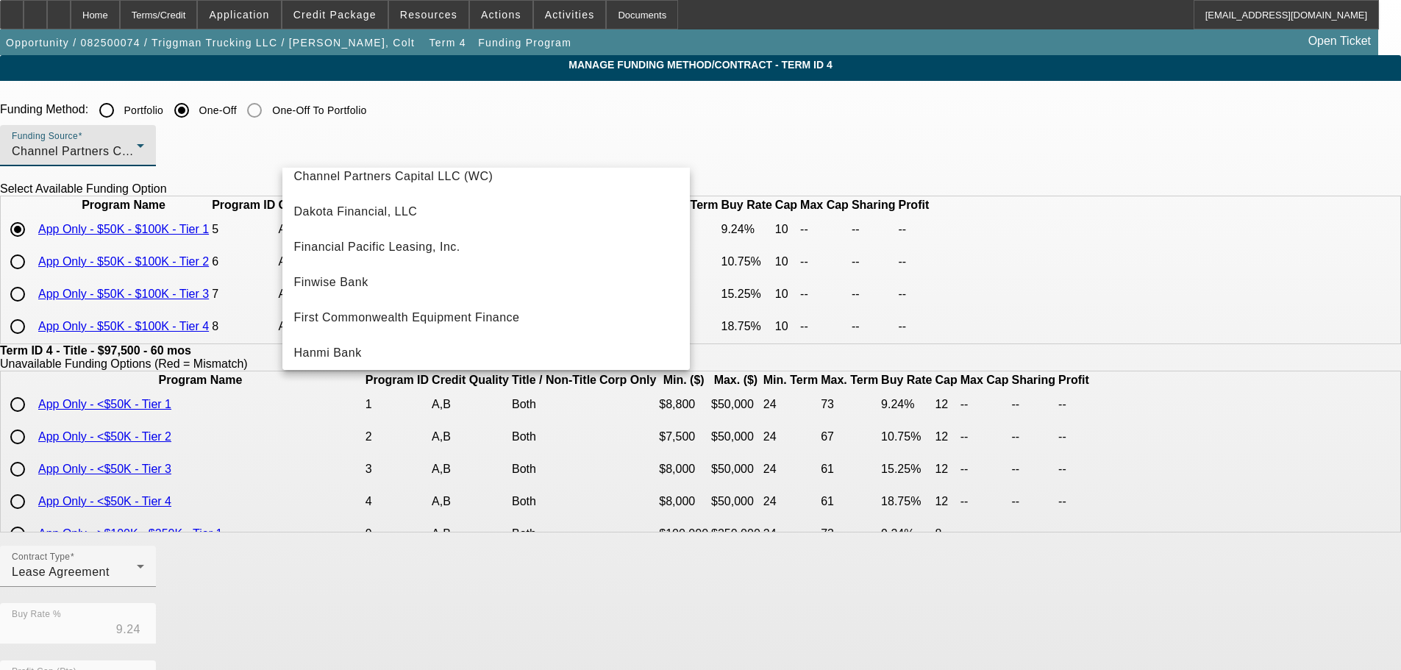
scroll to position [147, 0]
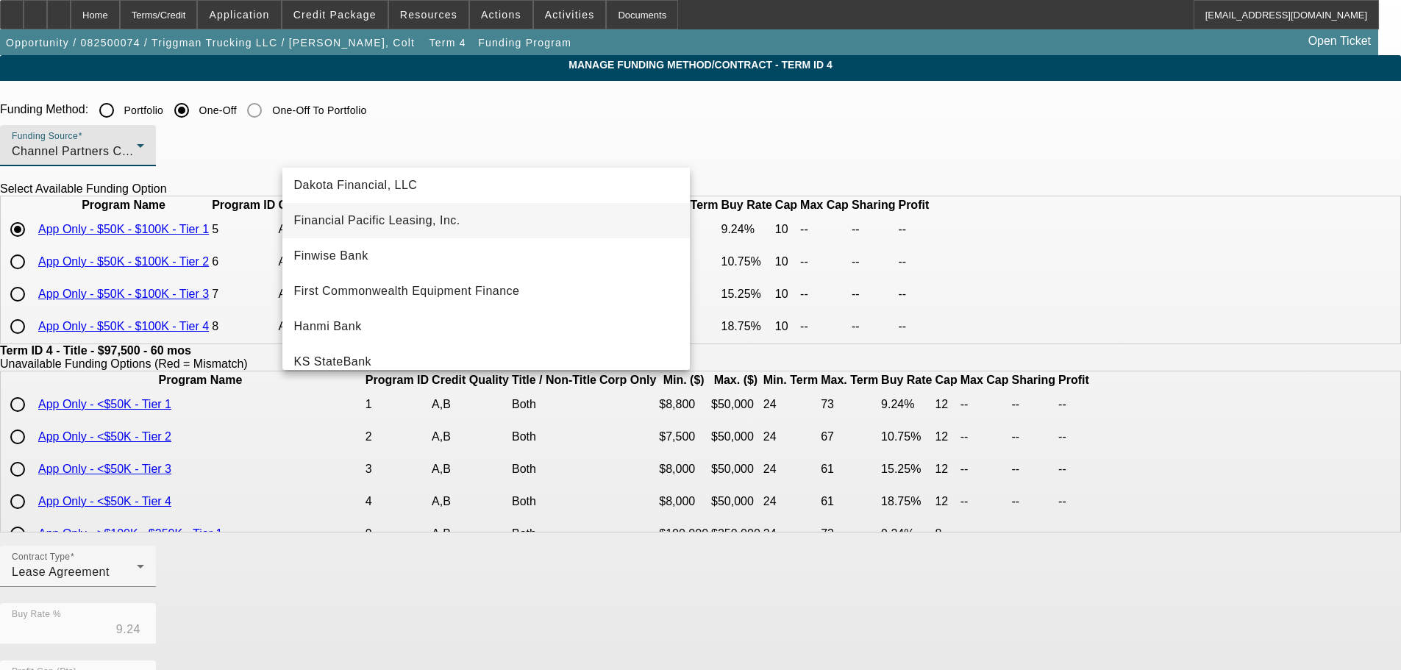
click at [427, 218] on span "Financial Pacific Leasing, Inc." at bounding box center [377, 221] width 166 height 18
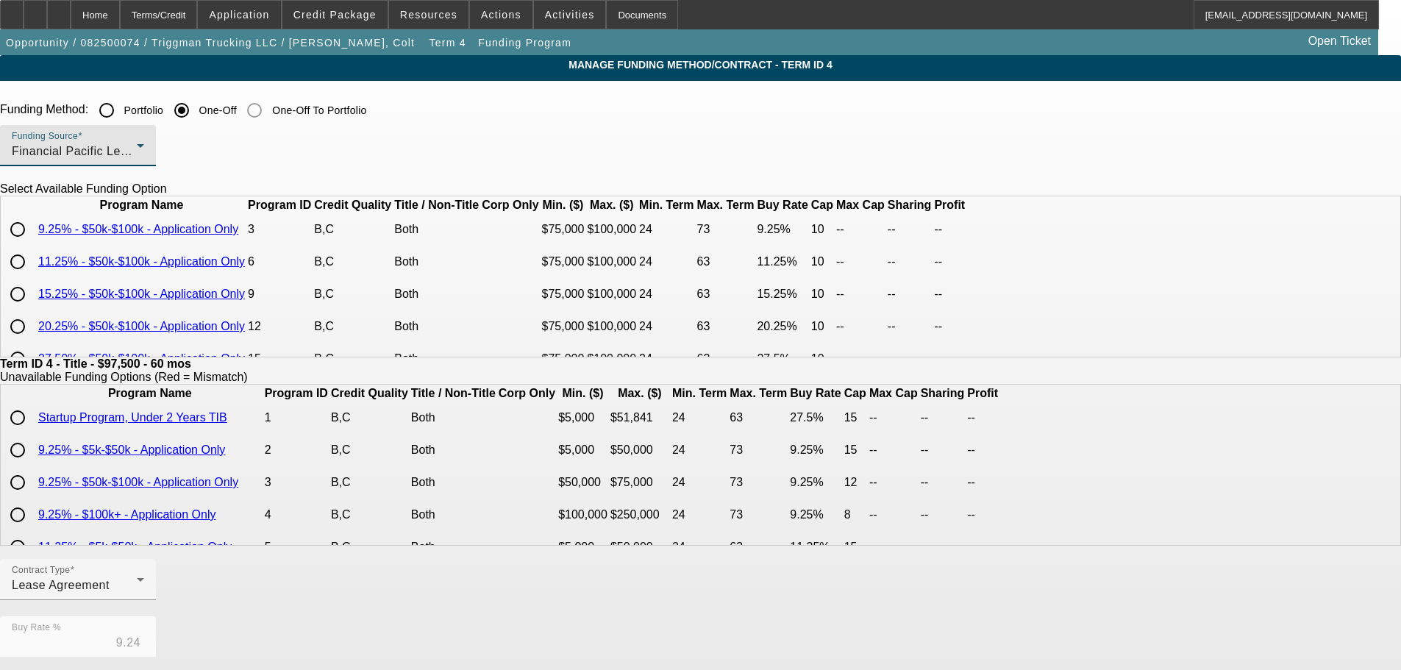
click at [32, 244] on input "radio" at bounding box center [17, 229] width 29 height 29
radio input "true"
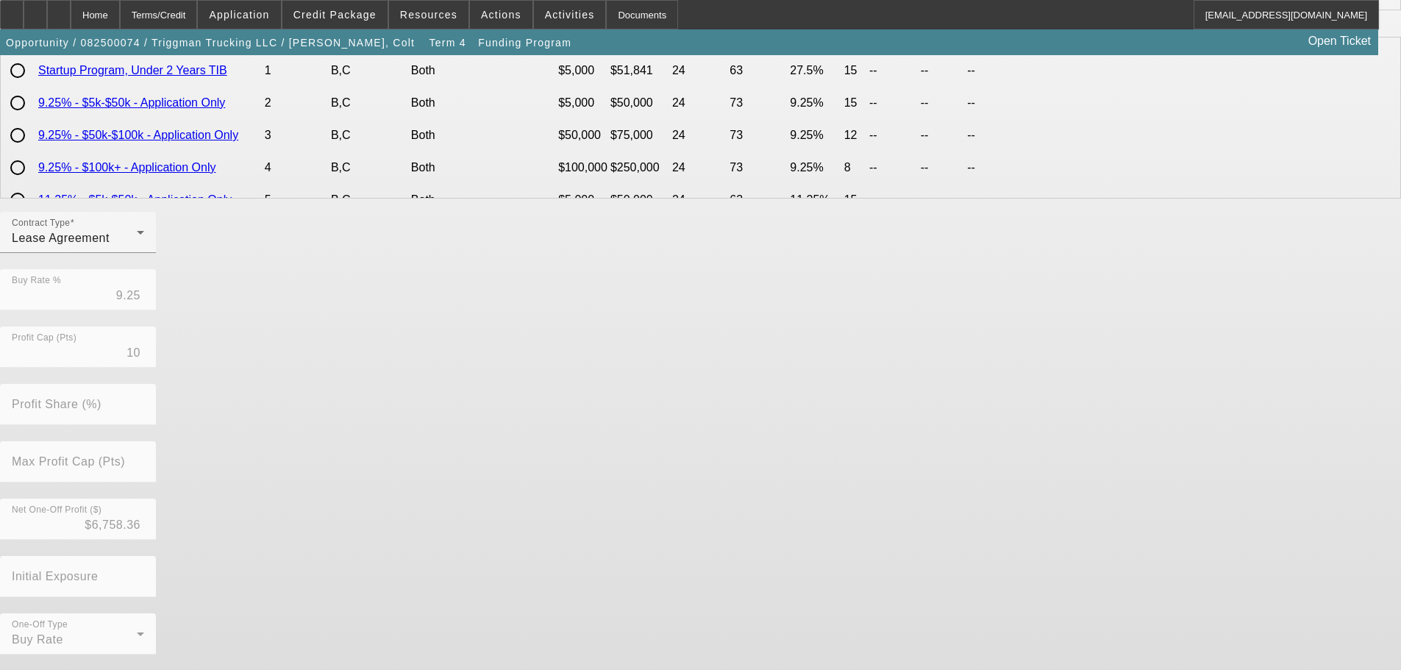
drag, startPoint x: 558, startPoint y: 627, endPoint x: 555, endPoint y: 639, distance: 11.6
click at [555, 637] on form "Funding Method: Portfolio One-Off One-Off To Portfolio Funding Source Financial…" at bounding box center [700, 231] width 1401 height 967
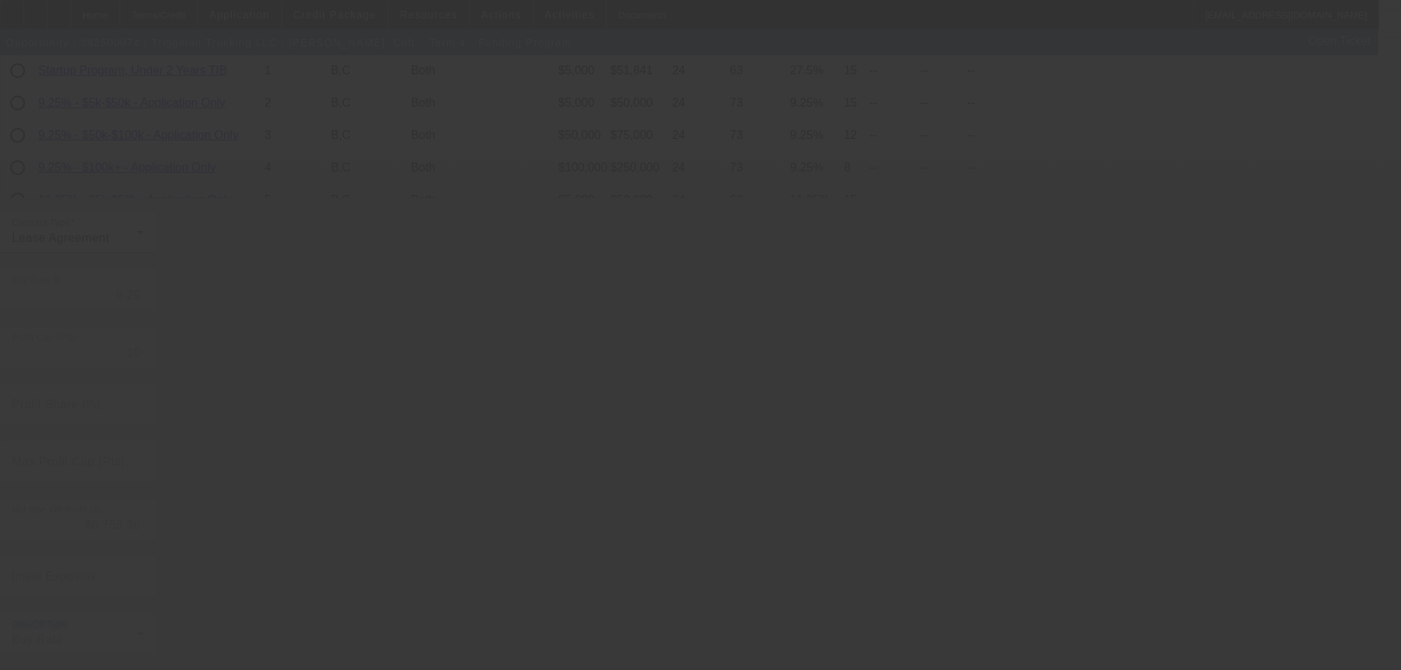
type input "9.24"
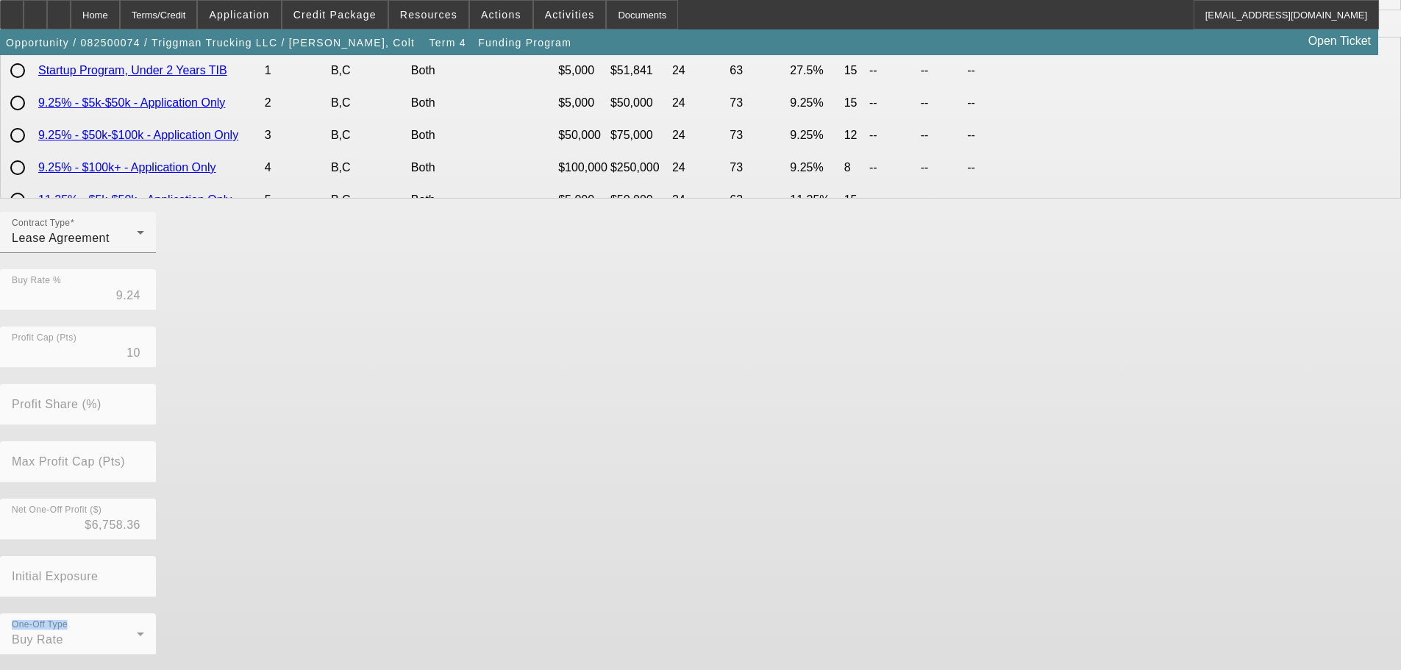
scroll to position [0, 0]
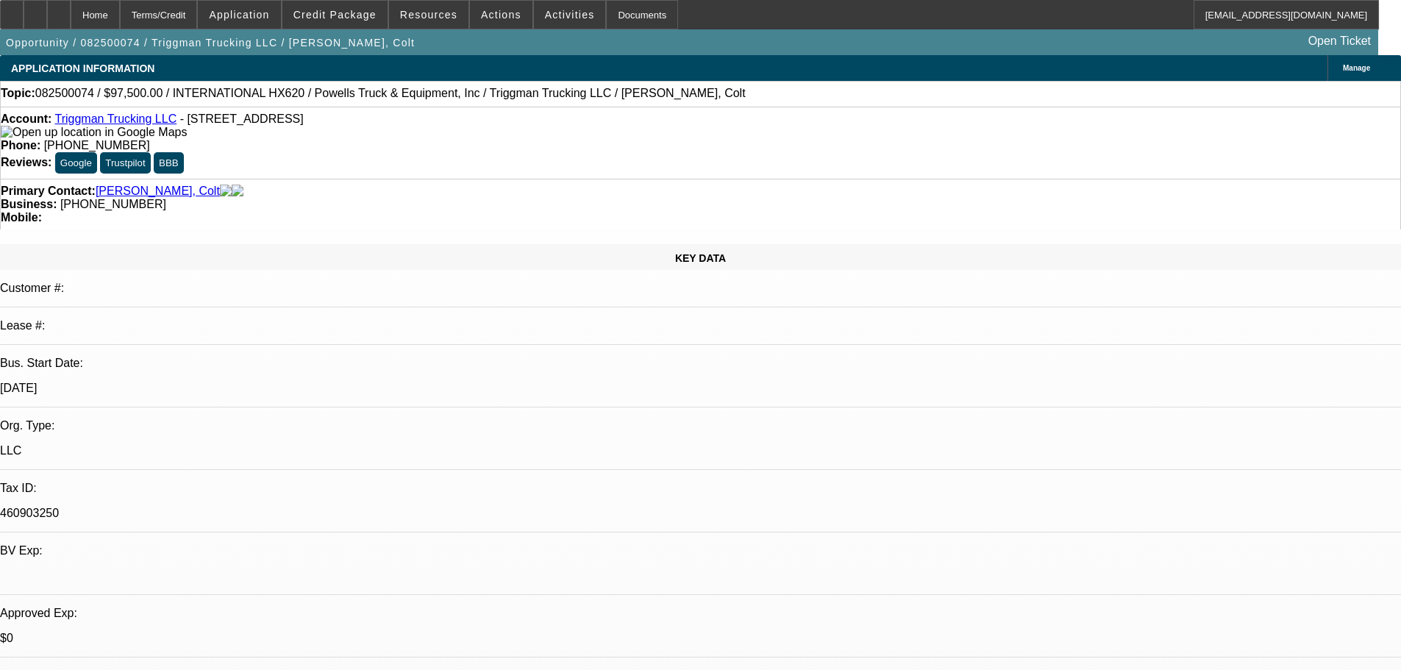
select select "0"
select select "2"
select select "0.1"
select select "4"
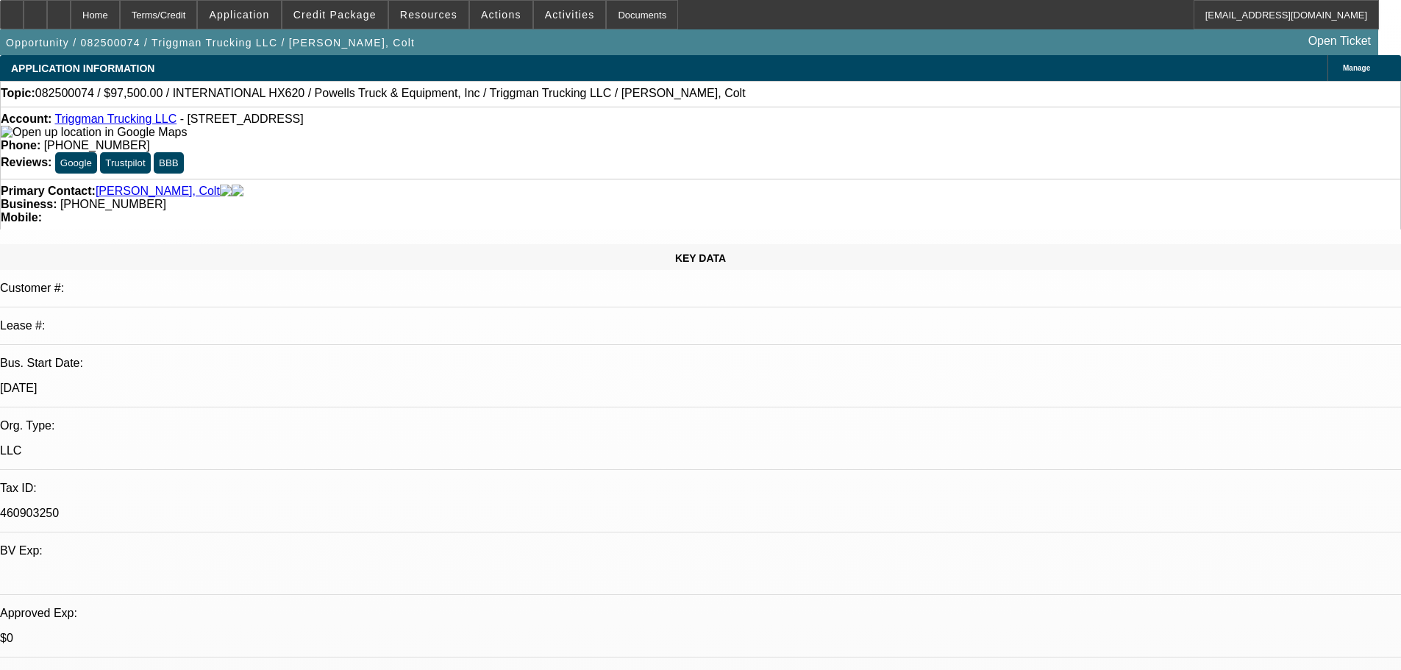
select select "0"
select select "2"
select select "0.1"
select select "4"
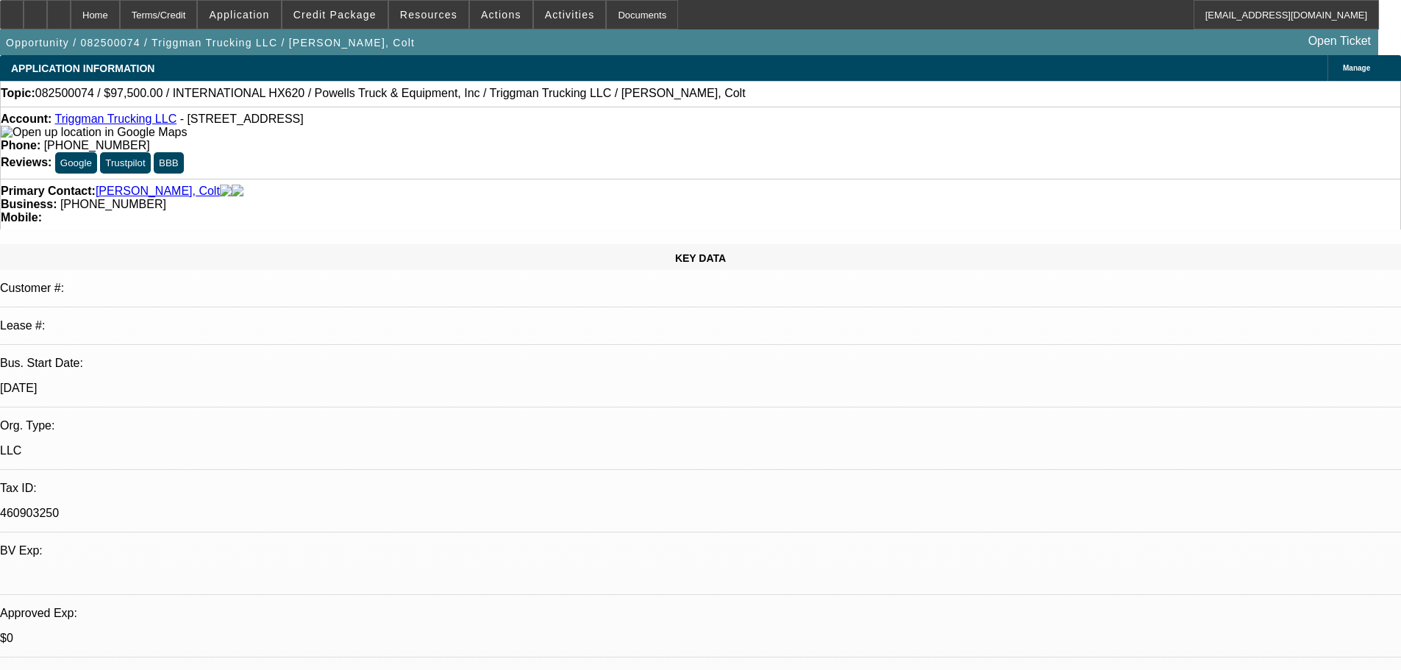
select select "0.1"
select select "2"
select select "0.1"
select select "4"
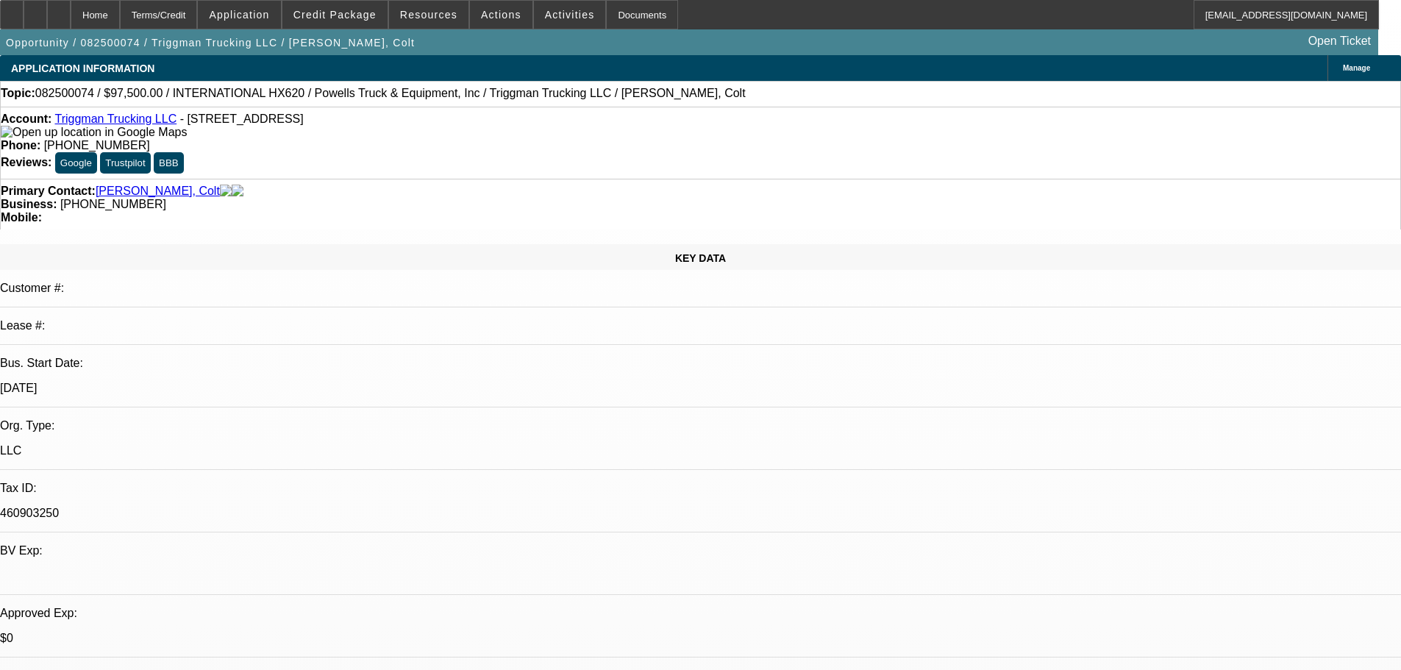
select select "0.1"
select select "2"
select select "0.1"
select select "4"
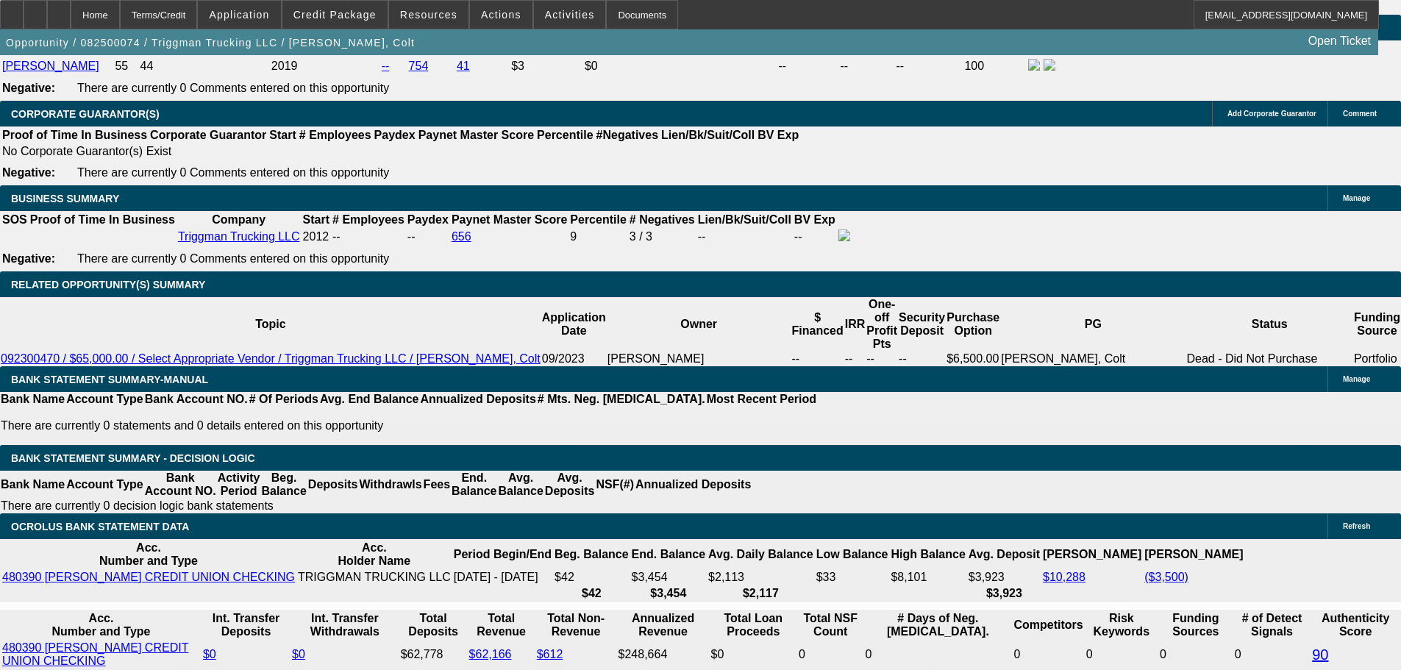
scroll to position [1986, 0]
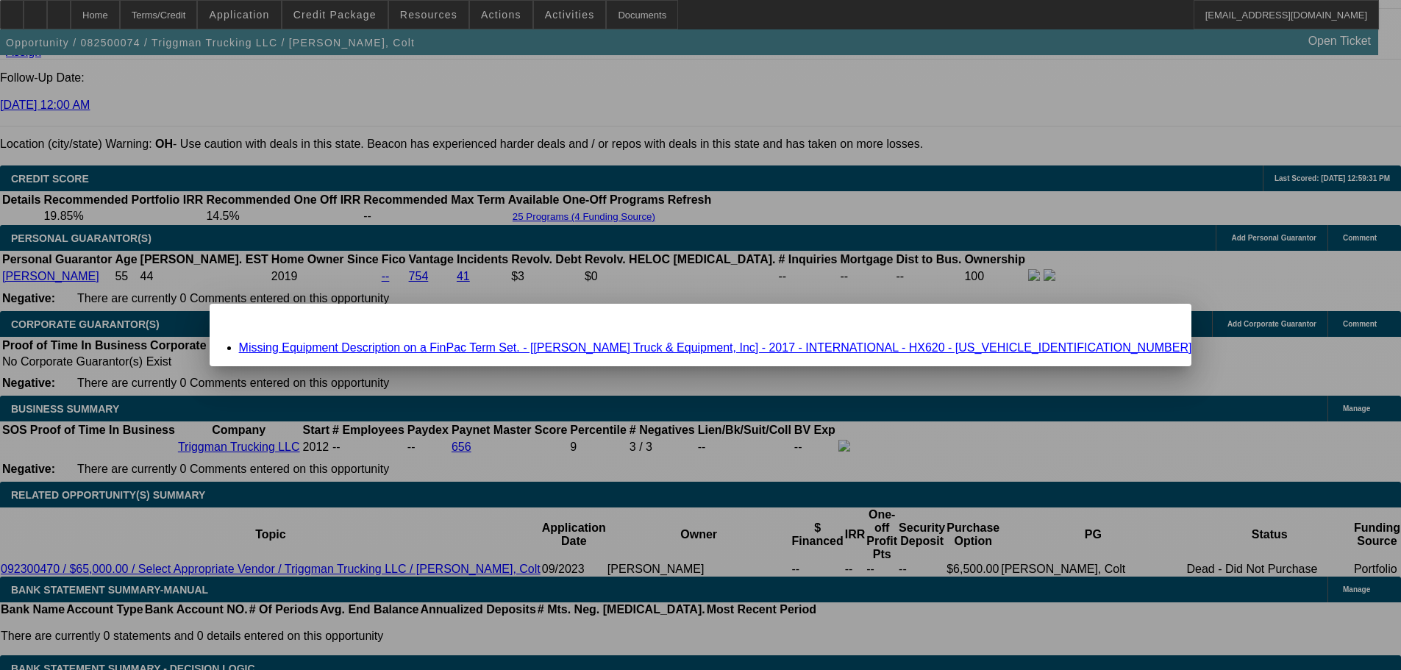
click at [488, 351] on link "Missing Equipment Description on a FinPac Term Set. - [Powell's Truck & Equipme…" at bounding box center [715, 347] width 953 height 13
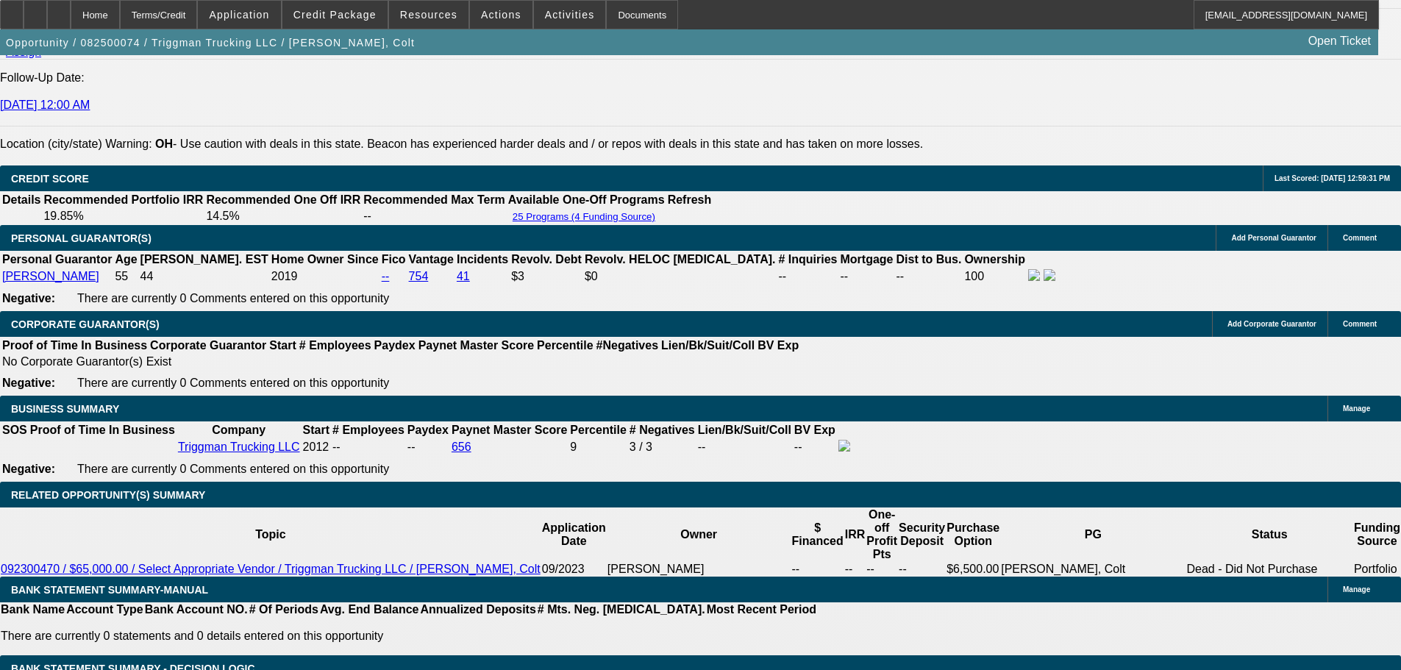
scroll to position [1986, 0]
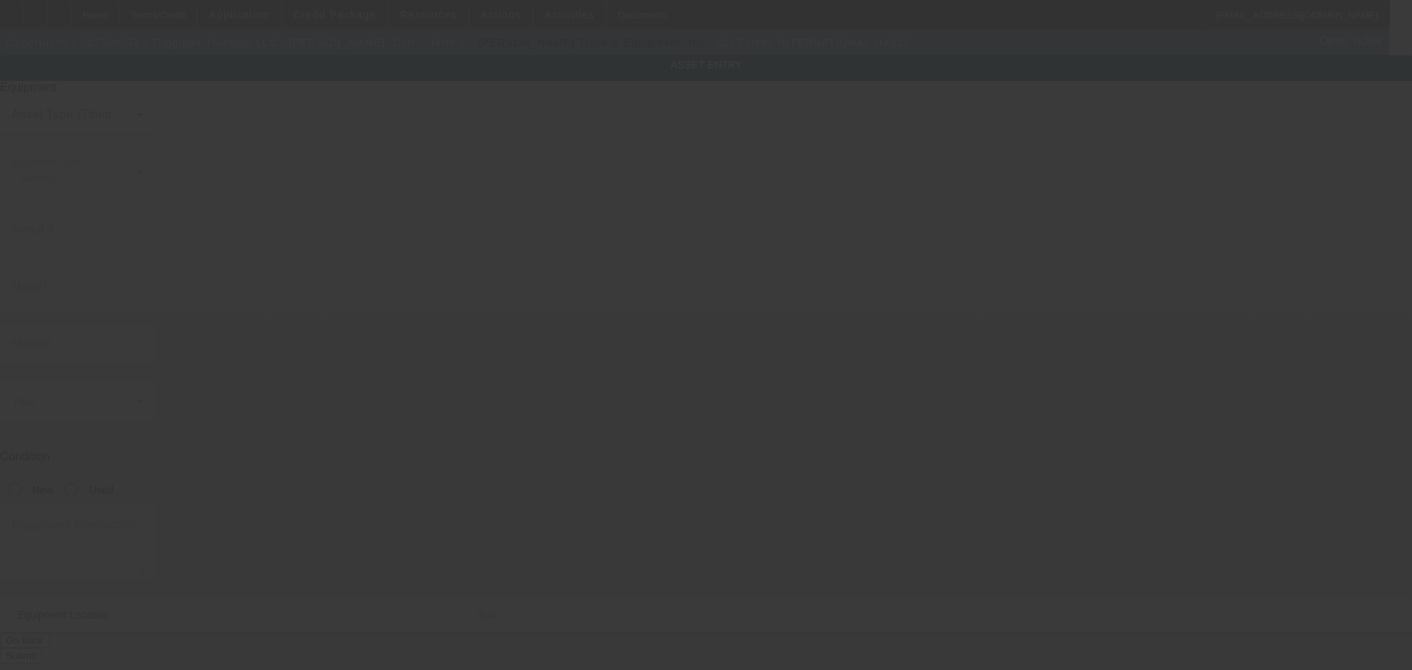
type input "3HTDTAPTXHN693356"
type input "International"
type input "HX620"
radio input "true"
type input "6252 N Dawnlight Cir"
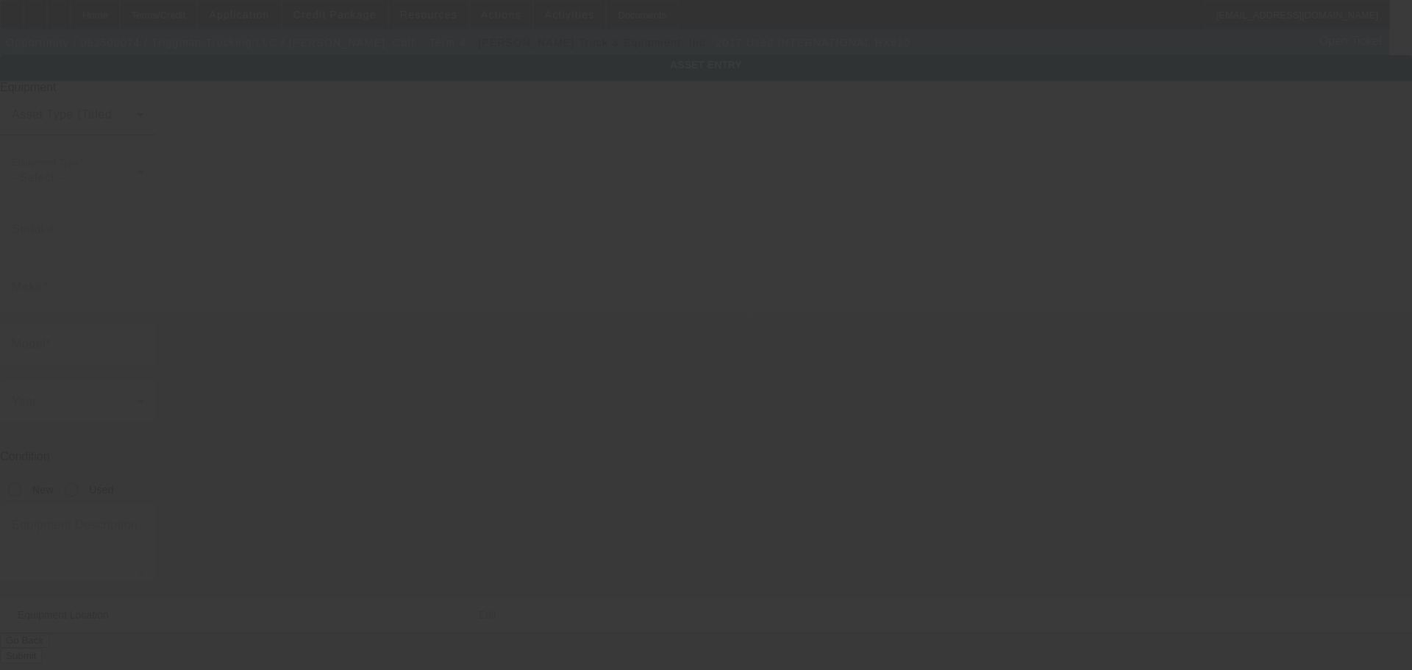
type input "Orient"
type input "43146"
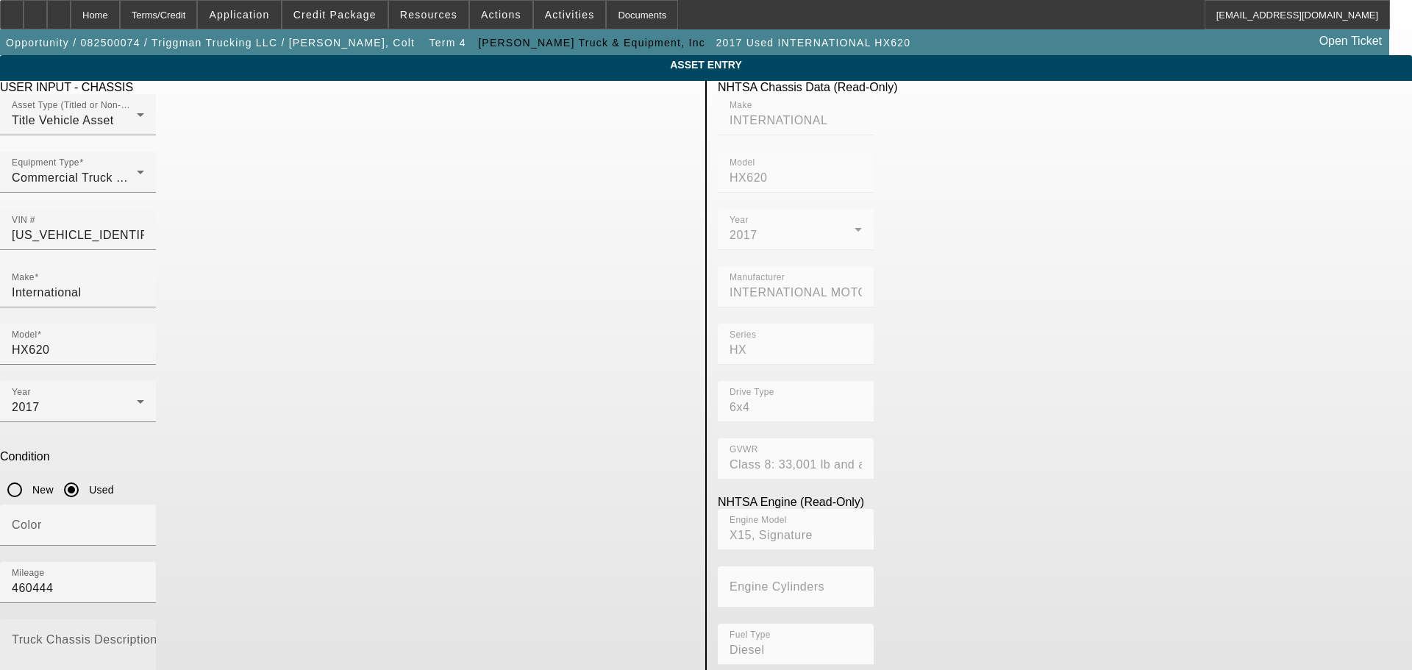
click at [144, 637] on textarea "Truck Chassis Description (Describe the truck chassis only)" at bounding box center [78, 663] width 132 height 53
drag, startPoint x: 388, startPoint y: 437, endPoint x: 373, endPoint y: 450, distance: 20.3
click at [144, 637] on textarea "2017 international dumo truck" at bounding box center [78, 663] width 132 height 53
type textarea "2017 international dump truck"
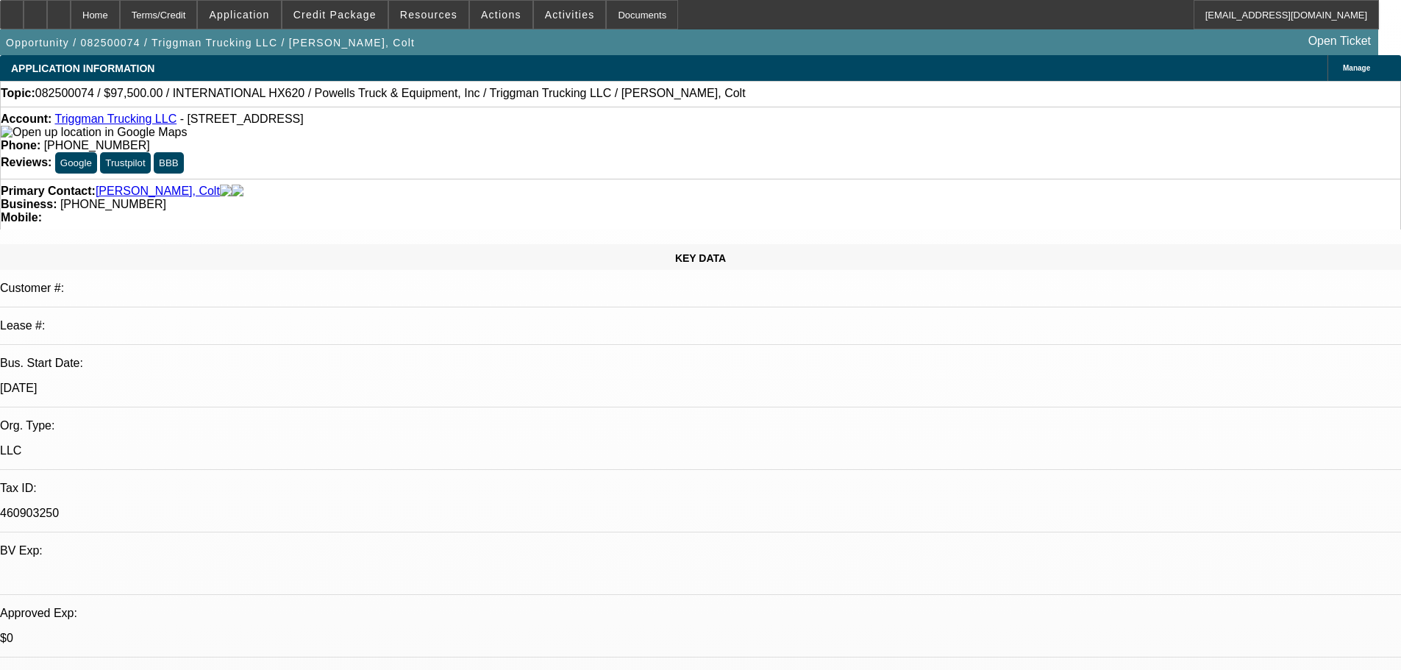
select select "0"
select select "2"
select select "0.1"
select select "4"
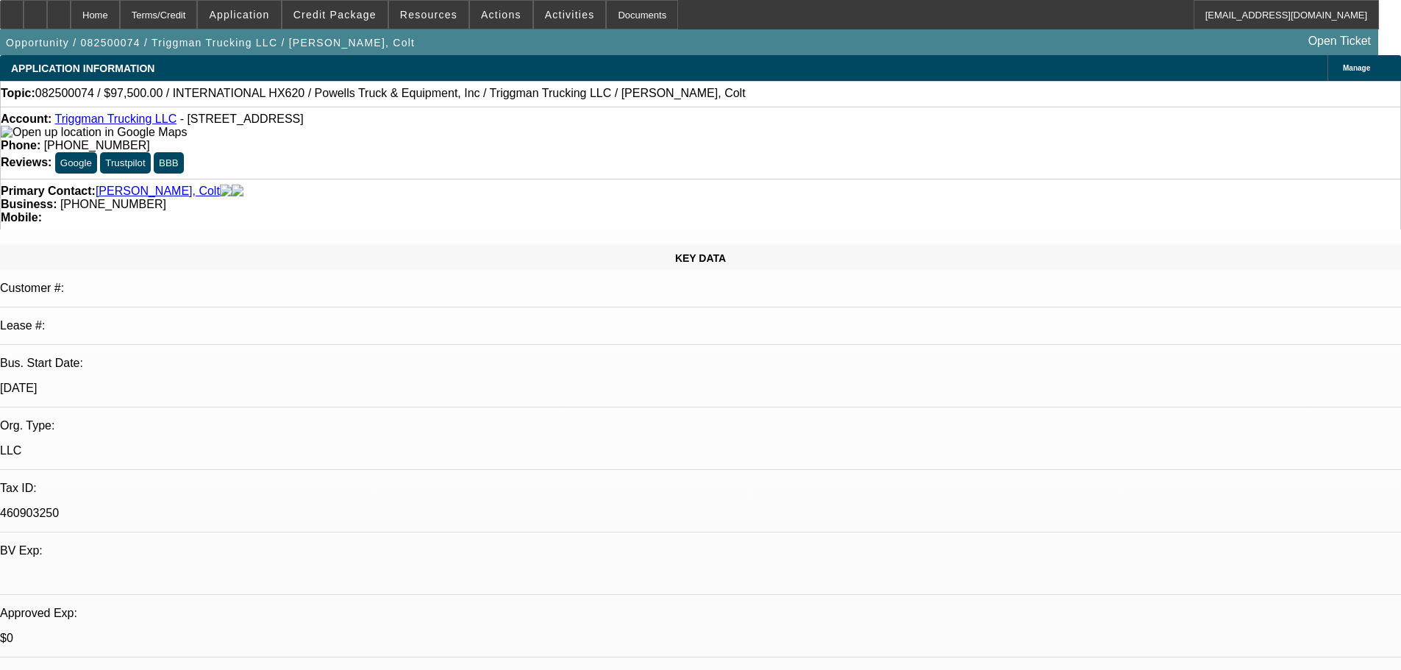
select select "0"
select select "2"
select select "0.1"
select select "4"
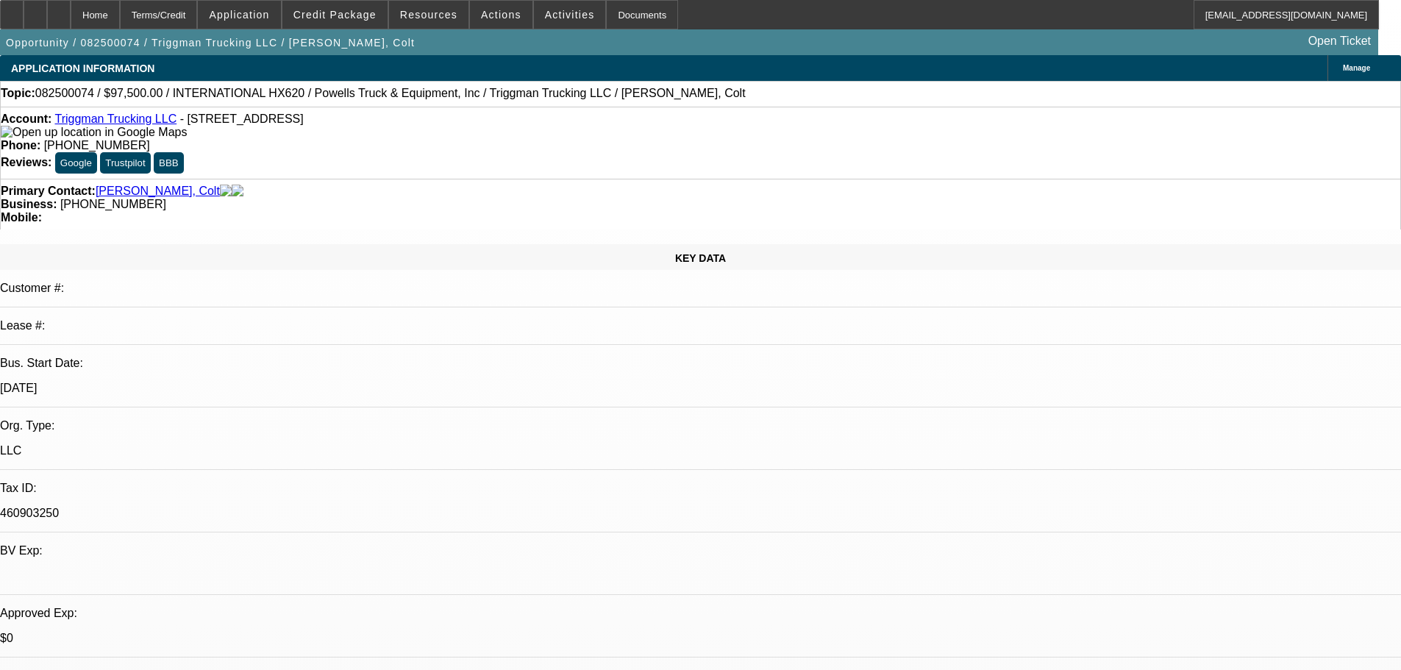
select select "0.1"
select select "2"
select select "0.1"
select select "4"
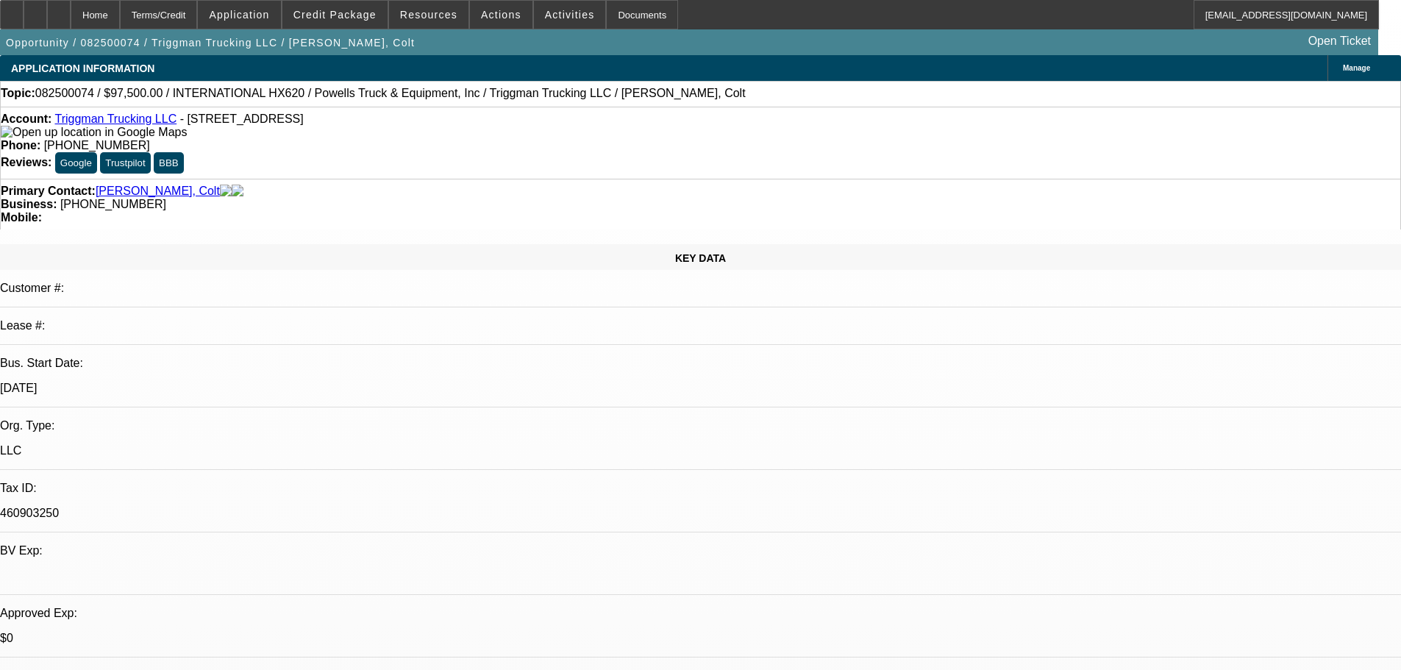
select select "0.1"
select select "2"
select select "0.1"
select select "4"
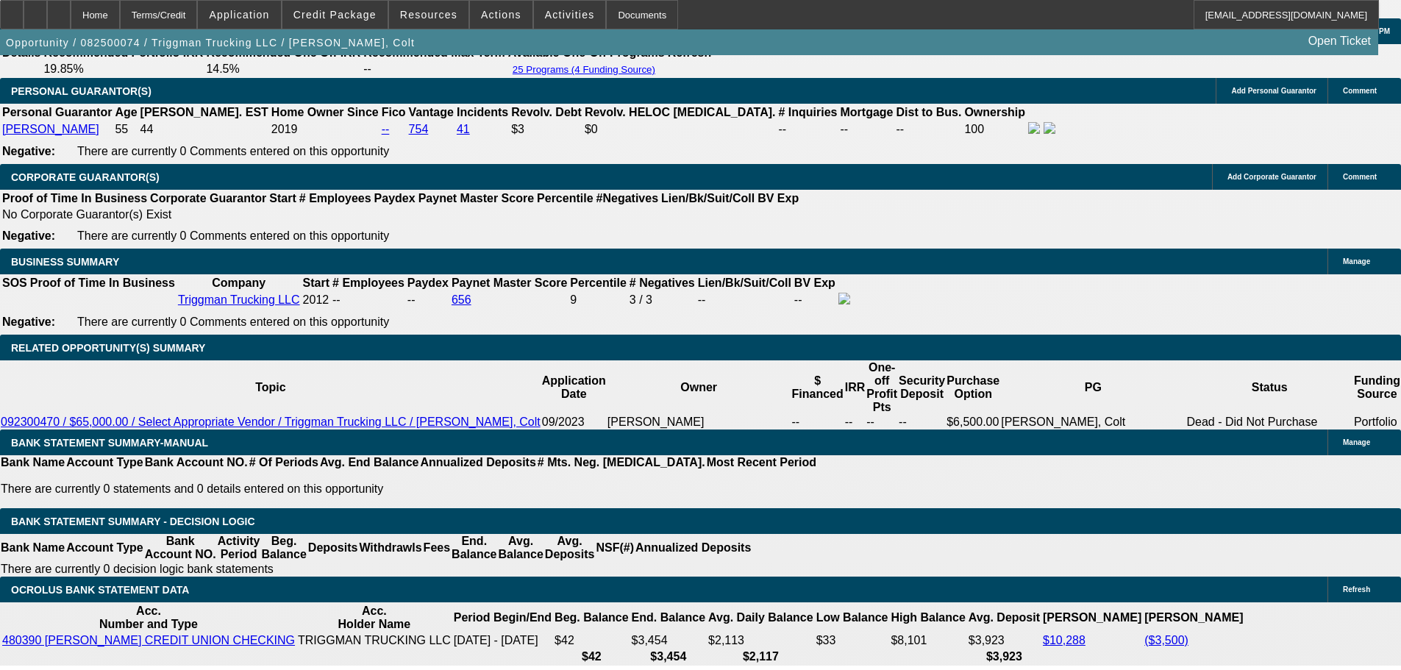
scroll to position [2183, 0]
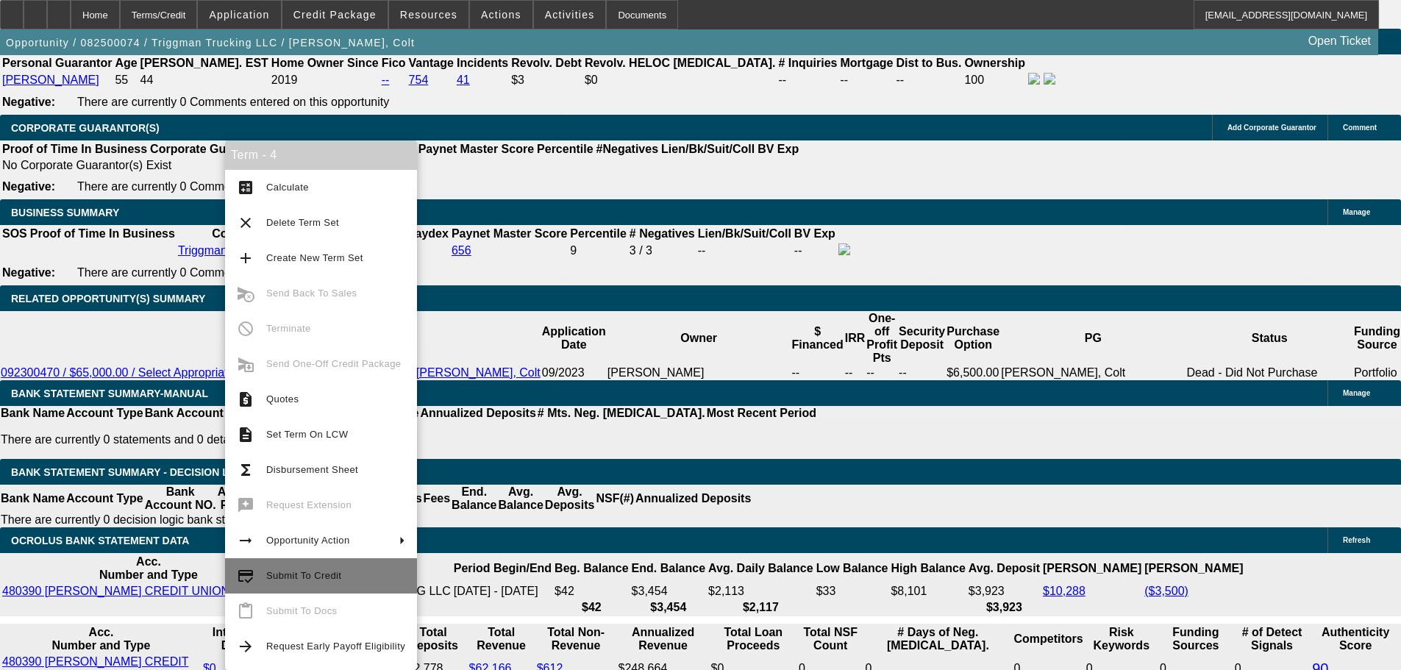
click at [254, 577] on mat-icon "credit_score" at bounding box center [246, 576] width 18 height 18
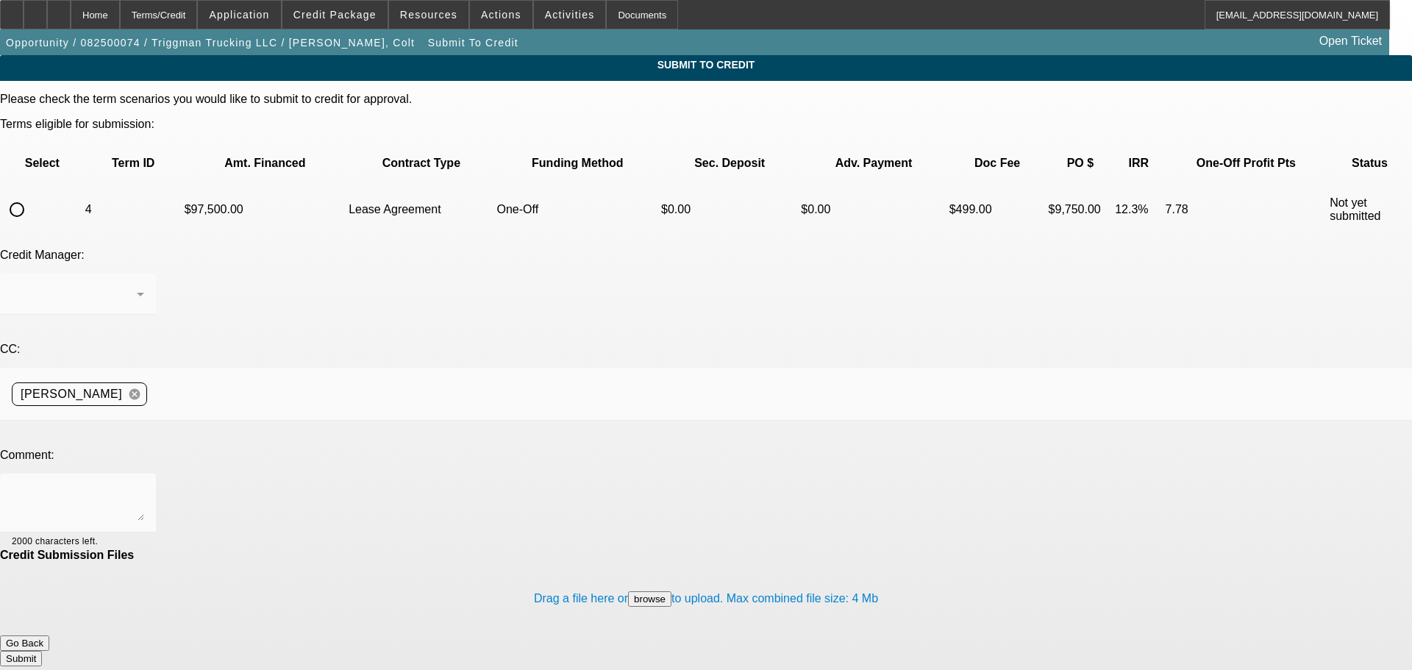
click at [32, 195] on input "radio" at bounding box center [16, 209] width 29 height 29
radio input "true"
click at [144, 474] on div at bounding box center [78, 503] width 132 height 59
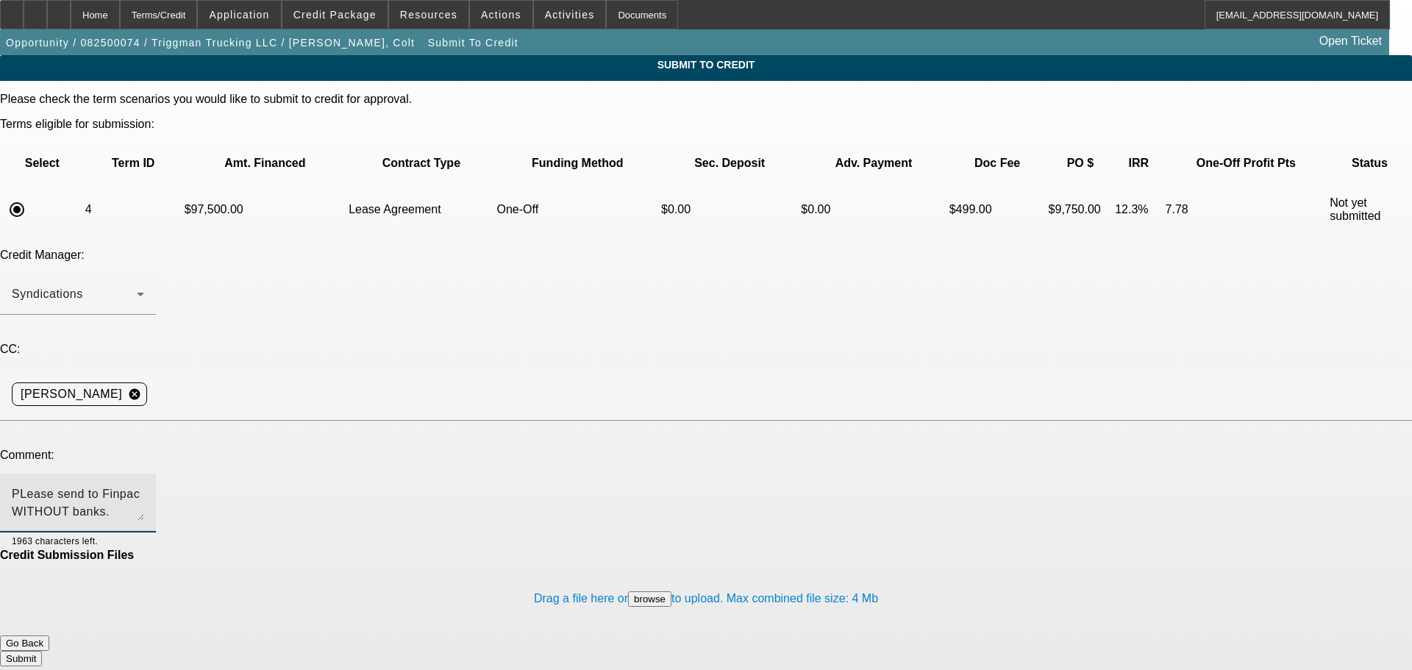
drag, startPoint x: 203, startPoint y: 345, endPoint x: 235, endPoint y: 329, distance: 35.5
click at [144, 486] on textarea "PLease send to Finpac WITHOUT banks." at bounding box center [78, 503] width 132 height 35
click at [144, 486] on textarea "Please send to Finpac WITHOUT banks." at bounding box center [78, 503] width 132 height 35
type textarea "Please send to Finpac WITHOUT banks. SAFER report in file. Write up in addition…"
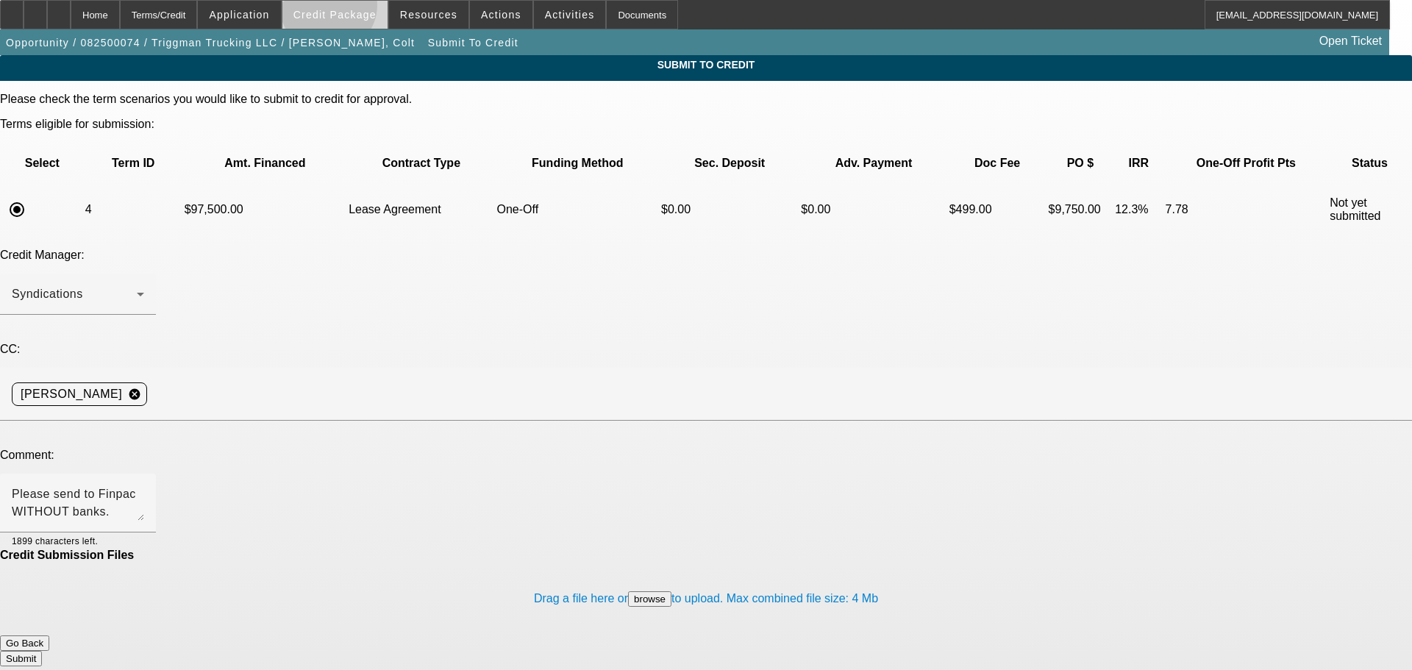
click at [352, 9] on span "Credit Package" at bounding box center [335, 15] width 83 height 12
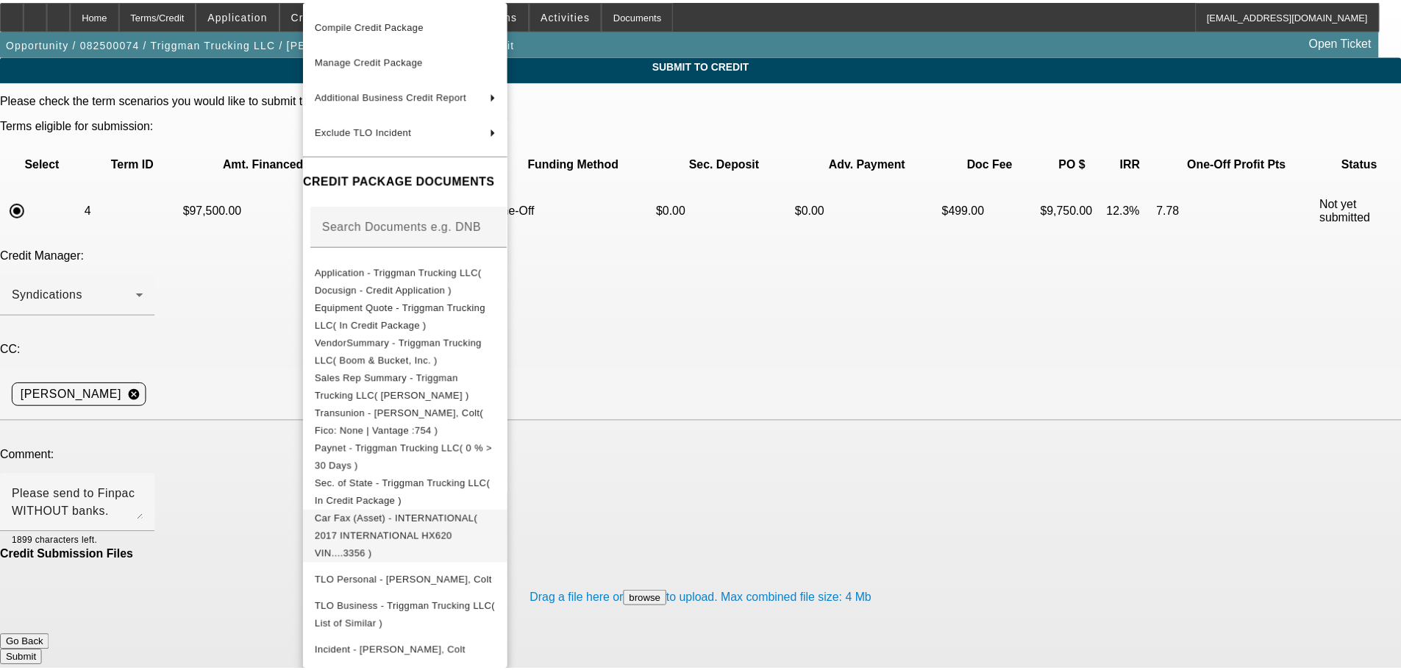
scroll to position [122, 0]
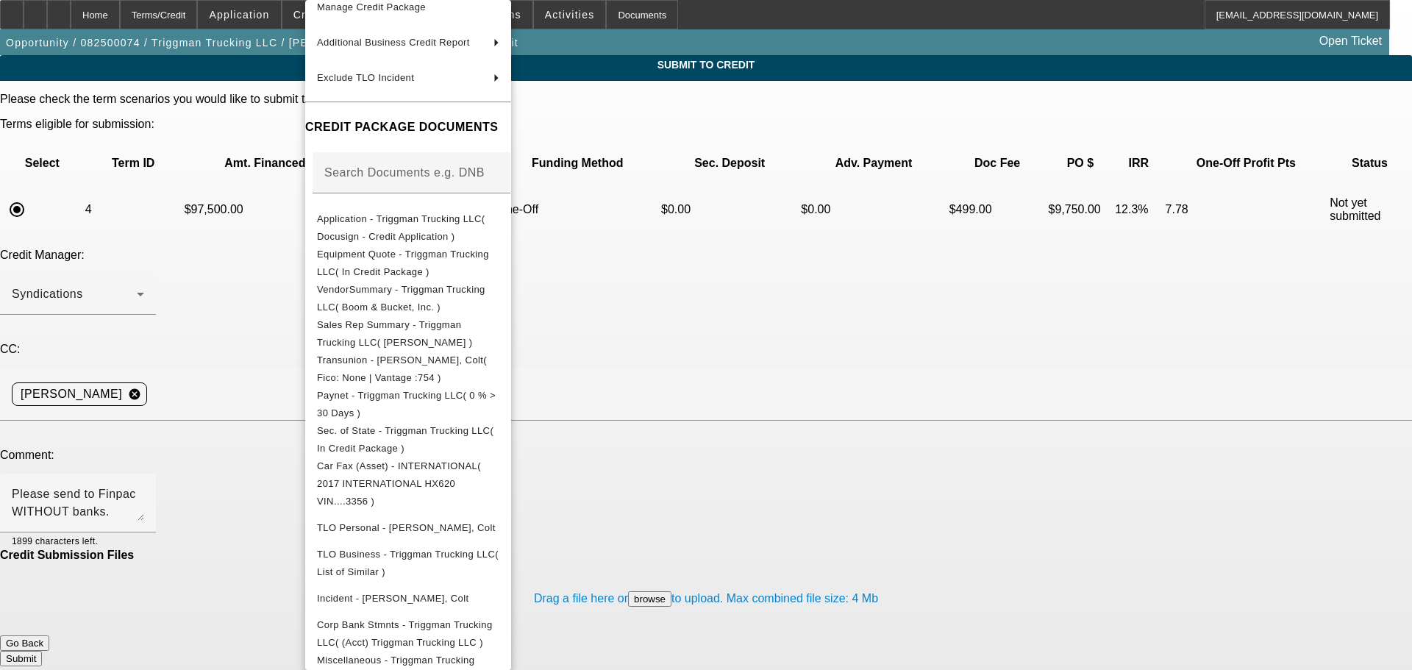
click at [754, 357] on div at bounding box center [706, 335] width 1412 height 670
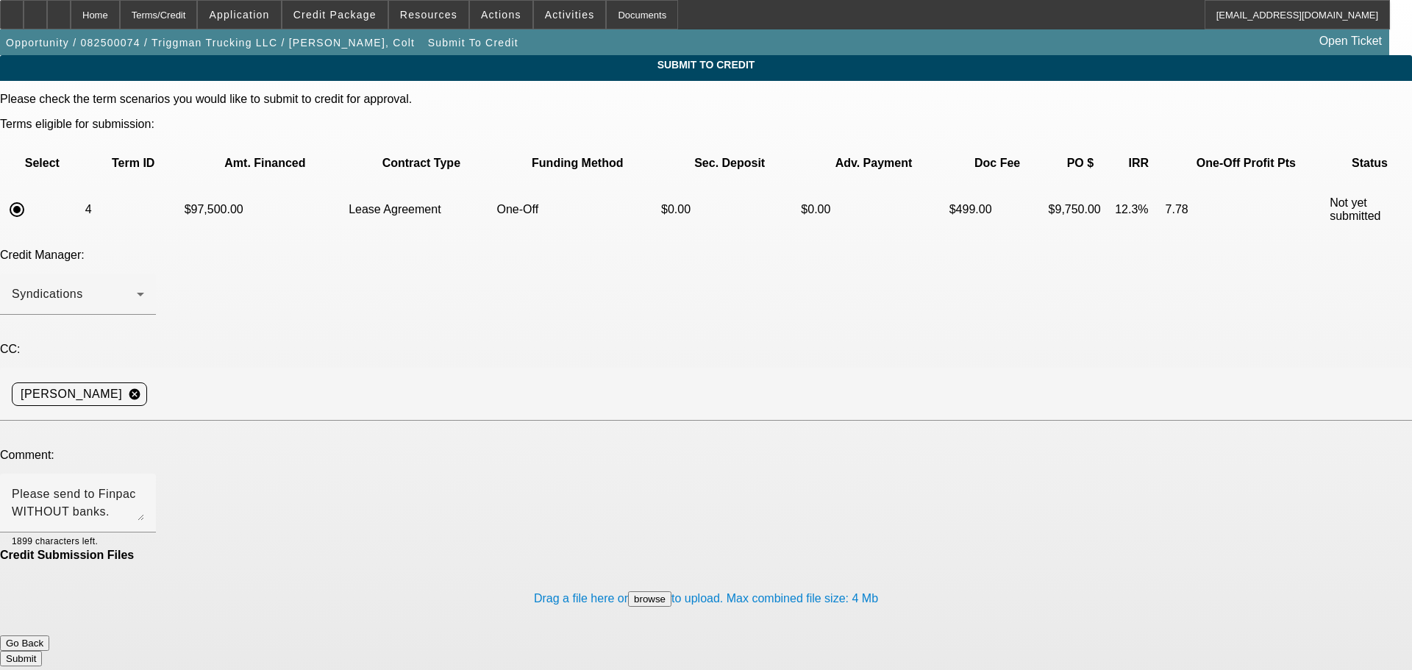
click at [42, 651] on button "Submit" at bounding box center [21, 658] width 42 height 15
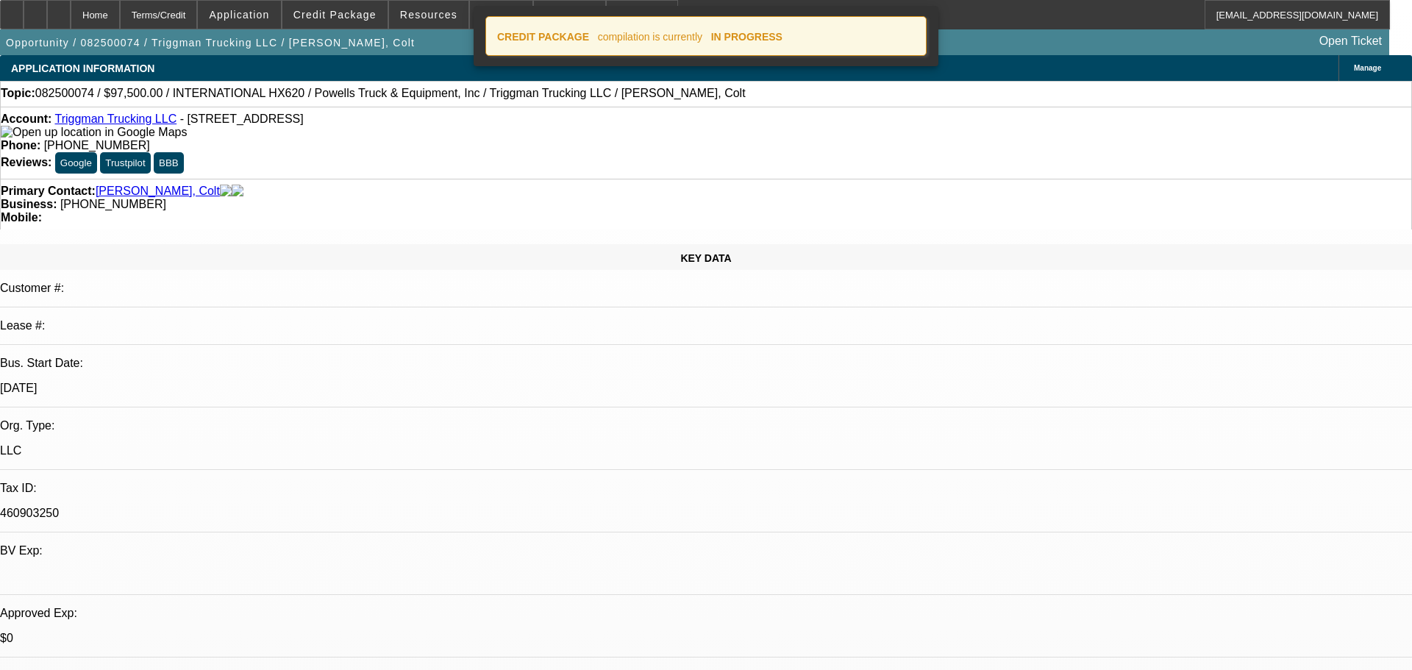
select select "0"
select select "2"
select select "0.1"
select select "4"
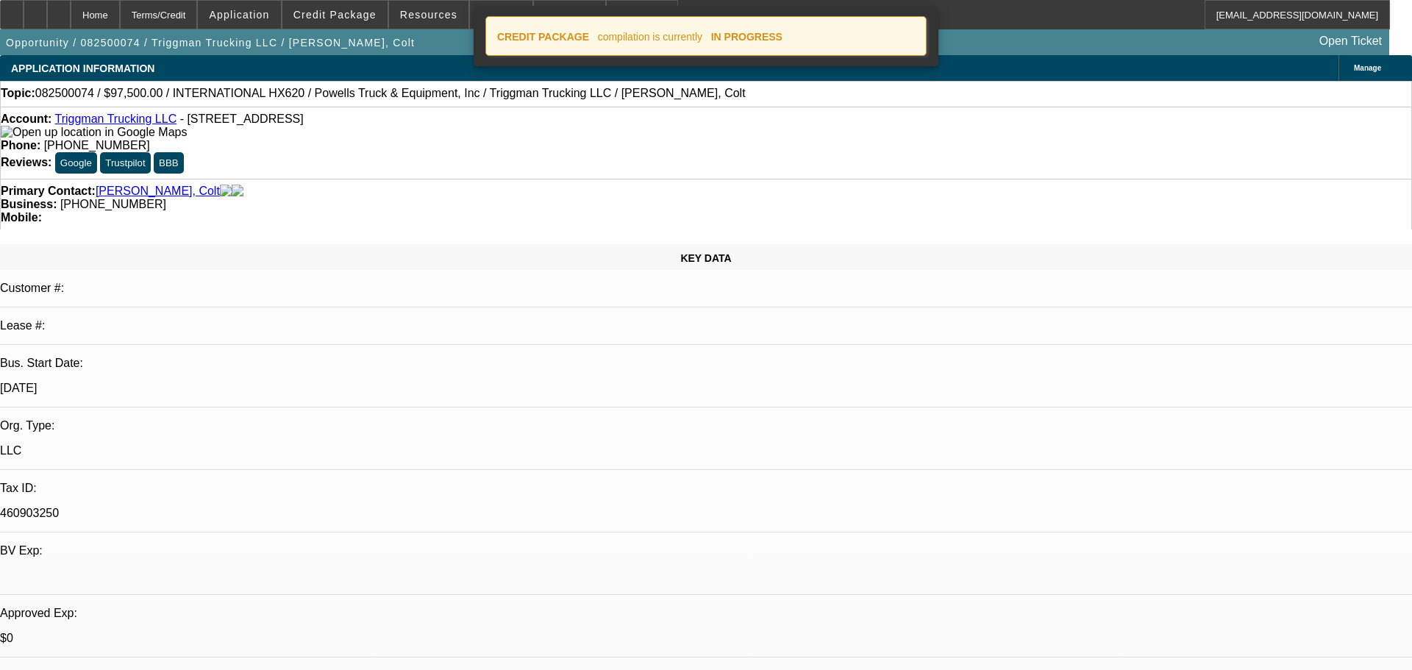
select select "0"
select select "2"
select select "0.1"
select select "4"
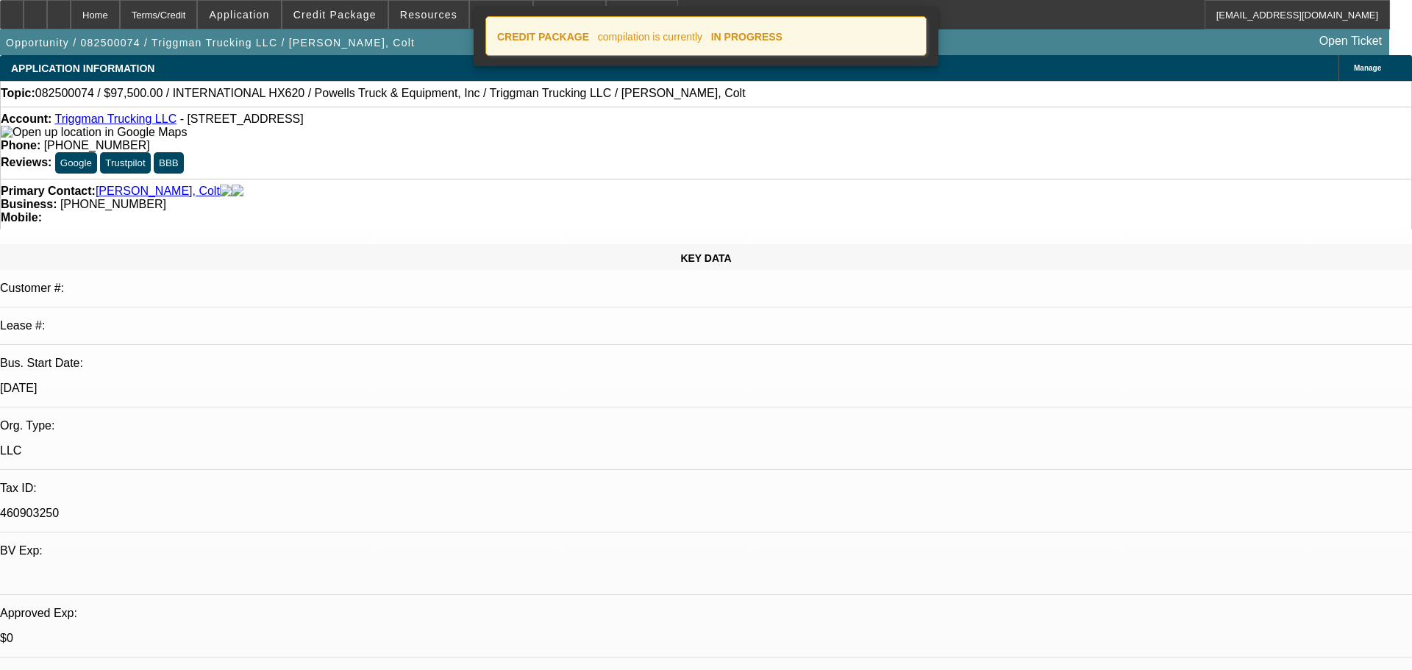
select select "0.1"
select select "2"
select select "0.1"
select select "4"
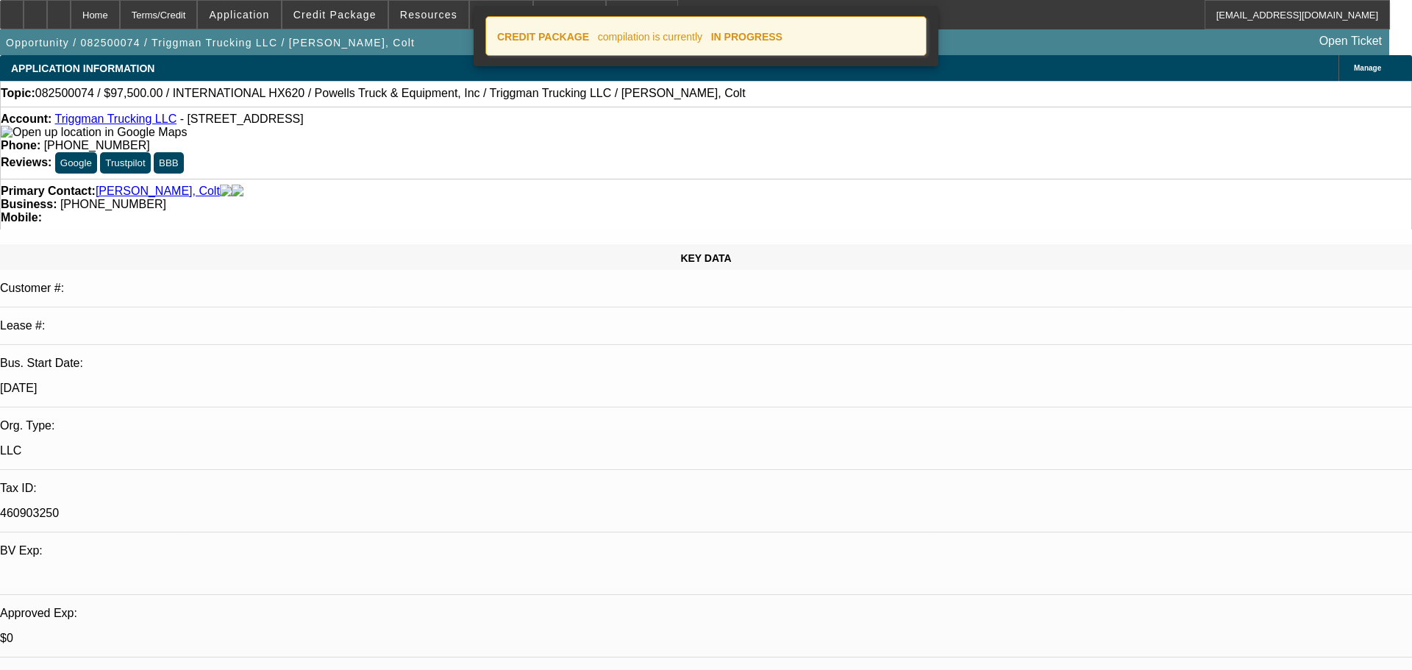
select select "0.1"
select select "2"
select select "0.1"
select select "4"
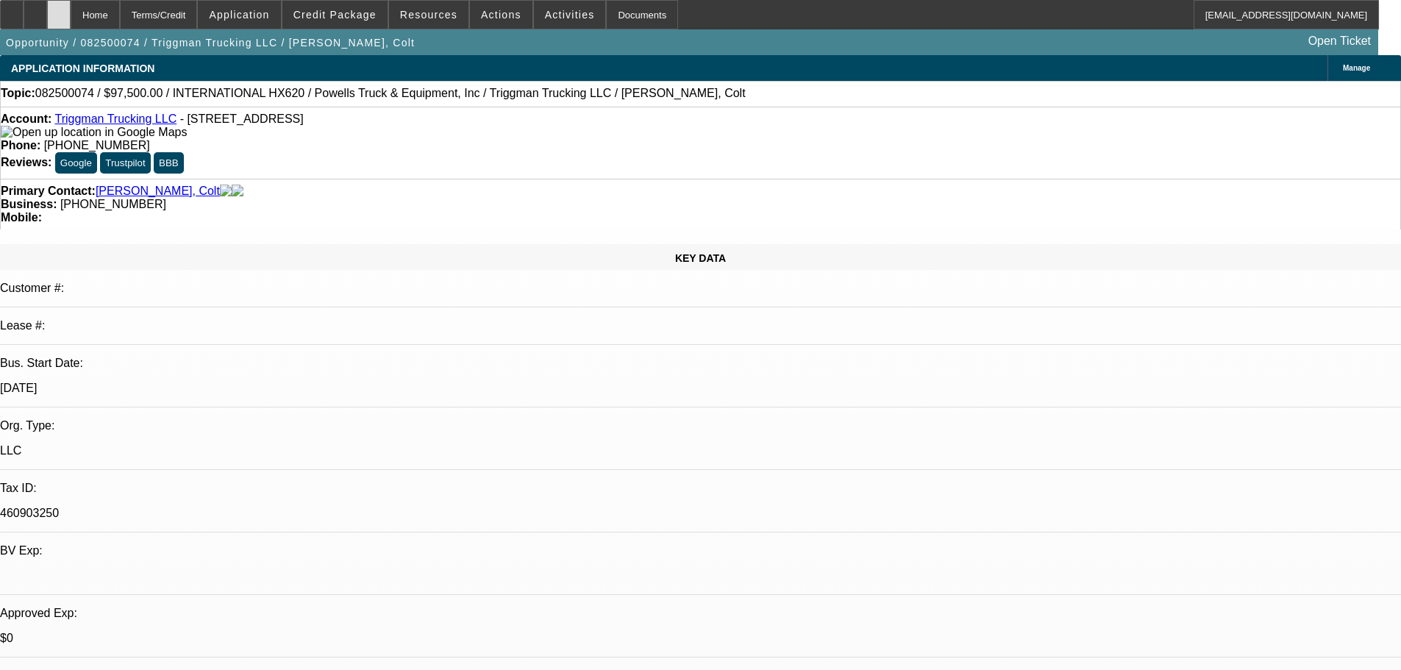
click at [71, 24] on div at bounding box center [59, 14] width 24 height 29
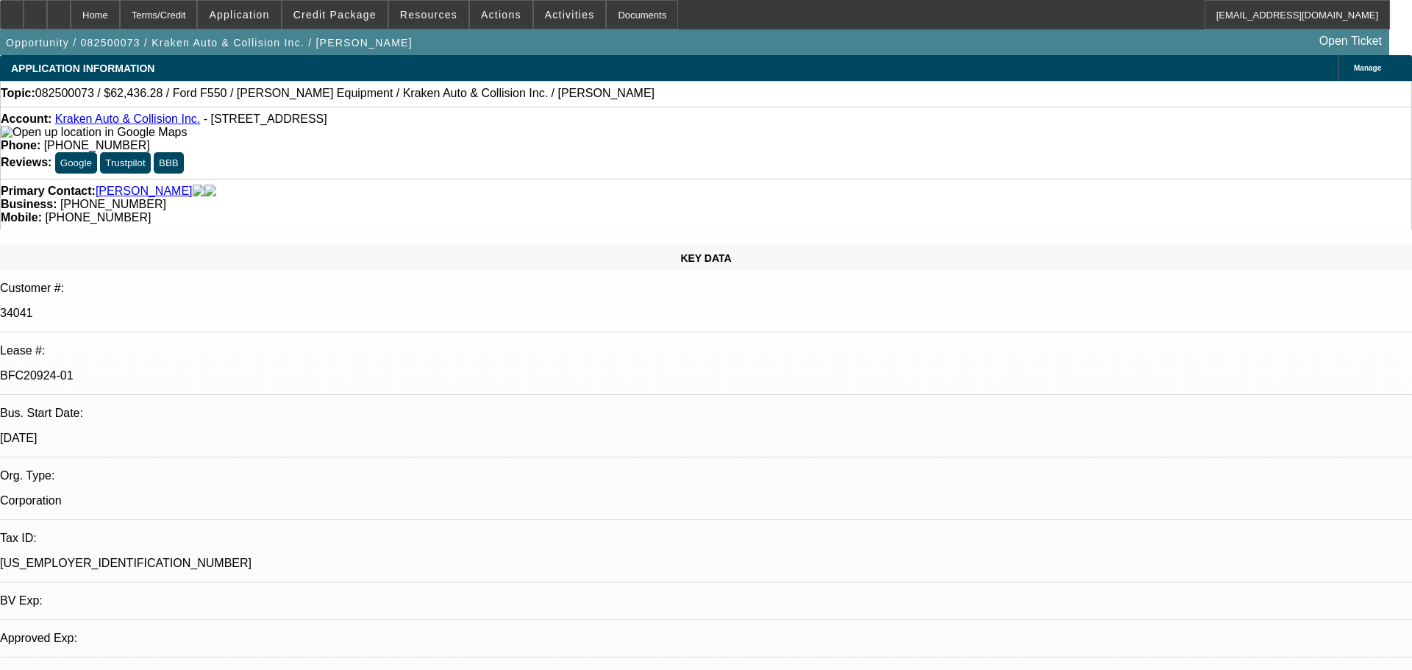
select select "0"
select select "0.1"
select select "0"
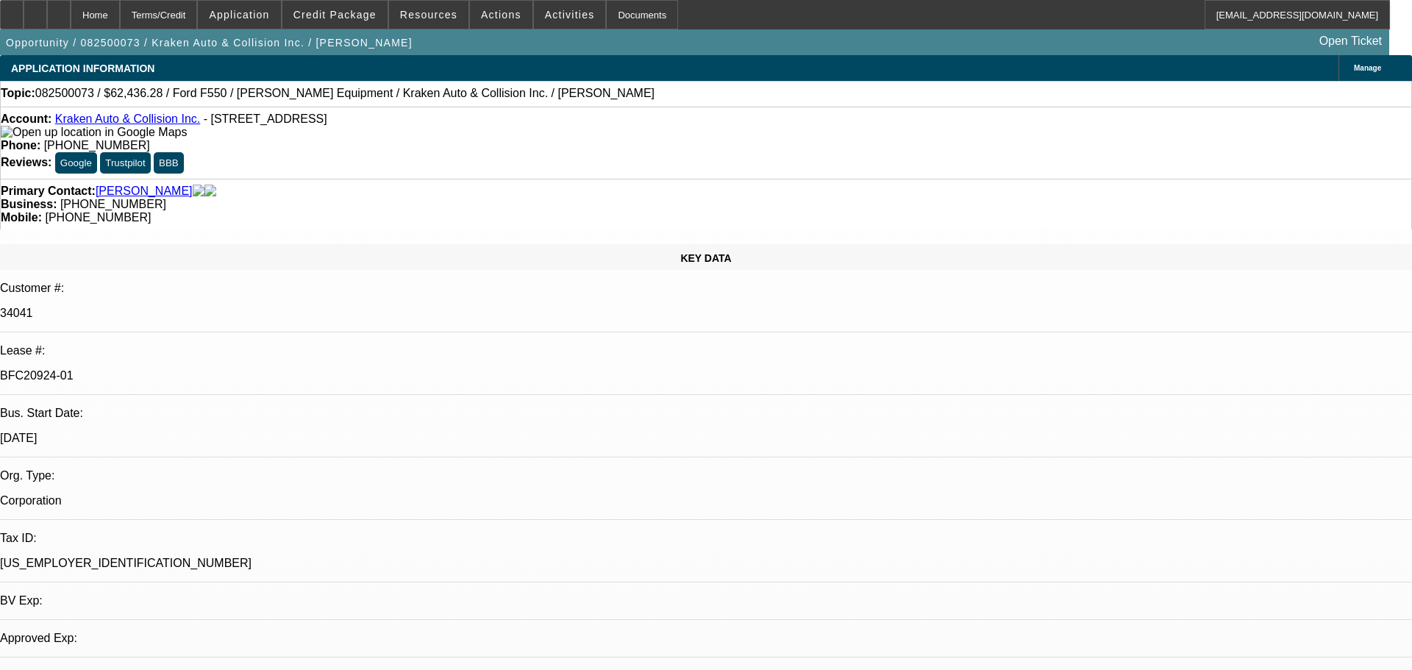
select select "0.1"
select select "0"
select select "0.1"
select select "0"
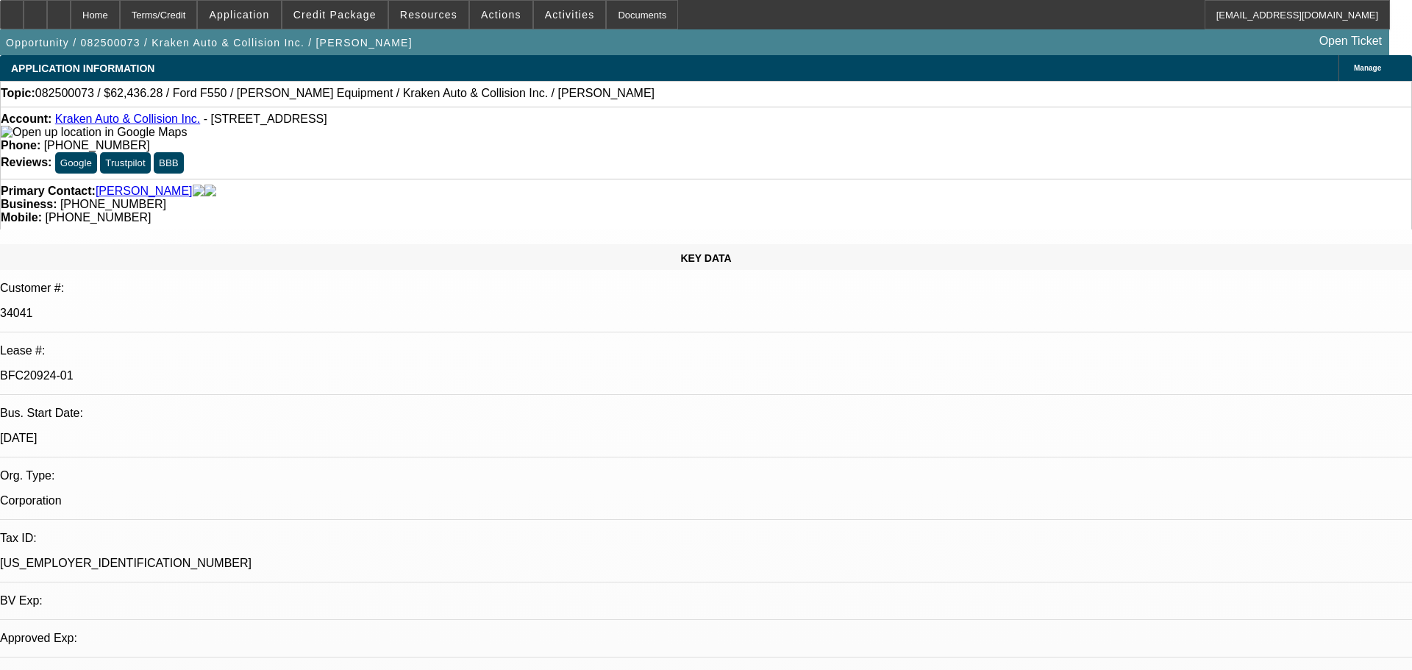
select select "0"
select select "0.1"
select select "1"
select select "3"
select select "4"
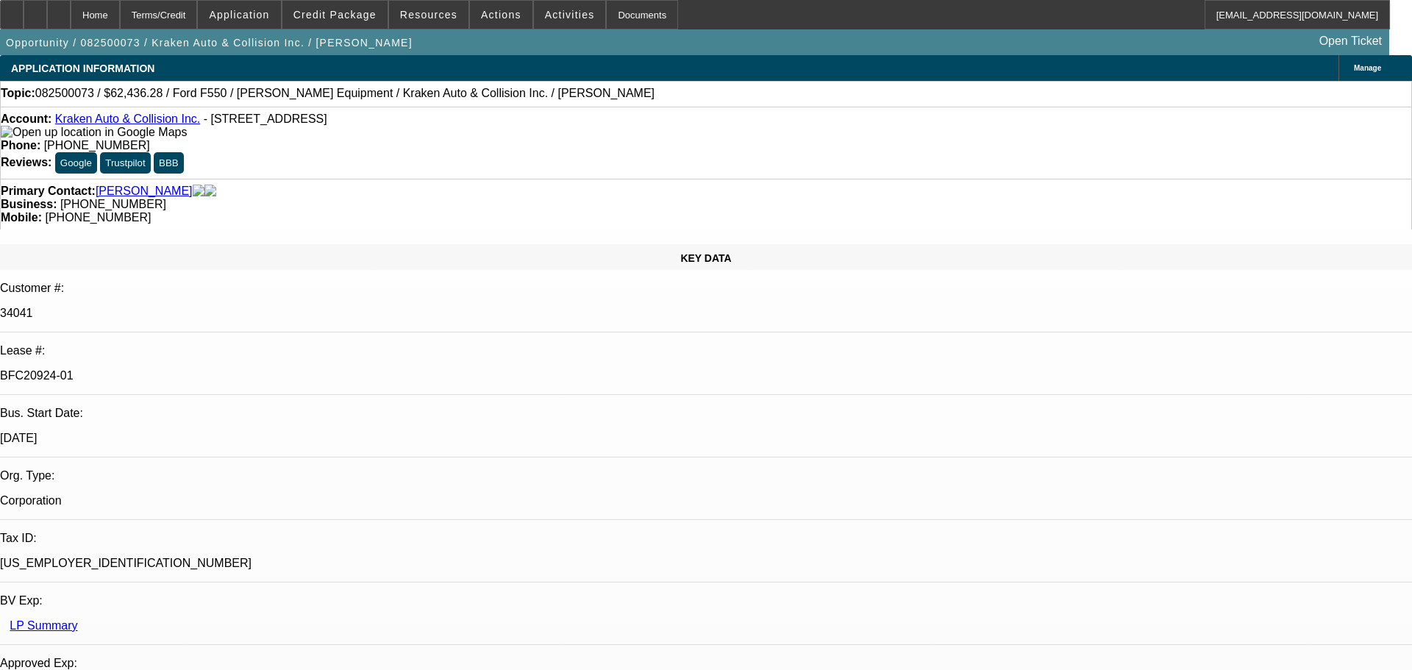
select select "1"
select select "4"
select select "1"
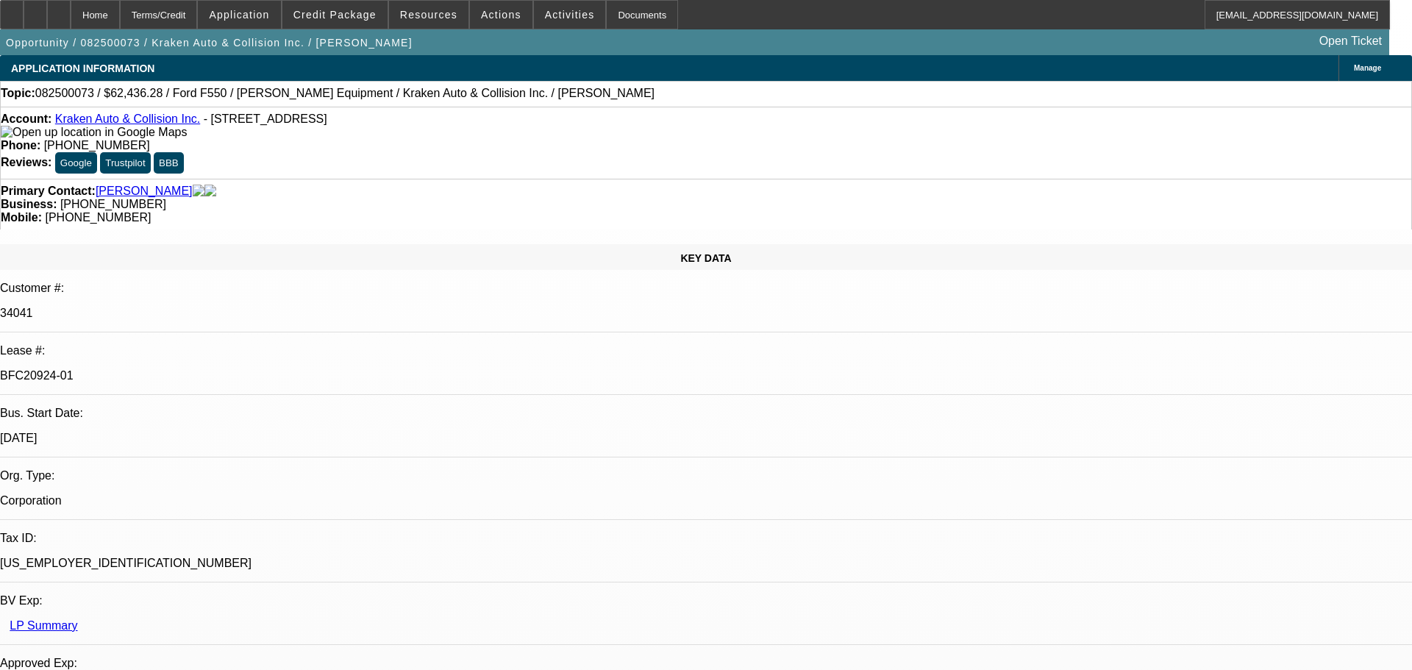
select select "4"
select select "1"
select select "4"
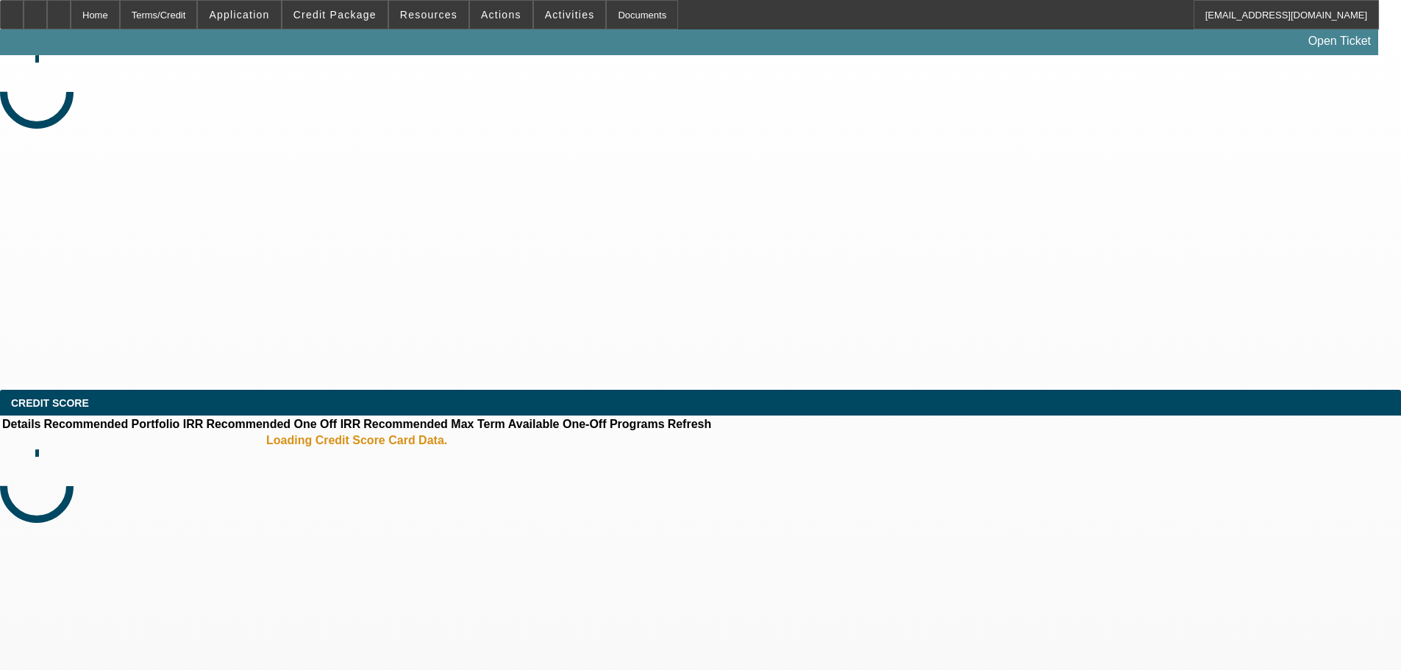
select select "0"
select select "2"
select select "0.1"
select select "4"
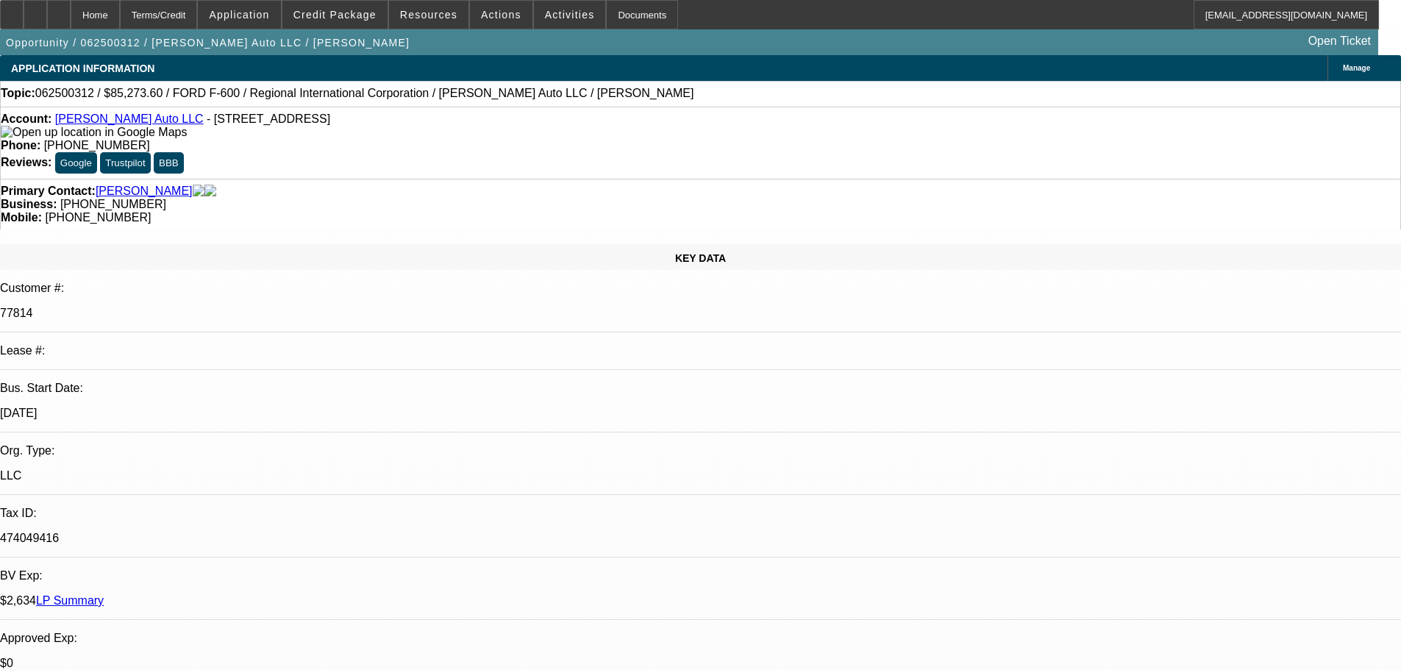
select select "0"
select select "6"
select select "0"
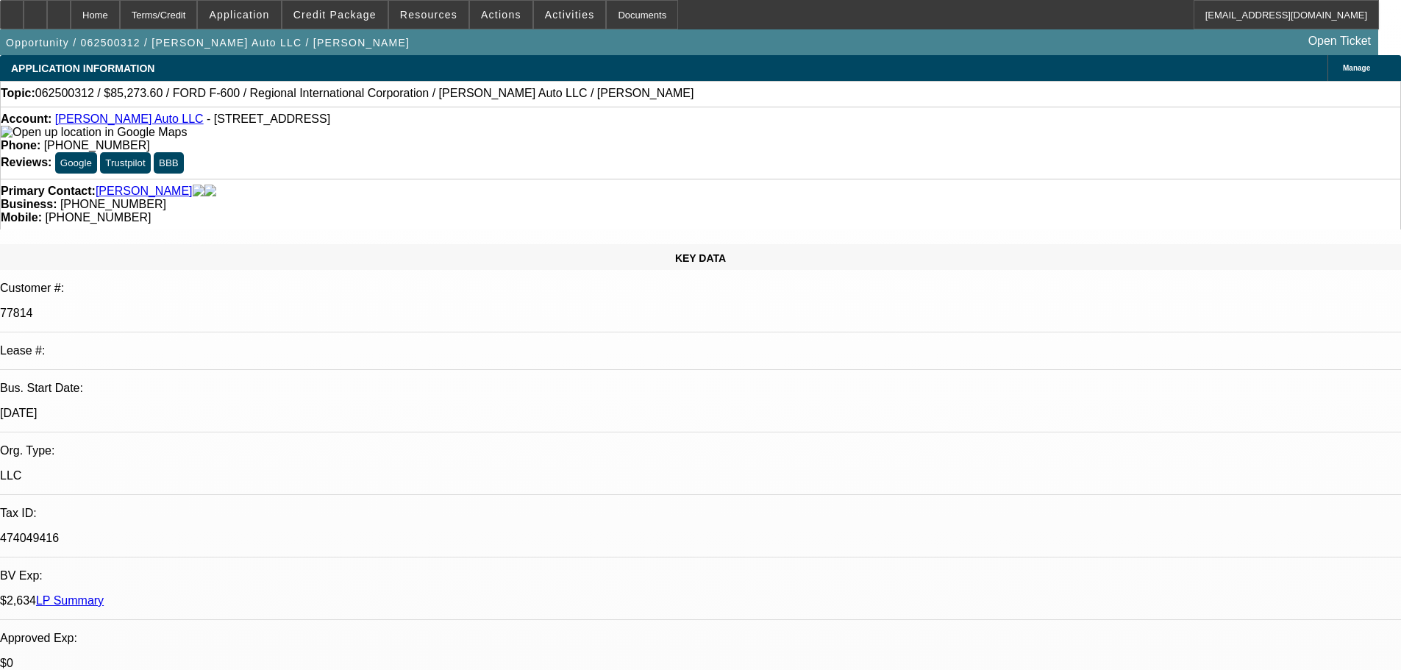
select select "0"
select select "6"
select select "0.1"
select select "0"
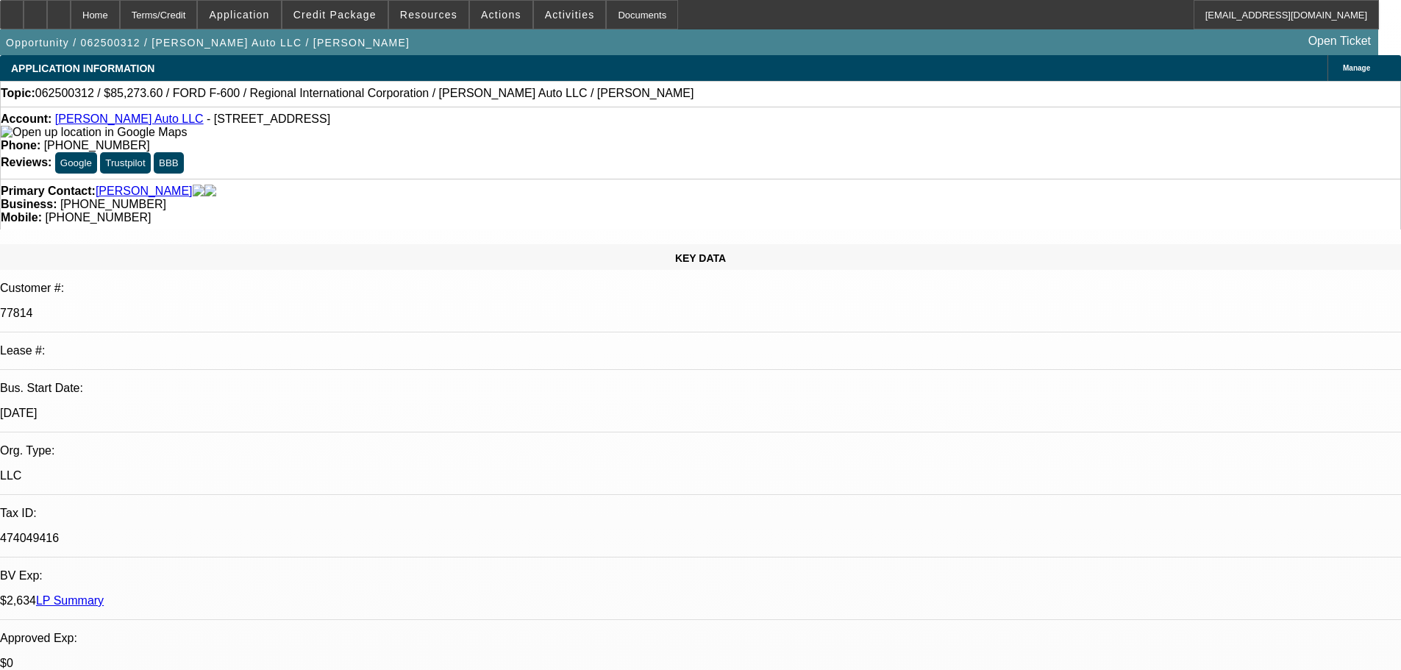
select select "2"
select select "0"
select select "6"
select select "0.1"
select select "0"
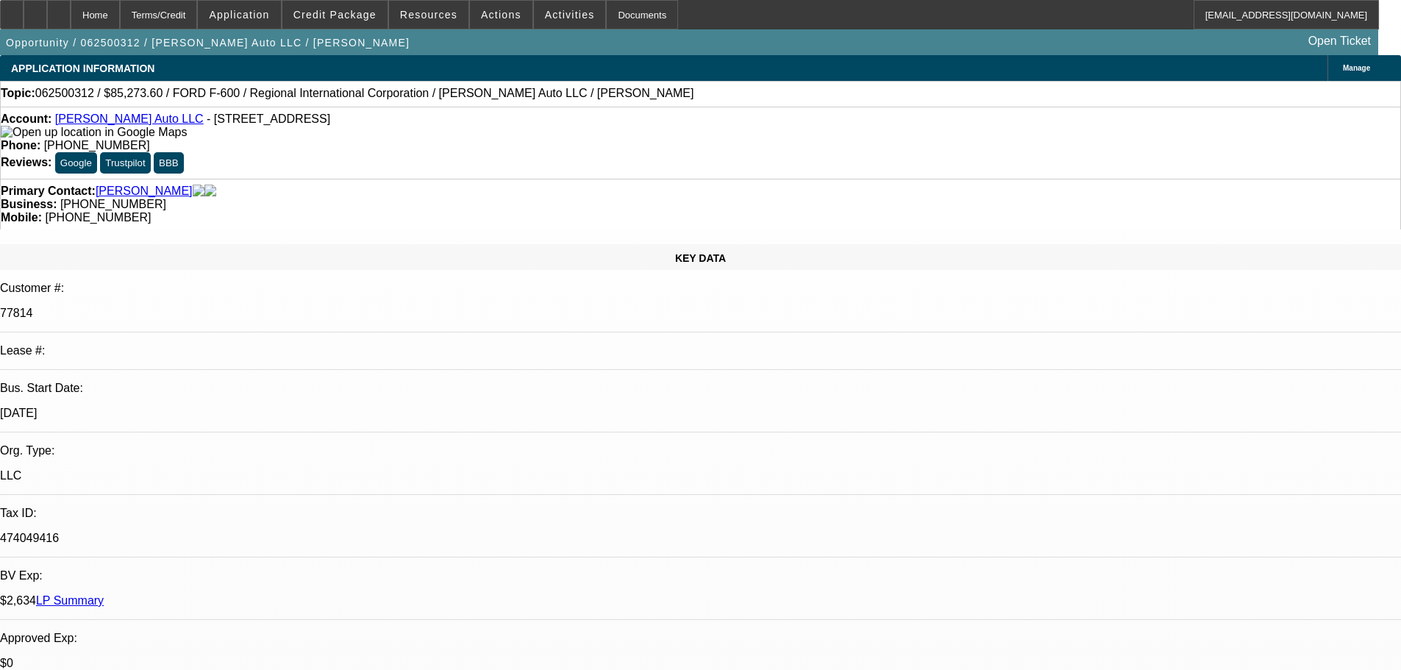
select select "2"
select select "0"
select select "6"
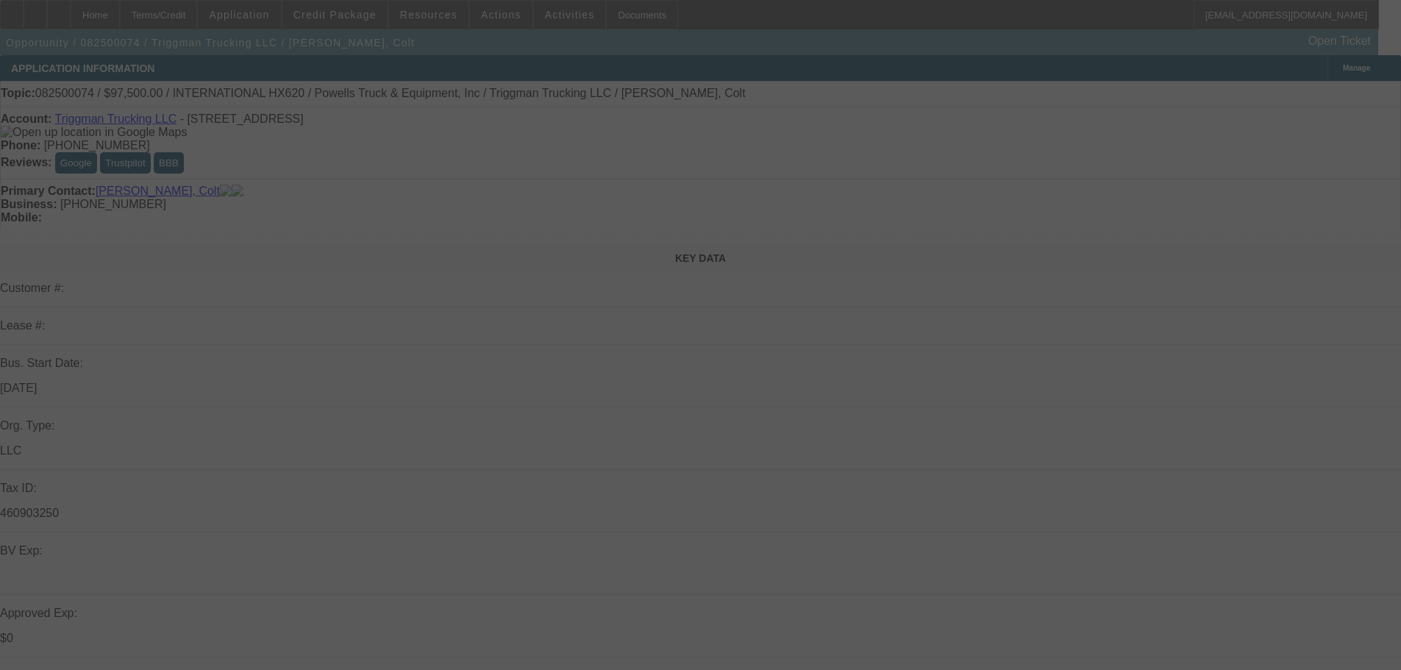
select select "0"
select select "2"
select select "0.1"
select select "4"
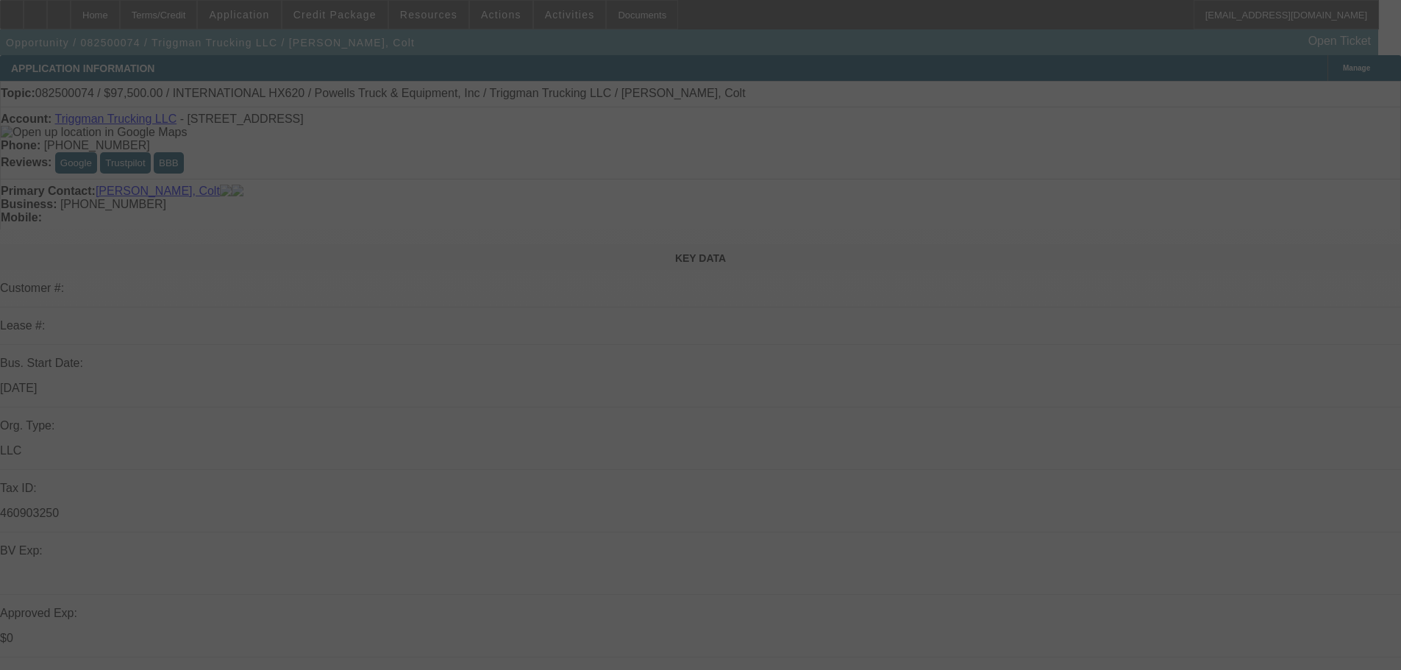
select select "0"
select select "2"
select select "0.1"
select select "4"
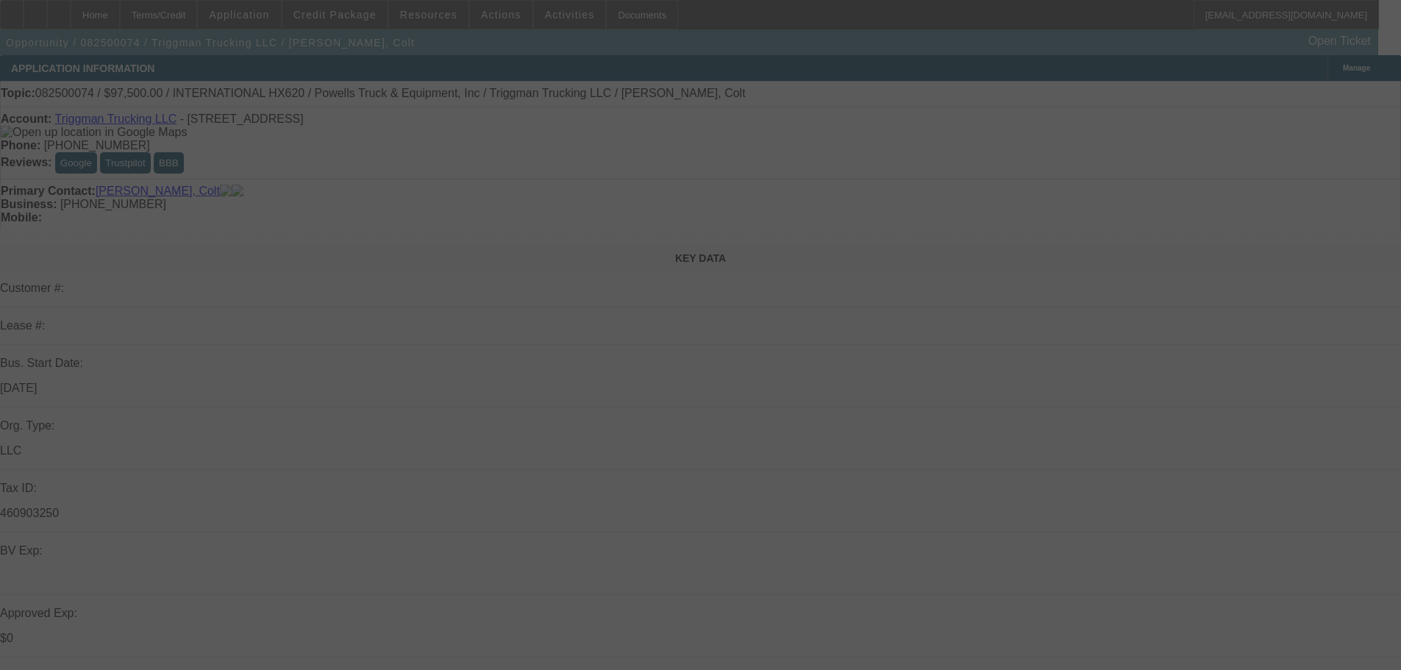
select select "0"
select select "2"
select select "0.1"
select select "4"
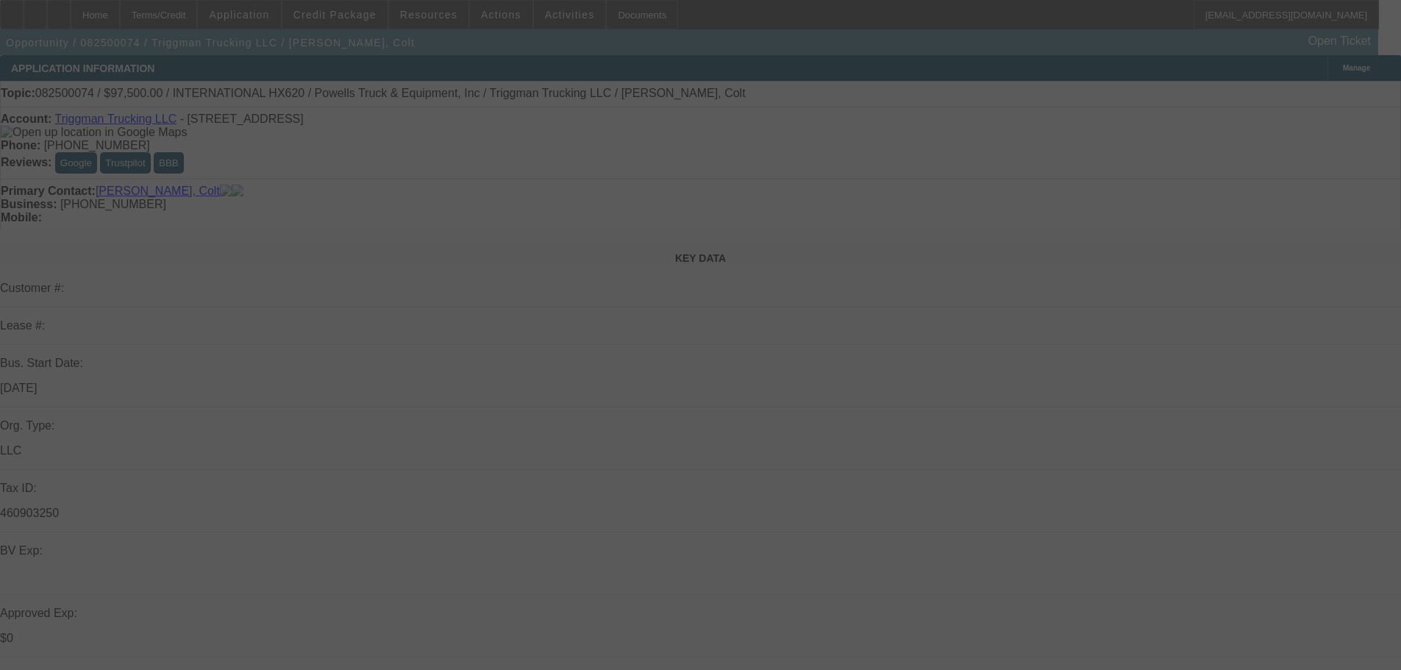
select select "0.1"
select select "2"
select select "0.1"
select select "4"
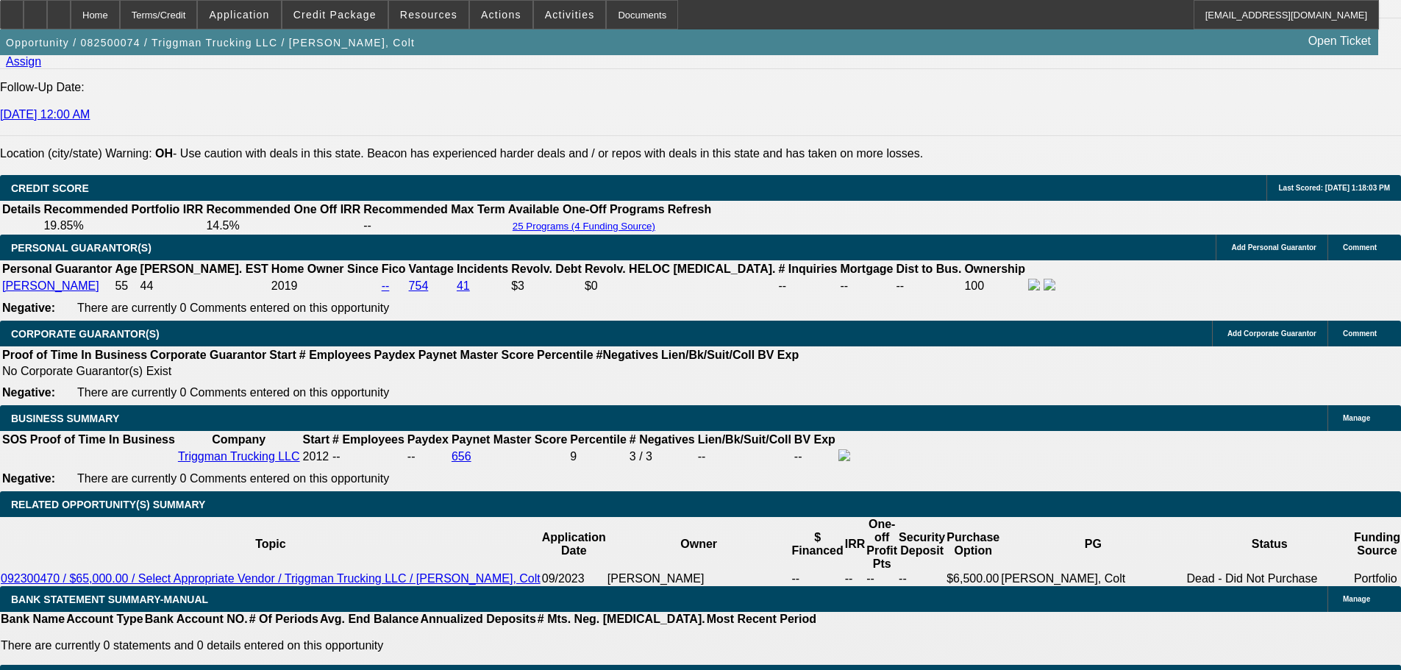
scroll to position [2207, 0]
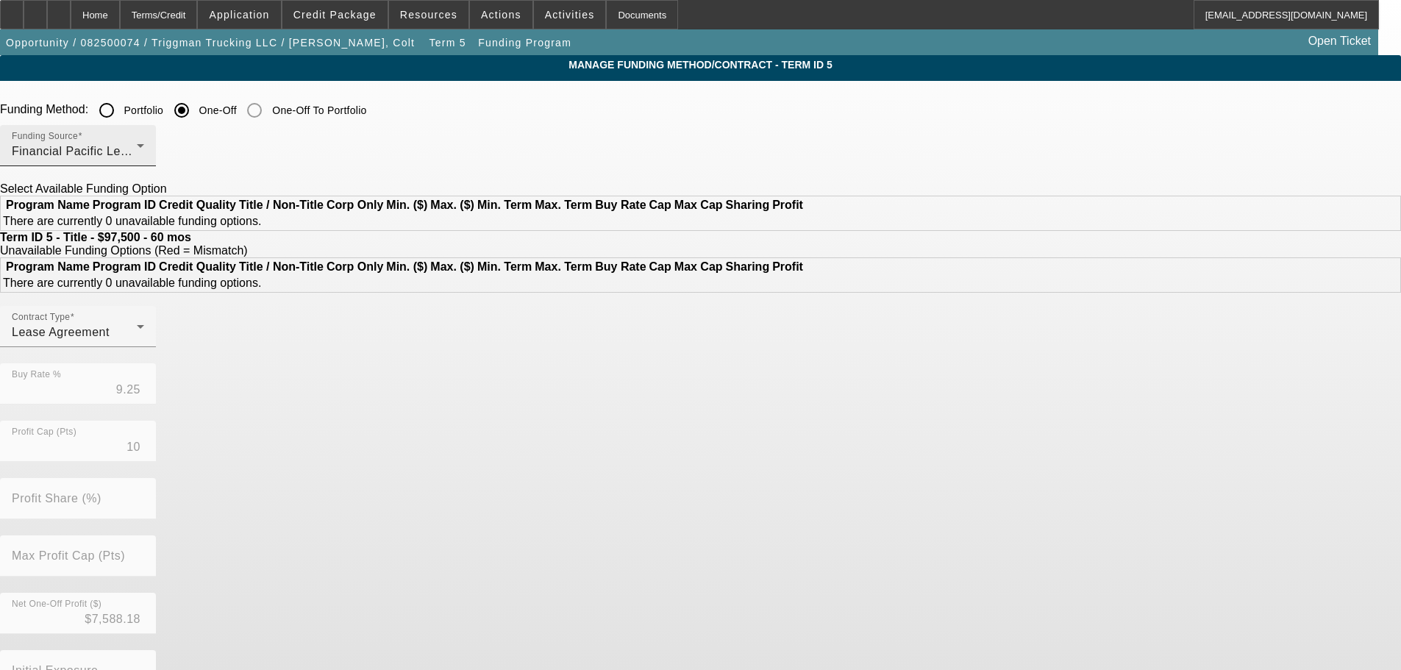
click at [144, 139] on div "Funding Source Financial Pacific Leasing, Inc." at bounding box center [78, 145] width 132 height 41
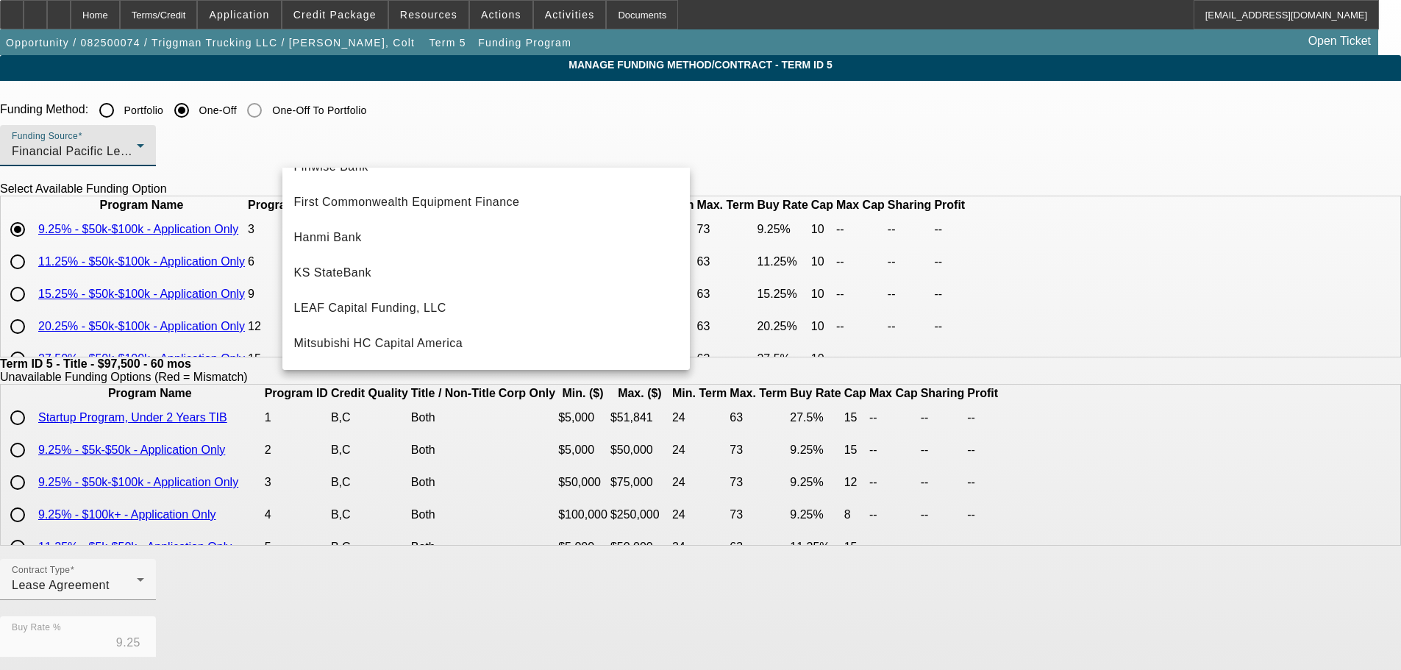
scroll to position [310, 0]
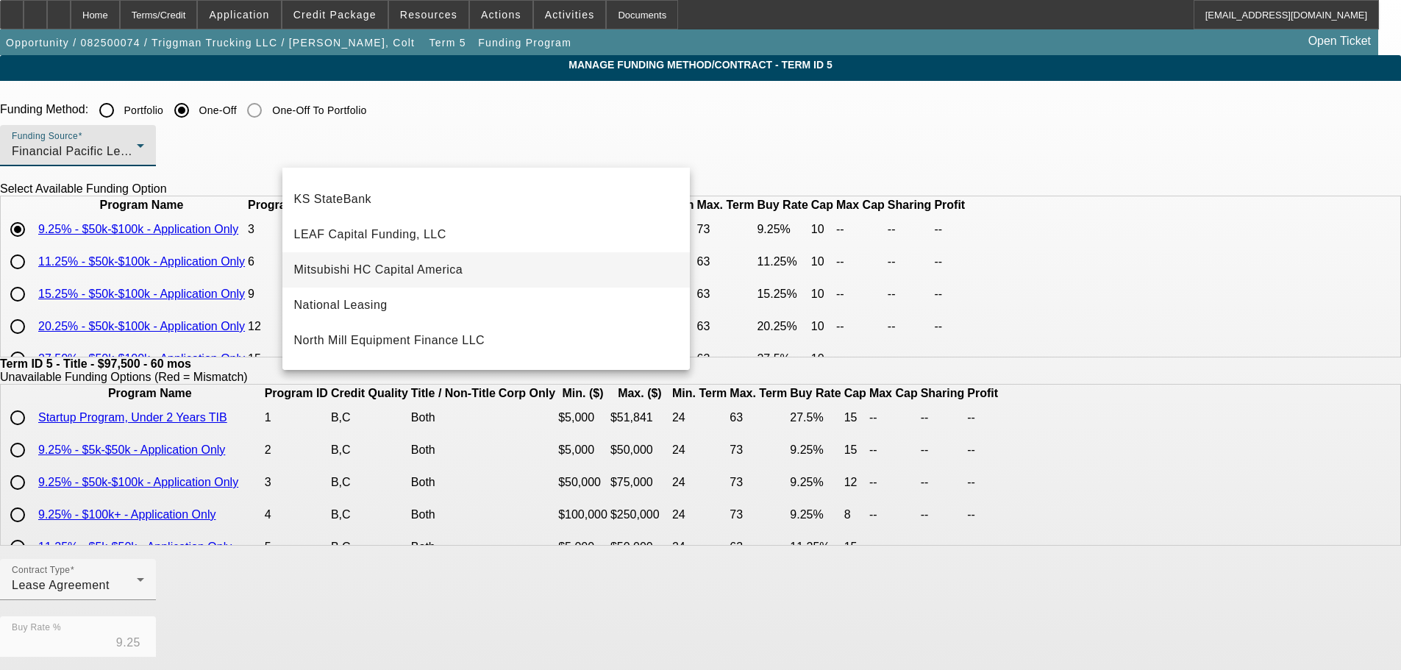
click at [419, 270] on span "Mitsubishi HC Capital America" at bounding box center [378, 270] width 169 height 18
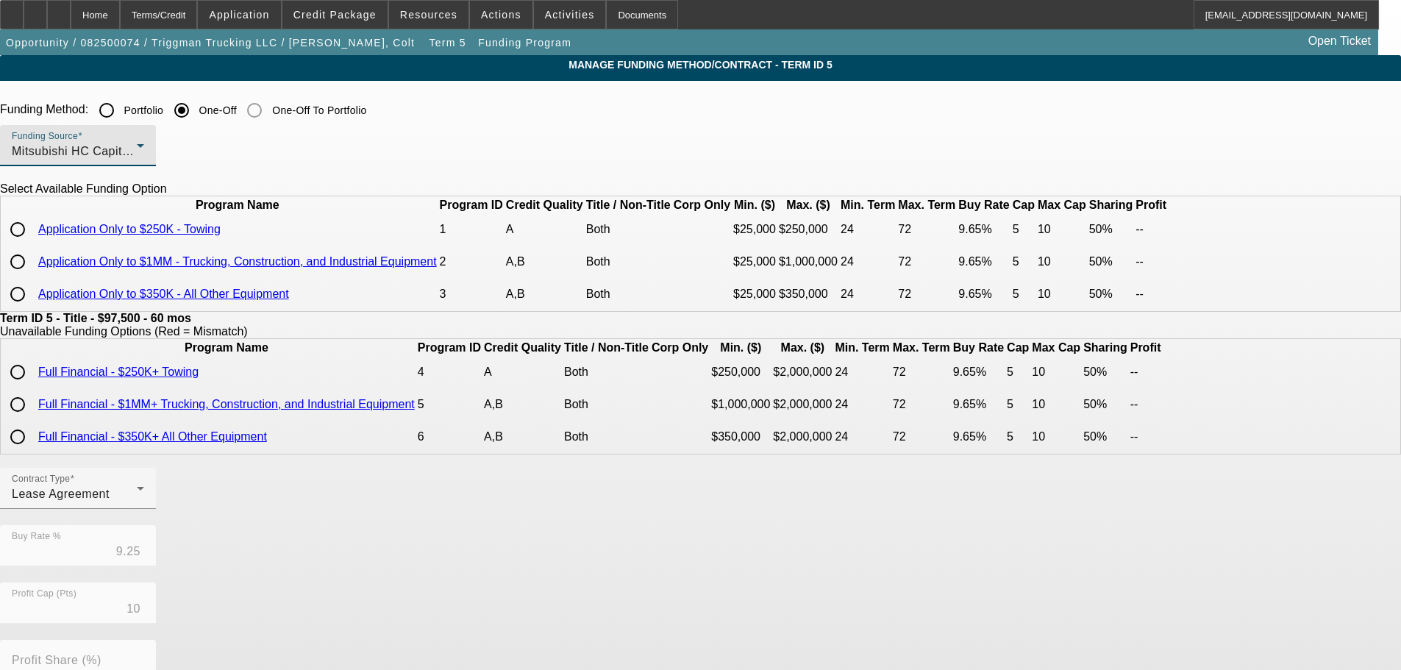
click at [32, 277] on input "radio" at bounding box center [17, 261] width 29 height 29
radio input "true"
type input "9.65"
type input "5"
type input "50.00"
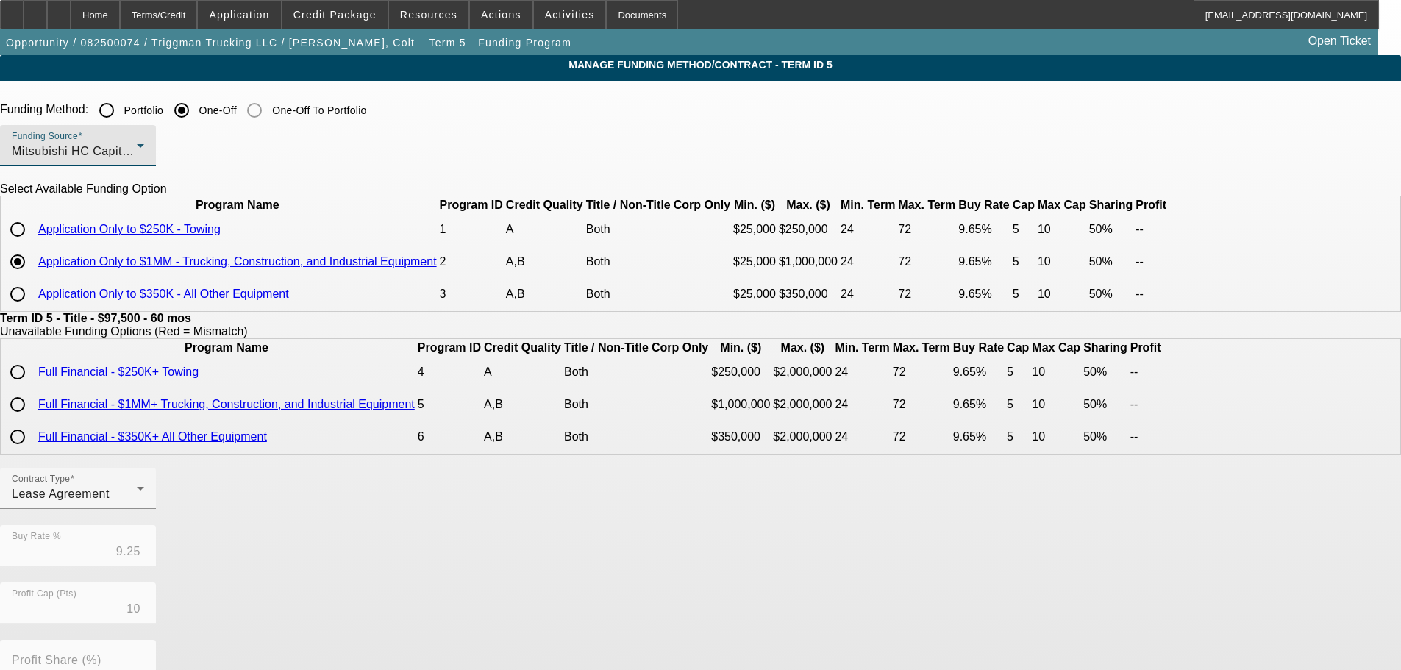
type input "10"
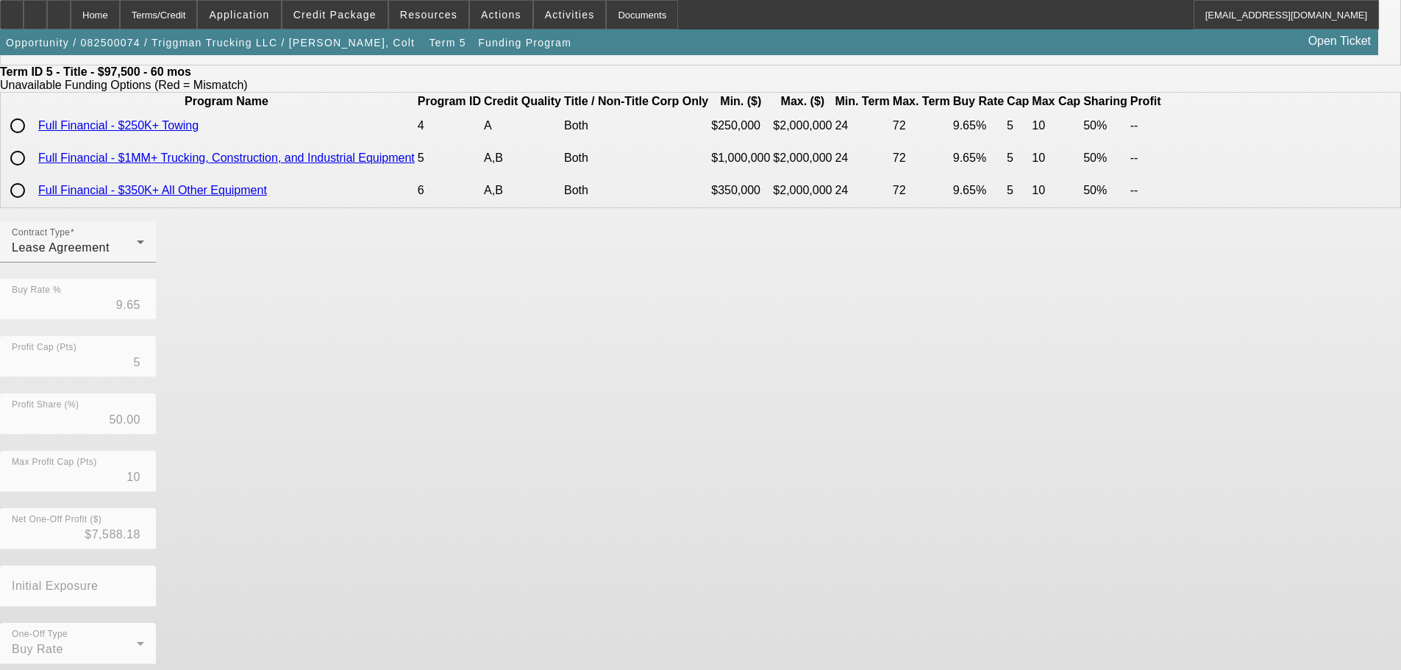
scroll to position [325, 0]
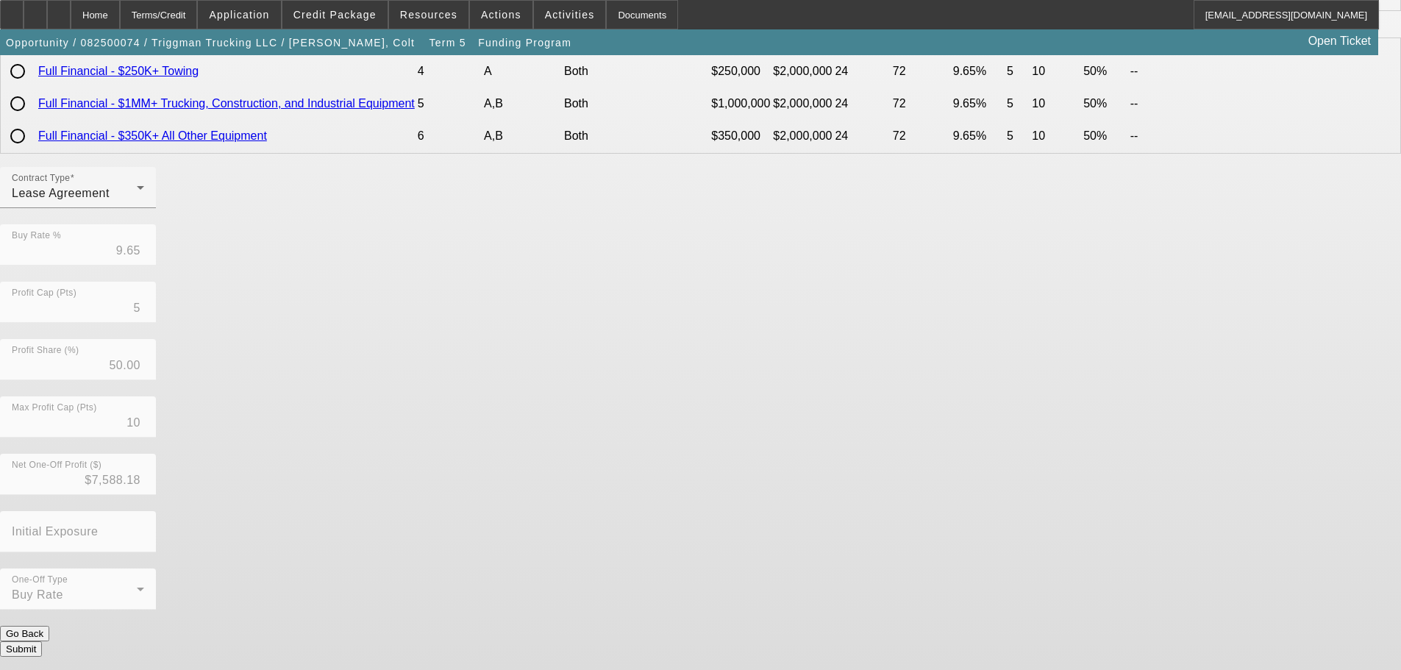
click at [42, 649] on button "Submit" at bounding box center [21, 648] width 42 height 15
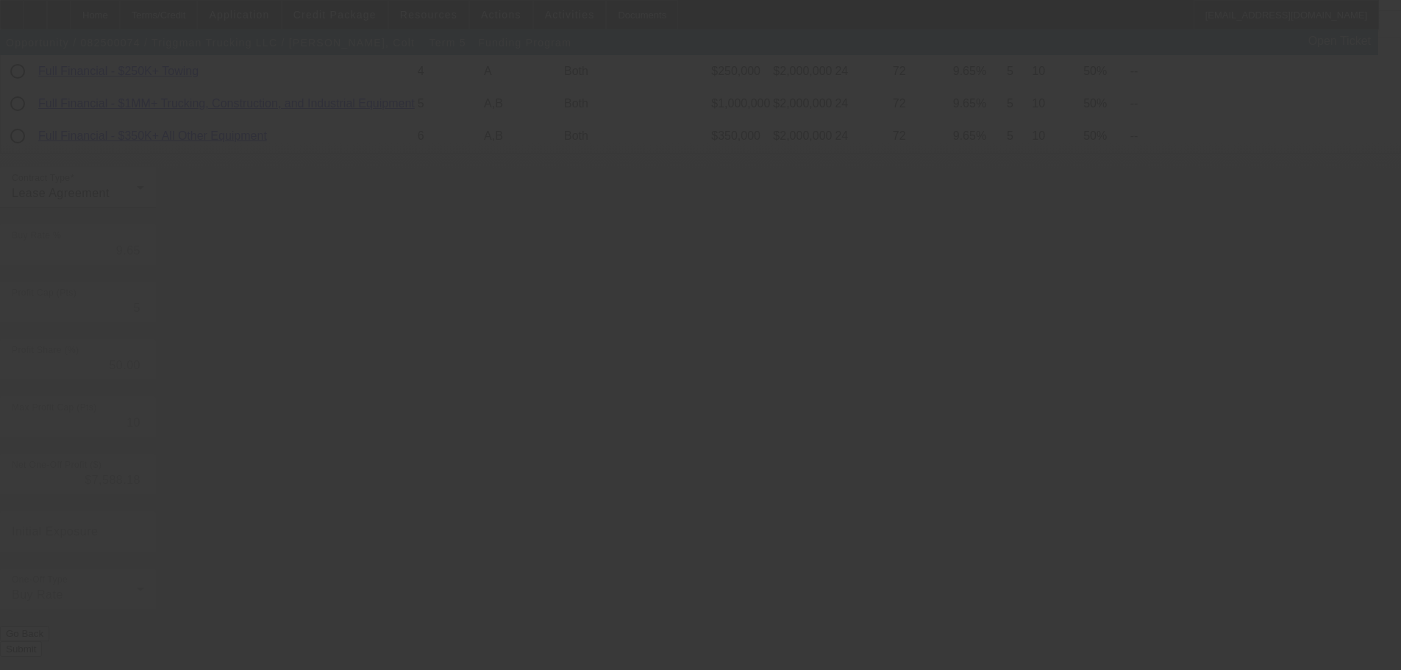
type input "9.25"
type input "10"
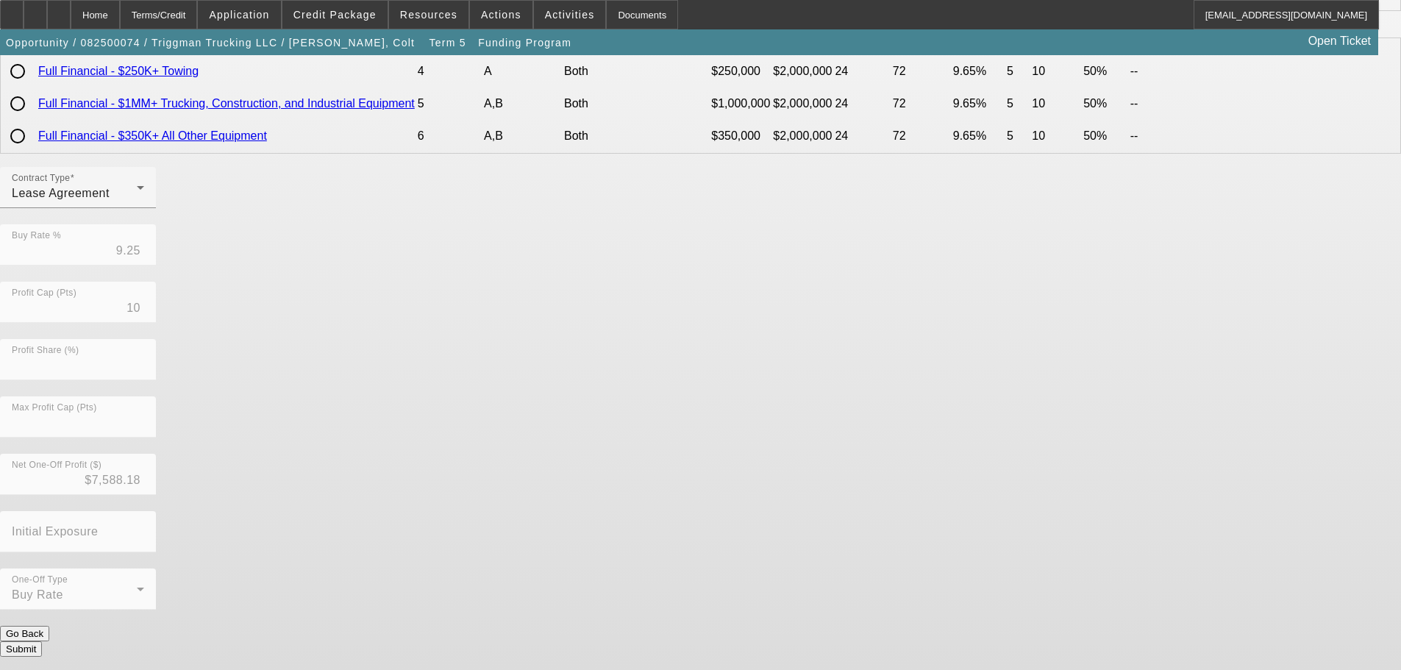
scroll to position [0, 0]
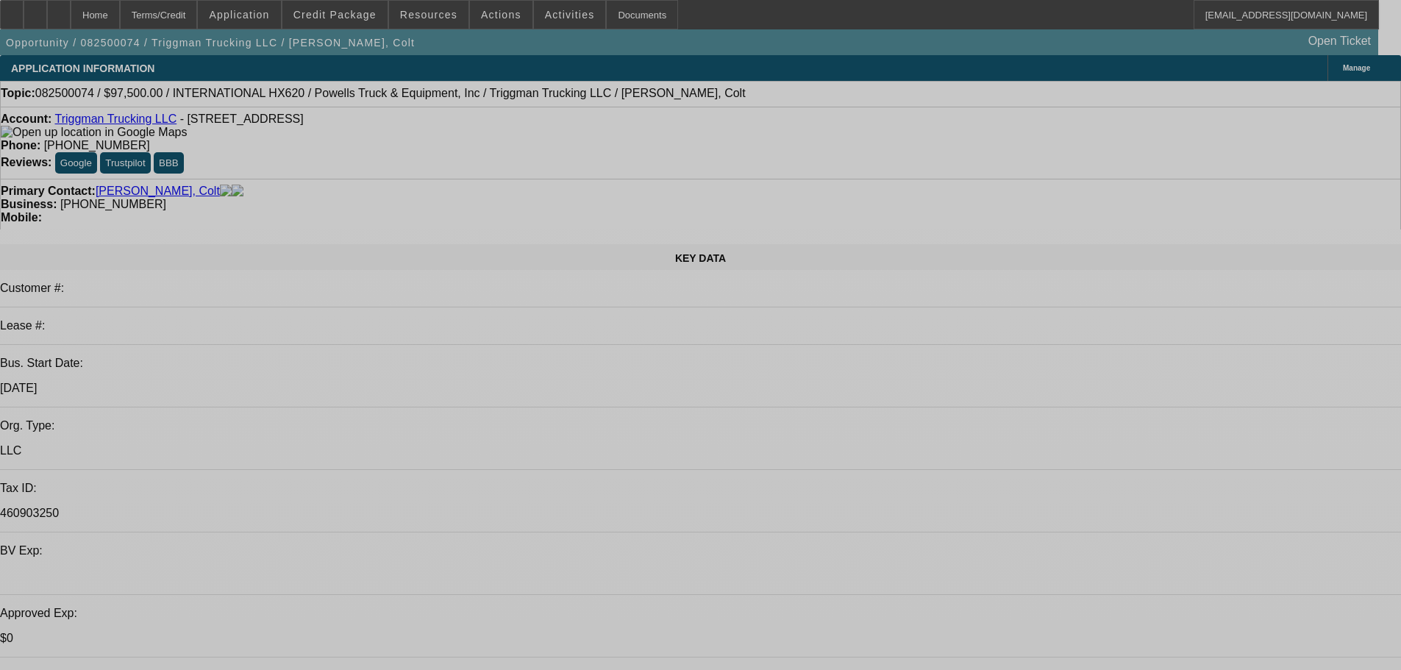
select select "0"
select select "2"
select select "0.1"
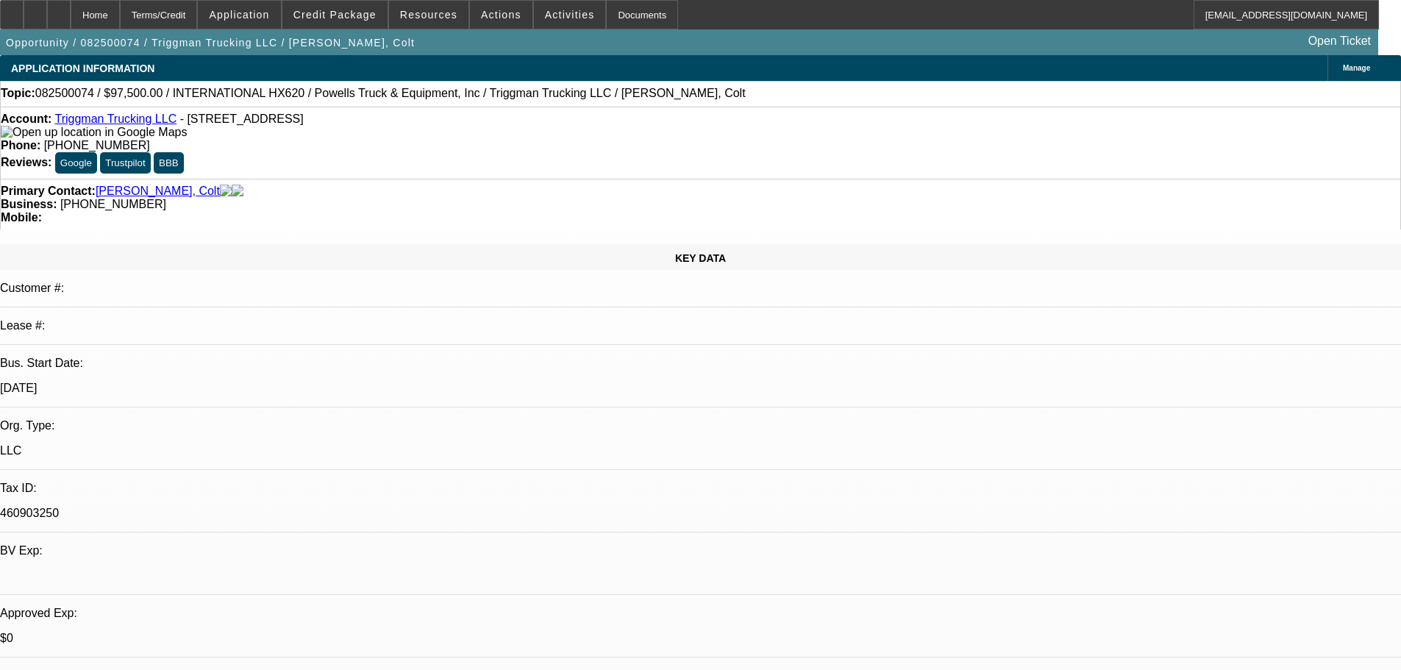
select select "4"
select select "0"
select select "2"
select select "0.1"
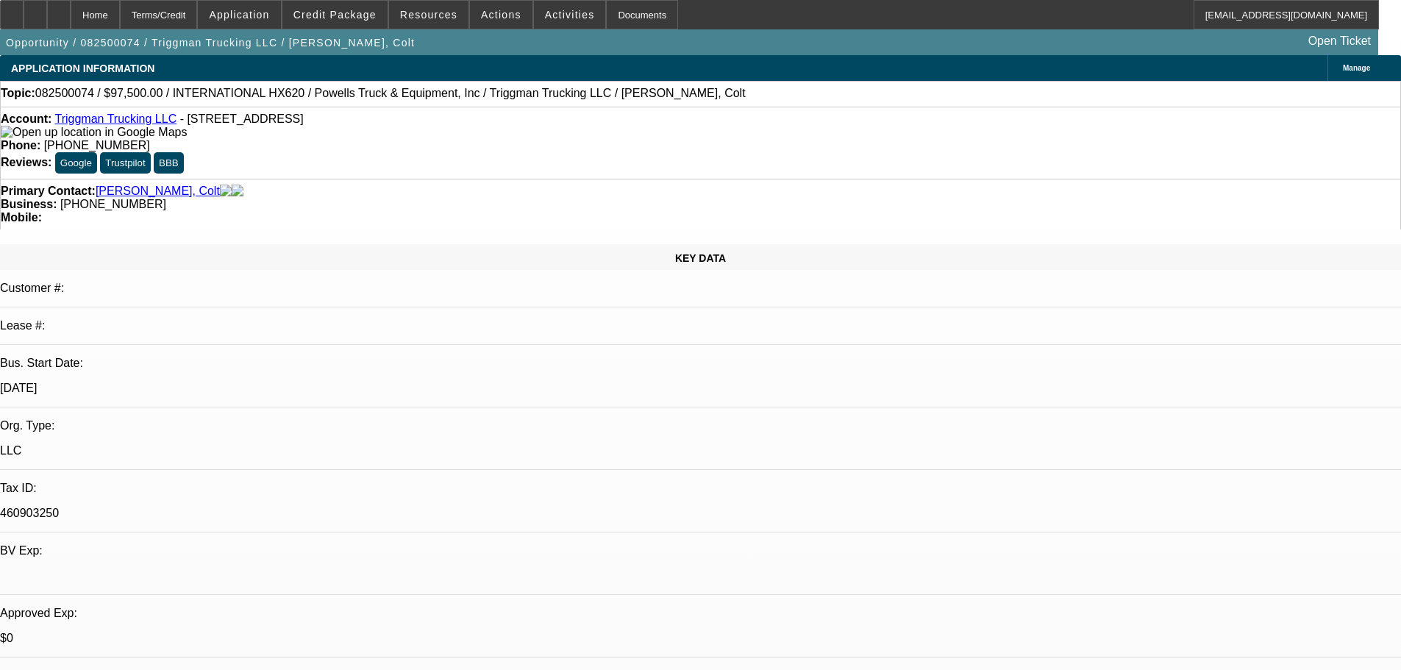
select select "4"
select select "0"
select select "2"
select select "0.1"
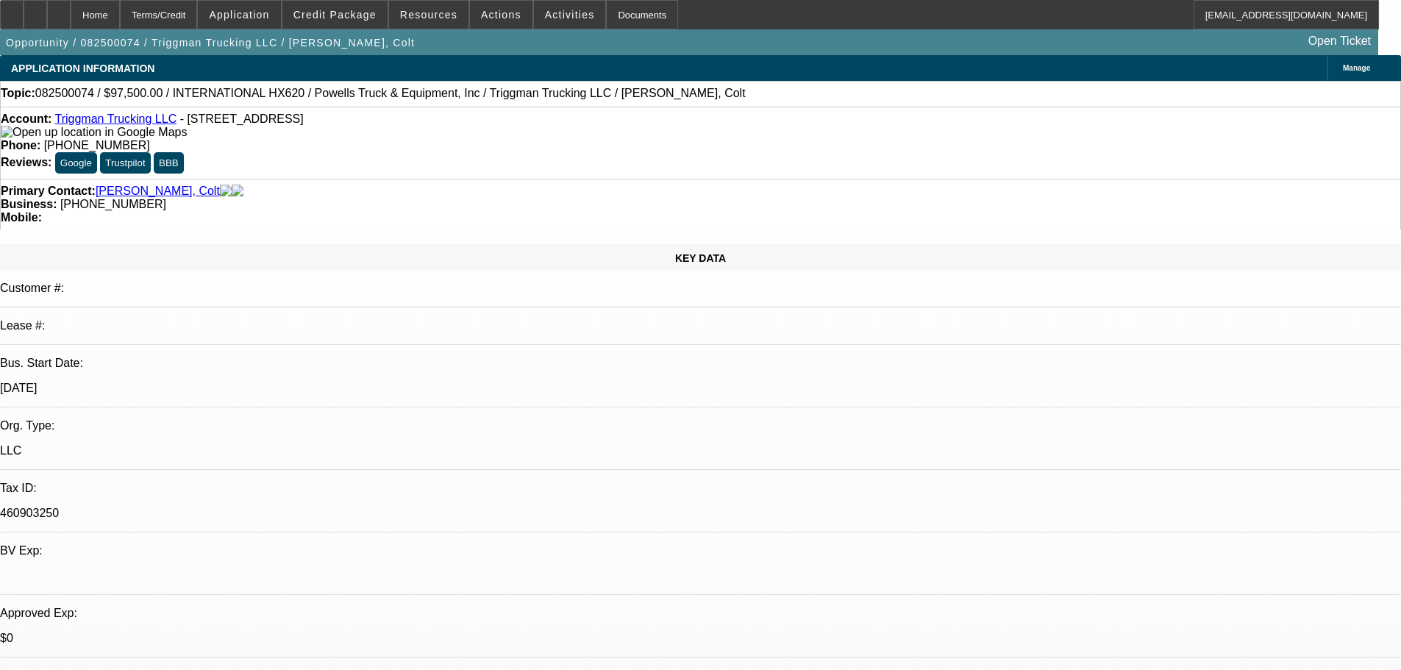
select select "4"
select select "0.1"
select select "2"
select select "0.1"
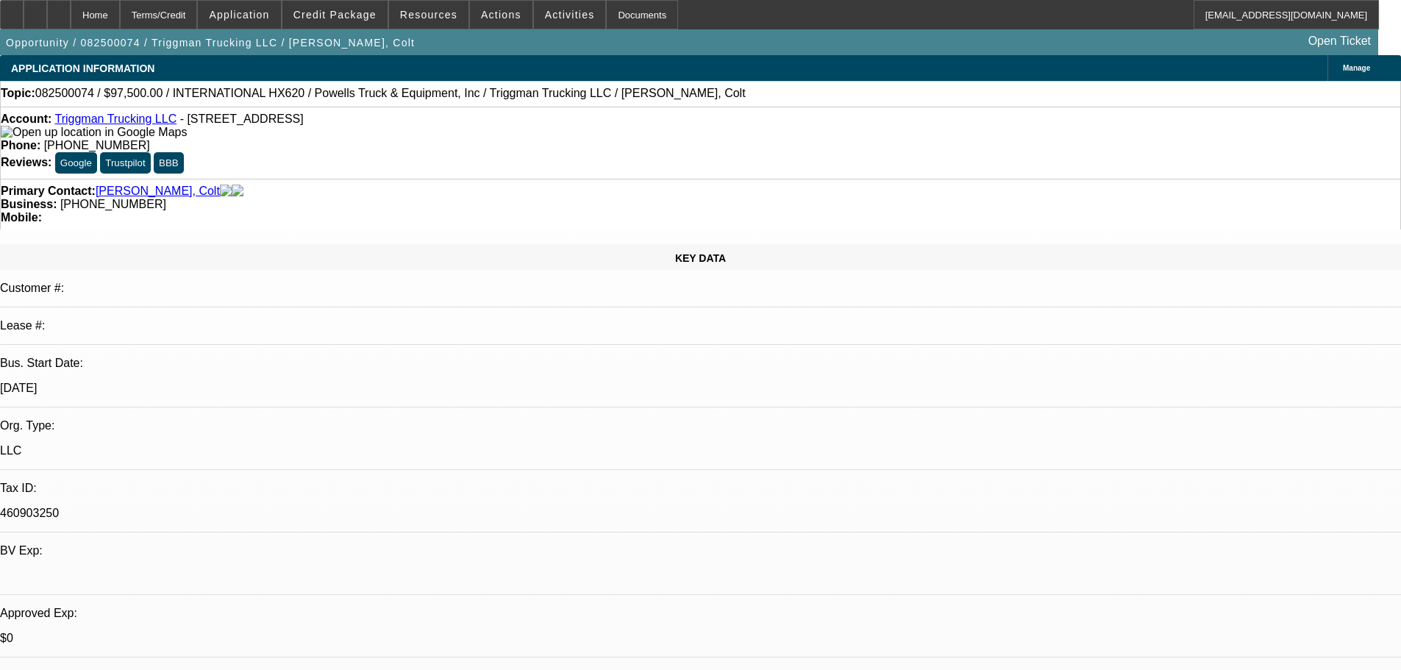
select select "4"
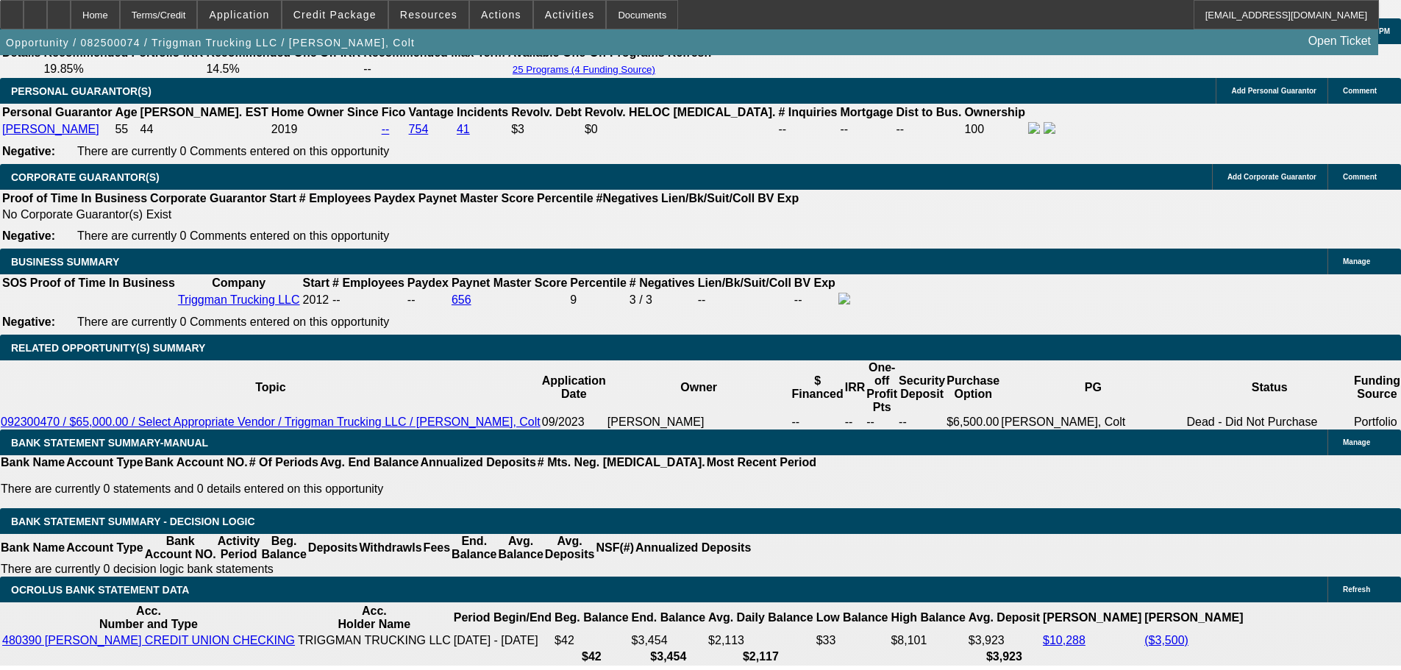
scroll to position [2280, 0]
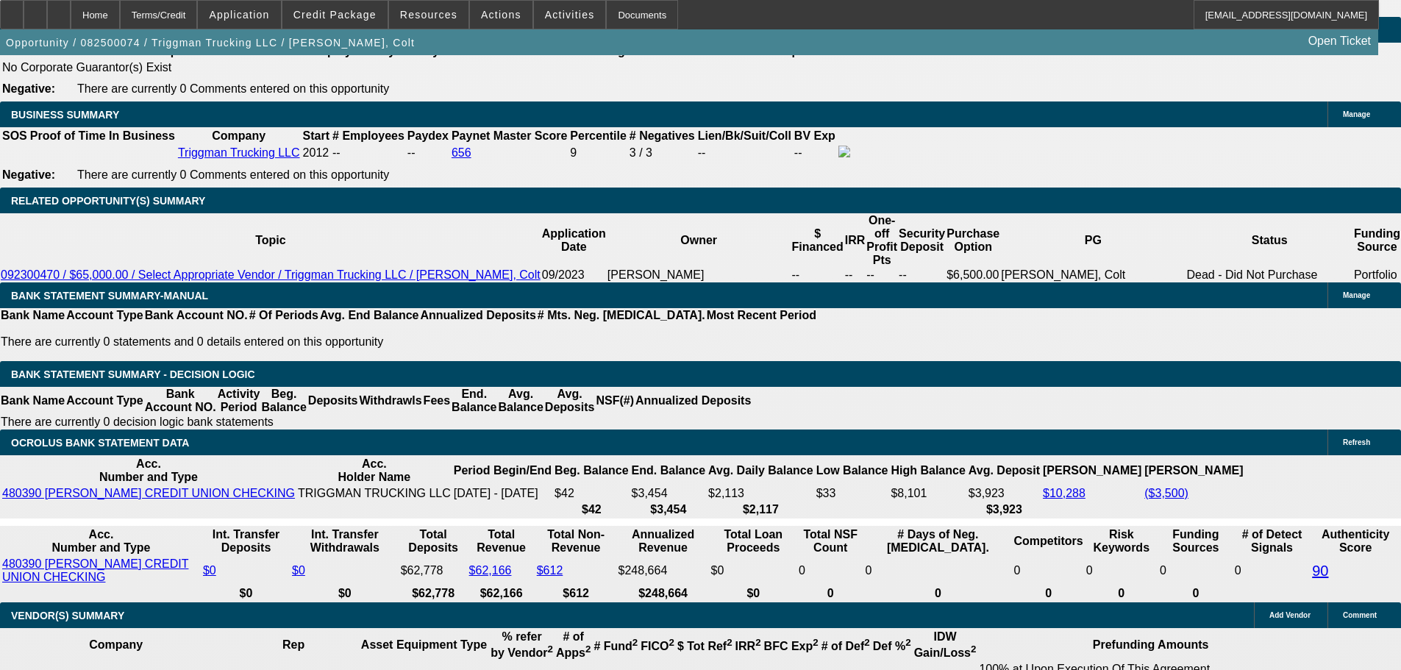
type input "1"
type input "UNKNOWN"
type input "10"
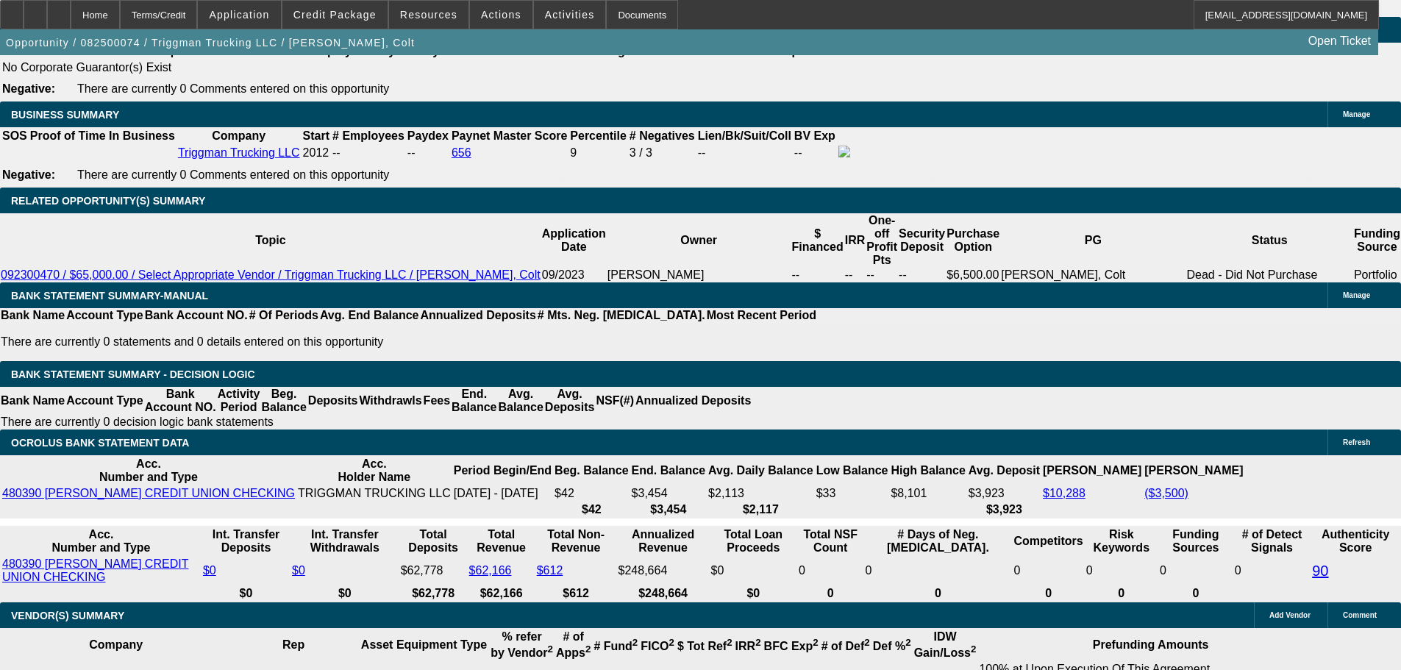
type input "$1,666.64"
type input "10."
type input "$2,071.59"
type input "10.5"
type input "$2,095.66"
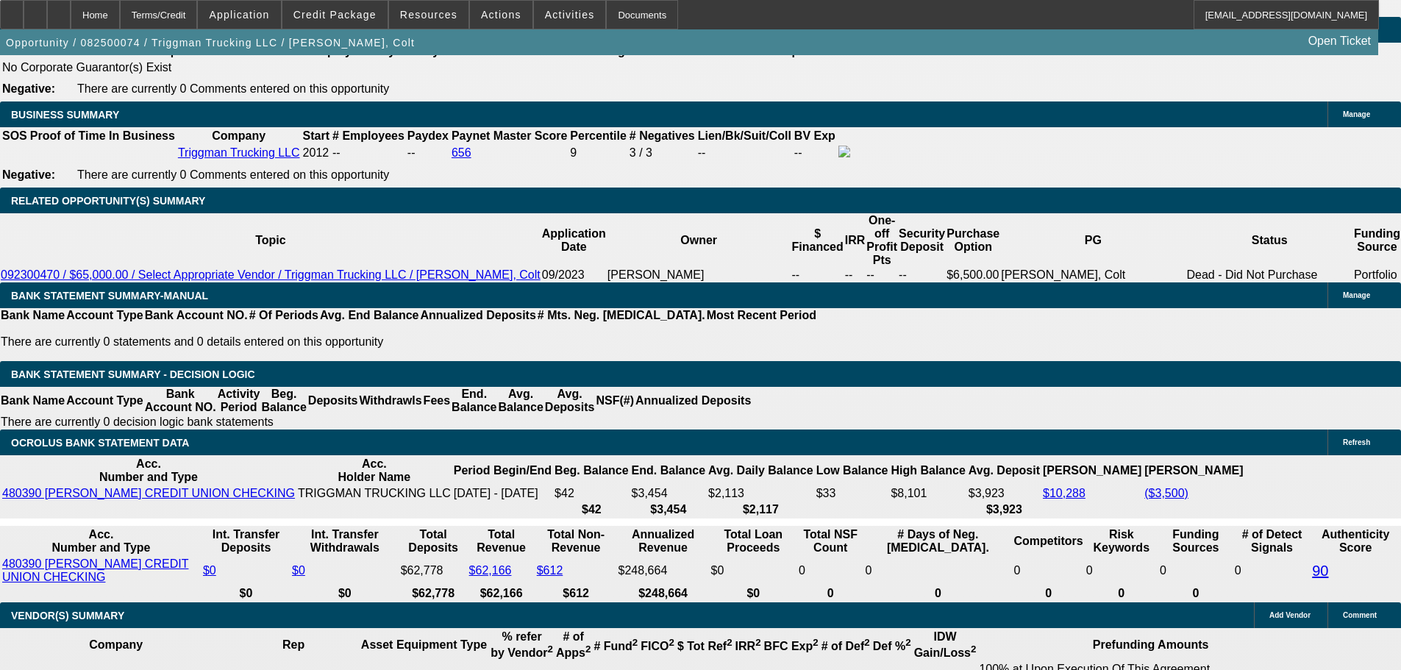
type input "10.5"
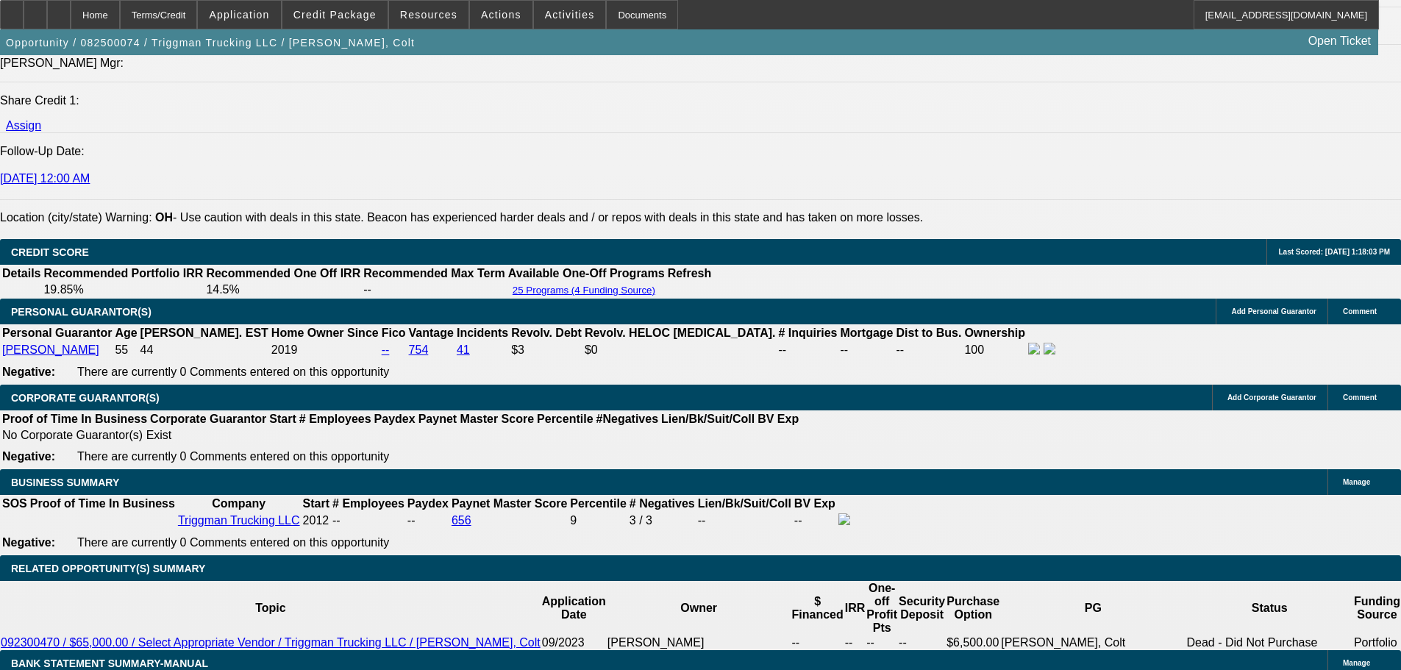
type input "$0.00"
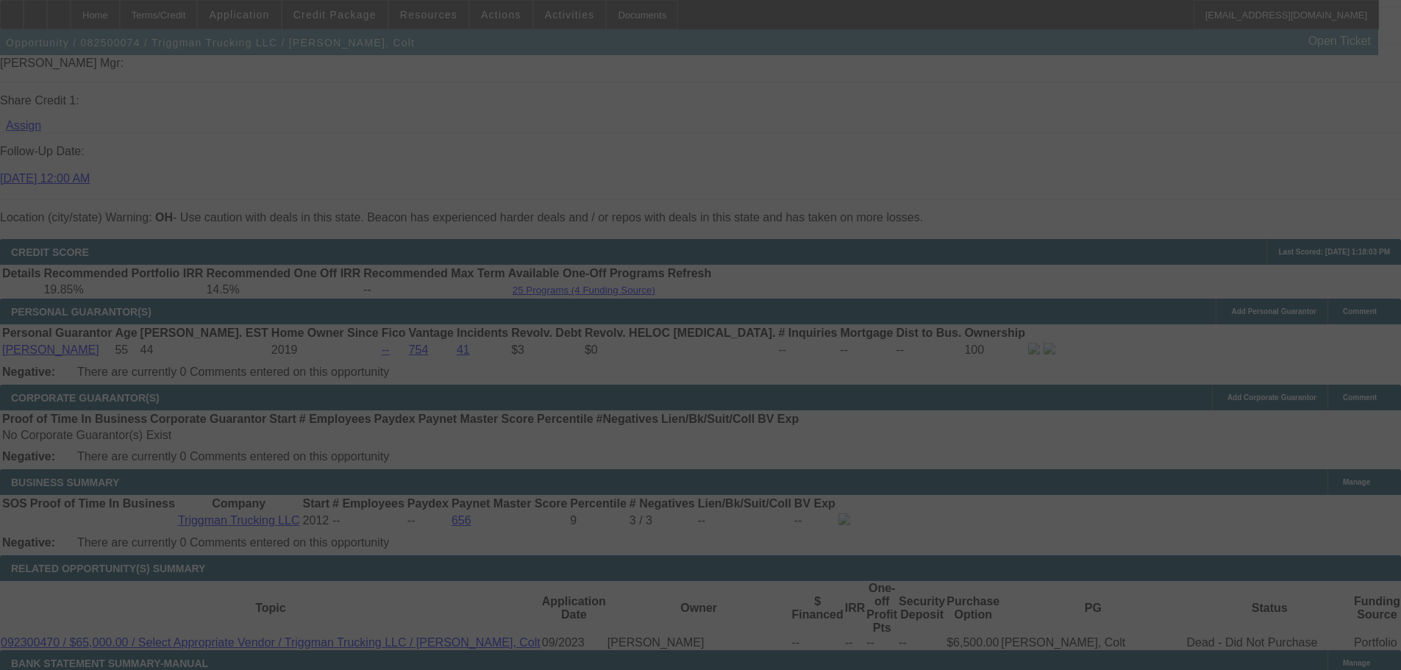
select select "0"
select select "2"
select select "0.1"
select select "4"
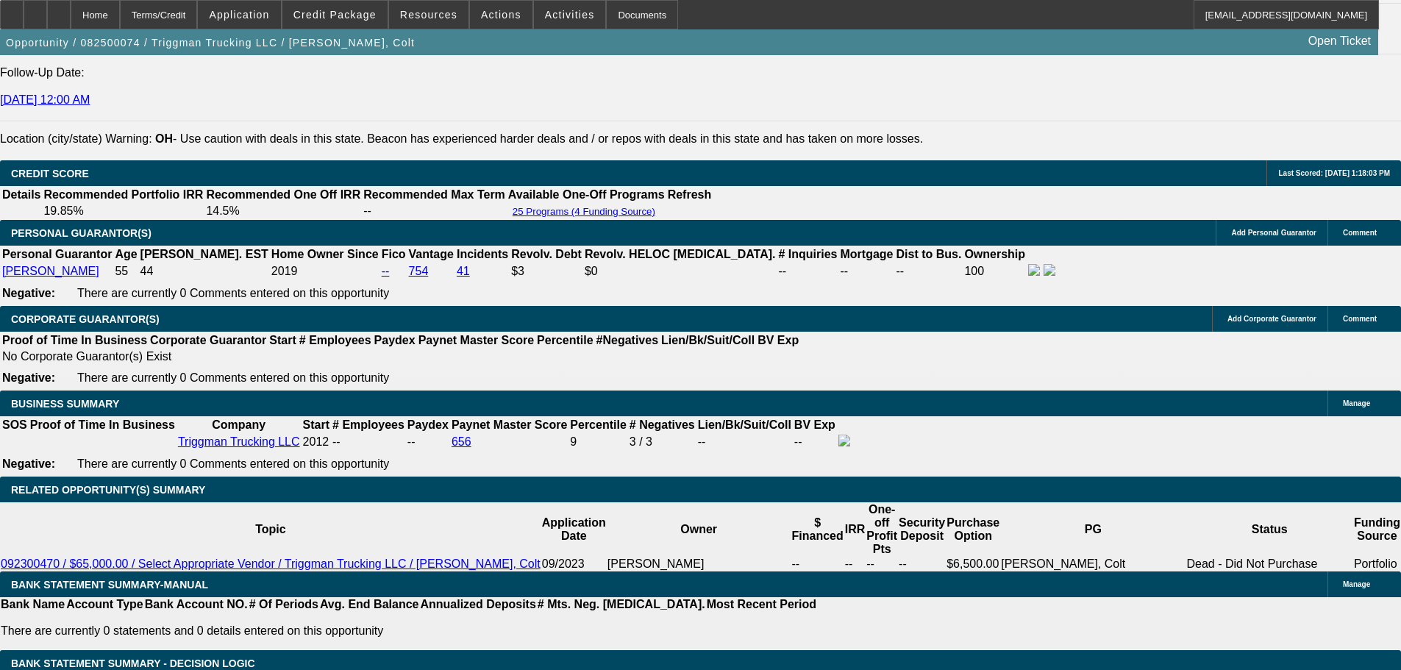
scroll to position [2133, 0]
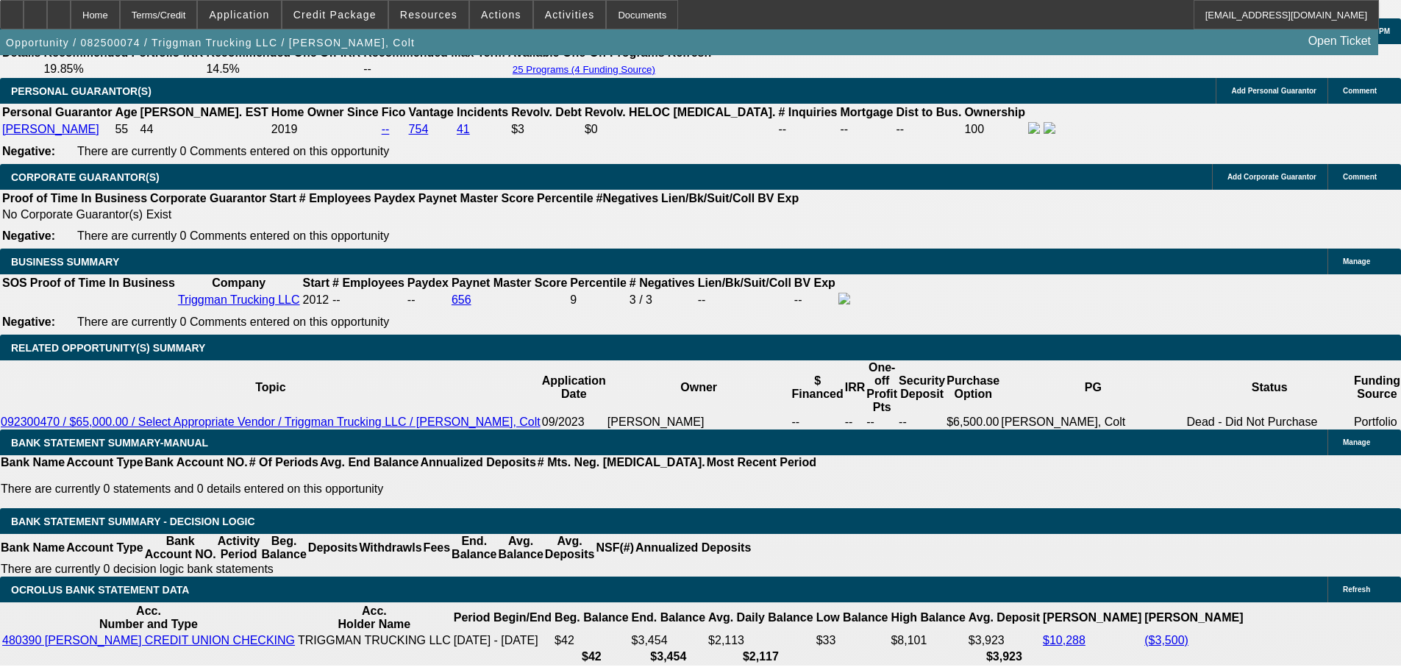
type input "1"
type input "UNKNOWN"
type input "11"
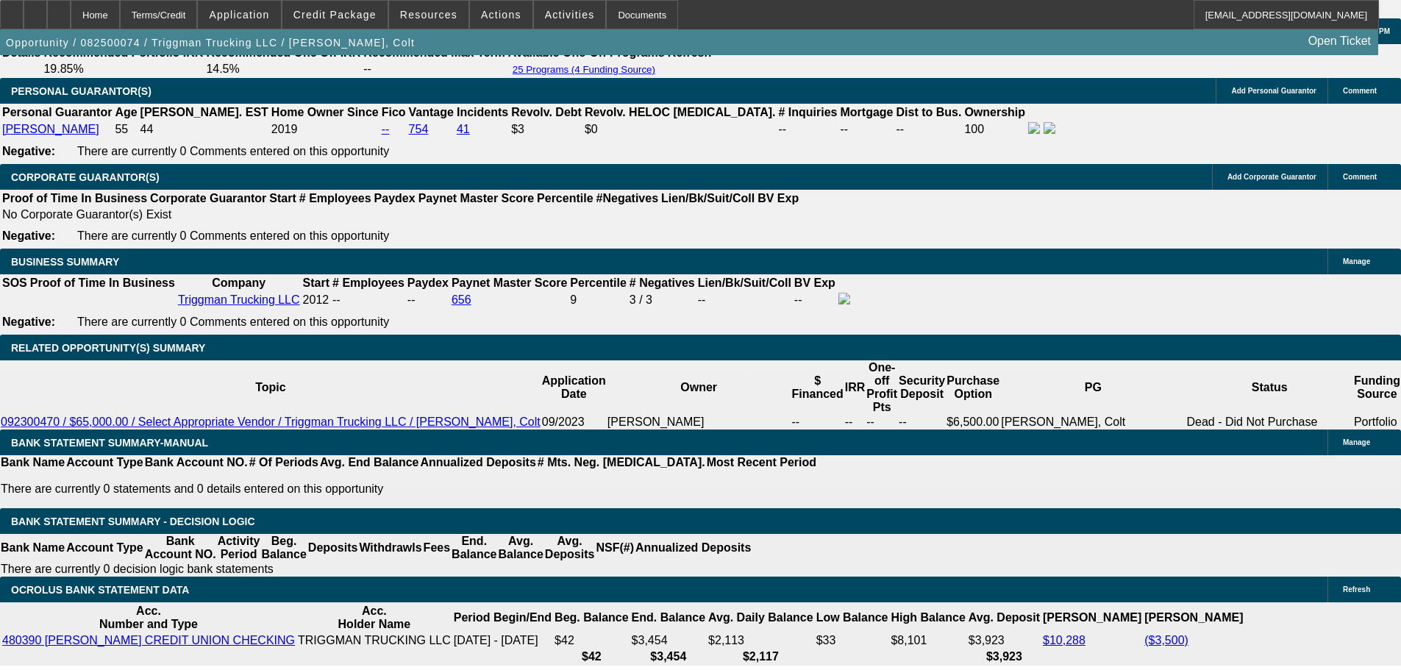
type input "$2,119.89"
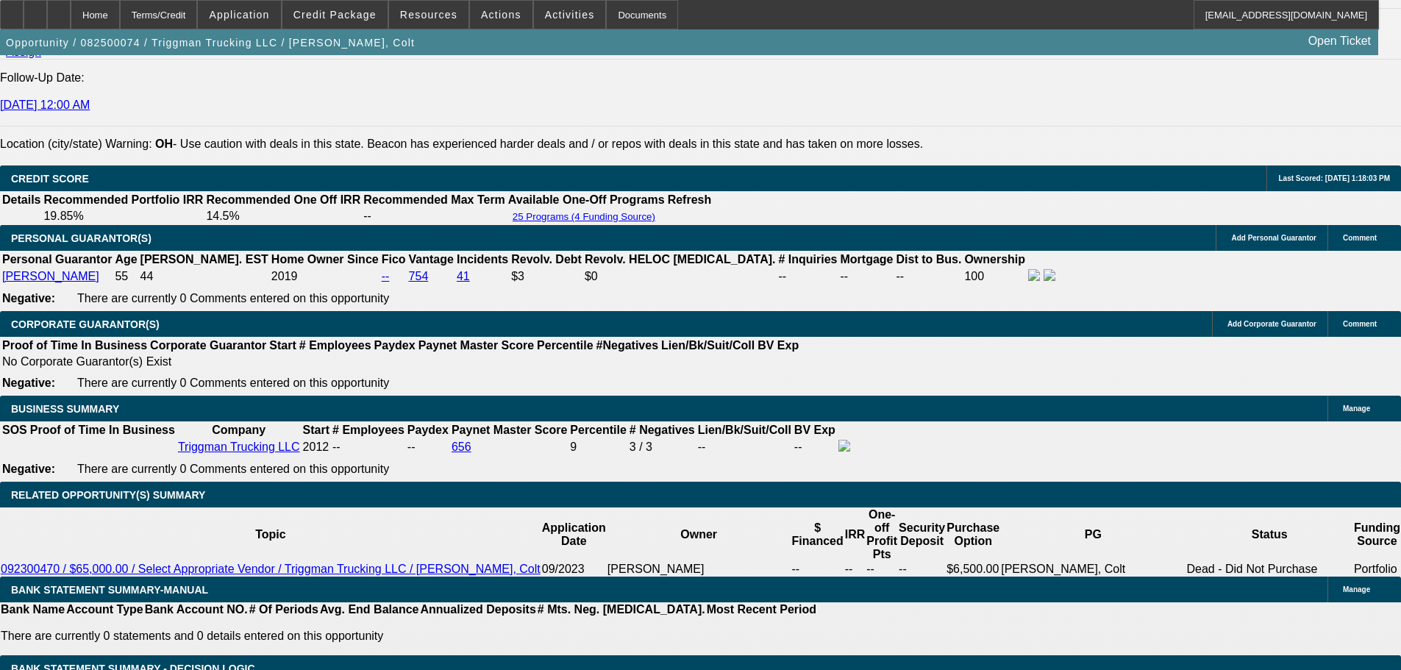
type input "11"
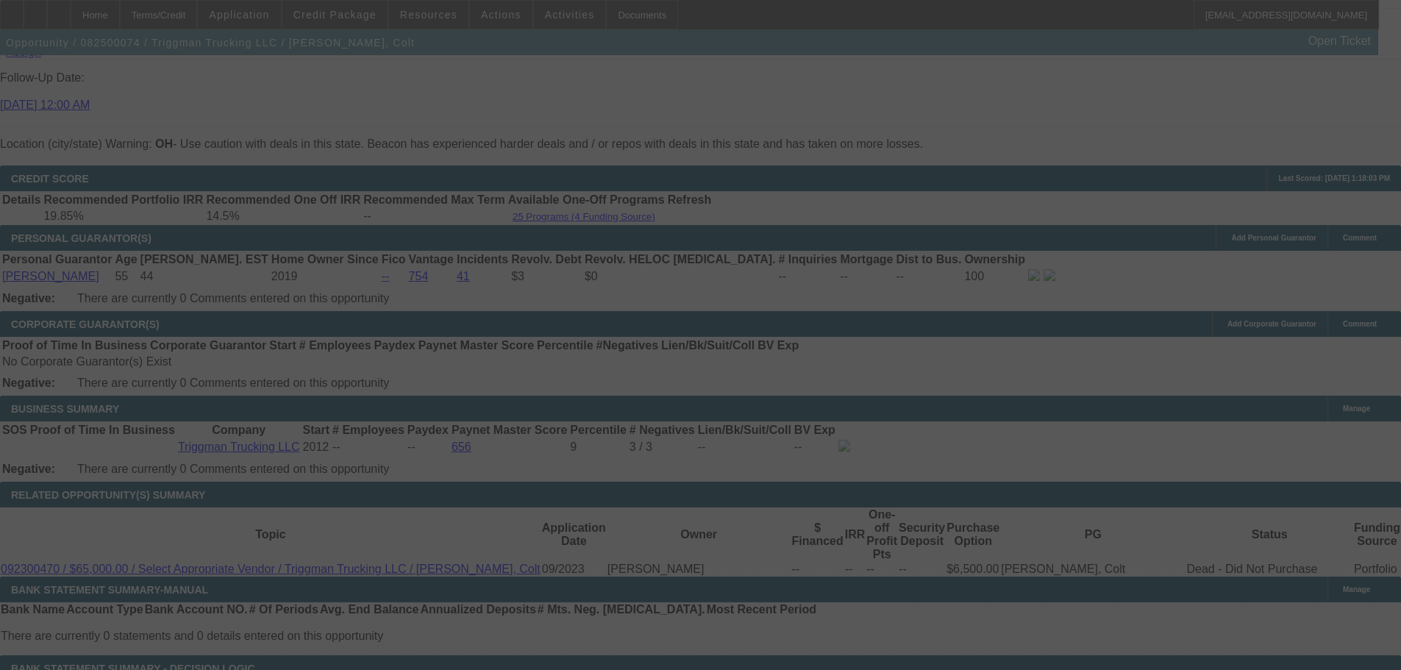
select select "0"
select select "2"
select select "0.1"
select select "4"
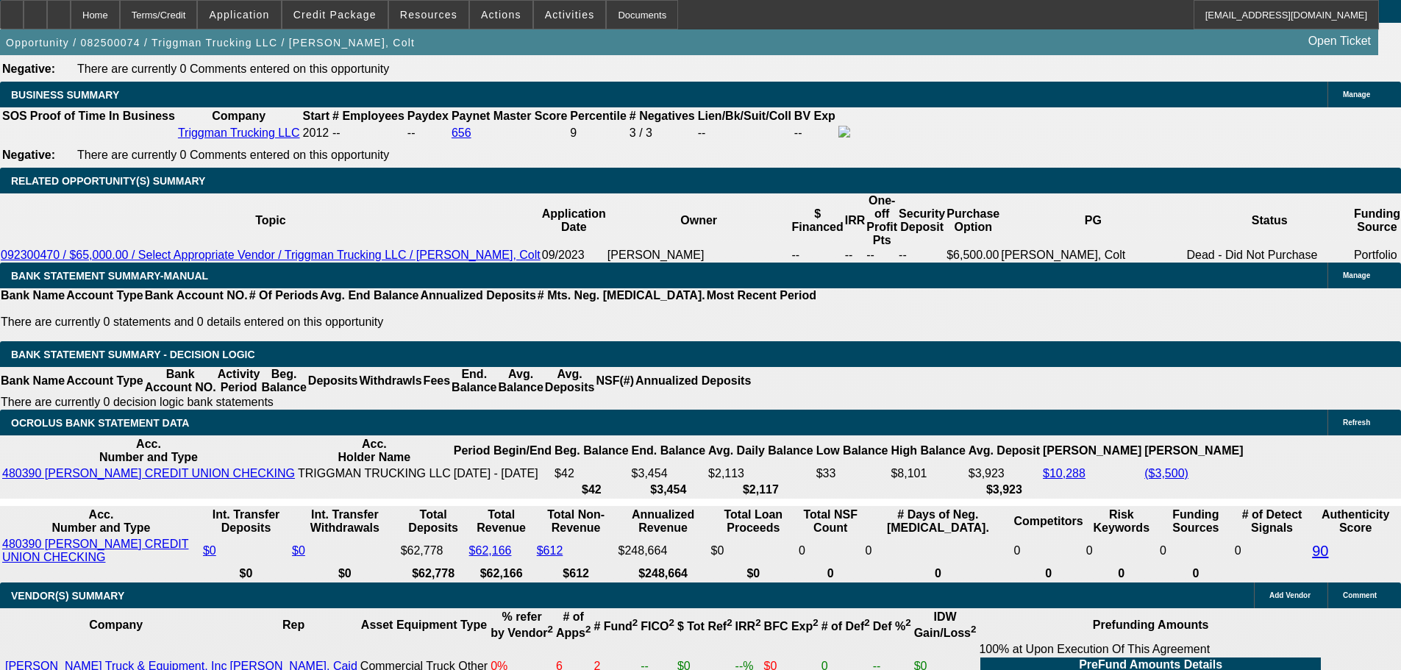
scroll to position [2133, 0]
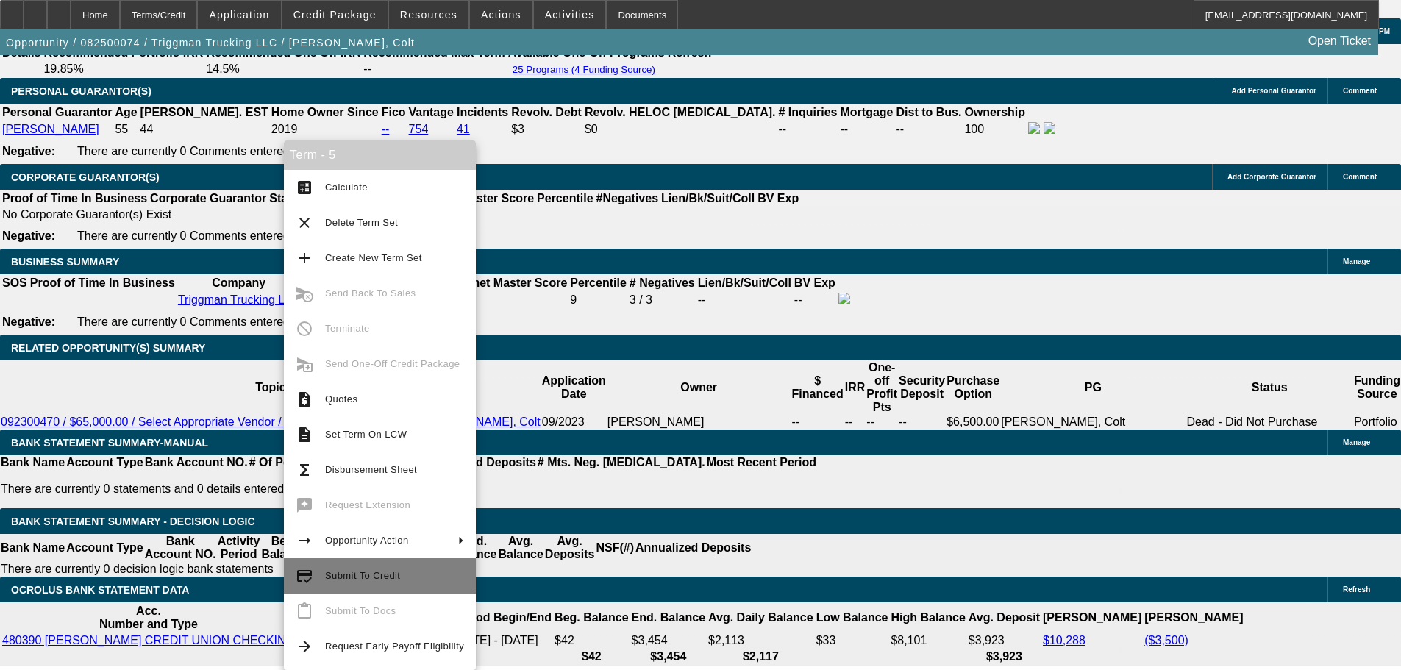
click at [352, 583] on span "Submit To Credit" at bounding box center [394, 576] width 139 height 18
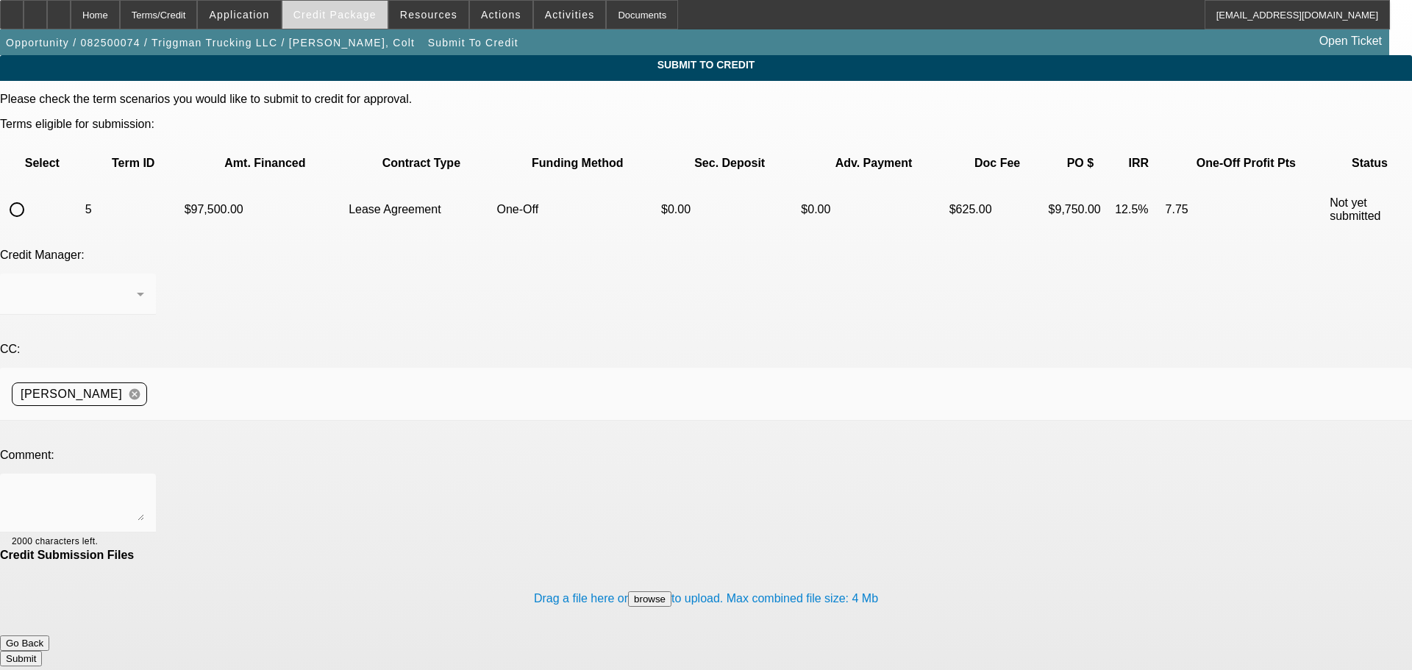
click at [370, 16] on span "Credit Package" at bounding box center [335, 15] width 83 height 12
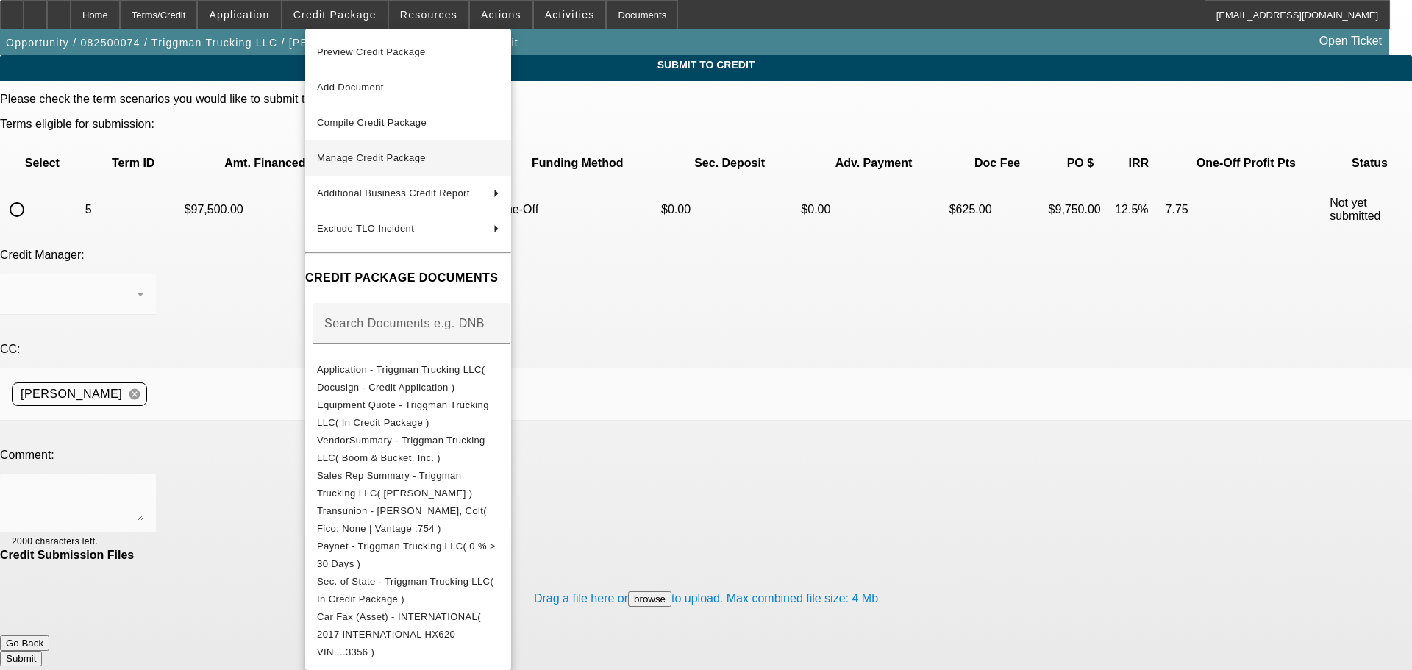
click at [419, 171] on button "Manage Credit Package" at bounding box center [408, 158] width 206 height 35
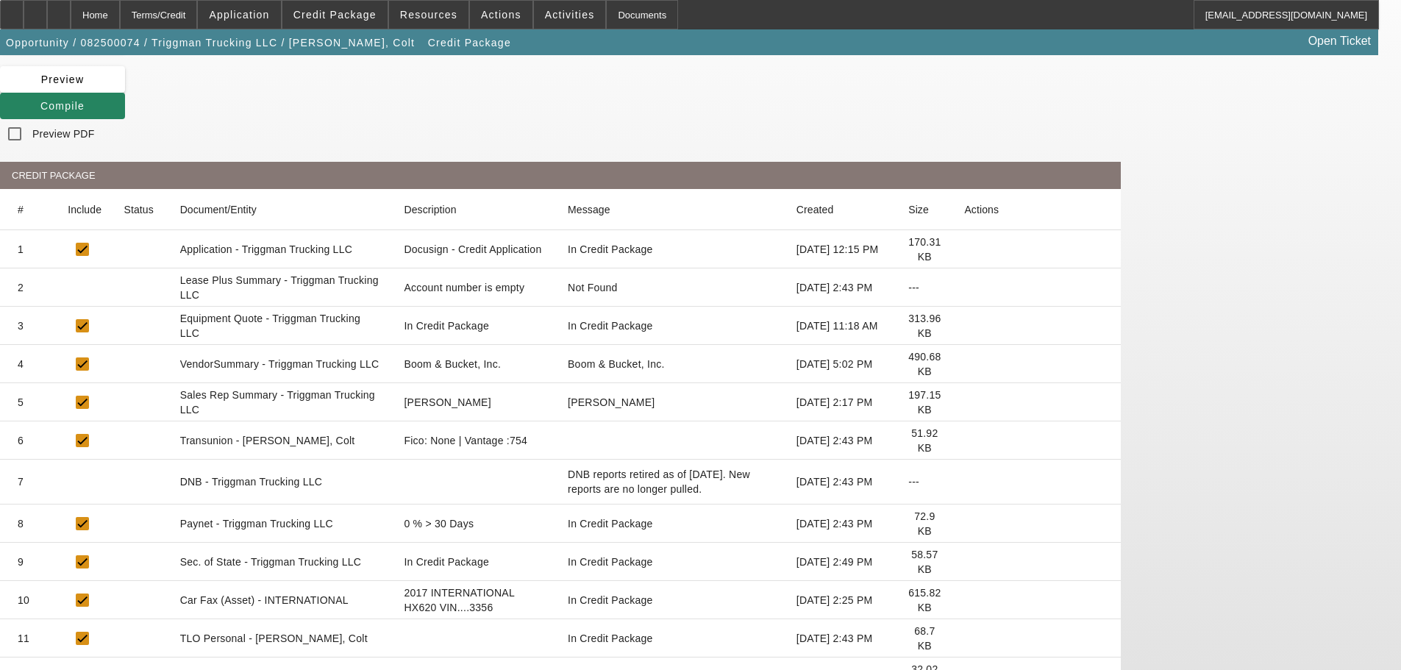
scroll to position [200, 0]
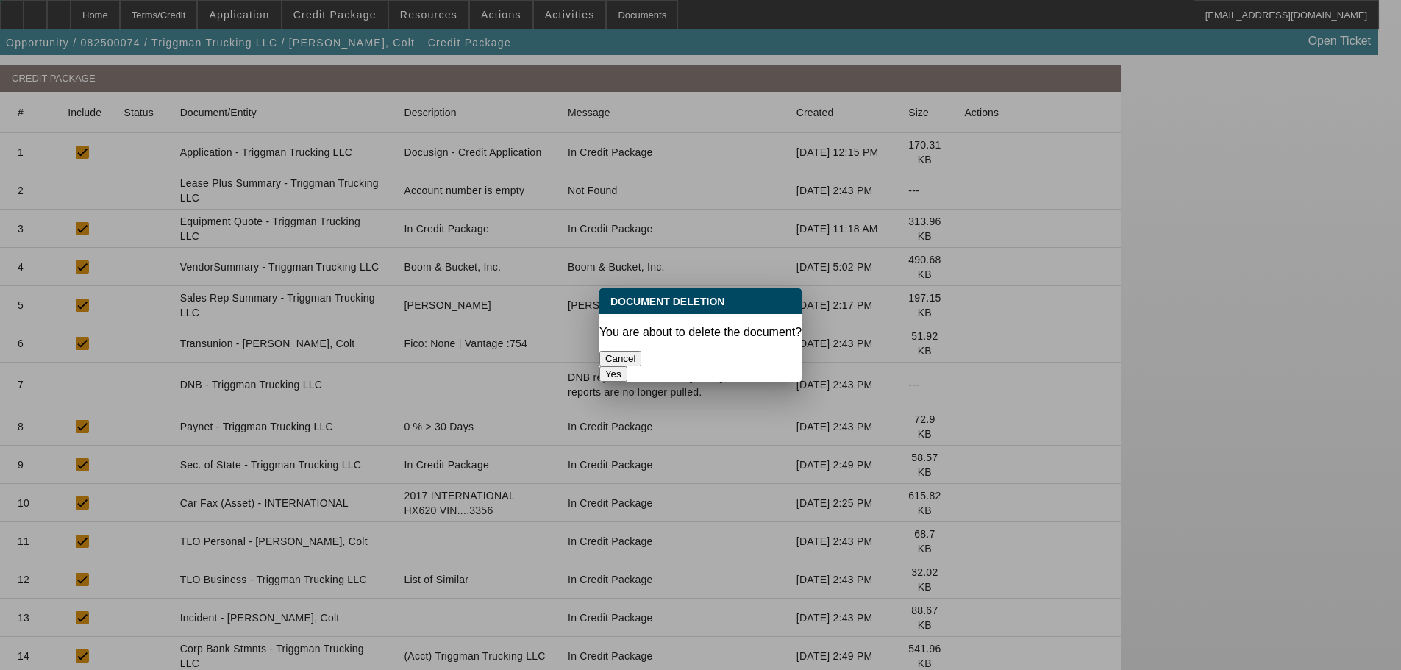
click at [728, 369] on div "Yes" at bounding box center [701, 373] width 202 height 15
click at [627, 366] on button "Yes" at bounding box center [614, 373] width 28 height 15
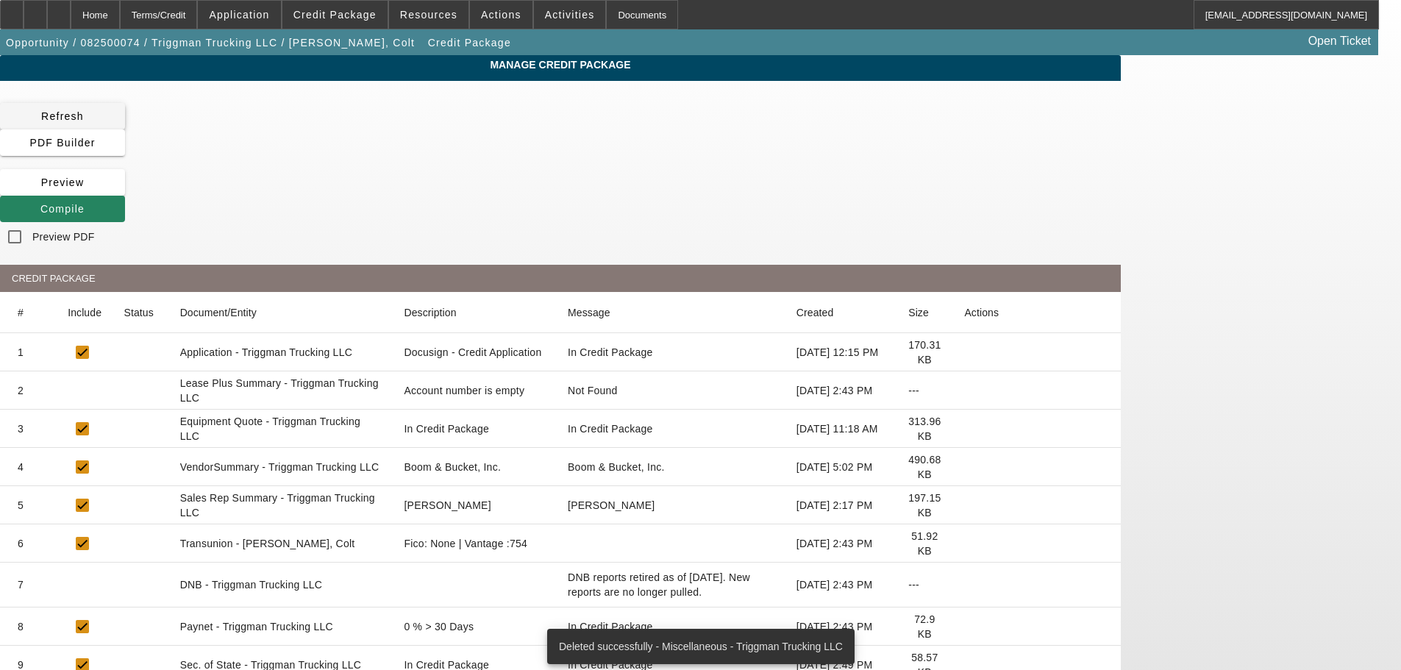
click at [125, 110] on span at bounding box center [62, 116] width 125 height 35
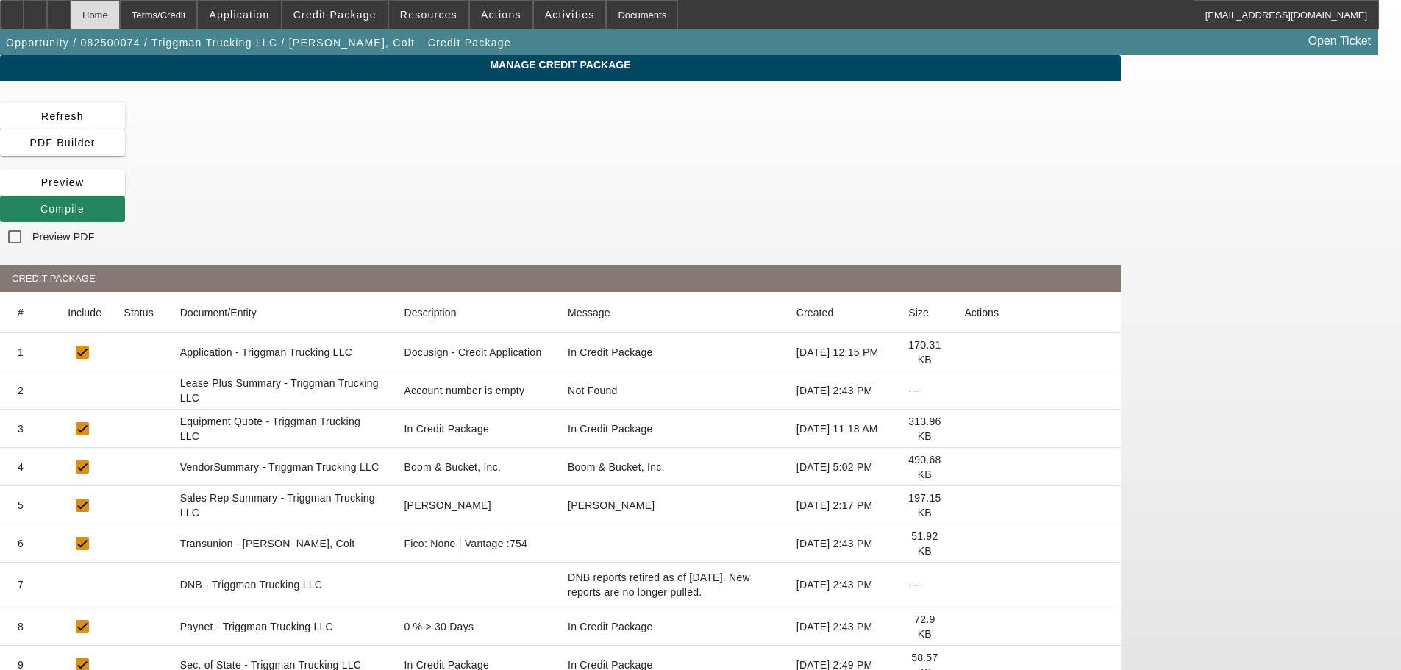
click at [120, 26] on div "Home" at bounding box center [95, 14] width 49 height 29
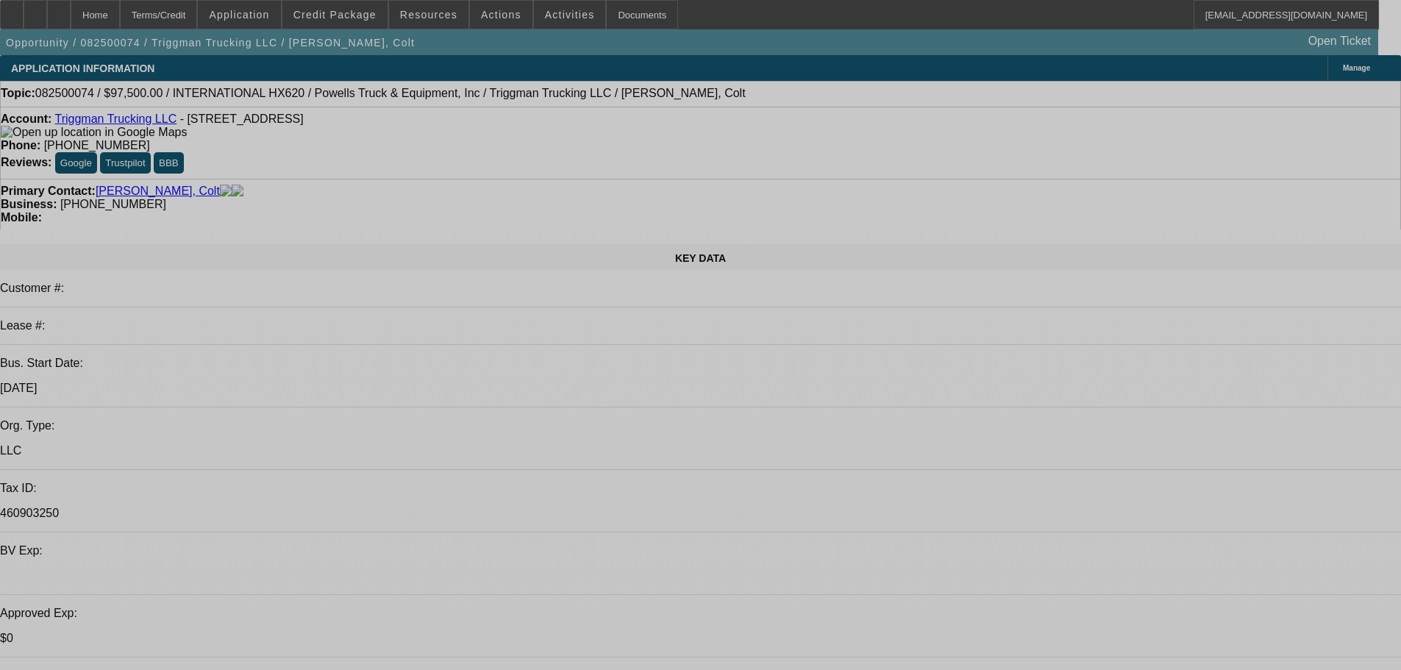
select select "0"
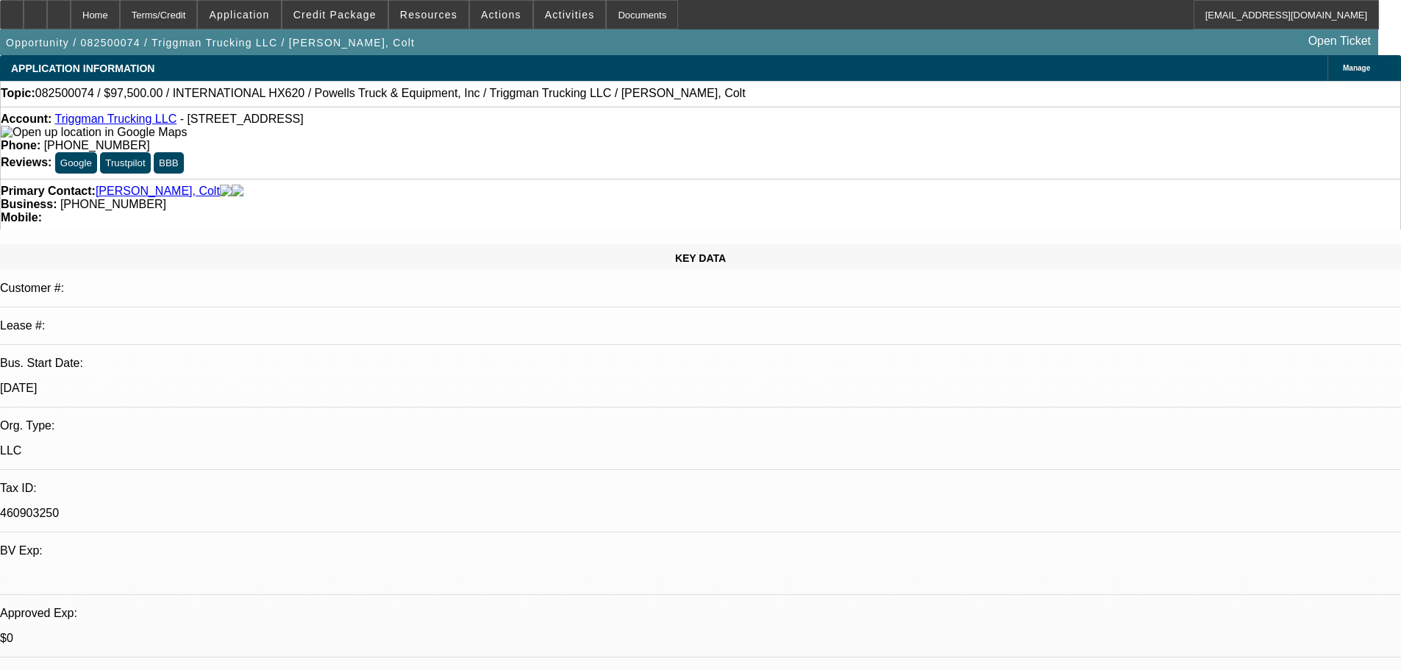
select select "0"
select select "2"
select select "0.1"
select select "4"
select select "0"
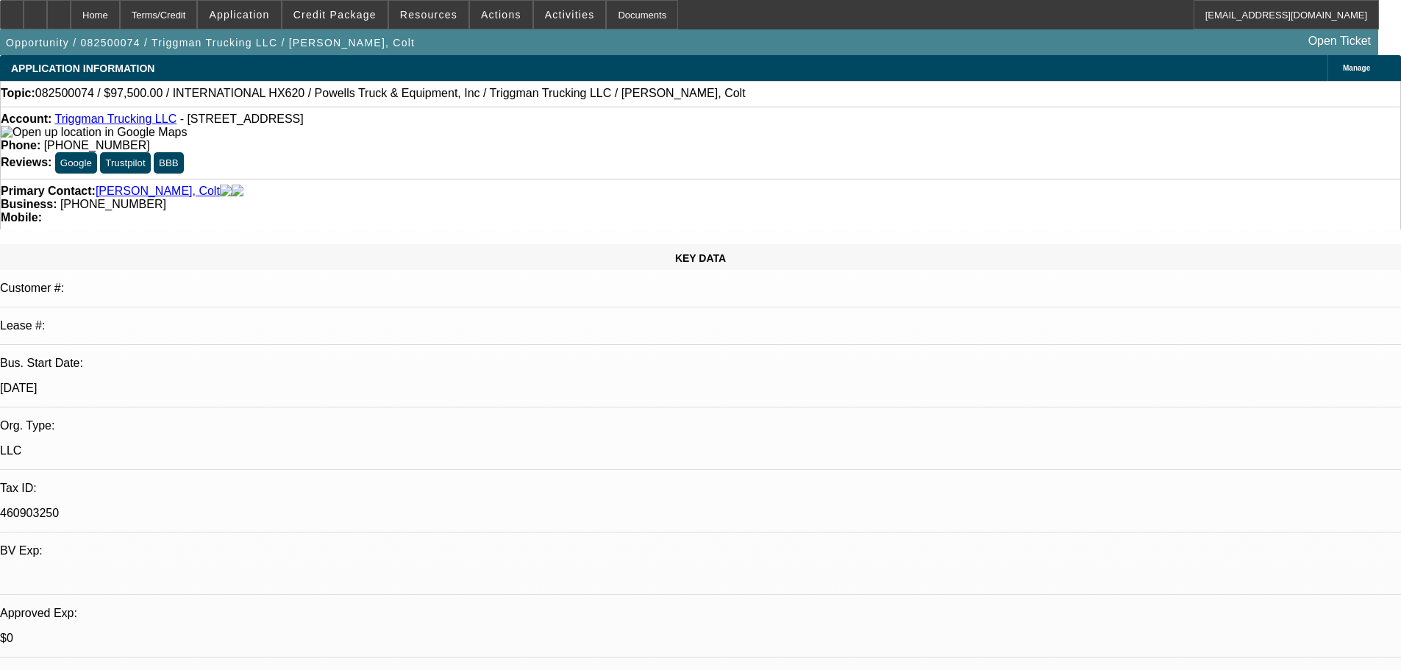
select select "0"
select select "2"
select select "0.1"
select select "4"
select select "0"
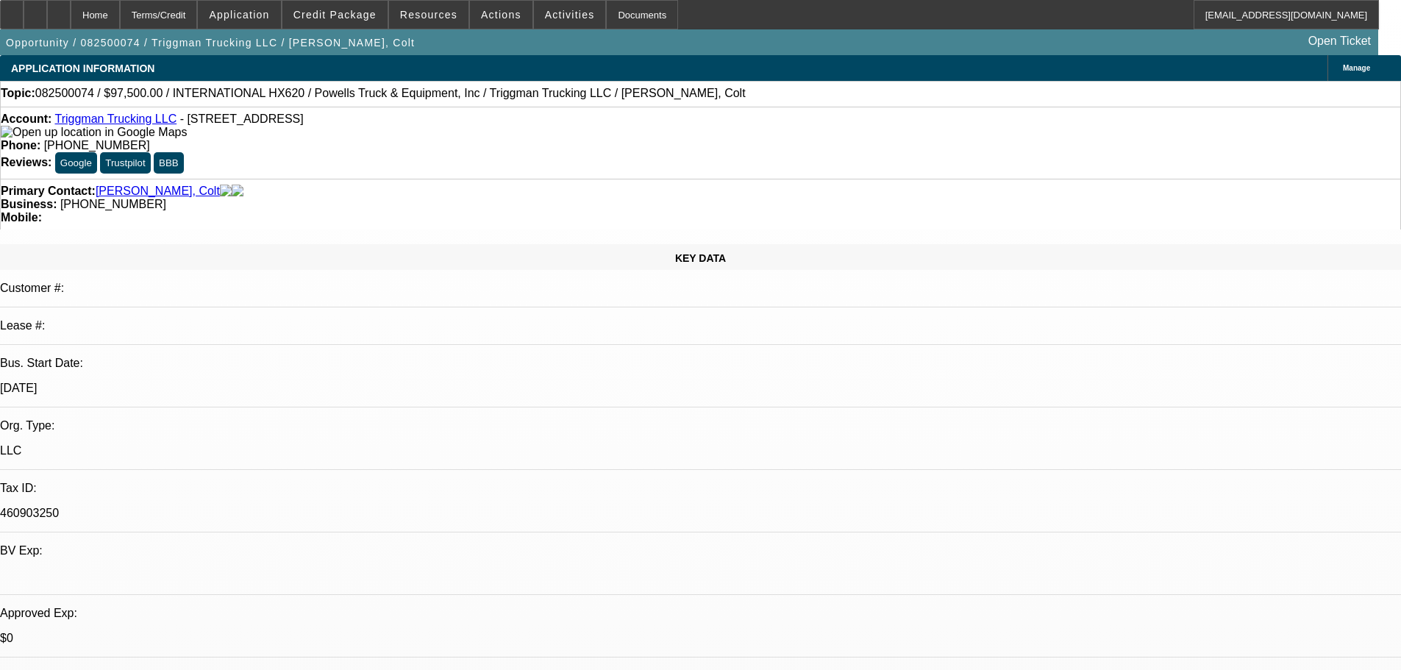
select select "0"
select select "2"
select select "0.1"
select select "4"
select select "0.1"
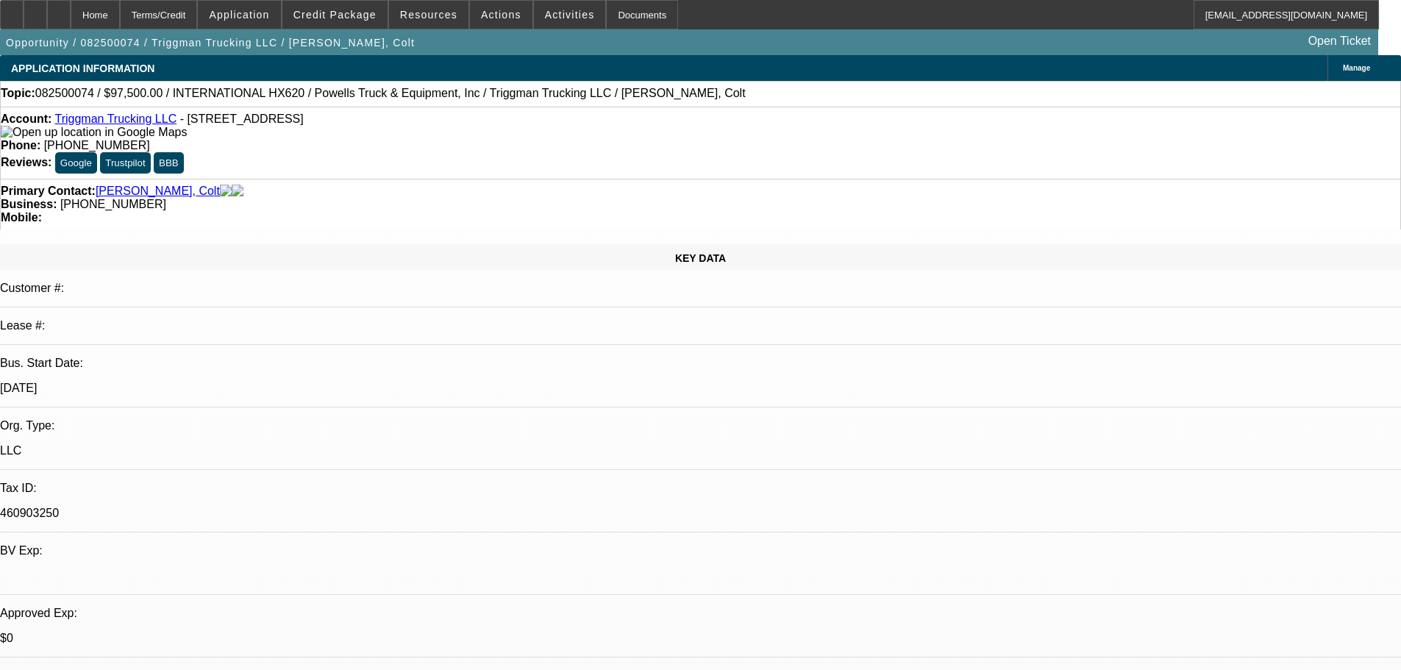
select select "2"
select select "0.1"
select select "4"
click at [328, 13] on span "Credit Package" at bounding box center [335, 15] width 83 height 12
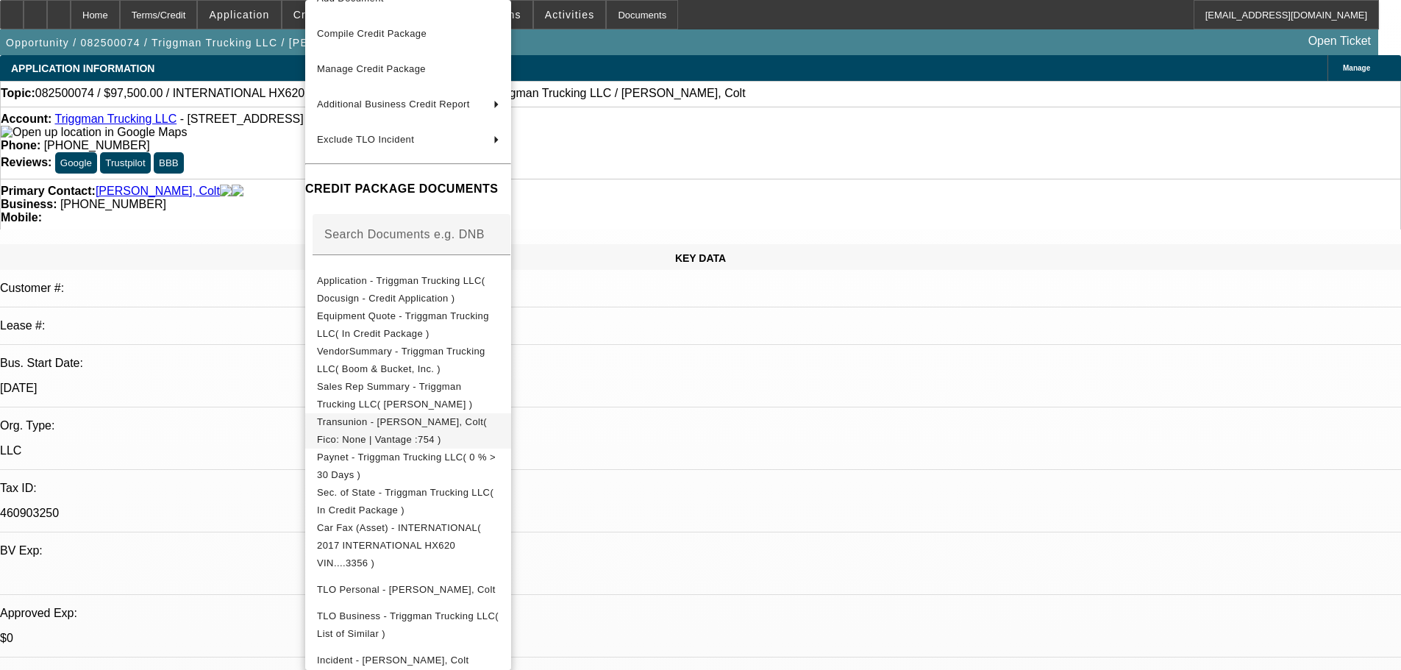
scroll to position [87, 0]
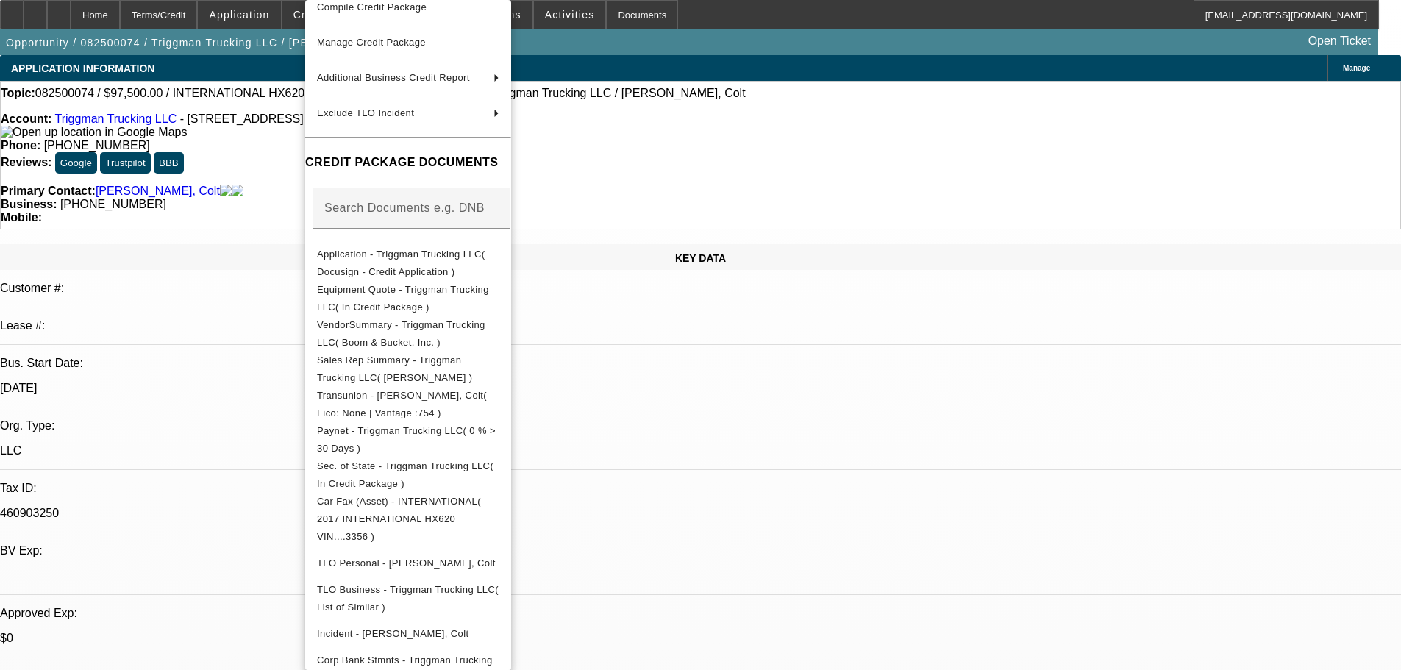
click at [257, 436] on div at bounding box center [700, 335] width 1401 height 670
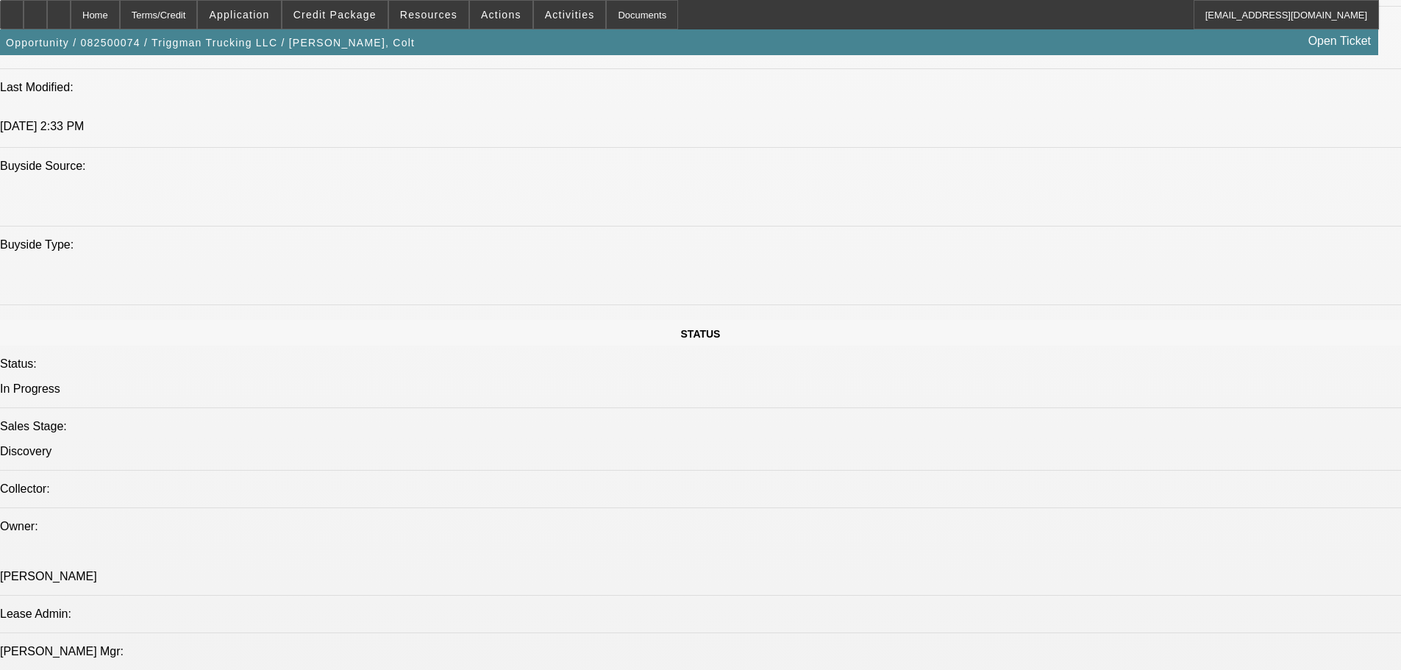
scroll to position [2207, 0]
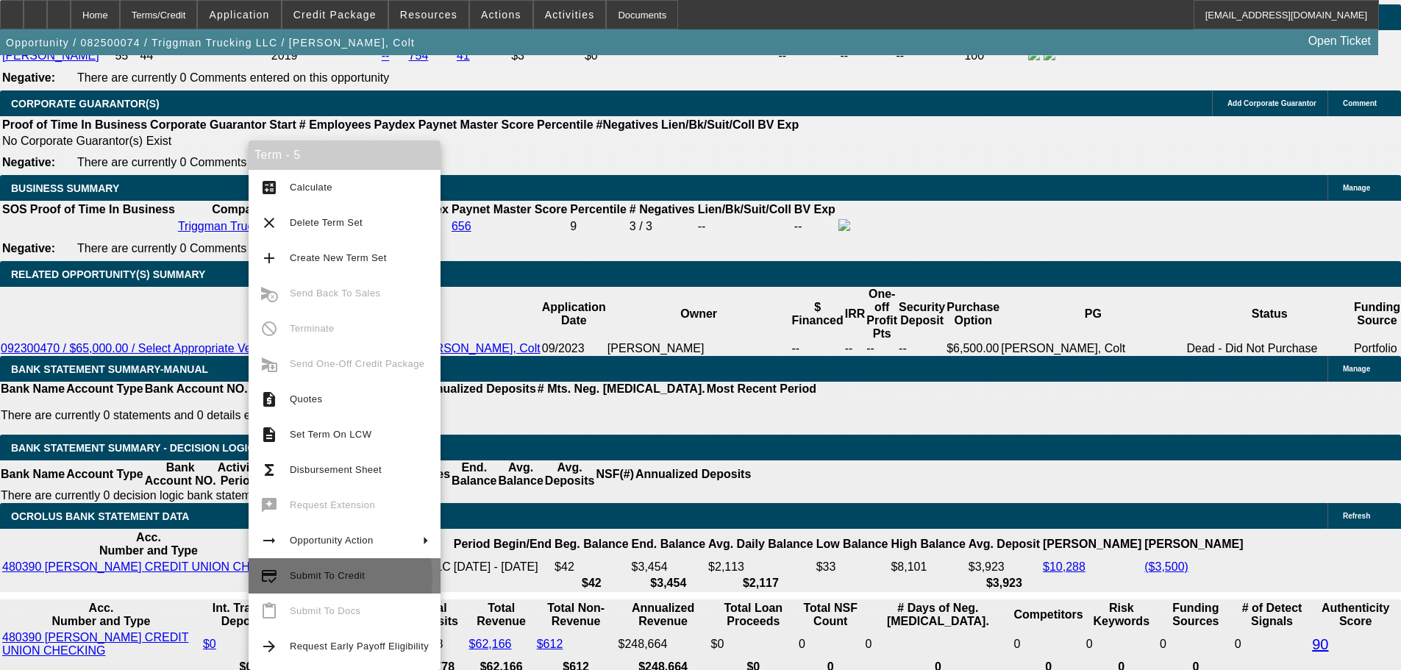
click at [318, 577] on span "Submit To Credit" at bounding box center [327, 575] width 75 height 11
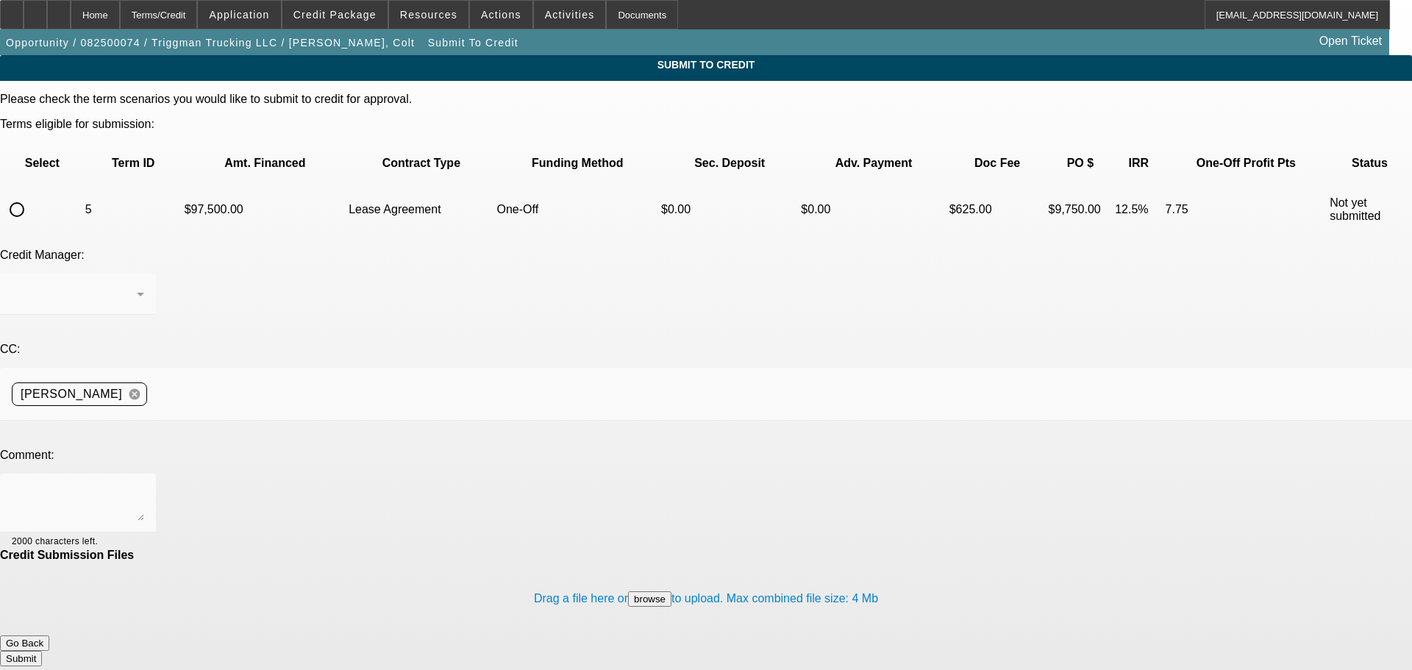
click at [32, 195] on input "radio" at bounding box center [16, 209] width 29 height 29
radio input "true"
click at [144, 486] on textarea at bounding box center [78, 503] width 132 height 35
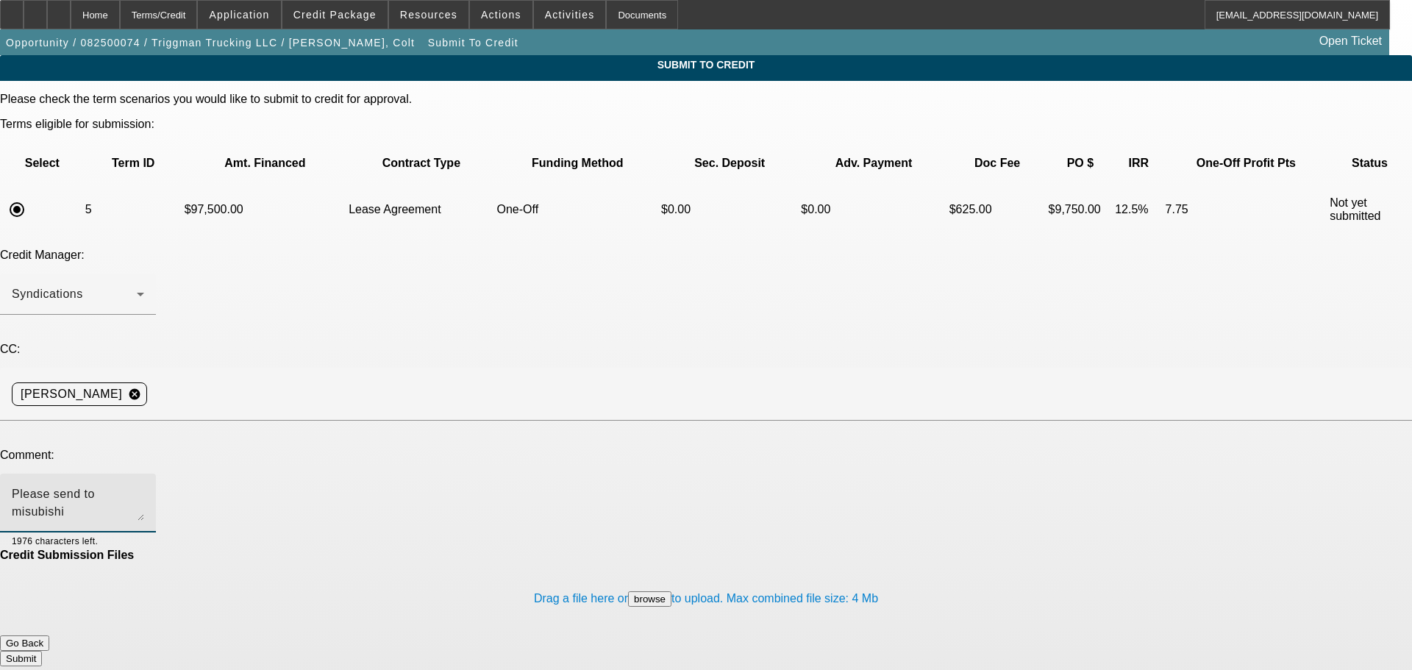
click at [144, 486] on textarea "Please send to misubishi" at bounding box center [78, 503] width 132 height 35
click at [144, 486] on textarea "Please send to mitsubishi" at bounding box center [78, 503] width 132 height 35
type textarea "Please send to mitsubishi WITHOUT banks, OK for no EBO. Write up in additional …"
click at [42, 651] on button "Submit" at bounding box center [21, 658] width 42 height 15
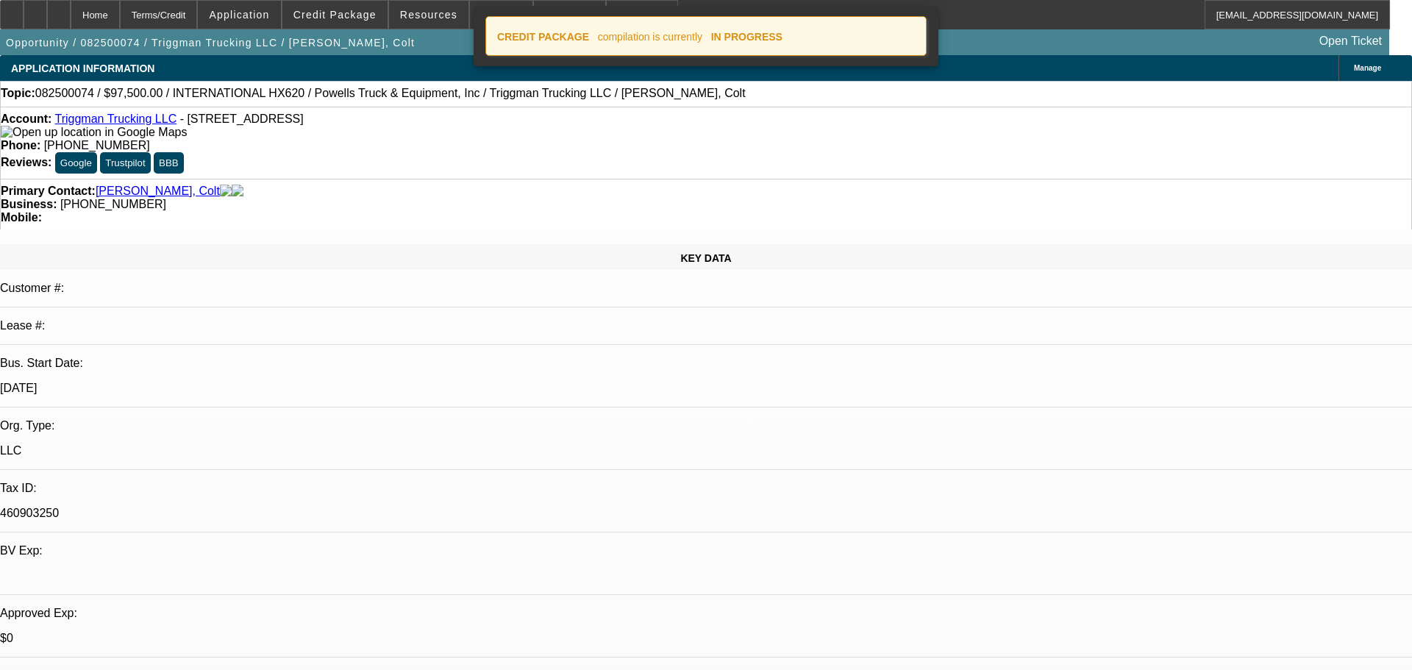
select select "0"
select select "2"
select select "0.1"
select select "4"
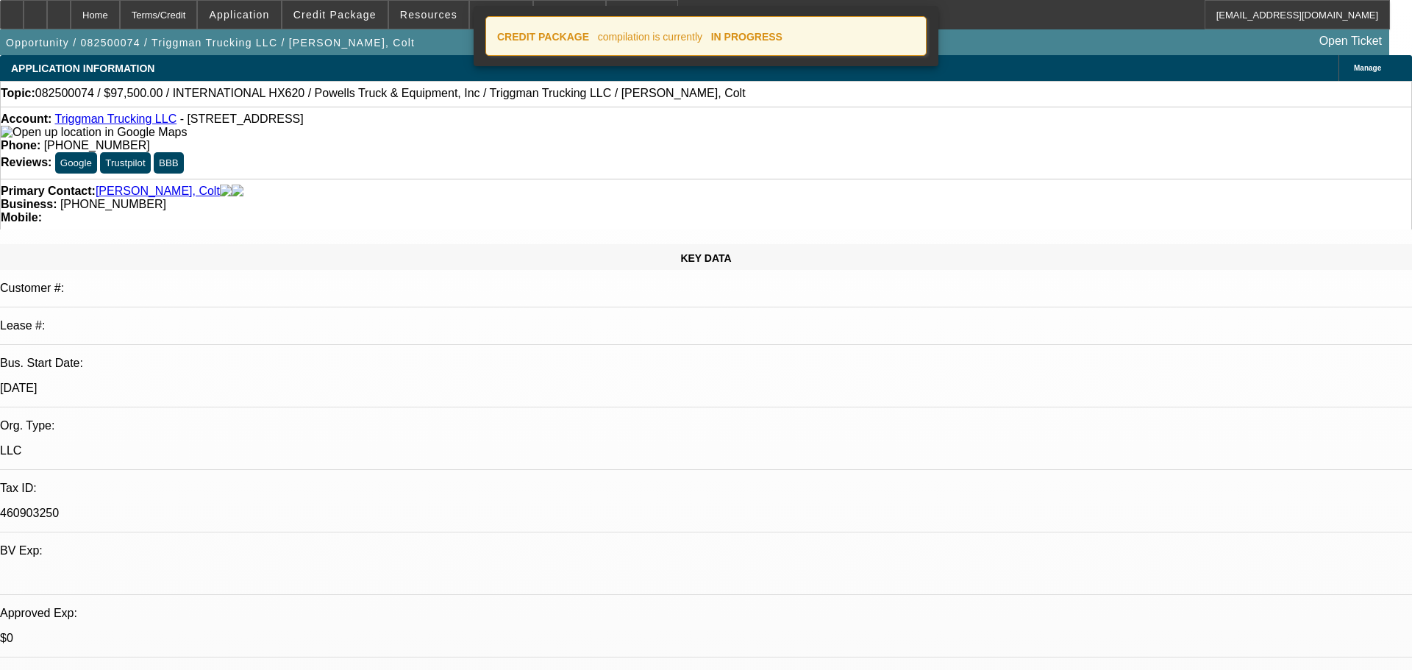
select select "0"
select select "2"
select select "0.1"
select select "4"
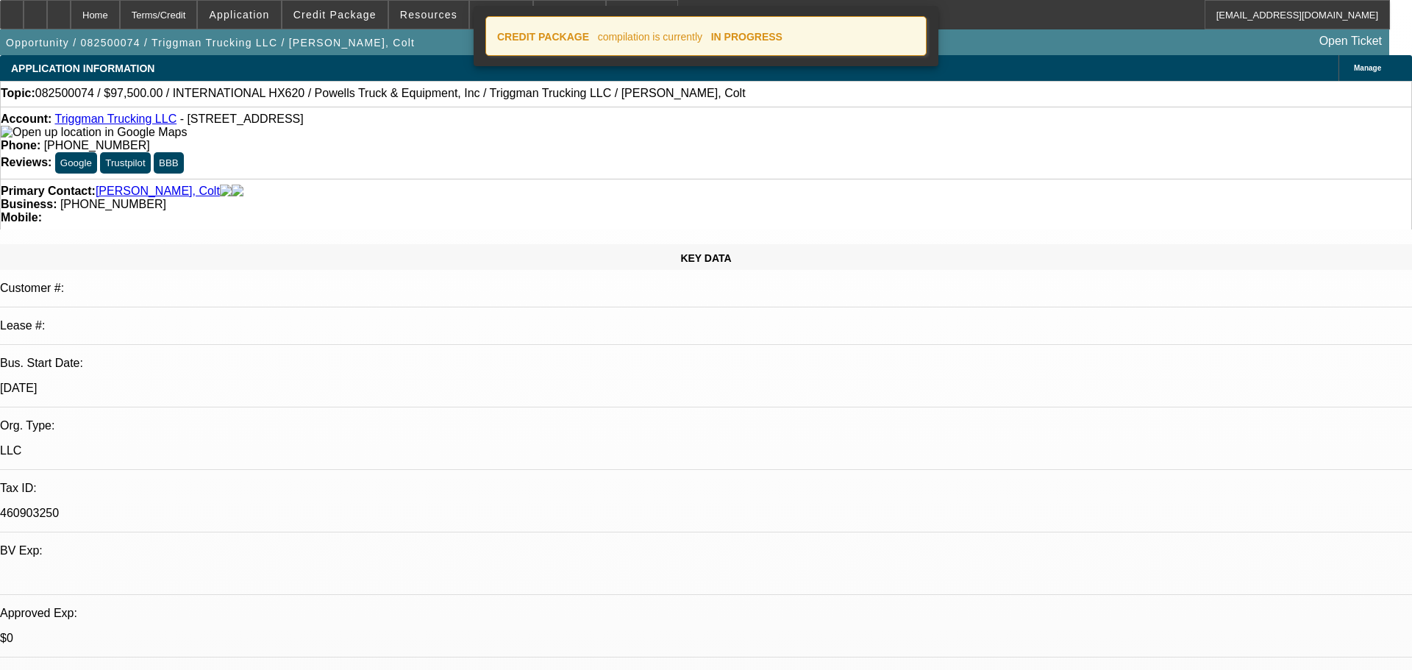
select select "0"
select select "2"
select select "0.1"
select select "4"
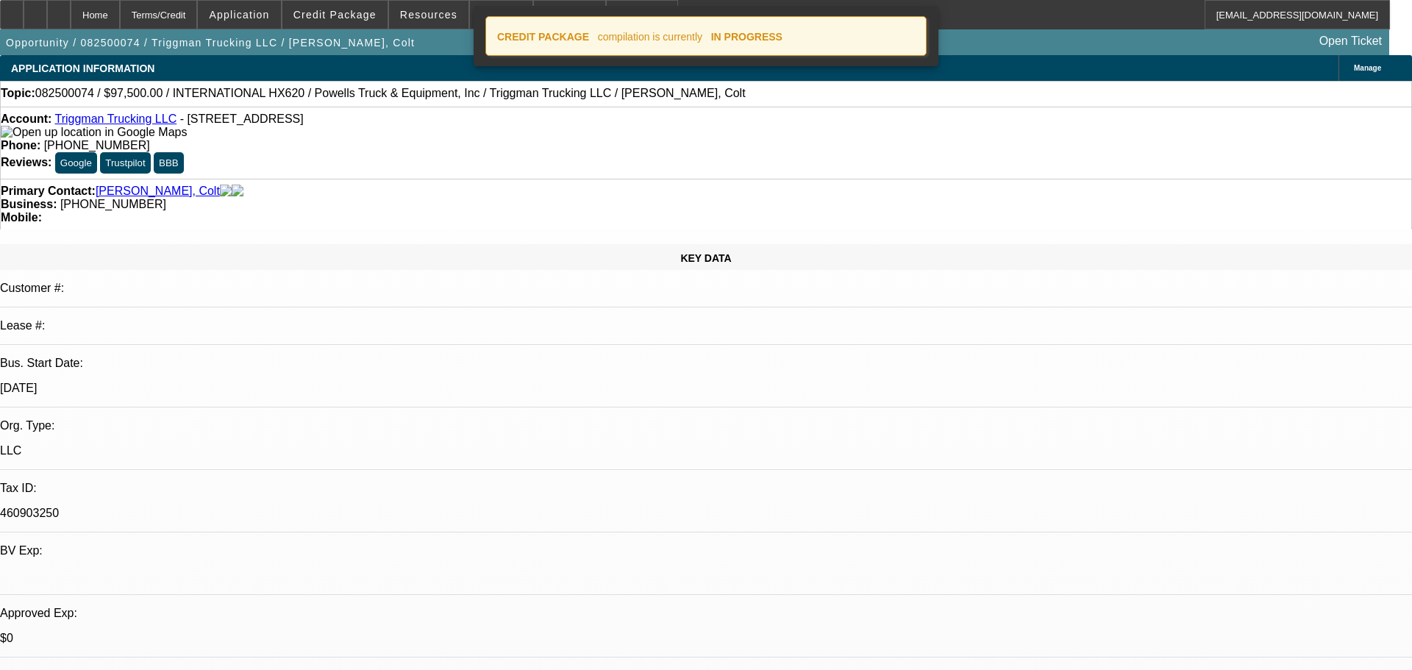
select select "0.1"
select select "2"
select select "0.1"
select select "4"
